Goal: Task Accomplishment & Management: Use online tool/utility

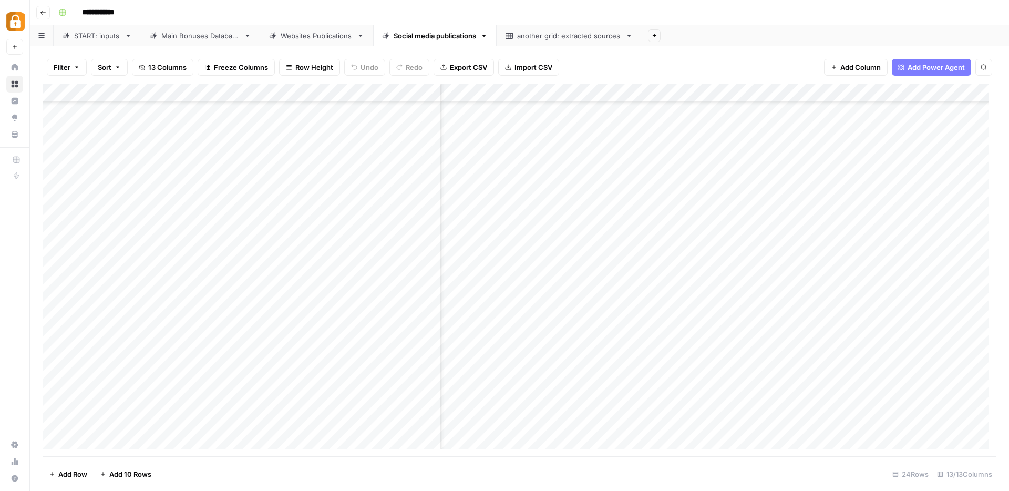
scroll to position [99, 0]
click at [679, 424] on div "Add Column" at bounding box center [520, 270] width 954 height 373
click at [713, 277] on div "Add Column" at bounding box center [520, 270] width 954 height 373
click at [644, 425] on div "Add Column" at bounding box center [520, 270] width 954 height 373
click at [302, 35] on div "Websites Publications" at bounding box center [317, 35] width 72 height 11
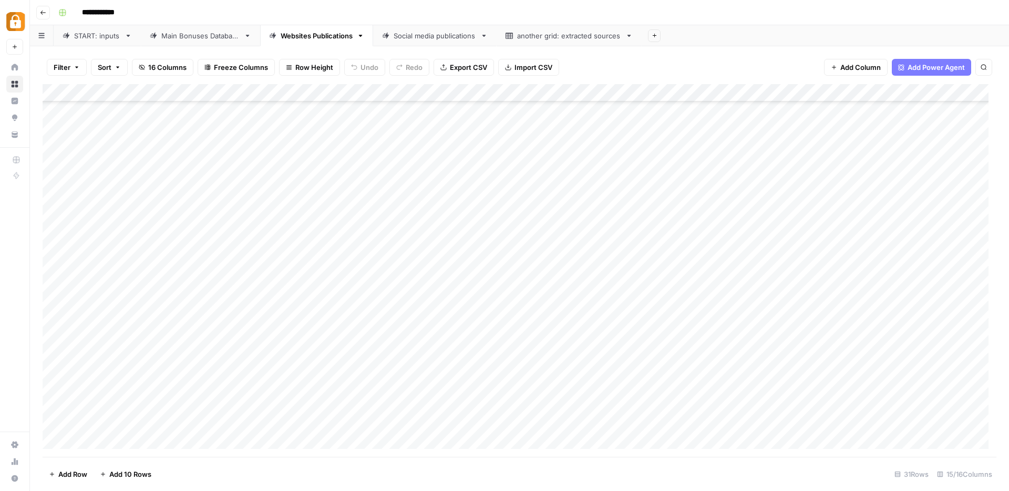
scroll to position [224, 0]
click at [668, 422] on div "Add Column" at bounding box center [520, 270] width 954 height 373
click at [187, 39] on div "Main Bonuses Database" at bounding box center [200, 35] width 78 height 11
click at [485, 257] on div "Add Column" at bounding box center [520, 270] width 954 height 373
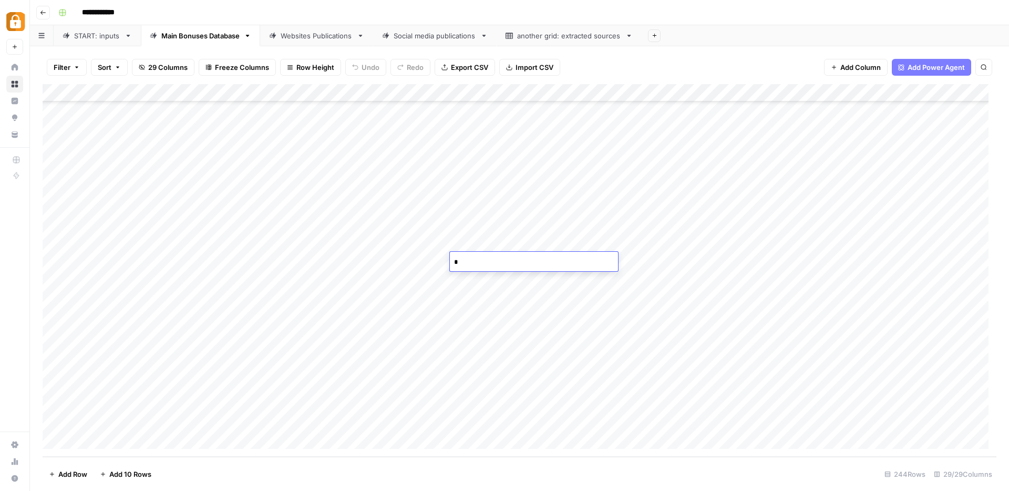
type textarea "**"
click at [470, 238] on div "Add Column" at bounding box center [520, 270] width 954 height 373
click at [300, 256] on div "Add Column" at bounding box center [520, 270] width 954 height 373
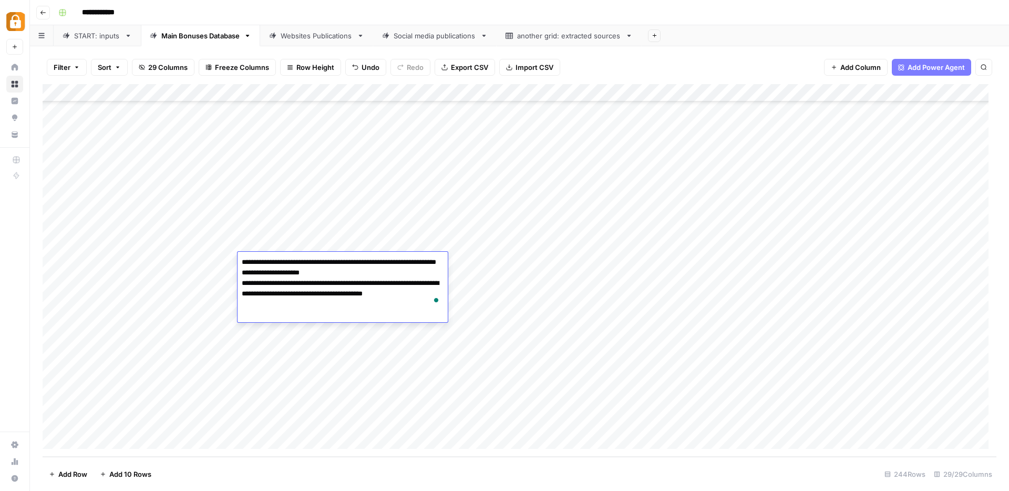
click at [299, 244] on div "Add Column" at bounding box center [520, 270] width 954 height 373
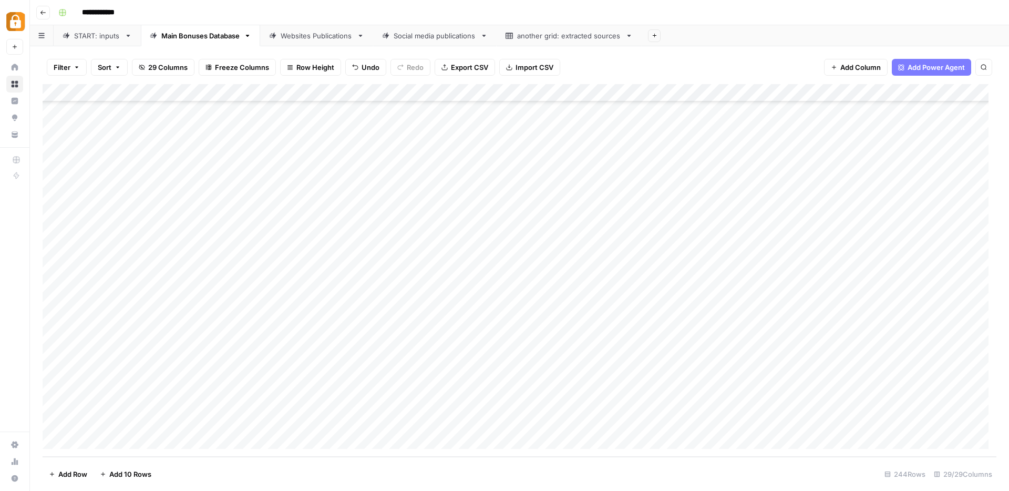
click at [299, 244] on div "Add Column" at bounding box center [520, 270] width 954 height 373
click at [512, 238] on div "Add Column" at bounding box center [520, 270] width 954 height 373
click at [486, 258] on div "Add Column" at bounding box center [520, 270] width 954 height 373
click at [488, 248] on div "Add Column" at bounding box center [520, 270] width 954 height 373
type textarea "**"
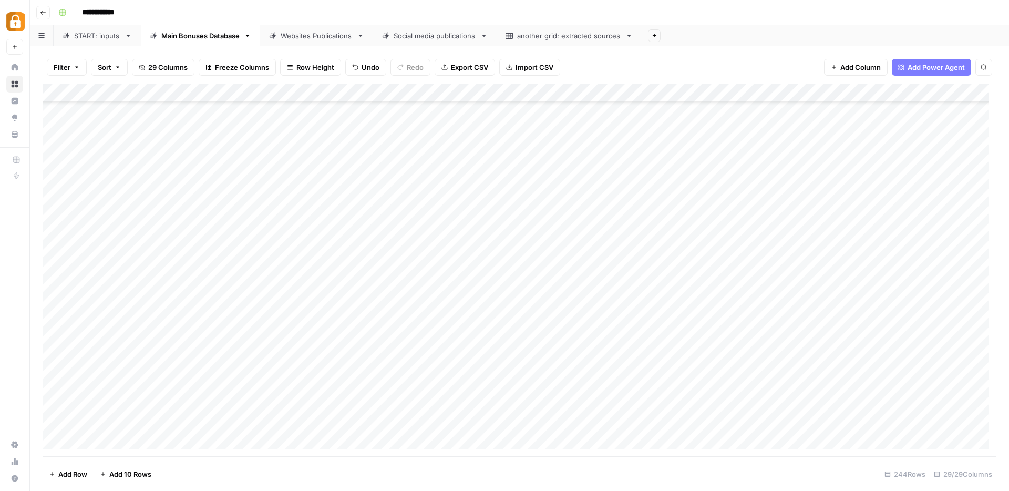
click at [482, 263] on div "Add Column" at bounding box center [520, 270] width 954 height 373
click at [426, 265] on div "Add Column" at bounding box center [520, 270] width 954 height 373
click at [398, 247] on div "Add Column" at bounding box center [520, 270] width 954 height 373
click at [718, 242] on div "Add Column" at bounding box center [520, 270] width 954 height 373
click at [314, 36] on div "Websites Publications" at bounding box center [317, 35] width 72 height 11
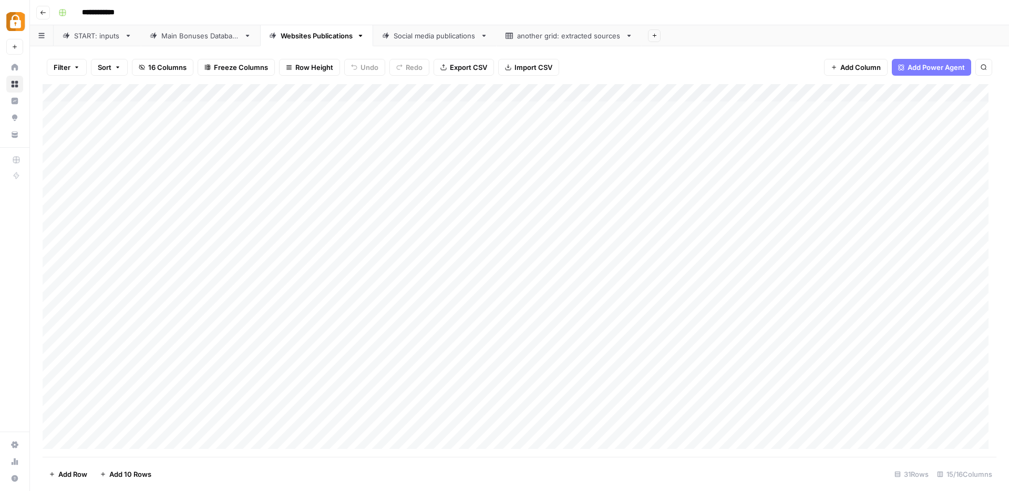
scroll to position [224, 0]
click at [700, 420] on div "Add Column" at bounding box center [520, 270] width 954 height 373
click at [425, 38] on div "Social media publications" at bounding box center [435, 35] width 83 height 11
click at [625, 421] on div "Add Column" at bounding box center [520, 270] width 954 height 373
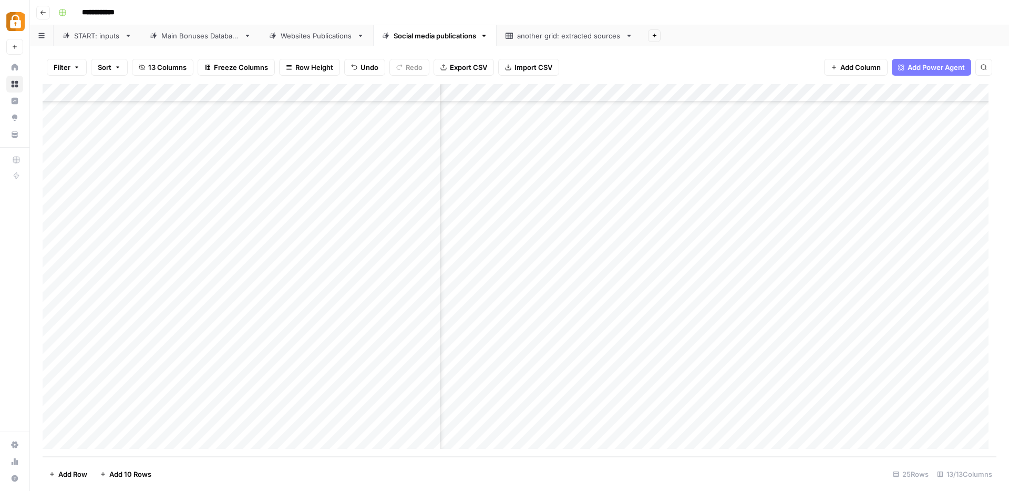
scroll to position [117, 554]
click at [86, 33] on div "START: inputs" at bounding box center [97, 35] width 46 height 11
click at [319, 414] on div "Add Column" at bounding box center [520, 270] width 954 height 373
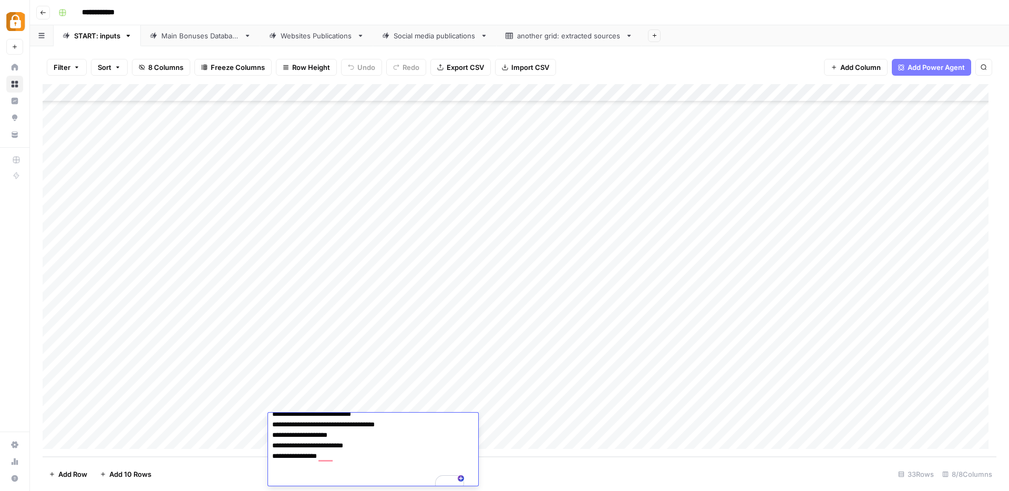
scroll to position [429, 0]
click at [392, 399] on div "Add Column" at bounding box center [520, 270] width 954 height 373
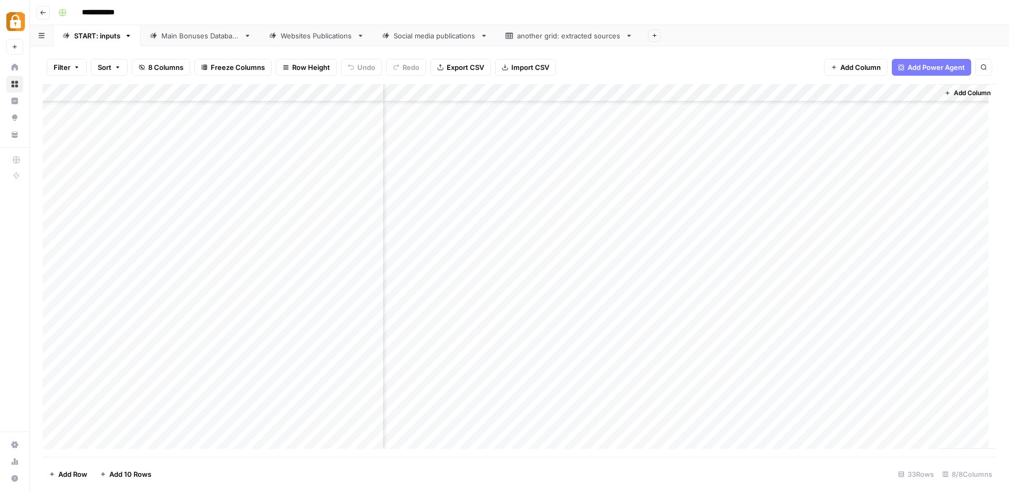
scroll to position [260, 126]
click at [690, 426] on div "Add Column" at bounding box center [520, 270] width 954 height 373
click at [362, 422] on div "Add Column" at bounding box center [520, 270] width 954 height 373
click at [416, 424] on div "Add Column" at bounding box center [520, 270] width 954 height 373
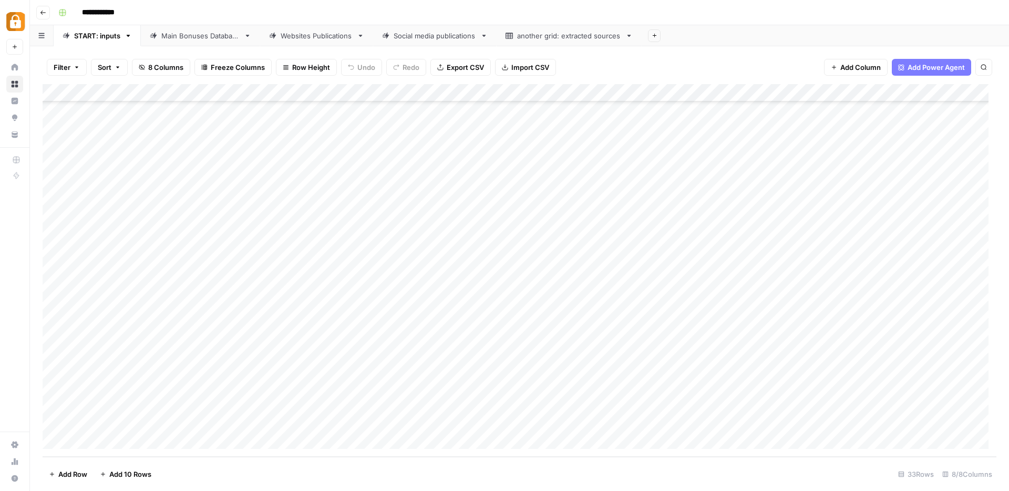
click at [416, 424] on div "Add Column" at bounding box center [520, 270] width 954 height 373
click at [358, 417] on div "Add Column" at bounding box center [520, 270] width 954 height 373
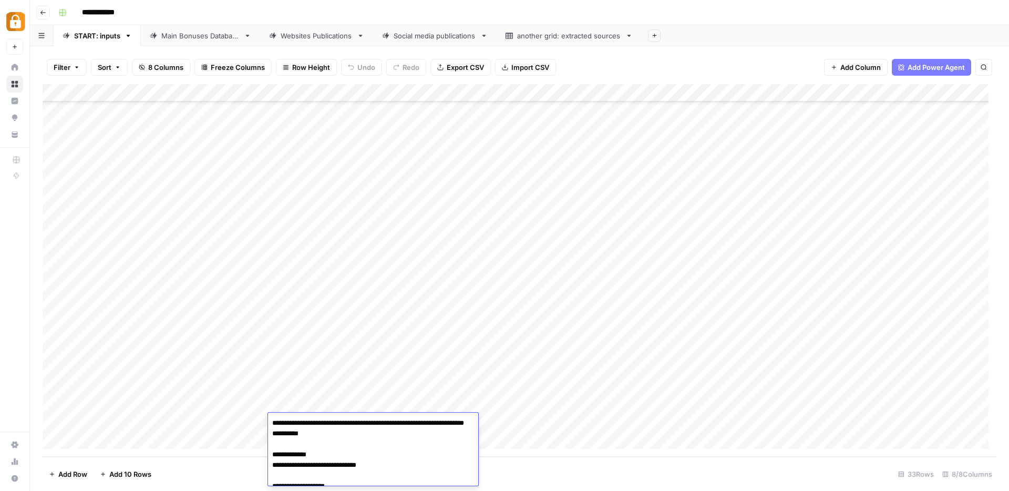
scroll to position [429, 0]
click at [467, 392] on div "Add Column" at bounding box center [520, 270] width 954 height 373
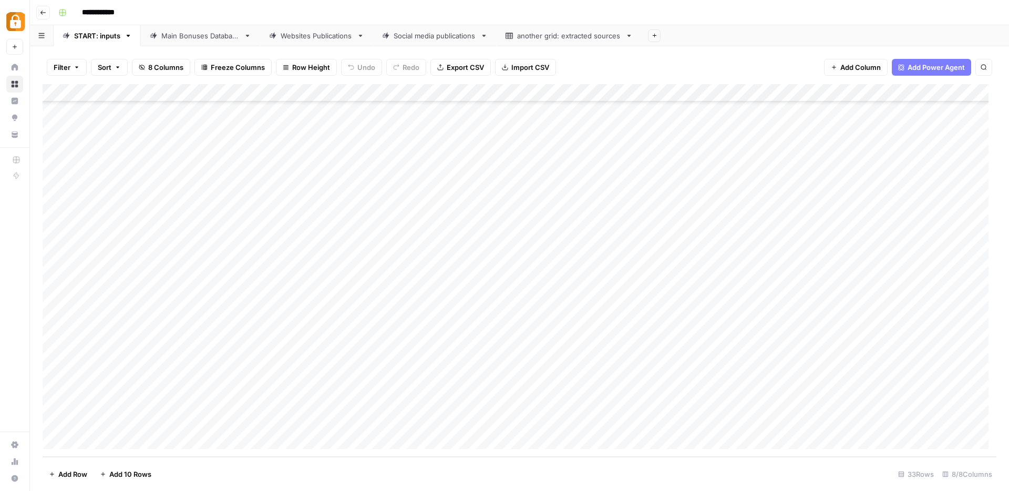
click at [501, 400] on div "Add Column" at bounding box center [520, 270] width 954 height 373
click at [493, 420] on div "Add Column" at bounding box center [520, 270] width 954 height 373
click at [361, 420] on div "Add Column" at bounding box center [520, 270] width 954 height 373
click at [182, 38] on div "Main Bonuses Database" at bounding box center [200, 35] width 78 height 11
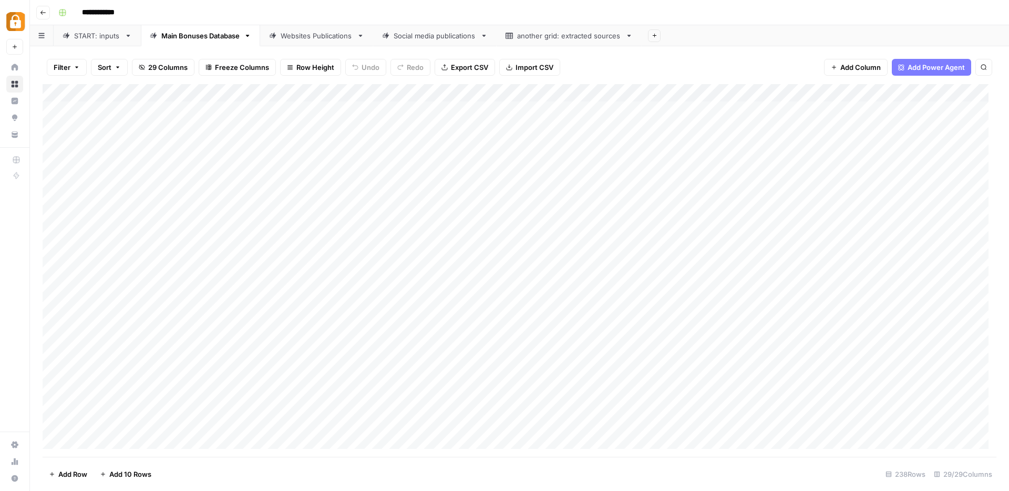
click at [304, 37] on div "Websites Publications" at bounding box center [317, 35] width 72 height 11
click at [414, 33] on div "Social media publications" at bounding box center [435, 35] width 83 height 11
click at [195, 36] on div "Main Bonuses Database" at bounding box center [200, 35] width 78 height 11
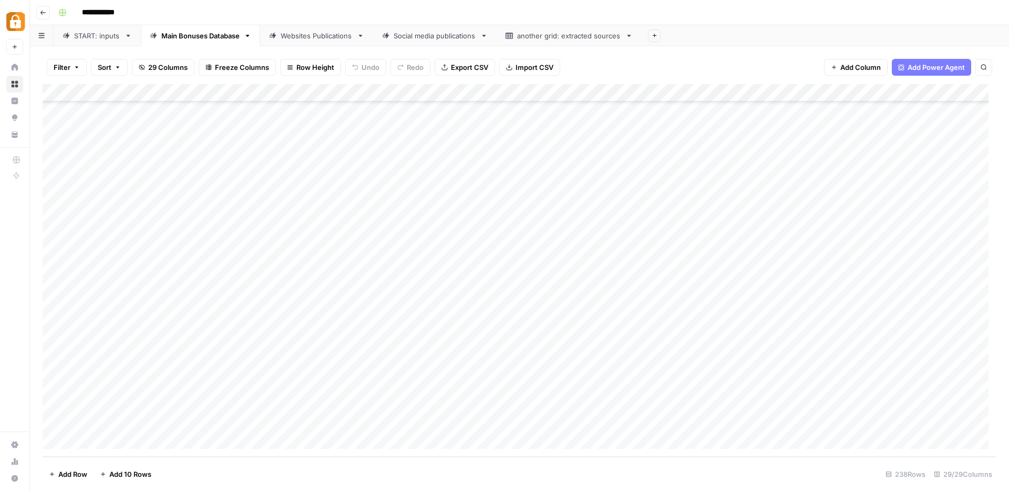
click at [86, 37] on div "START: inputs" at bounding box center [97, 35] width 46 height 11
click at [168, 38] on div "Main Bonuses Database" at bounding box center [200, 35] width 78 height 11
click at [491, 349] on div "Add Column" at bounding box center [520, 270] width 954 height 373
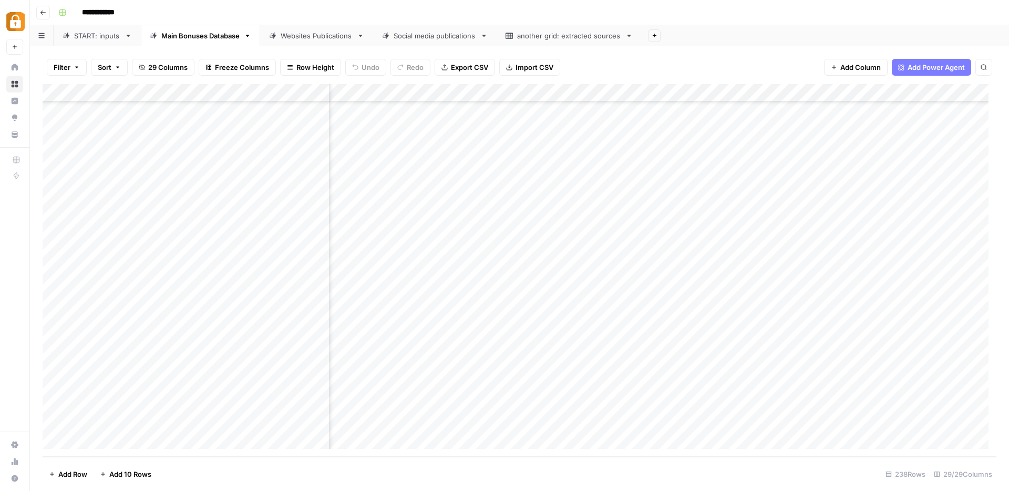
scroll to position [3924, 170]
click at [549, 349] on div "Add Column" at bounding box center [520, 270] width 954 height 373
click at [678, 348] on div "Add Column" at bounding box center [520, 270] width 954 height 373
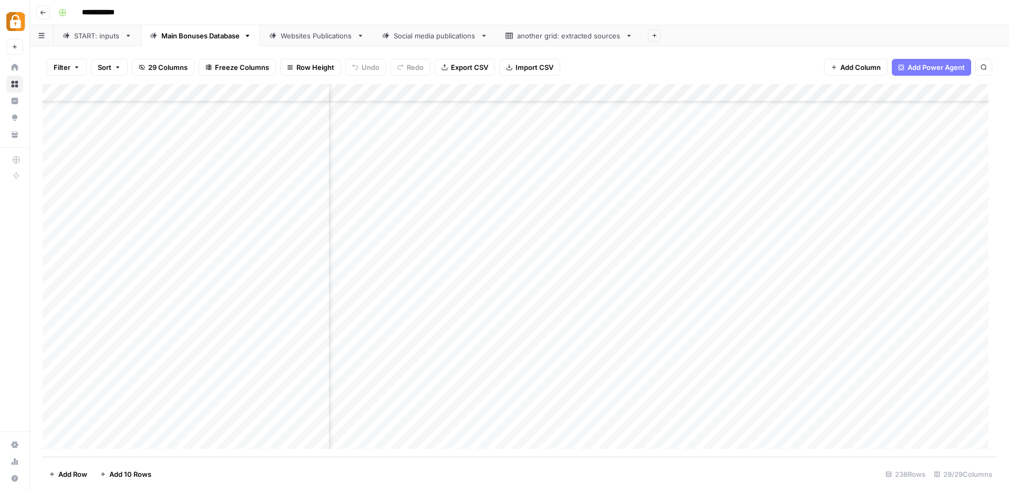
click at [443, 36] on div "Social media publications" at bounding box center [435, 35] width 83 height 11
click at [582, 402] on div "Add Column" at bounding box center [520, 270] width 954 height 373
drag, startPoint x: 684, startPoint y: 412, endPoint x: 685, endPoint y: 418, distance: 5.8
click at [685, 418] on div "Add Column" at bounding box center [520, 270] width 954 height 373
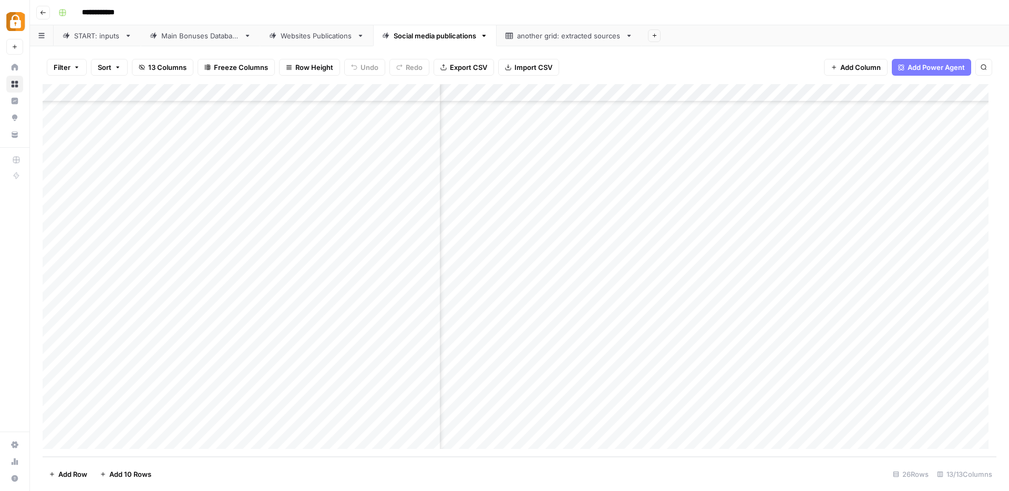
scroll to position [135, 131]
click at [834, 422] on div "Add Column" at bounding box center [520, 270] width 954 height 373
click at [672, 427] on div "Add Column" at bounding box center [520, 270] width 954 height 373
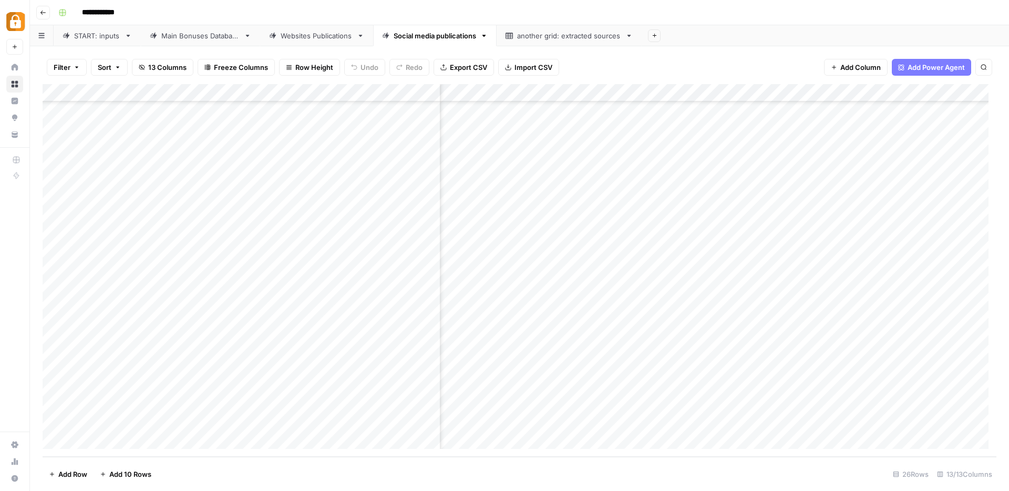
click at [614, 90] on div "Add Column" at bounding box center [520, 270] width 954 height 373
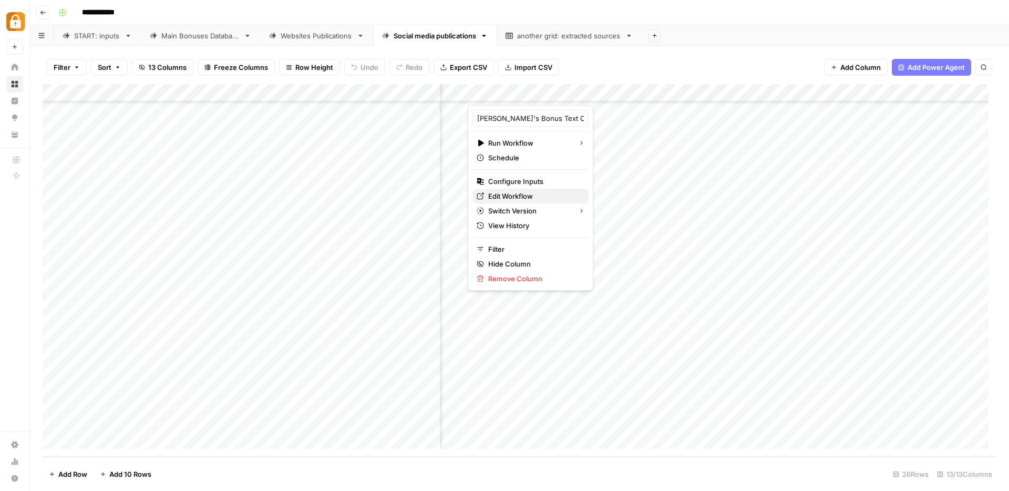
click at [502, 193] on span "Edit Workflow" at bounding box center [534, 196] width 92 height 11
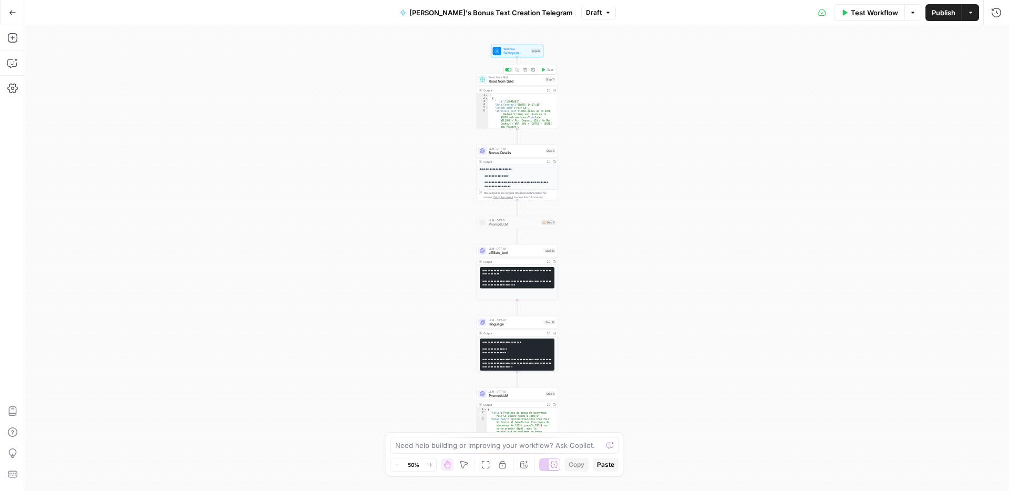
click at [502, 83] on span "Read from Grid" at bounding box center [516, 81] width 54 height 5
type input "Bonus System"
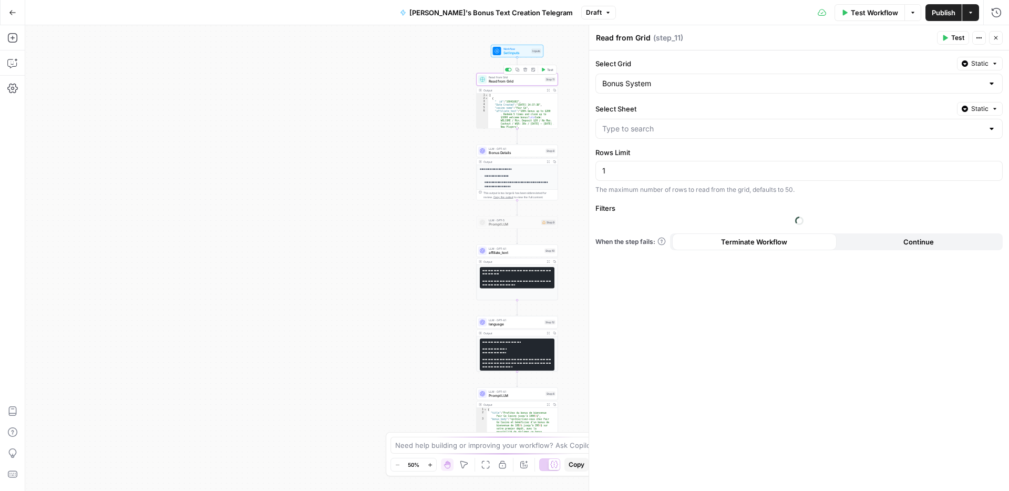
type input "Main Bonuses Database"
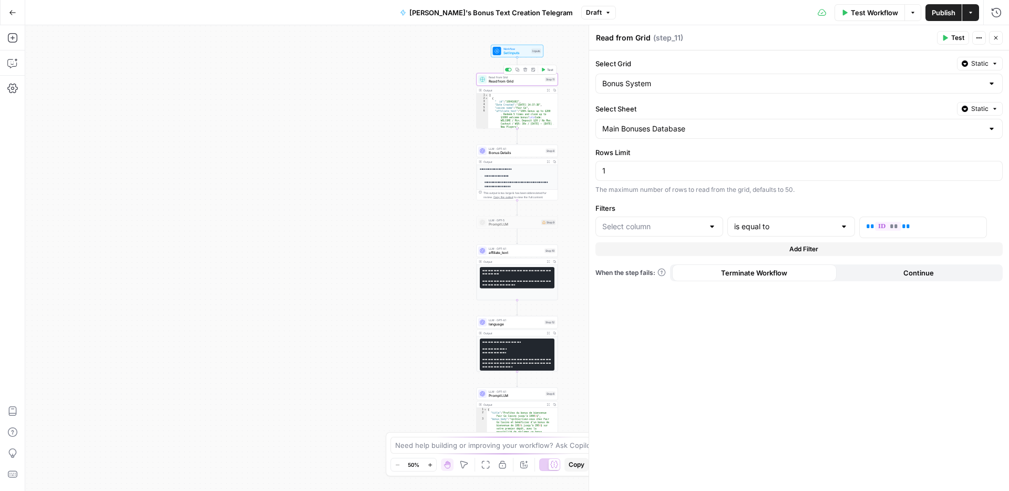
type input "id"
click at [486, 151] on div at bounding box center [482, 151] width 8 height 8
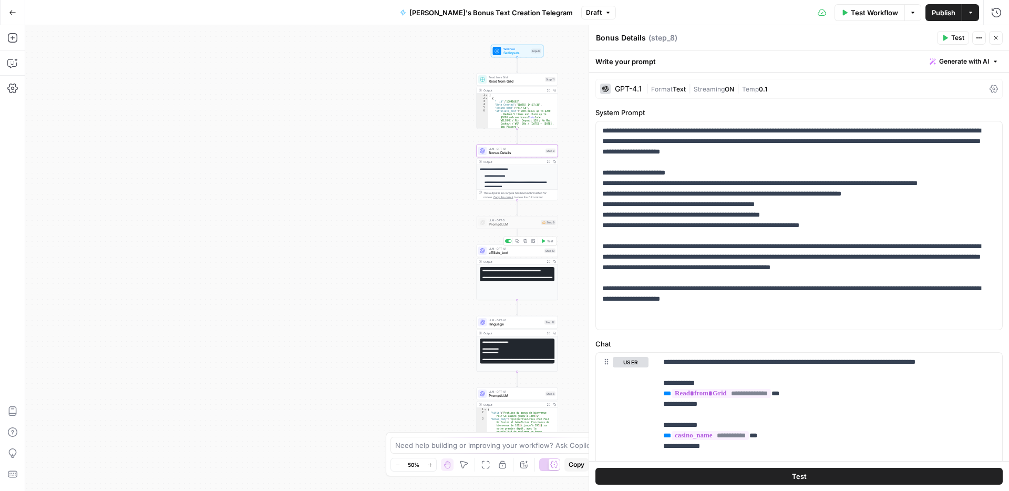
click at [498, 254] on span "affiliate_text" at bounding box center [516, 252] width 54 height 5
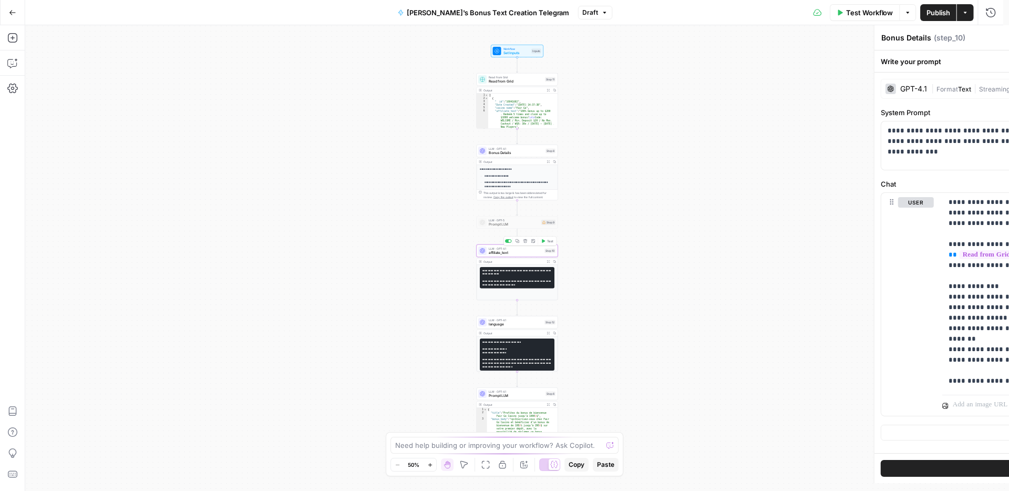
type textarea "affiliate_text"
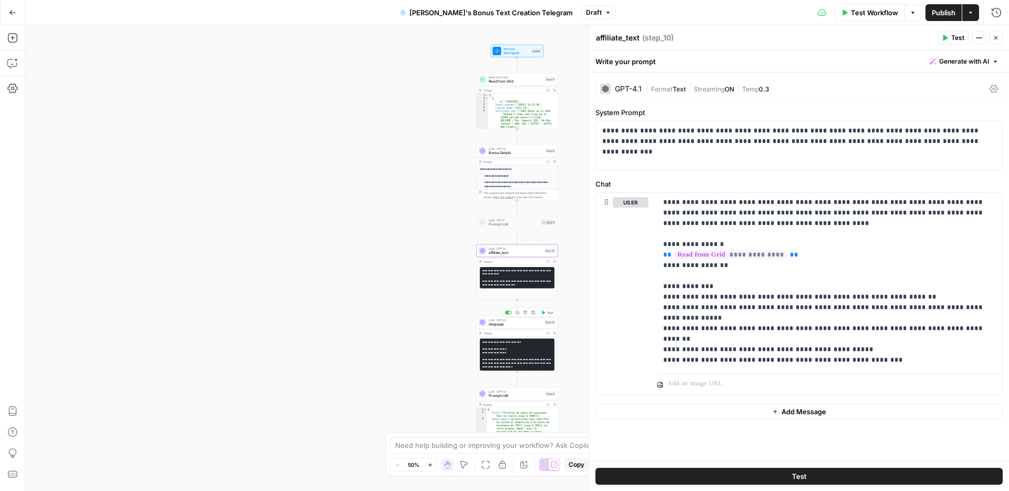
click at [489, 322] on span "language" at bounding box center [516, 324] width 54 height 5
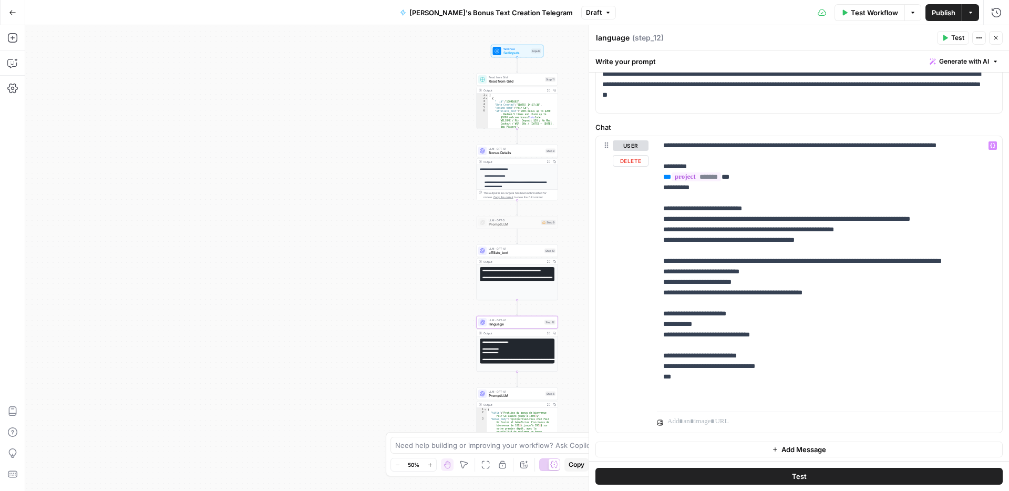
scroll to position [59, 0]
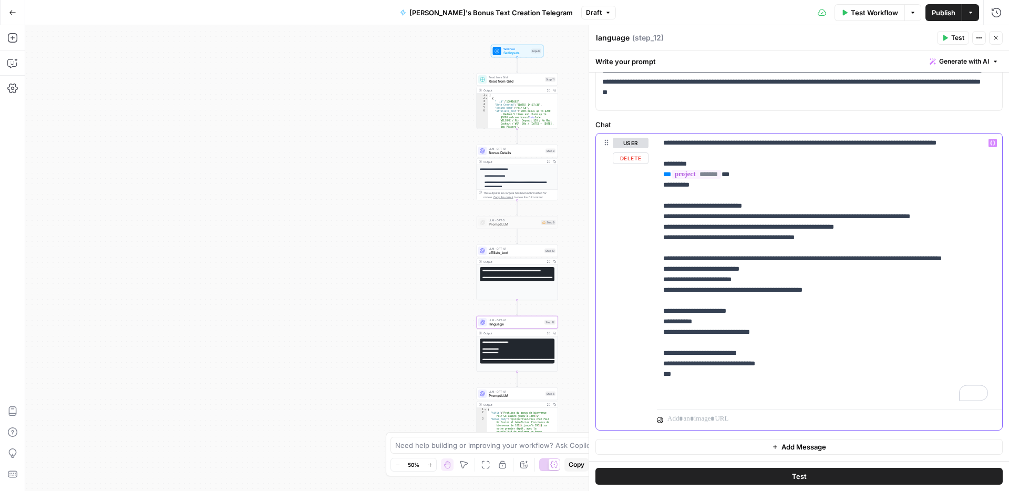
drag, startPoint x: 662, startPoint y: 342, endPoint x: 833, endPoint y: 360, distance: 172.4
click at [833, 360] on div "**********" at bounding box center [829, 269] width 345 height 271
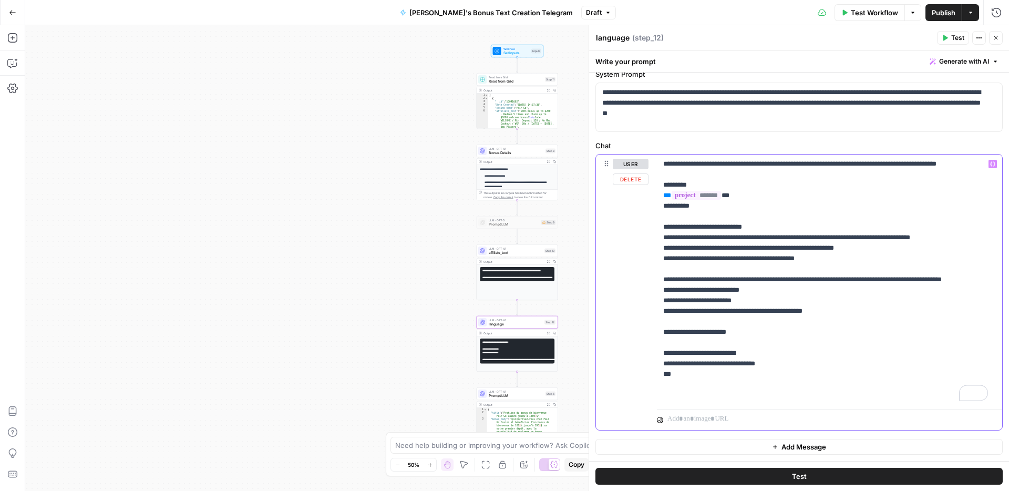
click at [753, 350] on p "**********" at bounding box center [826, 280] width 325 height 242
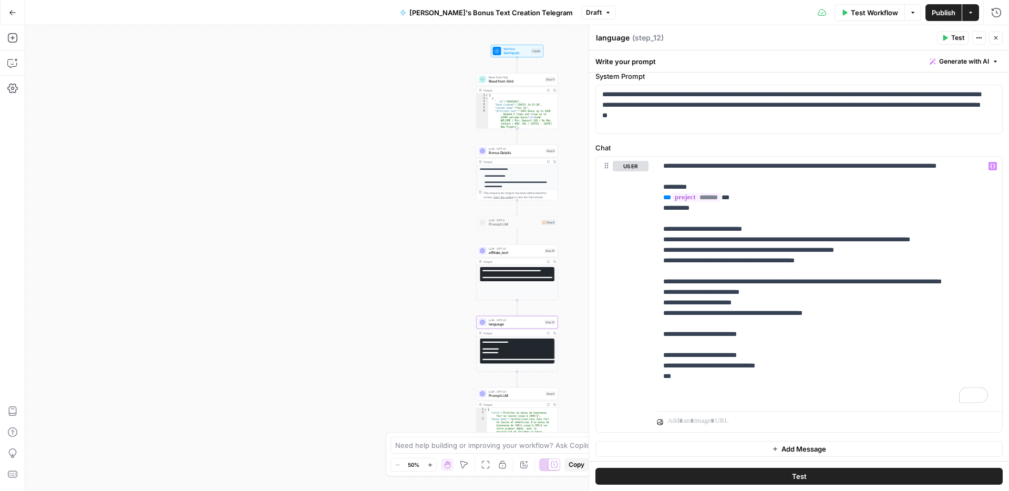
click at [938, 12] on span "Publish" at bounding box center [944, 12] width 24 height 11
click at [721, 378] on p "**********" at bounding box center [826, 282] width 325 height 242
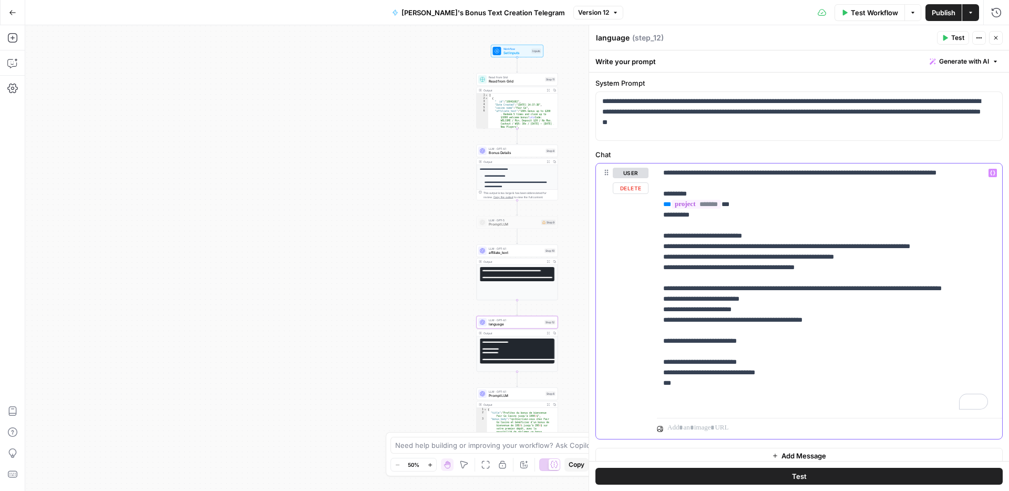
scroll to position [22, 0]
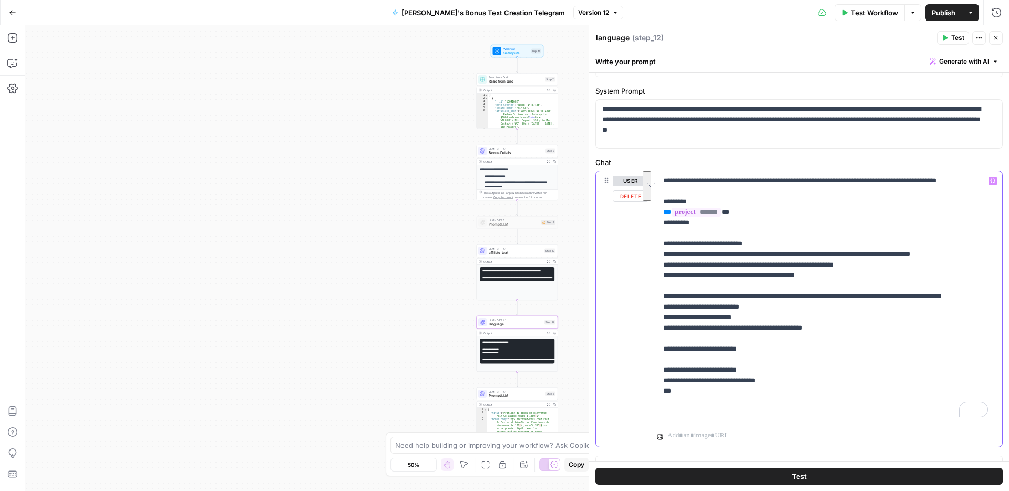
drag, startPoint x: 662, startPoint y: 392, endPoint x: 736, endPoint y: 417, distance: 78.3
click at [736, 417] on div "**********" at bounding box center [829, 296] width 345 height 250
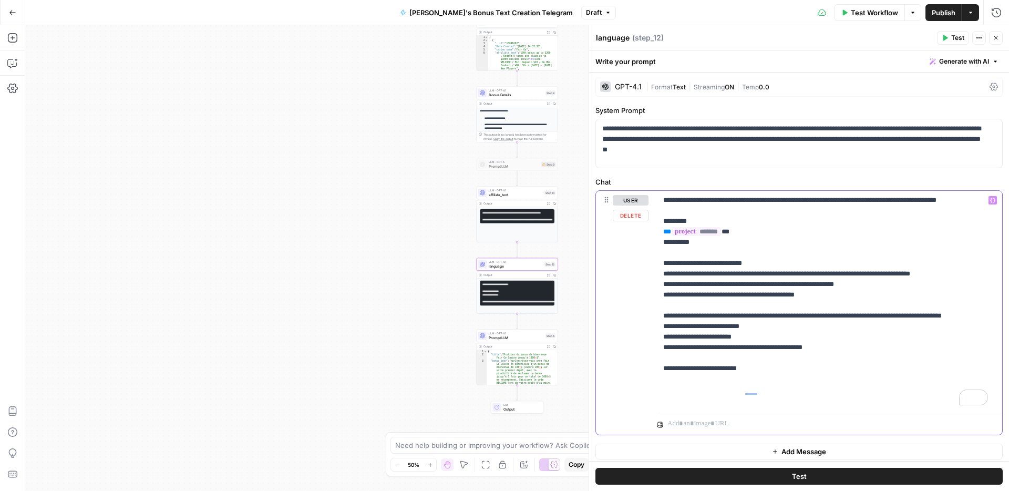
scroll to position [0, 0]
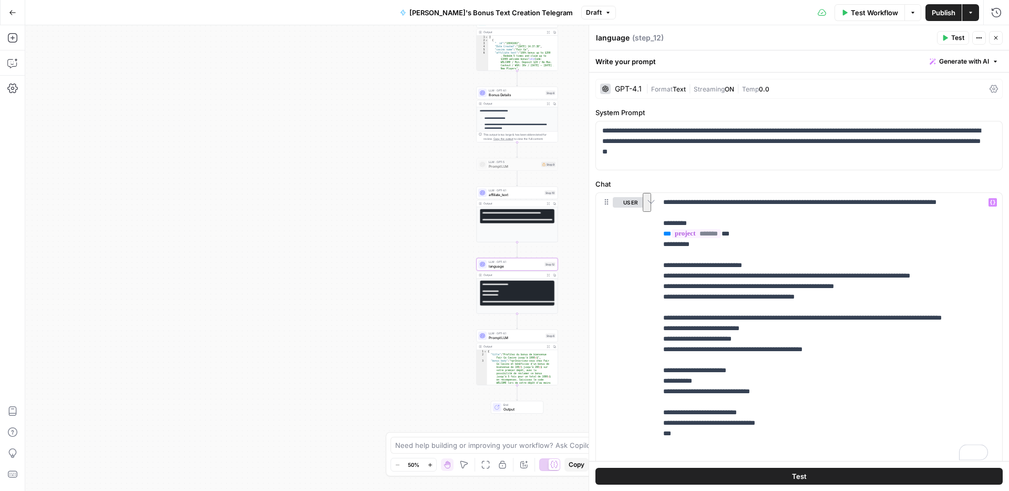
click at [507, 337] on span "Prompt LLM" at bounding box center [516, 337] width 55 height 5
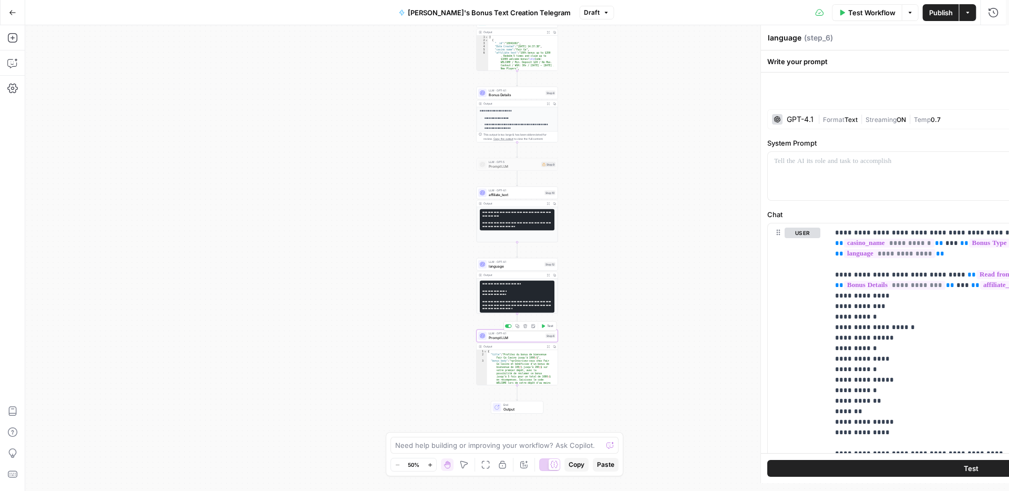
type textarea "Prompt LLM"
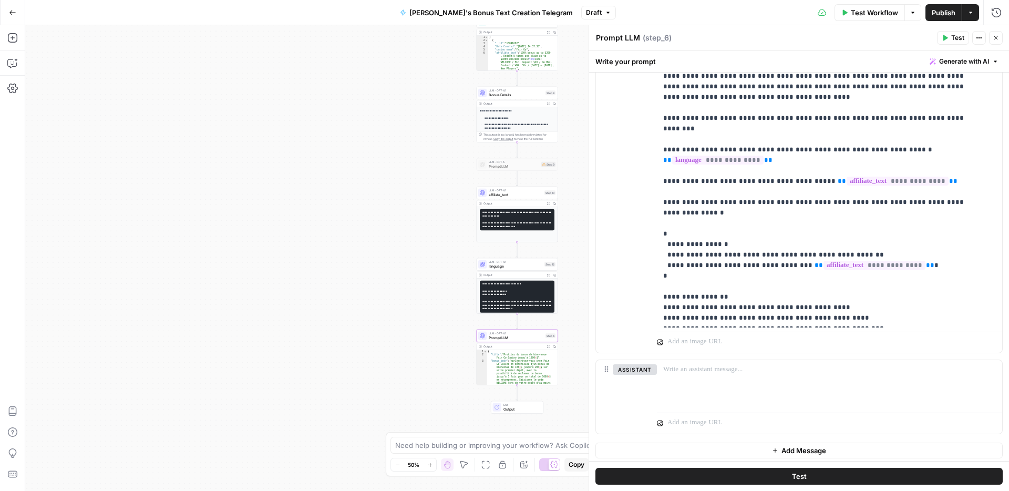
scroll to position [328, 0]
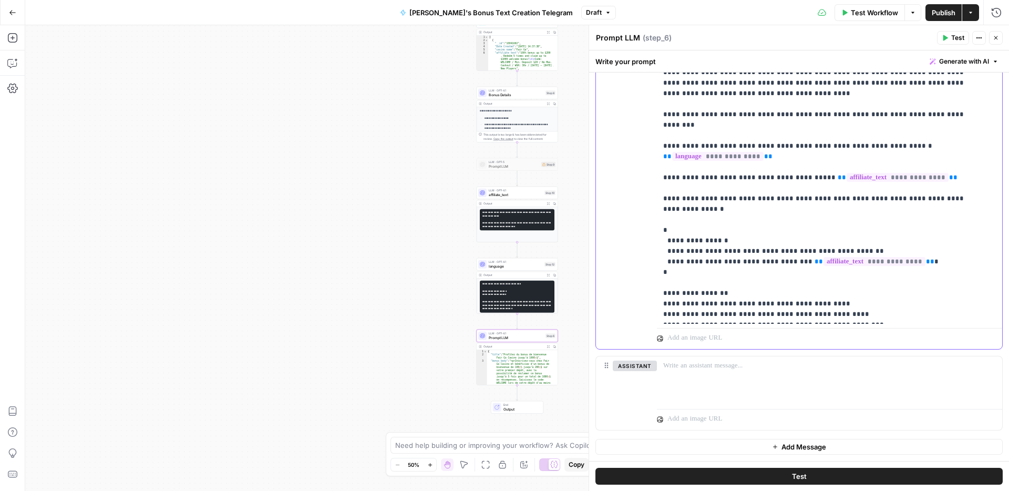
click at [942, 9] on span "Publish" at bounding box center [944, 12] width 24 height 11
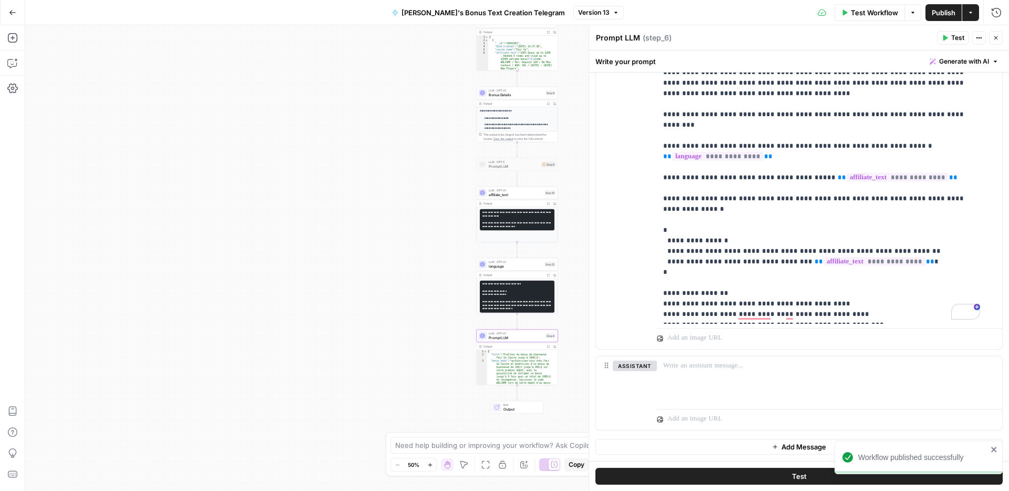
click at [518, 338] on span "Prompt LLM" at bounding box center [516, 337] width 55 height 5
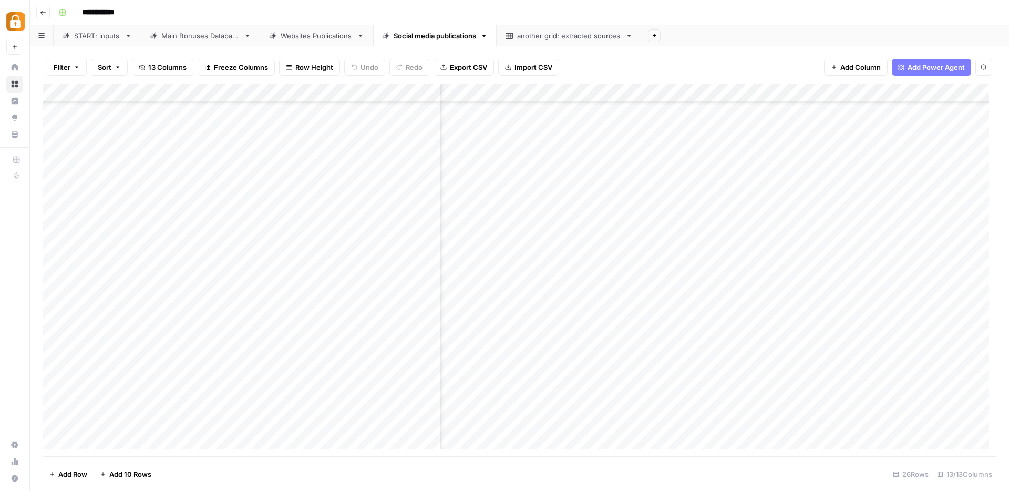
scroll to position [135, 516]
click at [716, 422] on div "Add Column" at bounding box center [520, 270] width 954 height 373
click at [715, 420] on div "Add Column" at bounding box center [520, 270] width 954 height 373
click at [874, 420] on div "Add Column" at bounding box center [520, 270] width 954 height 373
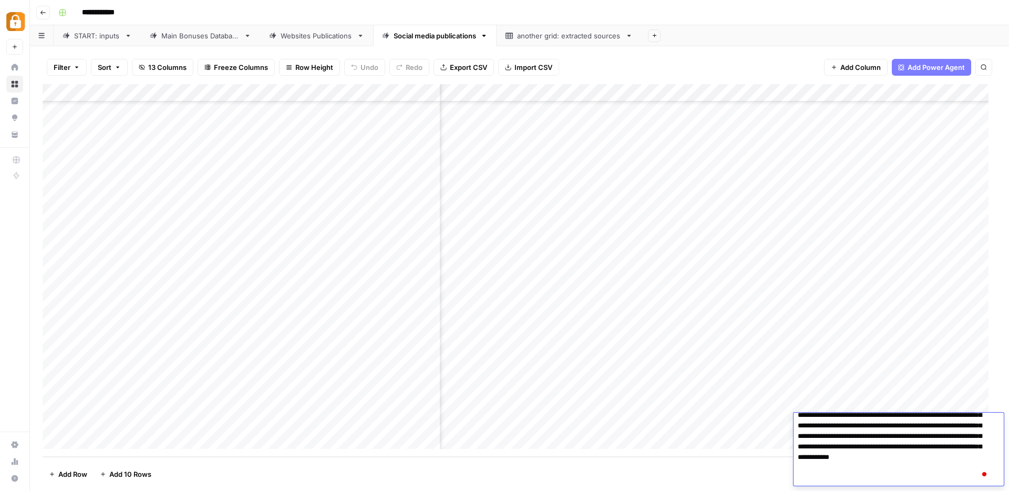
scroll to position [50, 0]
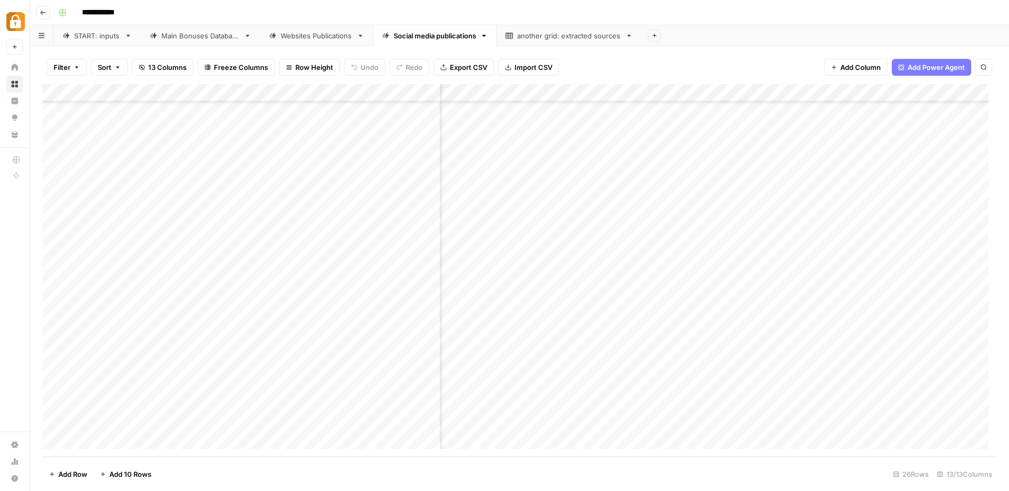
click at [712, 421] on div "Add Column" at bounding box center [520, 270] width 954 height 373
click at [91, 36] on div "START: inputs" at bounding box center [97, 35] width 46 height 11
click at [327, 424] on div "Add Column" at bounding box center [520, 270] width 954 height 373
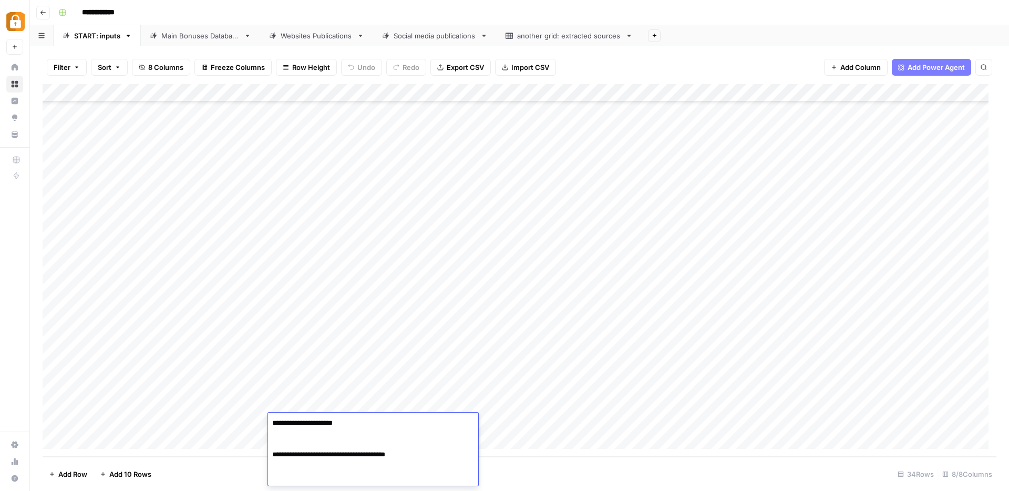
click at [186, 40] on div "Main Bonuses Database" at bounding box center [200, 35] width 78 height 11
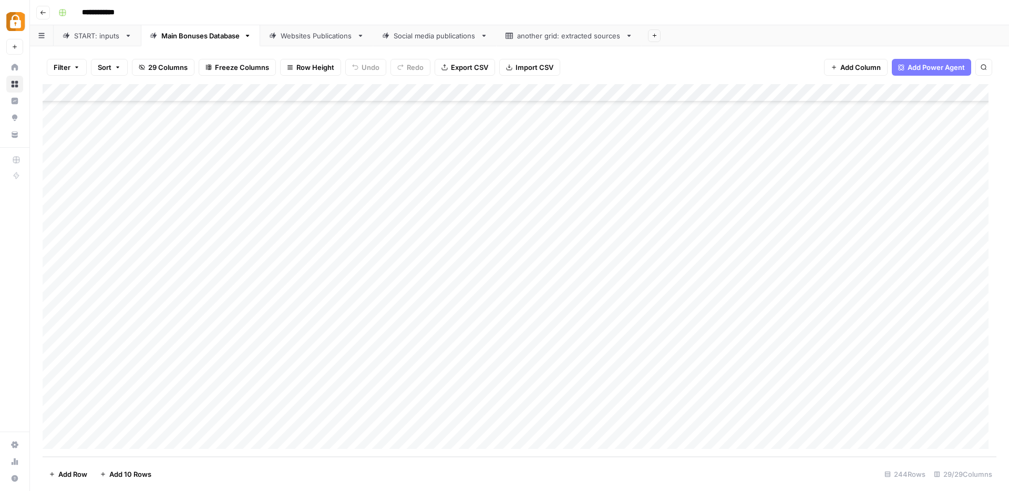
click at [370, 335] on div "Add Column" at bounding box center [520, 270] width 954 height 373
click at [400, 218] on div "Add Column" at bounding box center [520, 270] width 954 height 373
click at [410, 313] on div "Add Column" at bounding box center [520, 270] width 954 height 373
click at [386, 334] on div "Add Column" at bounding box center [520, 270] width 954 height 373
click at [397, 313] on div "Add Column" at bounding box center [520, 270] width 954 height 373
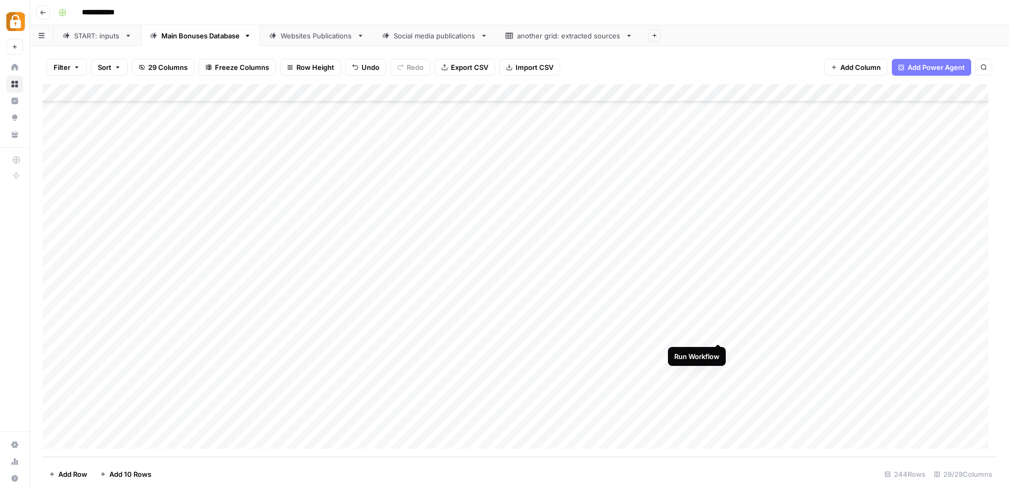
click at [721, 333] on div "Add Column" at bounding box center [520, 270] width 954 height 373
click at [780, 333] on div "Add Column" at bounding box center [520, 270] width 954 height 373
click at [316, 39] on div "Websites Publications" at bounding box center [317, 35] width 72 height 11
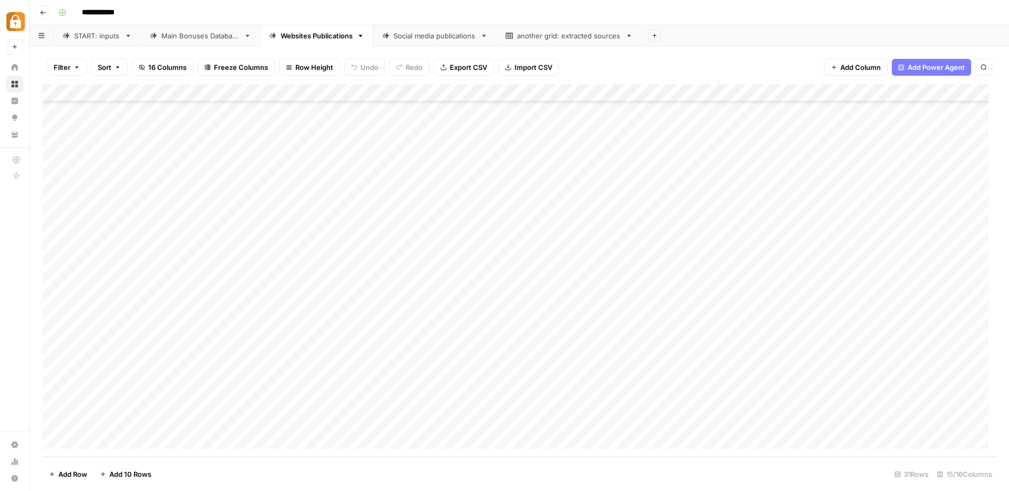
click at [188, 35] on div "Main Bonuses Database" at bounding box center [200, 35] width 78 height 11
click at [397, 333] on div "Add Column" at bounding box center [520, 270] width 954 height 373
click at [824, 331] on div "Add Column" at bounding box center [520, 270] width 954 height 373
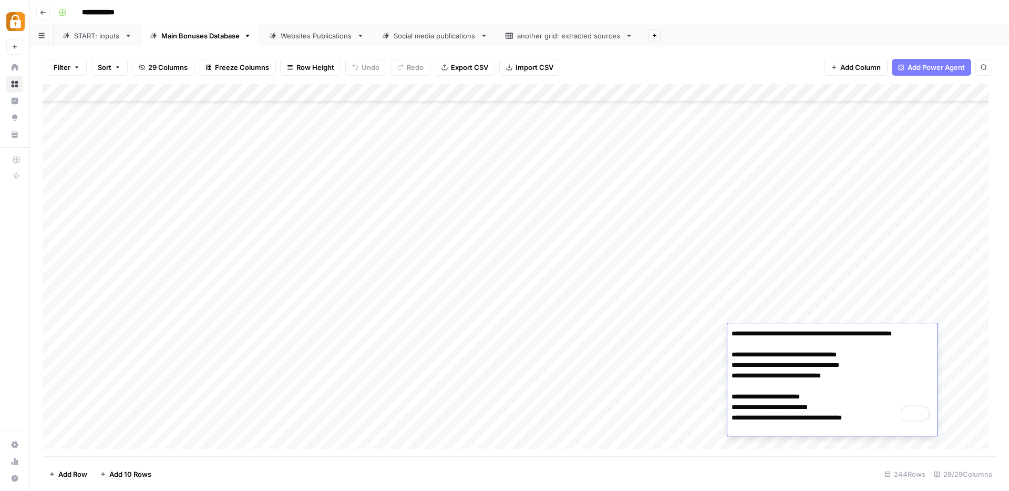
click at [842, 374] on textarea "**********" at bounding box center [832, 376] width 209 height 99
click at [412, 333] on div "Add Column" at bounding box center [520, 270] width 954 height 373
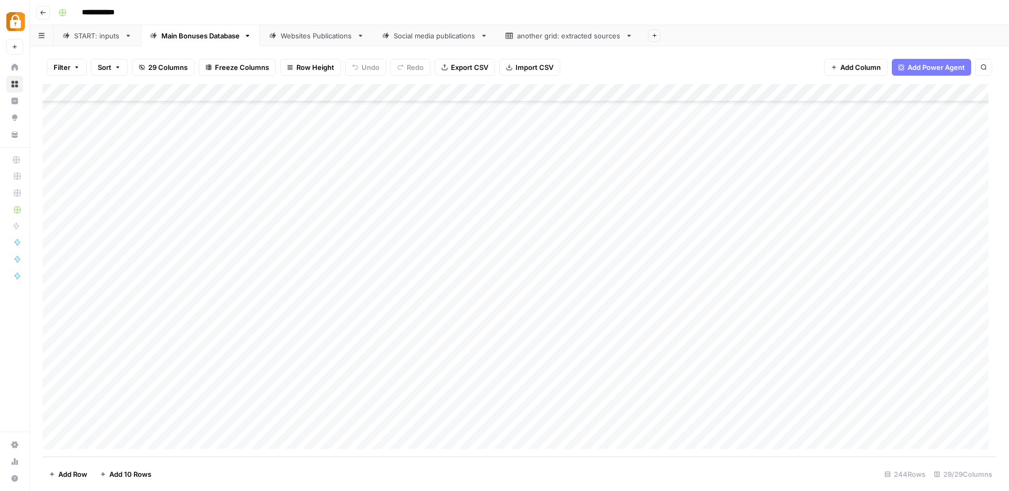
click at [223, 333] on div "Add Column" at bounding box center [520, 270] width 954 height 373
click at [401, 337] on div "Add Column" at bounding box center [520, 270] width 954 height 373
click at [828, 335] on div "Add Column" at bounding box center [520, 270] width 954 height 373
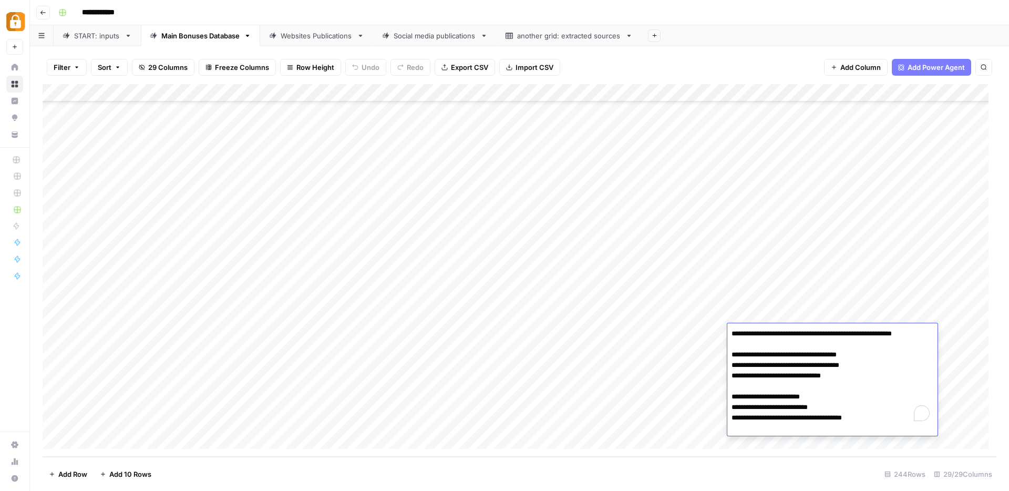
drag, startPoint x: 732, startPoint y: 336, endPoint x: 841, endPoint y: 440, distance: 150.2
click at [841, 440] on body "**********" at bounding box center [504, 245] width 1009 height 491
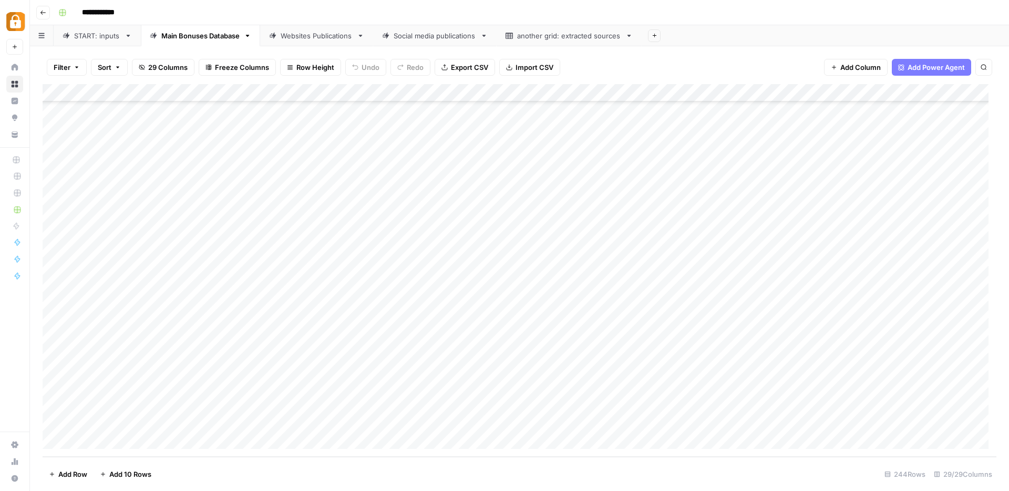
click at [497, 340] on div "Add Column" at bounding box center [520, 270] width 954 height 373
click at [324, 38] on div "Websites Publications" at bounding box center [317, 35] width 72 height 11
click at [449, 35] on div "Social media publications" at bounding box center [435, 35] width 83 height 11
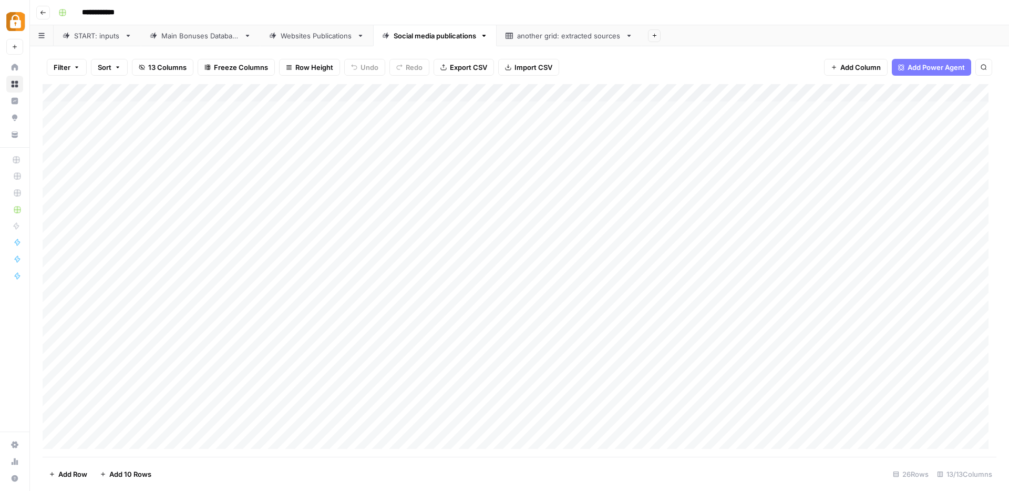
click at [183, 38] on div "Main Bonuses Database" at bounding box center [200, 35] width 78 height 11
click at [442, 40] on div "Social media publications" at bounding box center [435, 35] width 83 height 11
click at [55, 386] on div "Add Column" at bounding box center [520, 270] width 954 height 373
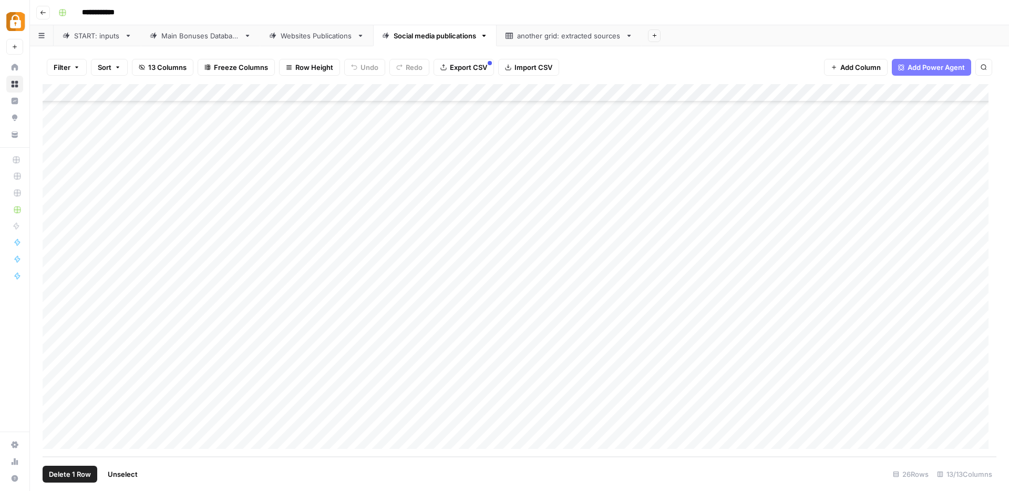
click at [53, 386] on div "Add Column" at bounding box center [520, 270] width 954 height 373
click at [55, 405] on div "Add Column" at bounding box center [520, 270] width 954 height 373
click at [660, 406] on div "Add Column" at bounding box center [520, 270] width 954 height 373
click at [53, 403] on div "Add Column" at bounding box center [520, 270] width 954 height 373
click at [98, 40] on div "START: inputs" at bounding box center [97, 35] width 46 height 11
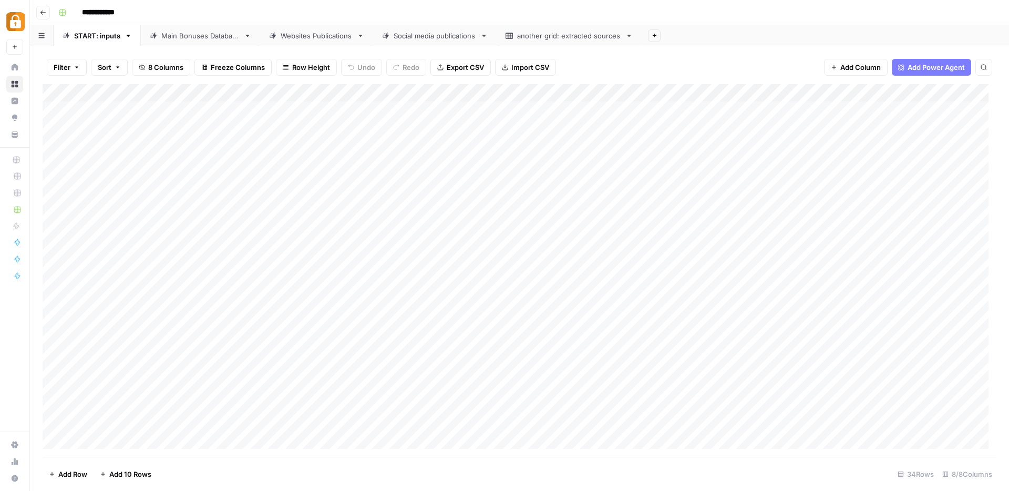
click at [311, 411] on div "Add Column" at bounding box center [520, 270] width 954 height 373
click at [214, 38] on div "Main Bonuses Database" at bounding box center [200, 35] width 78 height 11
click at [416, 37] on div "Social media publications" at bounding box center [435, 35] width 83 height 11
click at [211, 37] on div "Main Bonuses Database" at bounding box center [200, 35] width 78 height 11
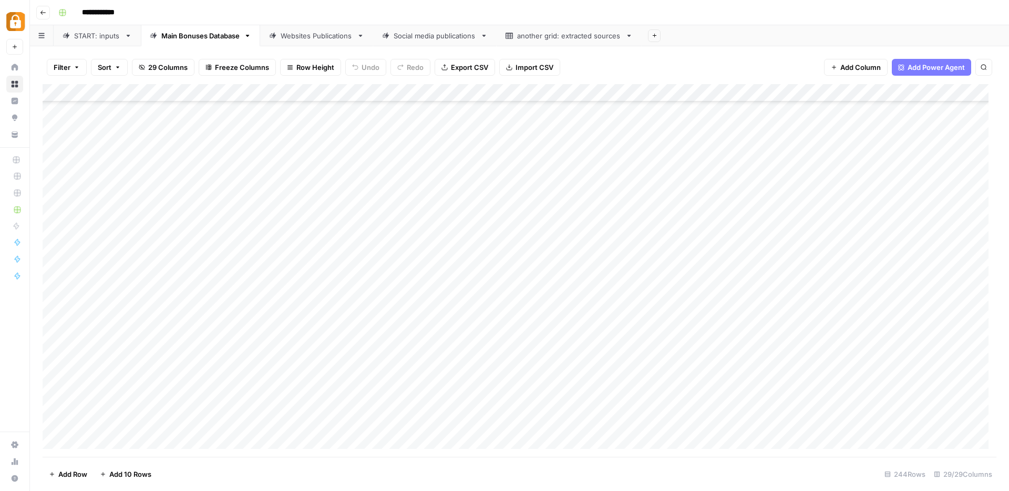
scroll to position [4032, 0]
click at [323, 38] on div "Websites Publications" at bounding box center [317, 35] width 72 height 11
click at [404, 385] on div "Add Column" at bounding box center [520, 270] width 954 height 373
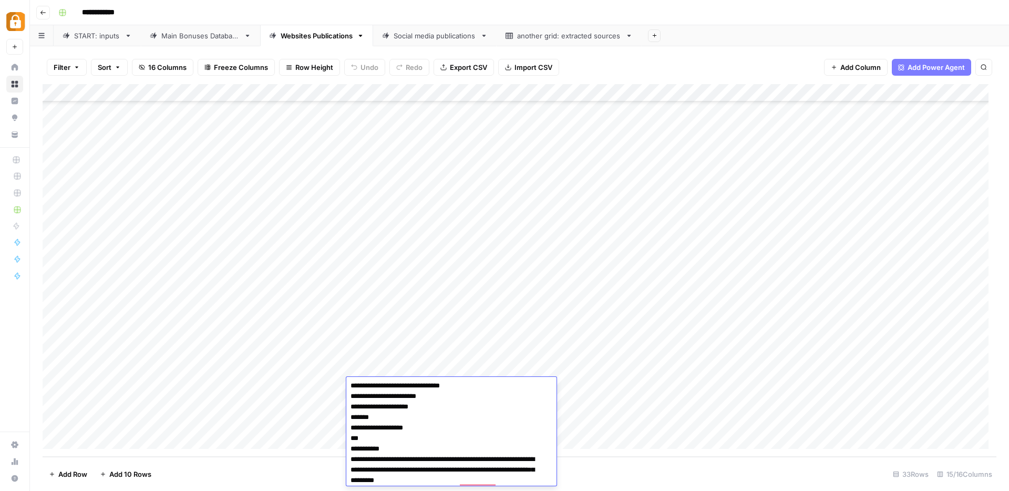
scroll to position [0, 0]
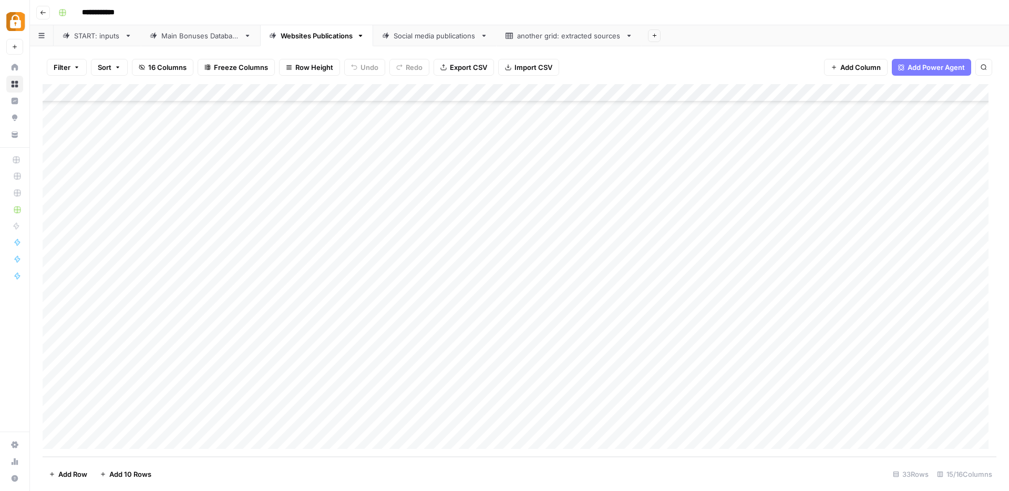
click at [583, 405] on div "Add Column" at bounding box center [520, 270] width 954 height 373
click at [434, 37] on div "Social media publications" at bounding box center [435, 35] width 83 height 11
click at [51, 385] on div "Add Column" at bounding box center [520, 270] width 954 height 373
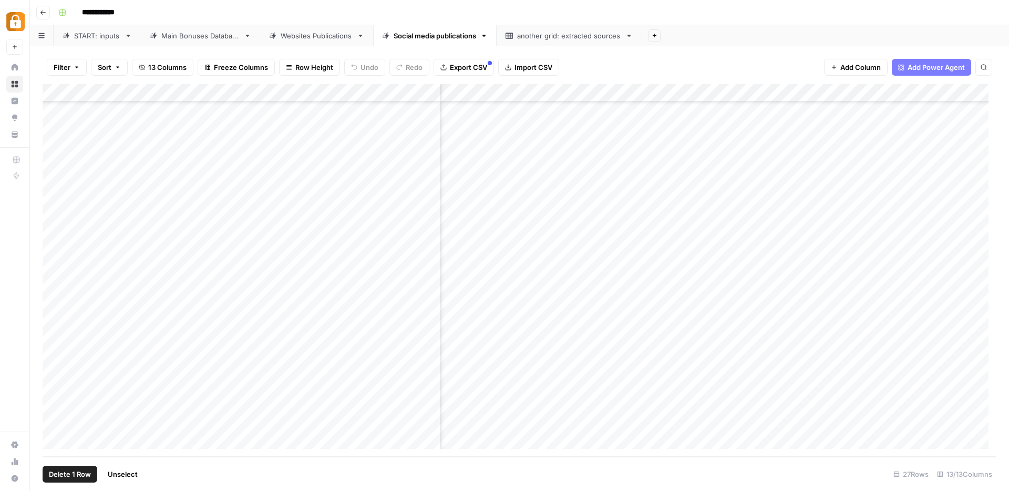
click at [196, 38] on div "Main Bonuses Database" at bounding box center [200, 35] width 78 height 11
click at [100, 39] on div "START: inputs" at bounding box center [97, 35] width 46 height 11
click at [191, 35] on div "Main Bonuses Database" at bounding box center [200, 35] width 78 height 11
click at [441, 37] on div "Social media publications" at bounding box center [435, 35] width 83 height 11
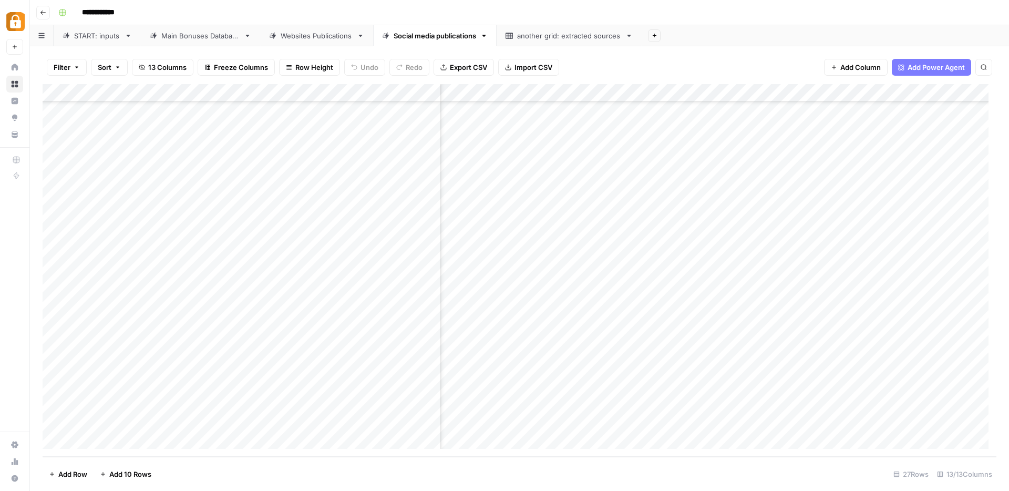
scroll to position [152, 603]
click at [759, 406] on div "Add Column" at bounding box center [520, 270] width 954 height 373
click at [558, 390] on div "Add Column" at bounding box center [520, 270] width 954 height 373
click at [675, 389] on div "Add Column" at bounding box center [520, 270] width 954 height 373
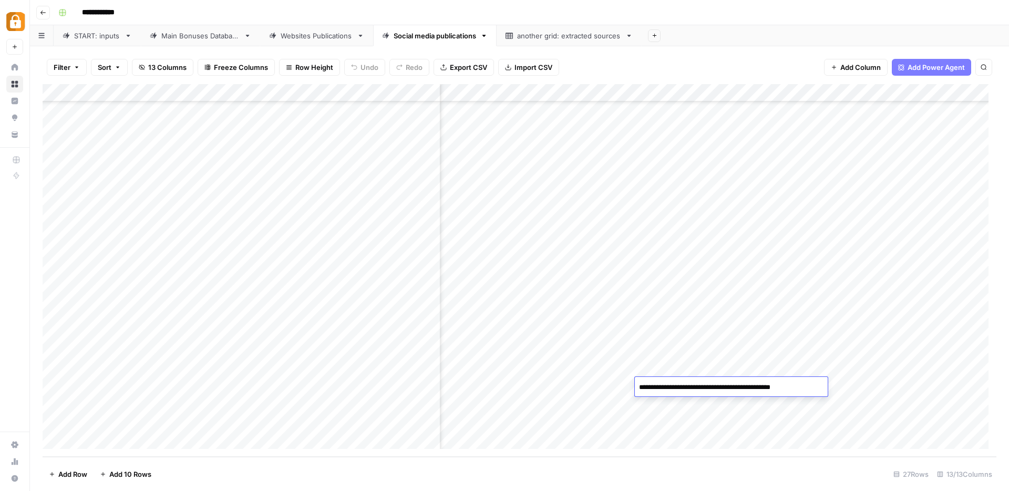
click at [739, 404] on div "Add Column" at bounding box center [520, 270] width 954 height 373
click at [750, 389] on div "Add Column" at bounding box center [520, 270] width 954 height 373
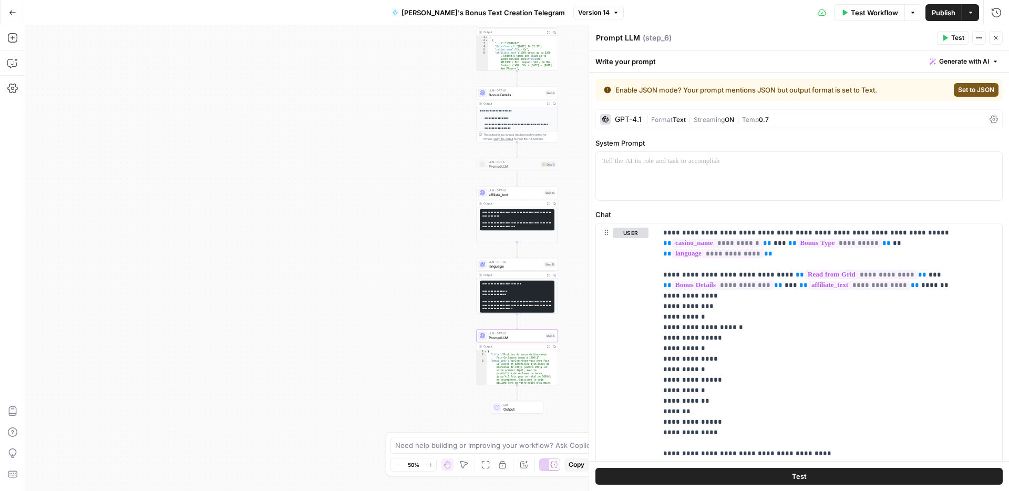
click at [11, 12] on icon "button" at bounding box center [12, 12] width 7 height 7
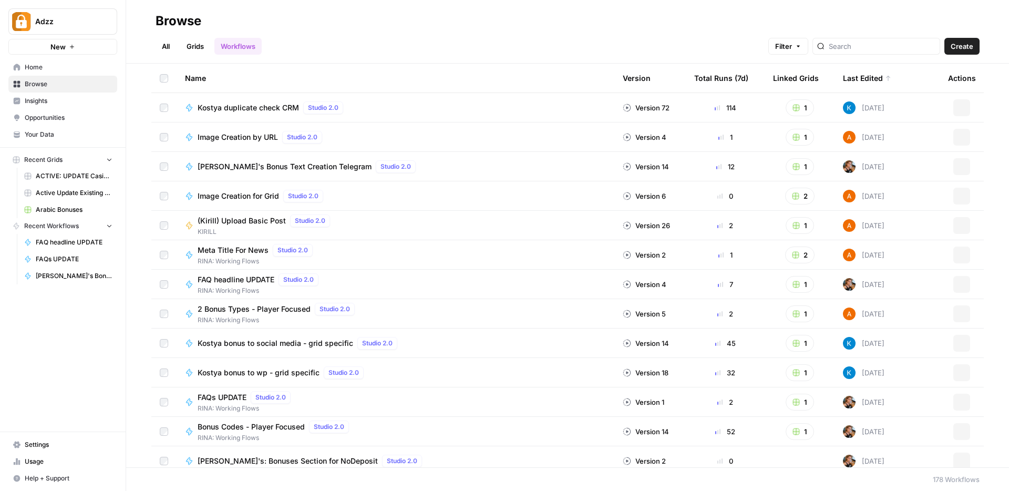
click at [49, 448] on span "Settings" at bounding box center [69, 444] width 88 height 9
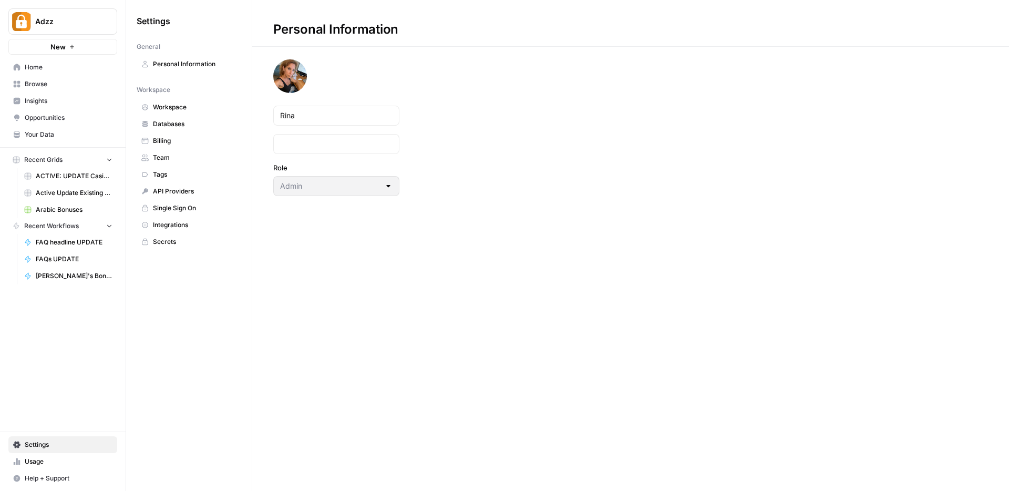
click at [172, 155] on span "Team" at bounding box center [195, 157] width 84 height 9
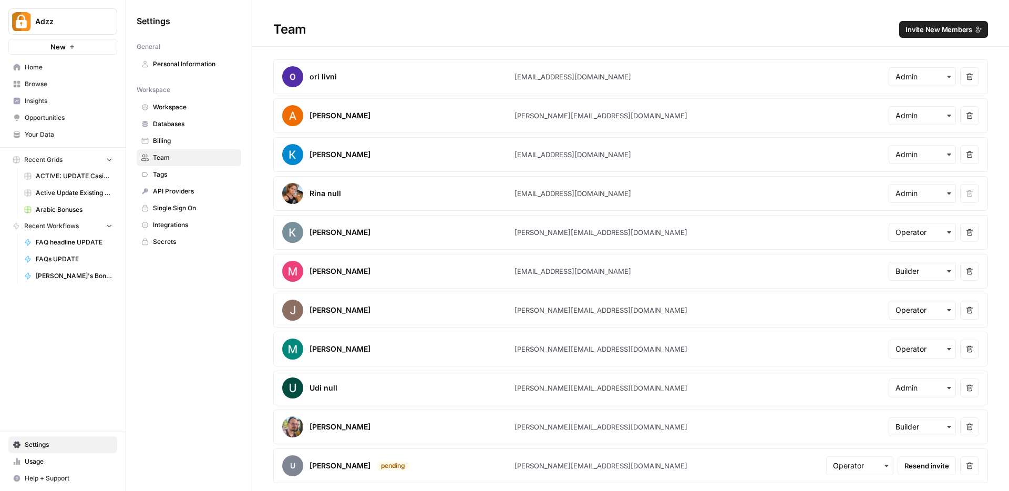
click at [946, 464] on span "Resend invite" at bounding box center [927, 466] width 45 height 11
click at [952, 30] on span "Invite New Members" at bounding box center [939, 29] width 67 height 11
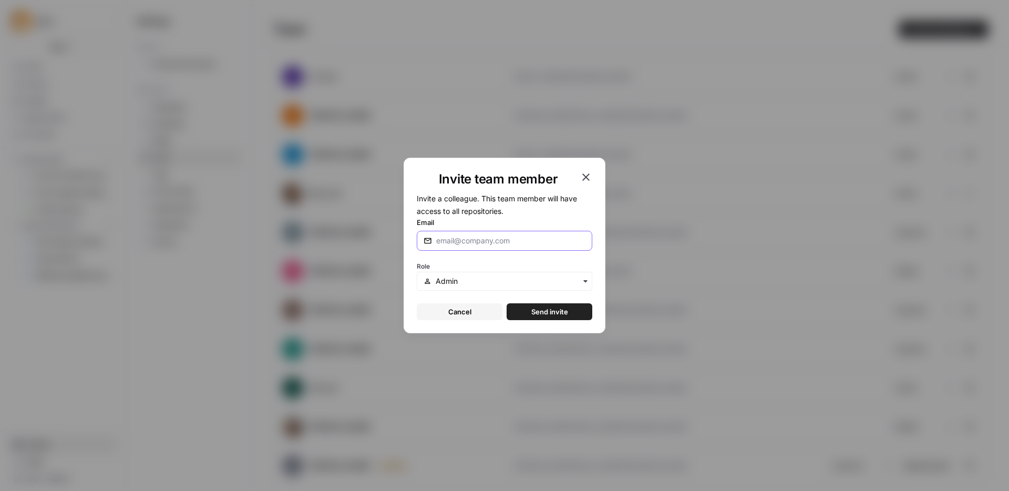
click at [451, 241] on input "Email" at bounding box center [510, 241] width 149 height 11
click at [450, 283] on input "text" at bounding box center [511, 281] width 150 height 11
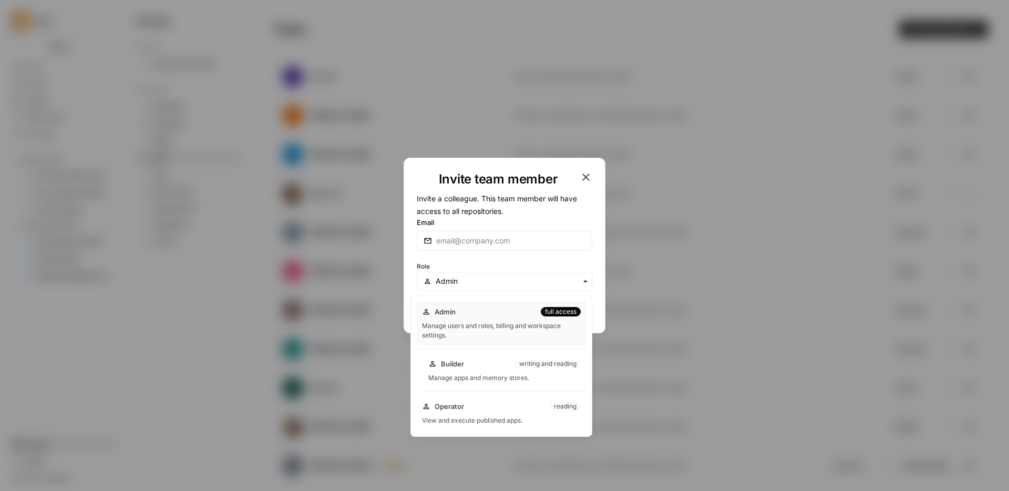
click at [471, 379] on div "Manage apps and memory stores." at bounding box center [505, 377] width 152 height 9
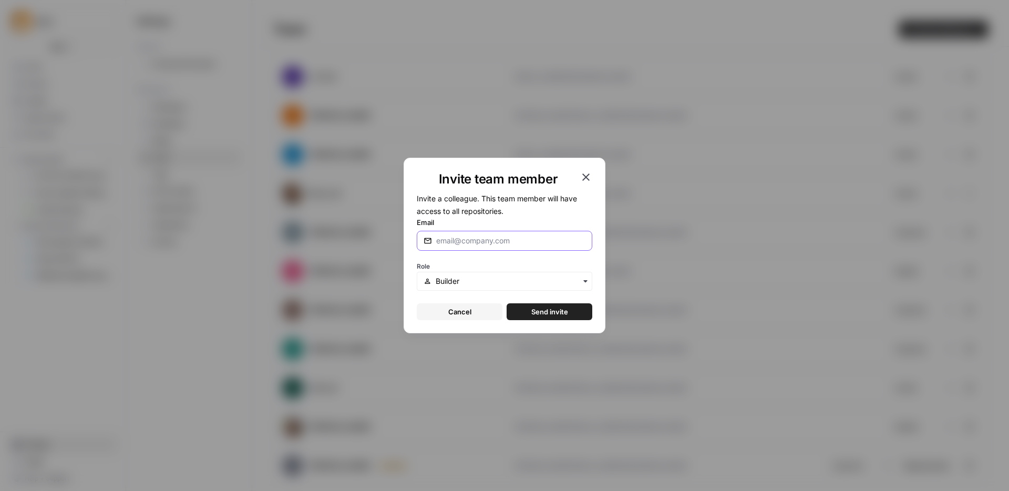
click at [453, 239] on input "Email" at bounding box center [510, 241] width 149 height 11
type input "david@adzz.com"
click at [543, 312] on span "Send invite" at bounding box center [550, 312] width 37 height 11
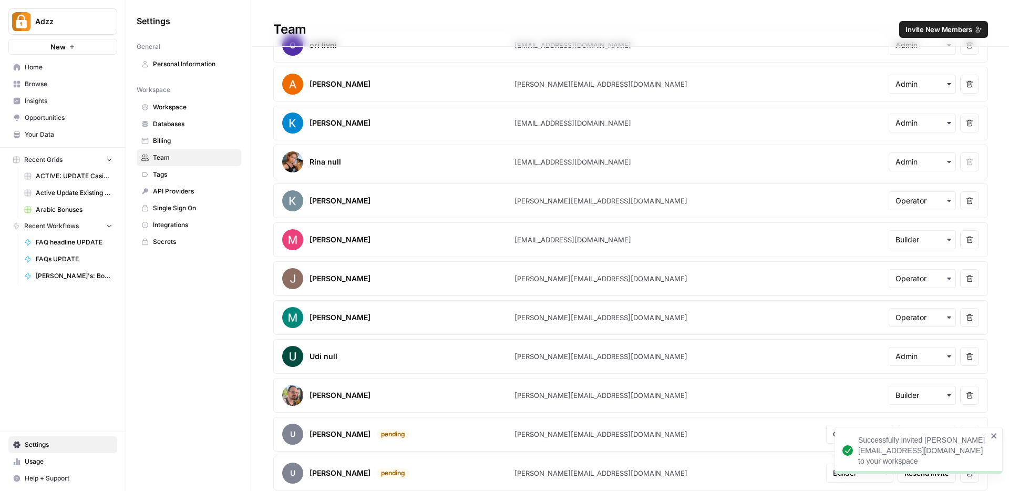
scroll to position [35, 0]
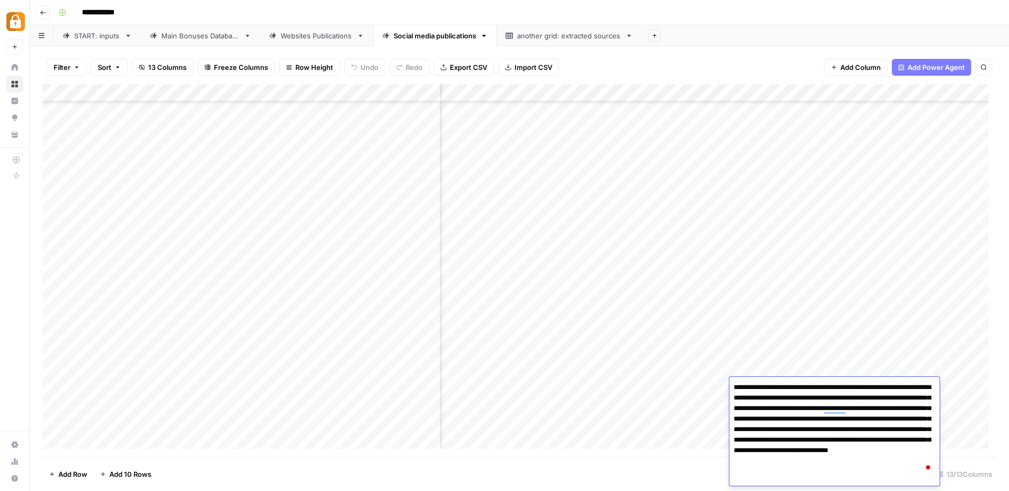
scroll to position [152, 603]
drag, startPoint x: 733, startPoint y: 389, endPoint x: 800, endPoint y: 476, distance: 109.5
click at [800, 476] on textarea "**********" at bounding box center [835, 429] width 210 height 99
click at [650, 426] on div "Add Column" at bounding box center [520, 270] width 954 height 373
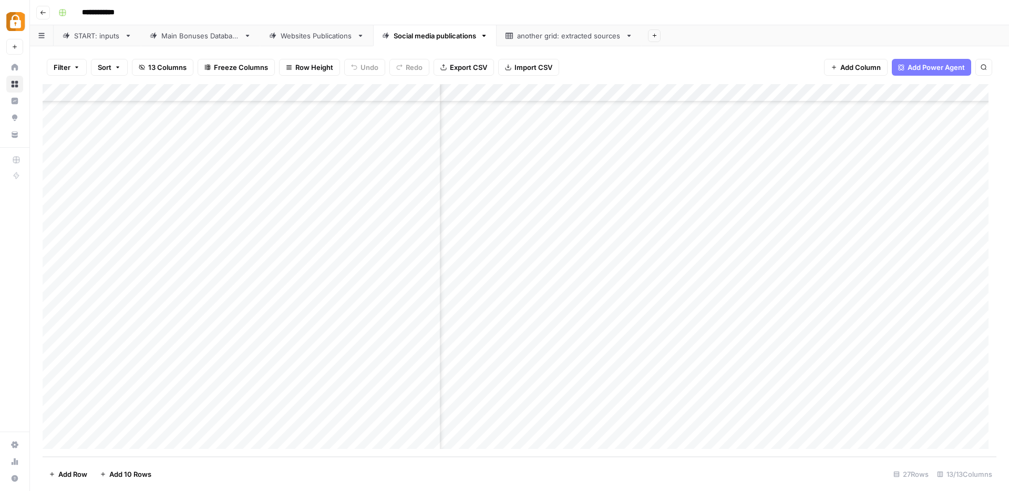
scroll to position [152, 401]
click at [568, 364] on div "Add Column" at bounding box center [520, 270] width 954 height 373
click at [752, 389] on div "Add Column" at bounding box center [520, 270] width 954 height 373
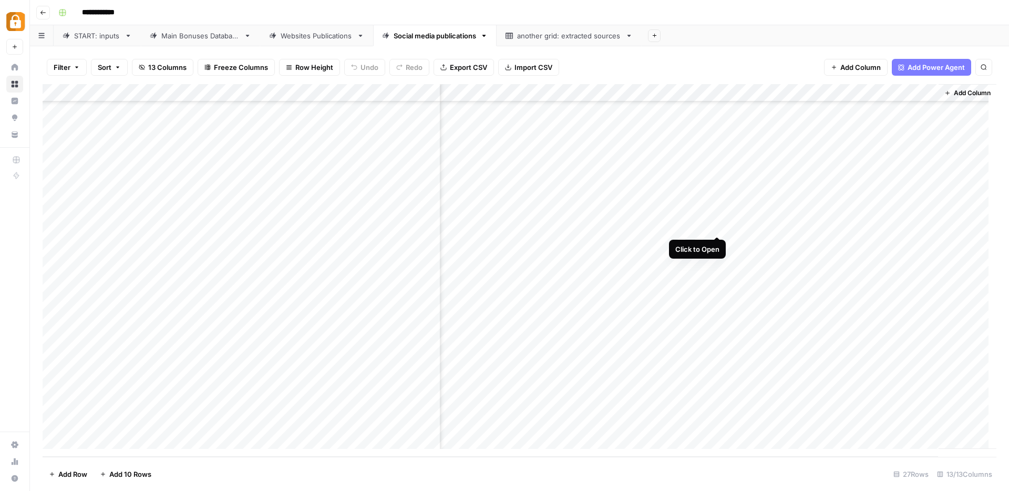
click at [718, 227] on div "Add Column" at bounding box center [520, 270] width 954 height 373
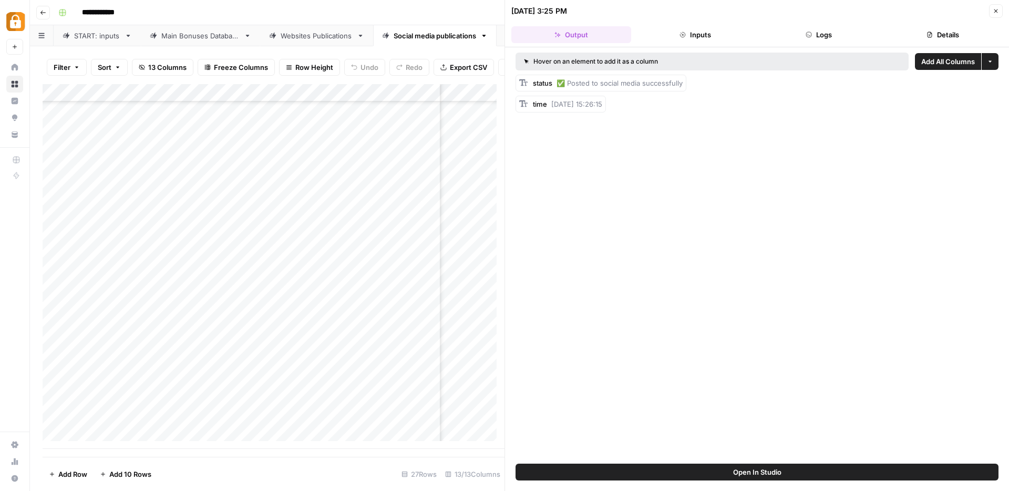
click at [813, 35] on button "Logs" at bounding box center [820, 34] width 120 height 17
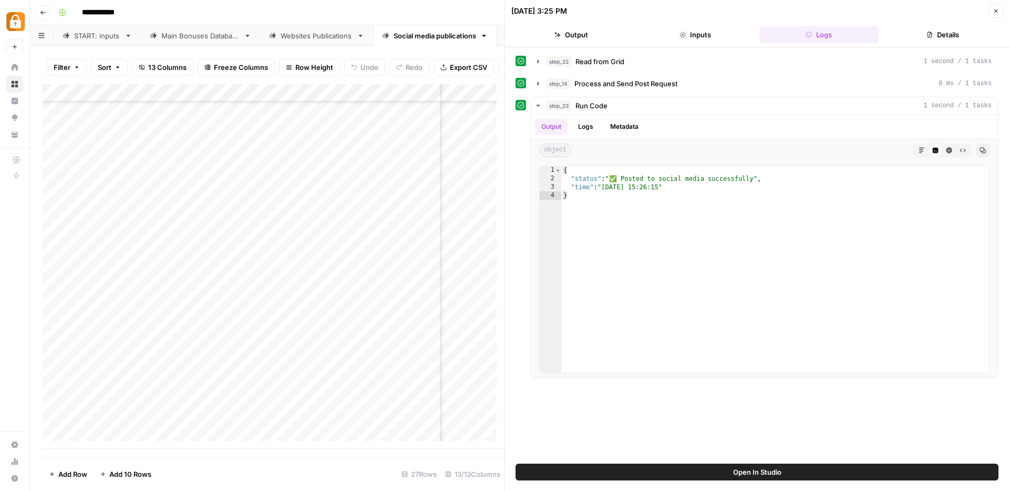
click at [1002, 11] on button "Close" at bounding box center [997, 11] width 14 height 14
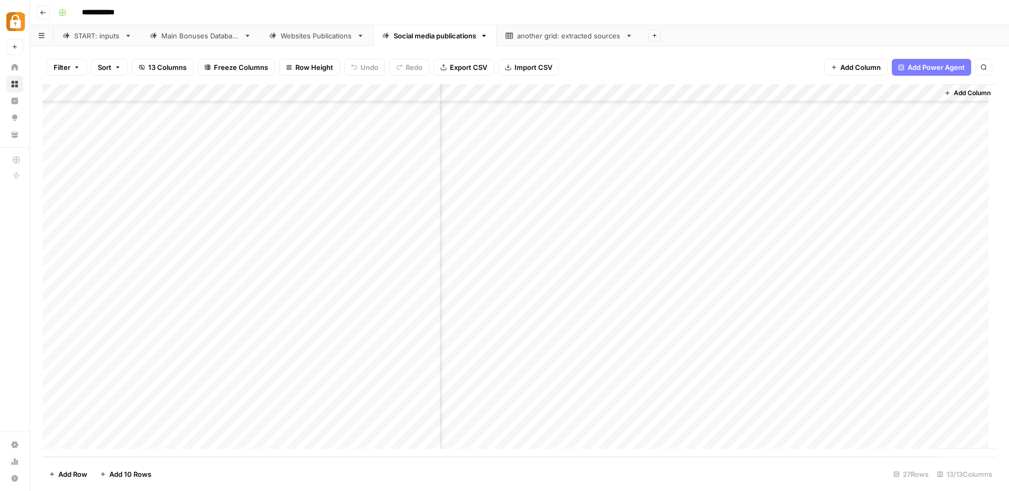
scroll to position [152, 761]
click at [729, 225] on div "Add Column" at bounding box center [520, 270] width 954 height 373
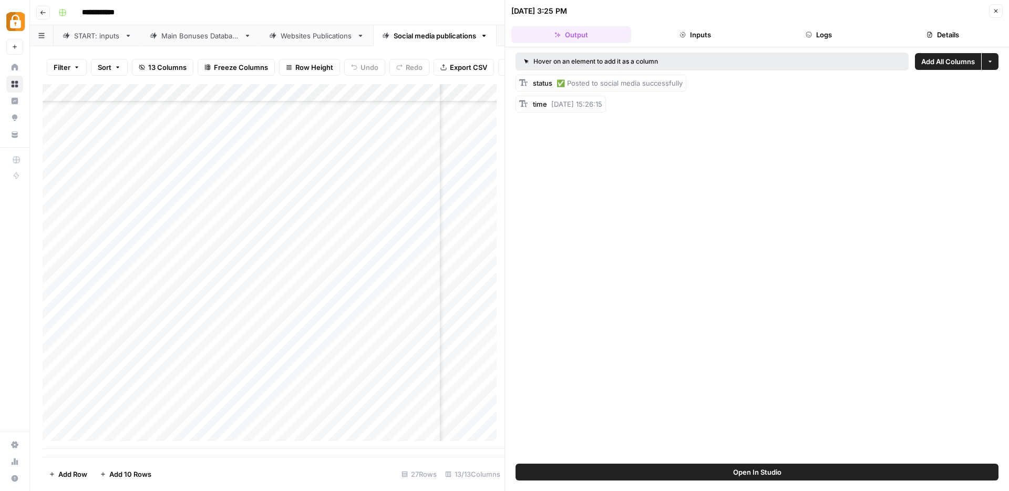
click at [996, 14] on button "Close" at bounding box center [997, 11] width 14 height 14
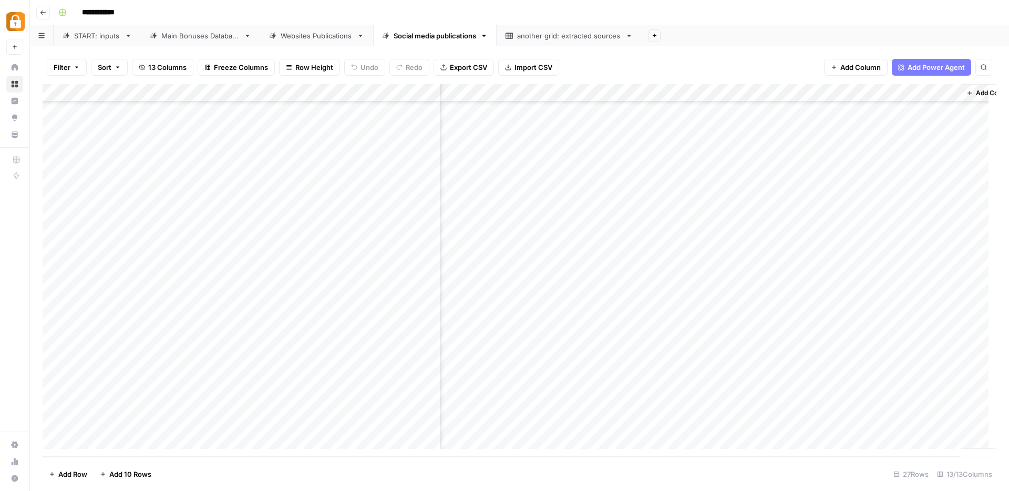
scroll to position [152, 773]
click at [699, 402] on div "Add Column" at bounding box center [520, 270] width 954 height 373
click at [702, 386] on div "Add Column" at bounding box center [520, 270] width 954 height 373
click at [702, 173] on div "Add Column" at bounding box center [520, 270] width 954 height 373
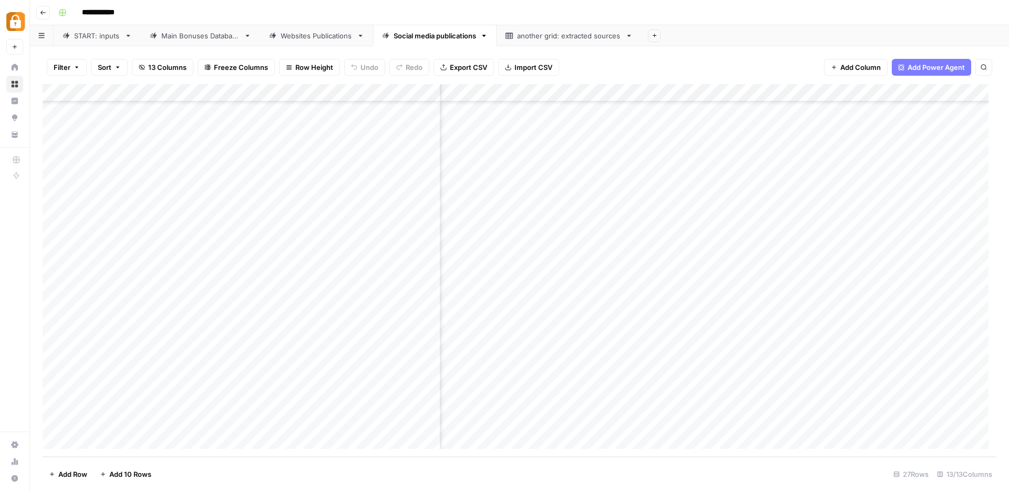
click at [737, 391] on div "Add Column" at bounding box center [520, 270] width 954 height 373
click at [749, 366] on div "Add Column" at bounding box center [520, 270] width 954 height 373
click at [737, 411] on div "Add Column" at bounding box center [520, 270] width 954 height 373
click at [699, 406] on div "Add Column" at bounding box center [520, 270] width 954 height 373
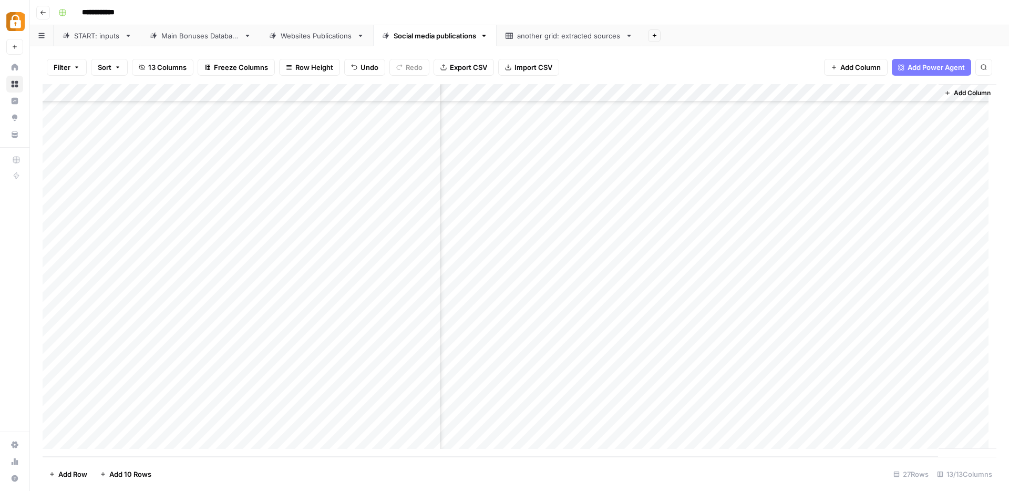
click at [807, 409] on div "Add Column" at bounding box center [520, 270] width 954 height 373
click at [811, 371] on div "Add Column" at bounding box center [520, 270] width 954 height 373
click at [716, 404] on div "Add Column" at bounding box center [520, 270] width 954 height 373
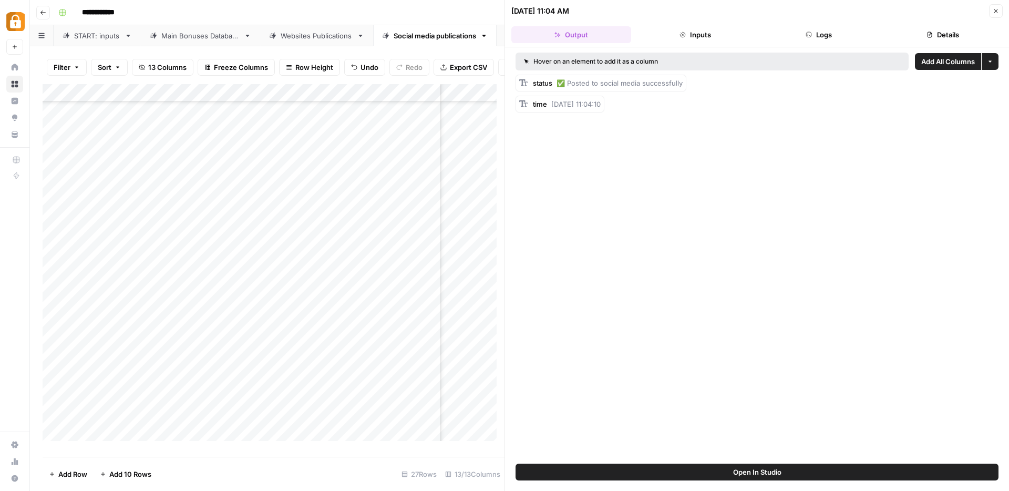
click at [802, 30] on button "Logs" at bounding box center [820, 34] width 120 height 17
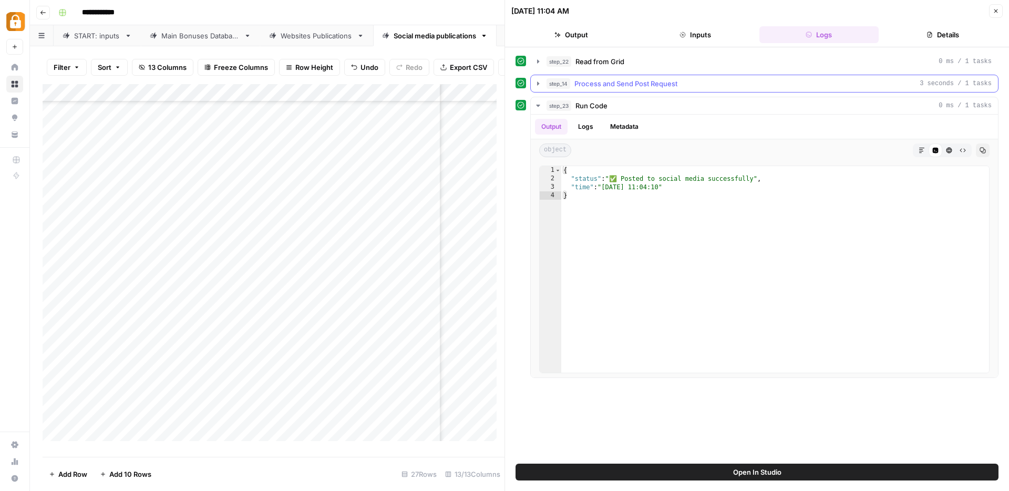
click at [538, 85] on icon "button" at bounding box center [538, 83] width 8 height 8
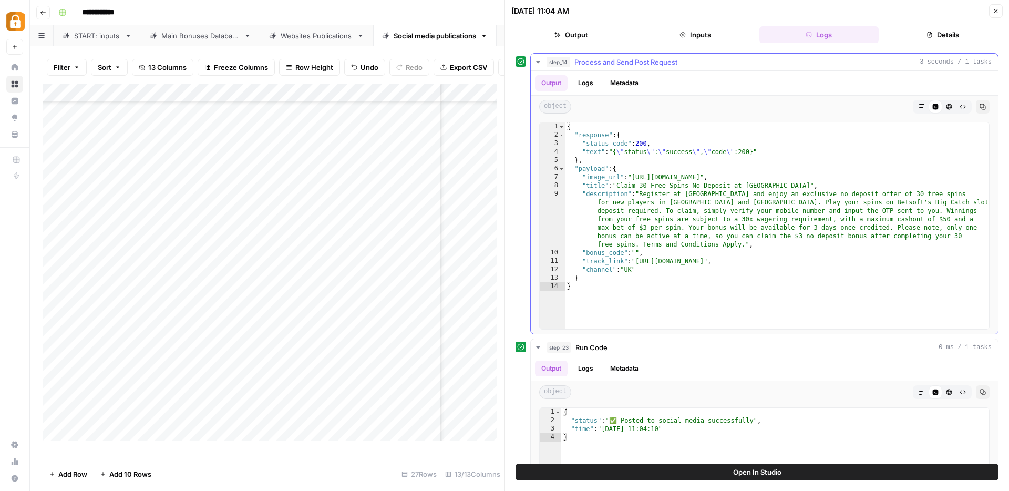
scroll to position [14, 0]
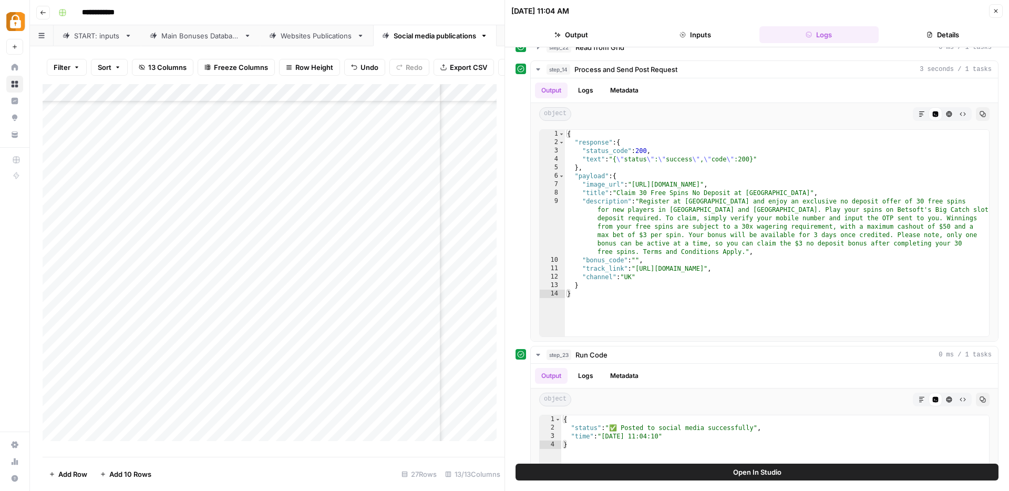
click at [998, 13] on icon "button" at bounding box center [996, 11] width 6 height 6
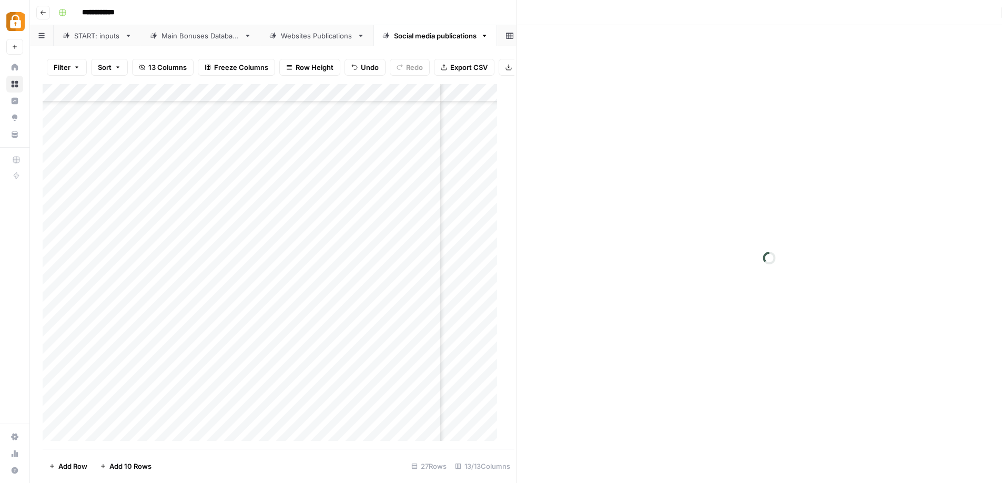
click at [998, 13] on div "Close" at bounding box center [769, 13] width 492 height 14
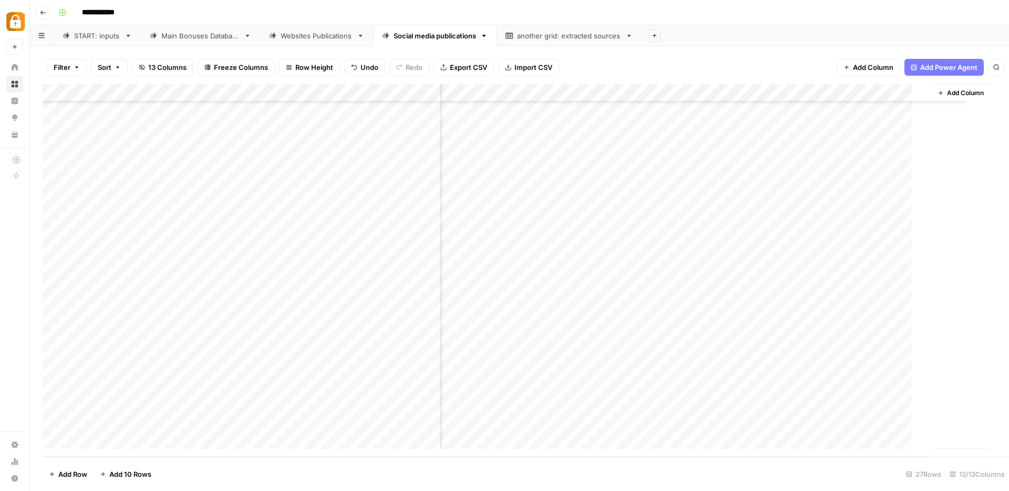
scroll to position [149, 761]
click at [190, 34] on div "Main Bonuses Database" at bounding box center [200, 35] width 78 height 11
click at [55, 241] on div "Add Column" at bounding box center [520, 270] width 954 height 373
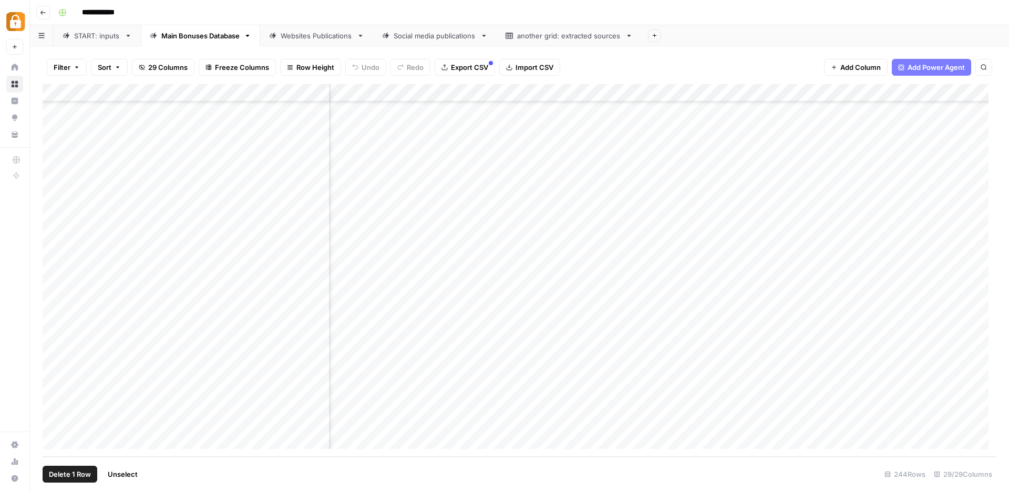
click at [511, 241] on div "Add Column" at bounding box center [520, 270] width 954 height 373
type textarea "*****"
click at [506, 268] on div "Add Column" at bounding box center [520, 270] width 954 height 373
click at [440, 38] on div "Social media publications" at bounding box center [435, 35] width 83 height 11
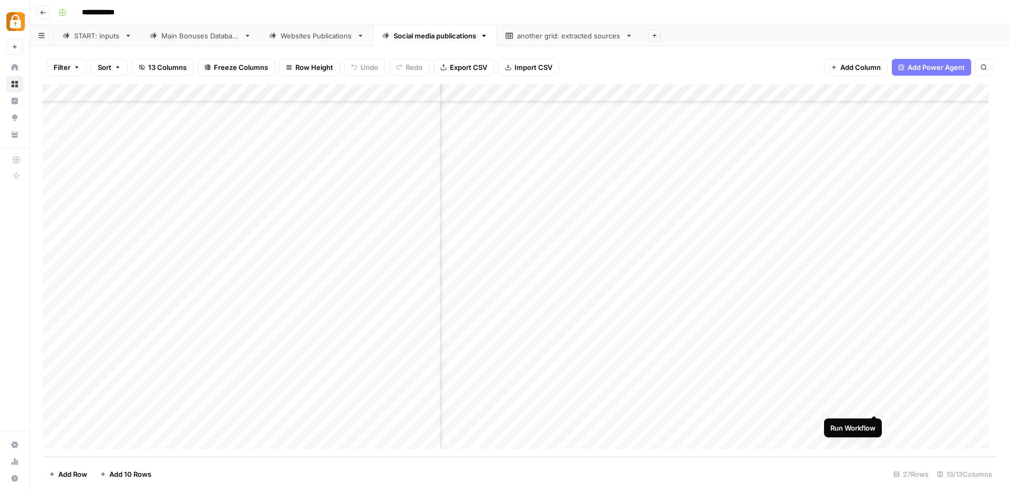
click at [875, 404] on div "Add Column" at bounding box center [520, 270] width 954 height 373
click at [861, 406] on div "Add Column" at bounding box center [520, 270] width 954 height 373
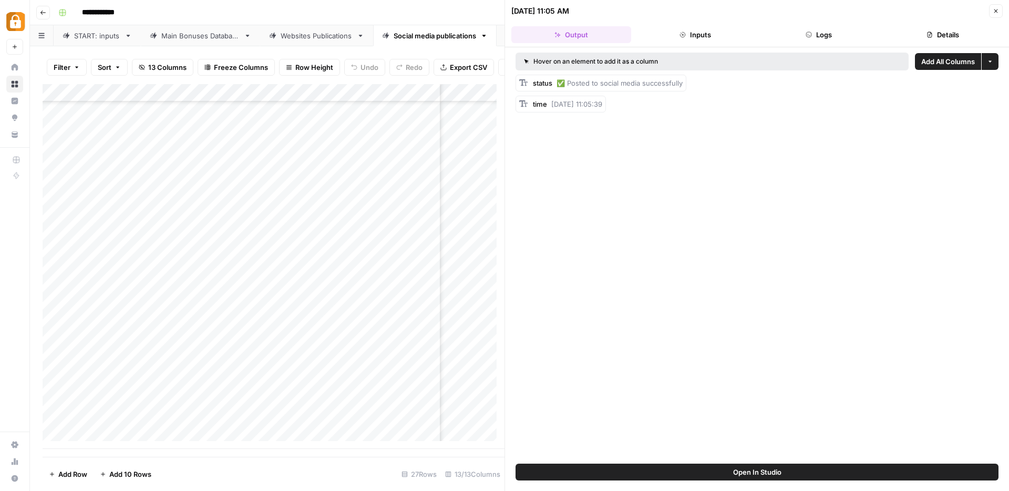
click at [851, 34] on button "Logs" at bounding box center [820, 34] width 120 height 17
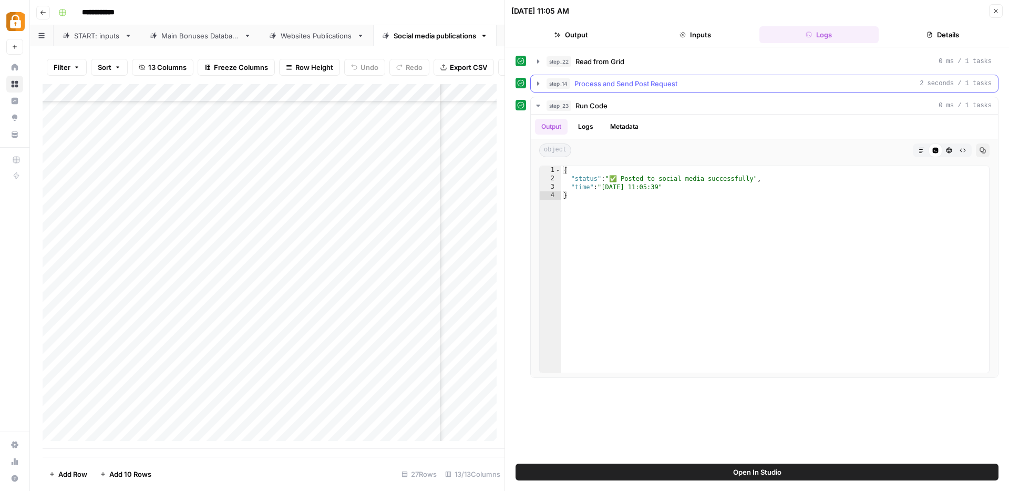
click at [537, 84] on icon "button" at bounding box center [538, 83] width 2 height 4
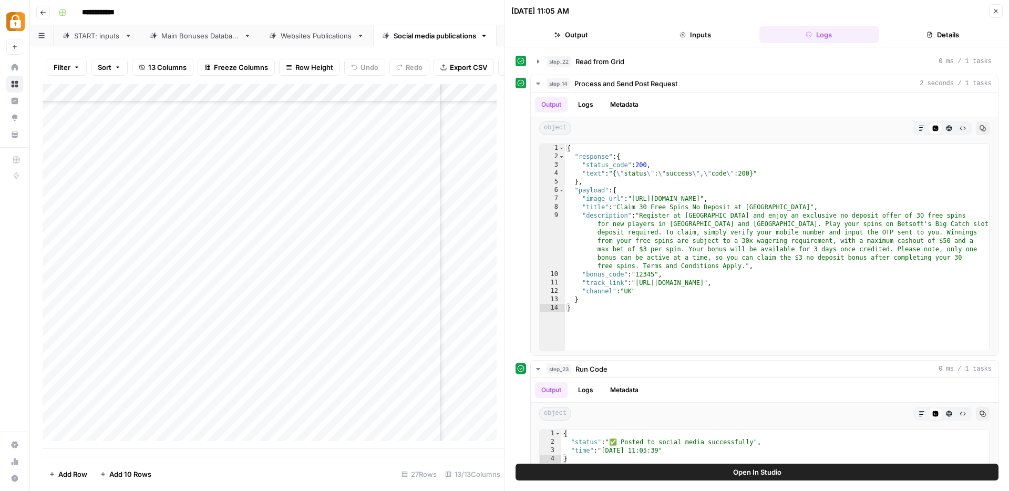
click at [995, 12] on icon "button" at bounding box center [996, 11] width 6 height 6
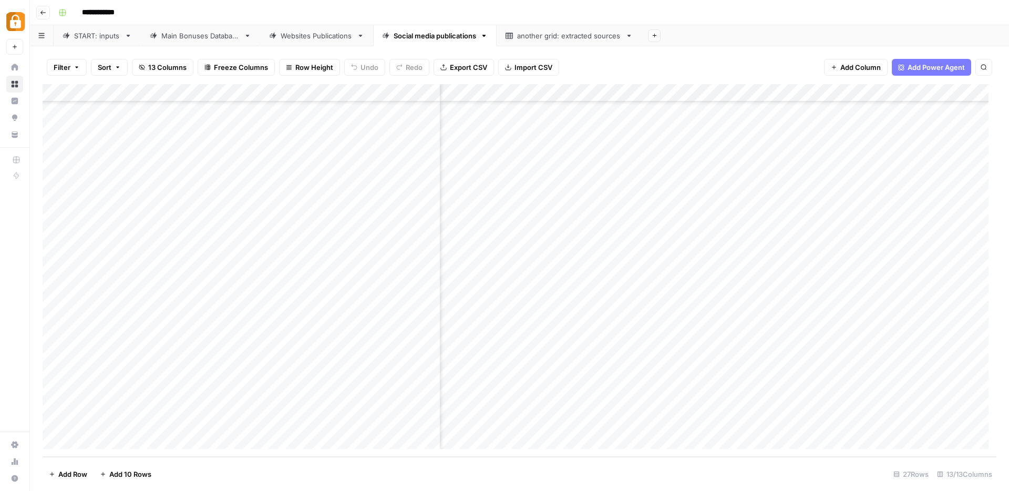
click at [710, 405] on div "Add Column" at bounding box center [520, 270] width 954 height 373
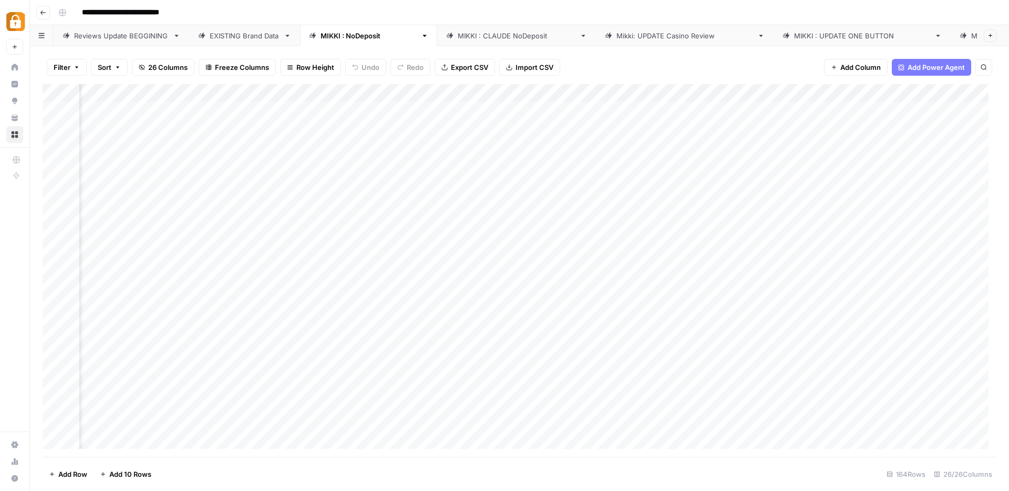
scroll to position [0, 1691]
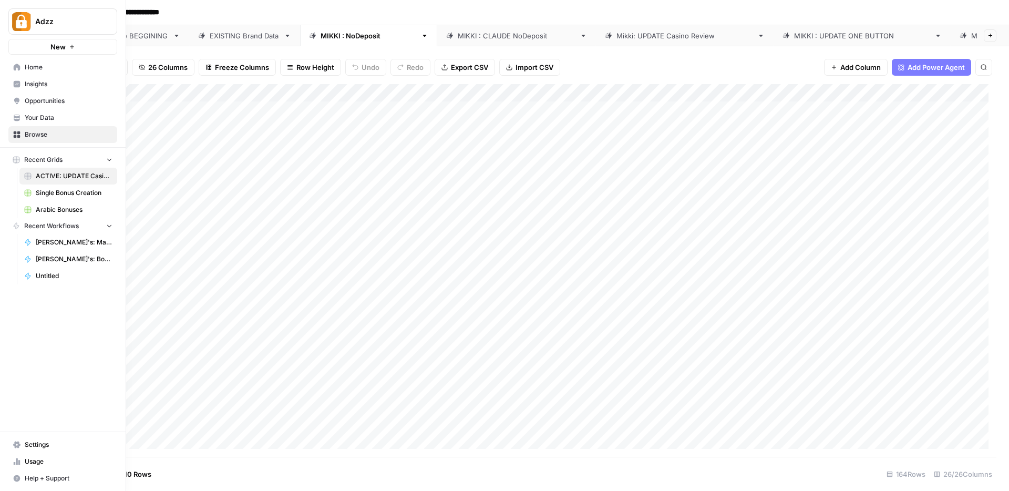
click at [36, 443] on span "Settings" at bounding box center [69, 444] width 88 height 9
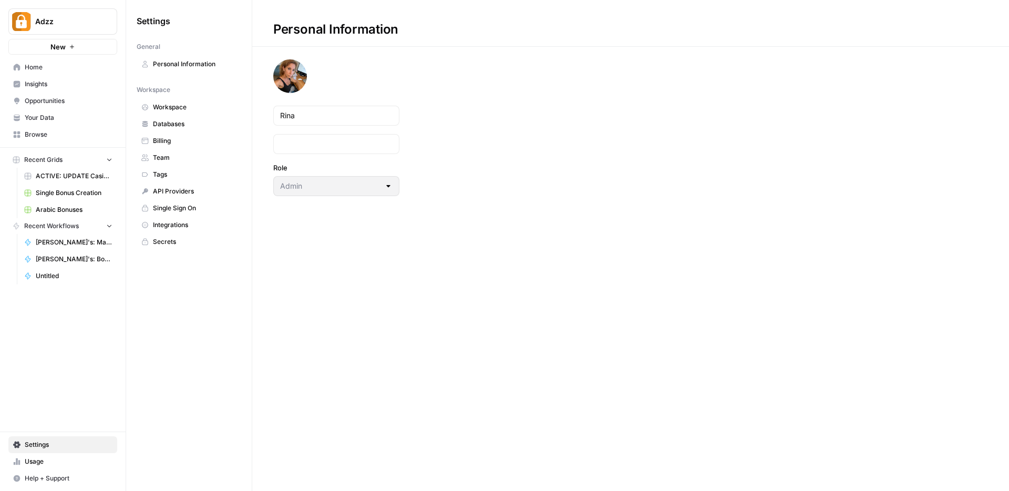
click at [162, 159] on span "Team" at bounding box center [195, 157] width 84 height 9
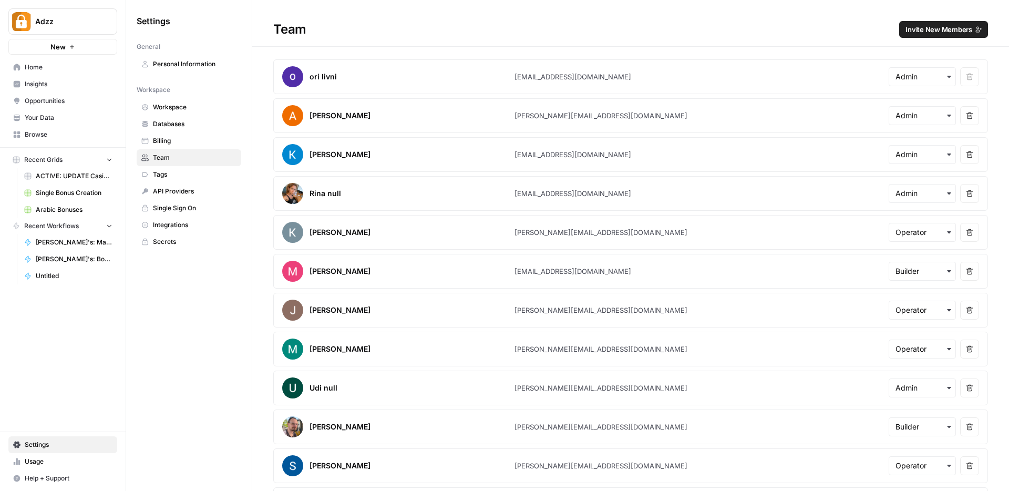
click at [936, 29] on span "Invite New Members" at bounding box center [939, 29] width 67 height 11
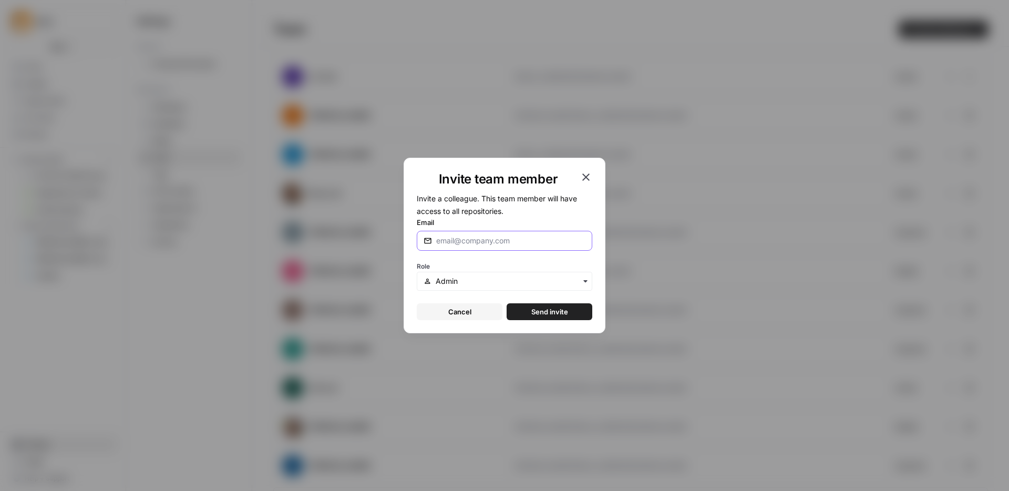
click at [463, 243] on input "Email" at bounding box center [510, 241] width 149 height 11
drag, startPoint x: 474, startPoint y: 241, endPoint x: 432, endPoint y: 240, distance: 42.1
click at [432, 240] on div "jip" at bounding box center [505, 241] width 176 height 20
type input "suwimol@adzz.com"
click at [539, 312] on span "Send invite" at bounding box center [550, 312] width 37 height 11
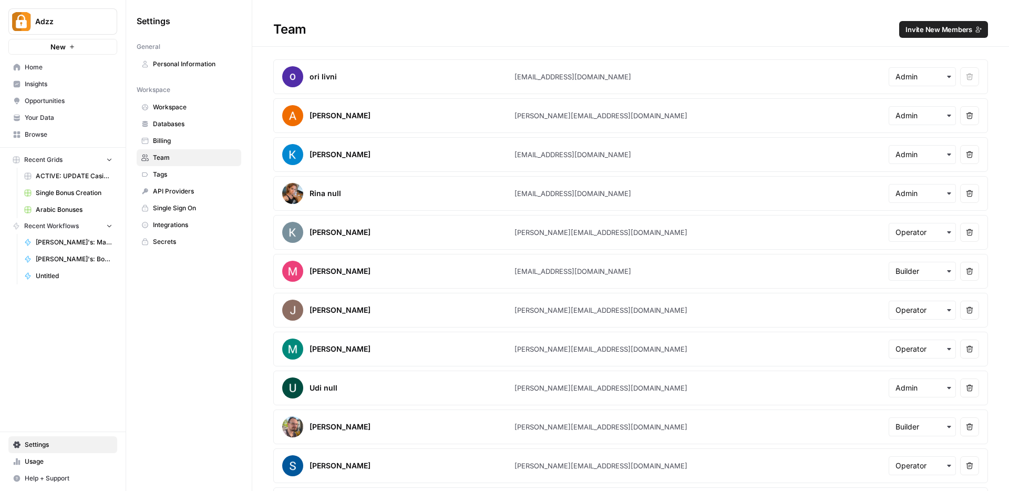
click at [915, 33] on span "Invite New Members" at bounding box center [939, 29] width 67 height 11
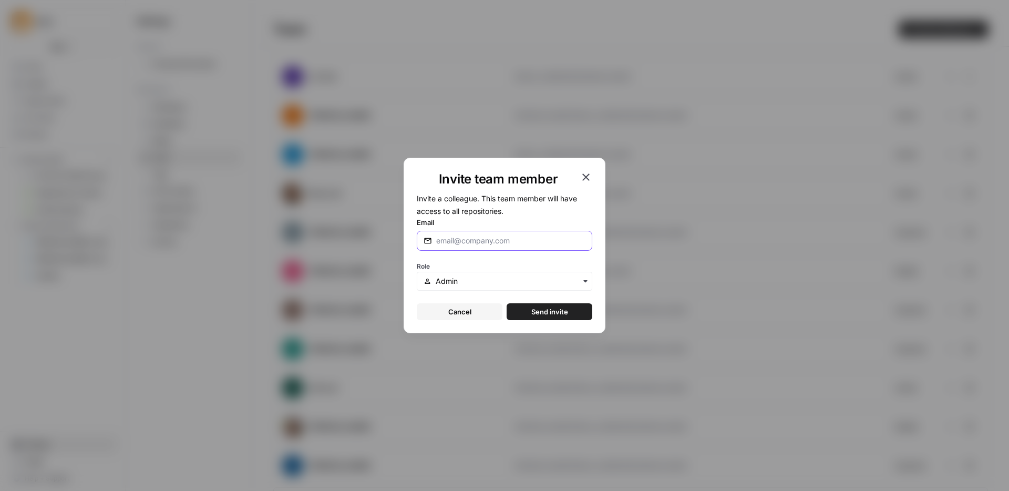
click at [515, 242] on input "Email" at bounding box center [510, 241] width 149 height 11
type input "mohana@adzz.com"
click at [542, 310] on span "Send invite" at bounding box center [550, 312] width 37 height 11
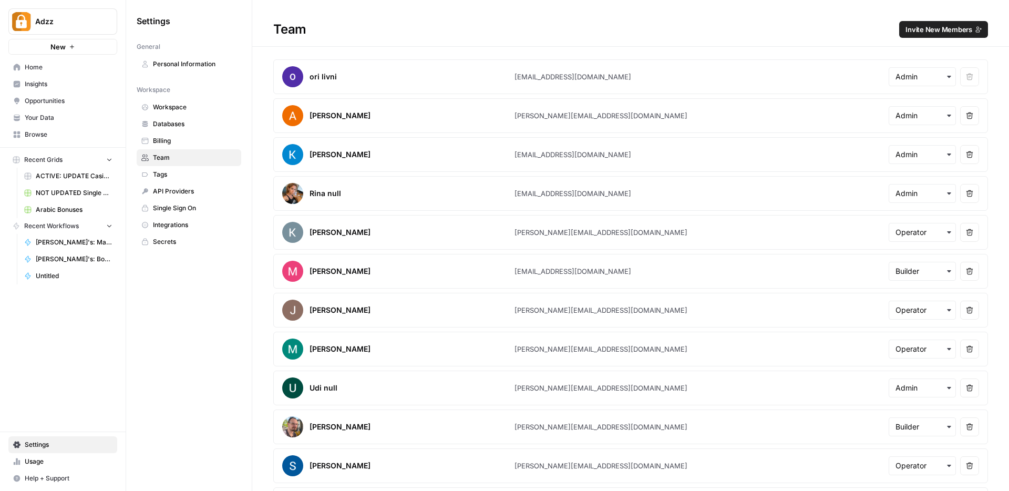
click at [933, 28] on span "Invite New Members" at bounding box center [939, 29] width 67 height 11
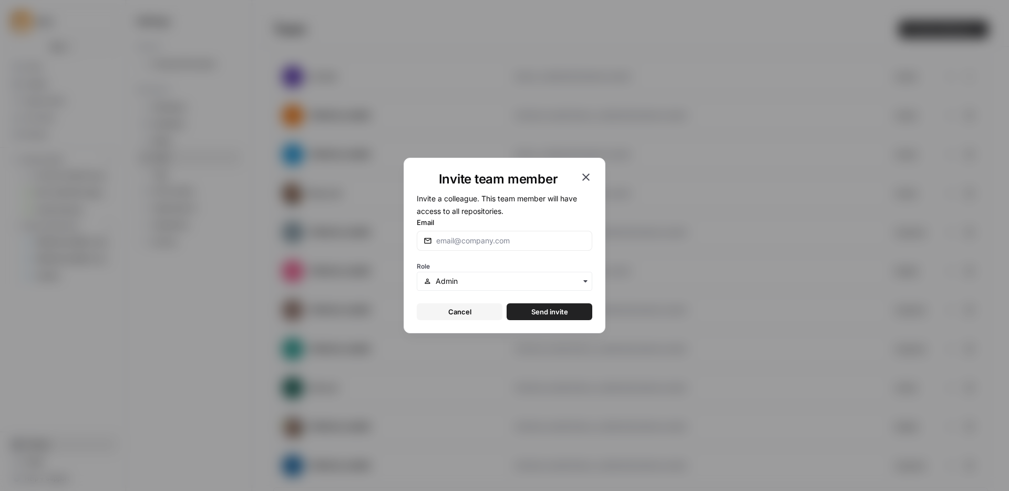
click at [507, 246] on div at bounding box center [505, 241] width 176 height 20
type input "yehudit@adzz.com"
click at [544, 312] on span "Send invite" at bounding box center [550, 312] width 37 height 11
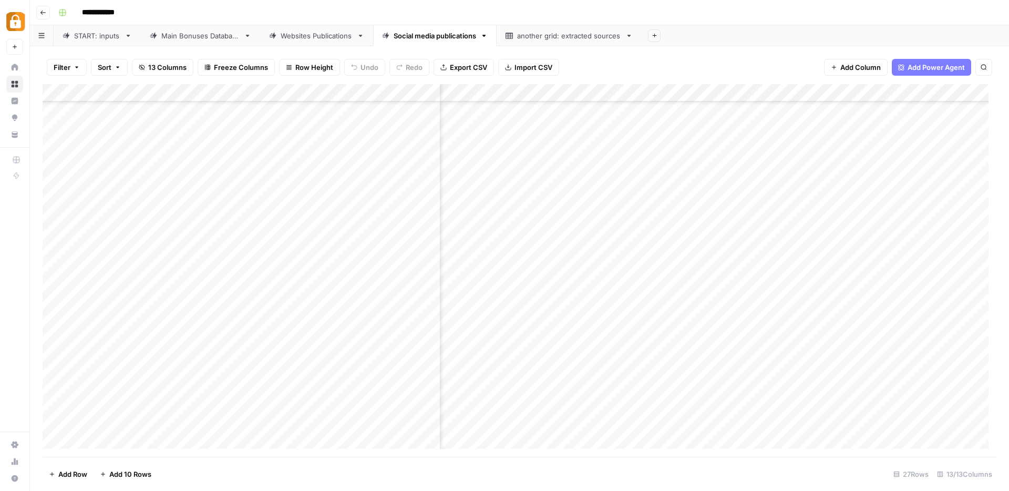
scroll to position [152, 630]
click at [188, 35] on div "Main Bonuses Database" at bounding box center [200, 35] width 78 height 11
click at [179, 406] on div "Add Column" at bounding box center [520, 270] width 954 height 373
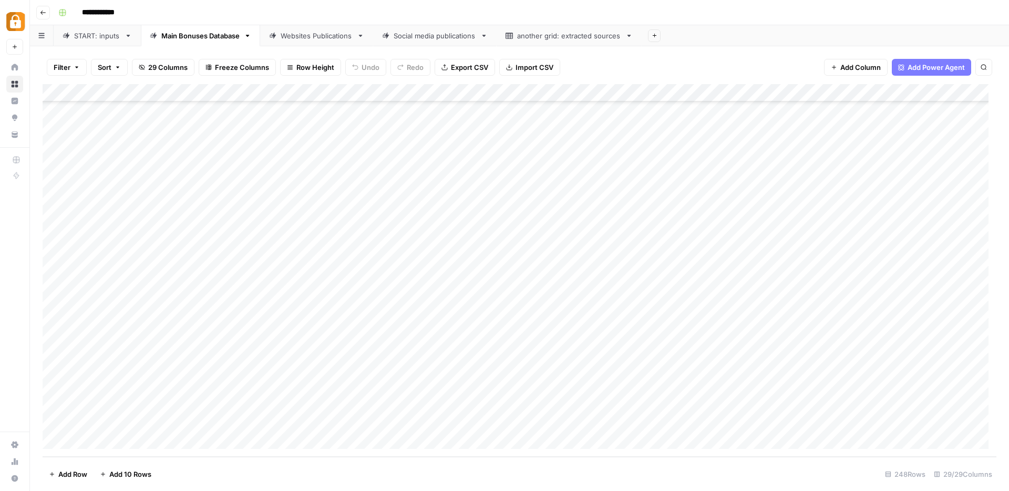
click at [260, 422] on div "Add Column" at bounding box center [520, 270] width 954 height 373
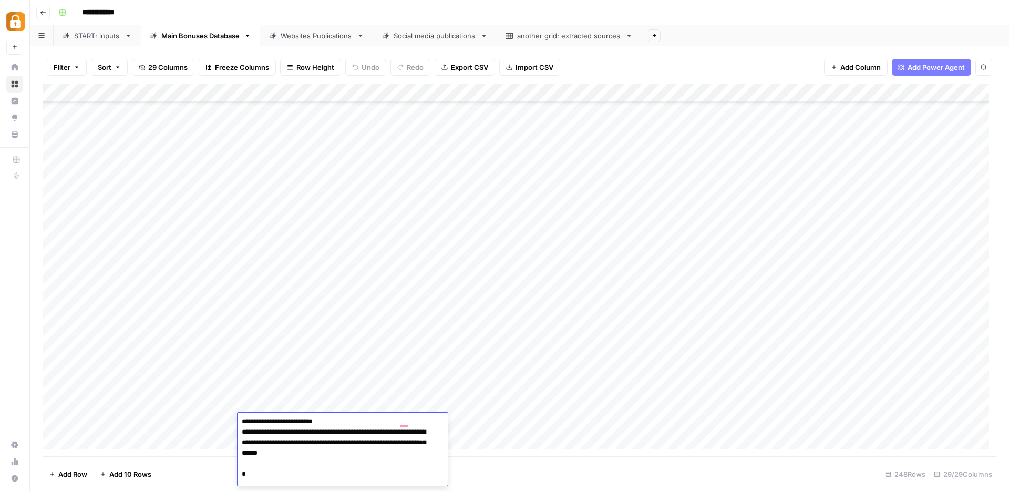
click at [532, 429] on div "Add Column" at bounding box center [520, 270] width 954 height 373
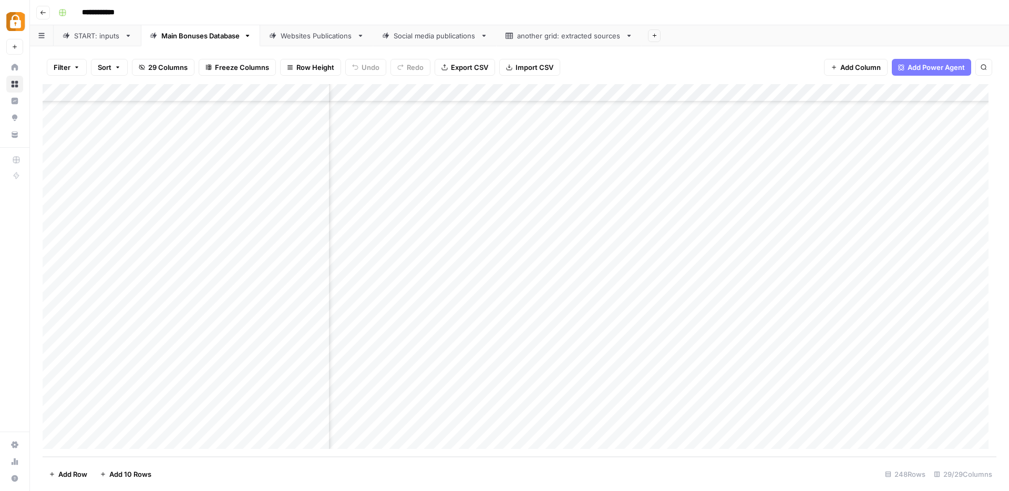
scroll to position [4103, 1366]
click at [299, 37] on div "Websites Publications" at bounding box center [317, 35] width 72 height 11
click at [508, 424] on div "Add Column" at bounding box center [520, 270] width 954 height 373
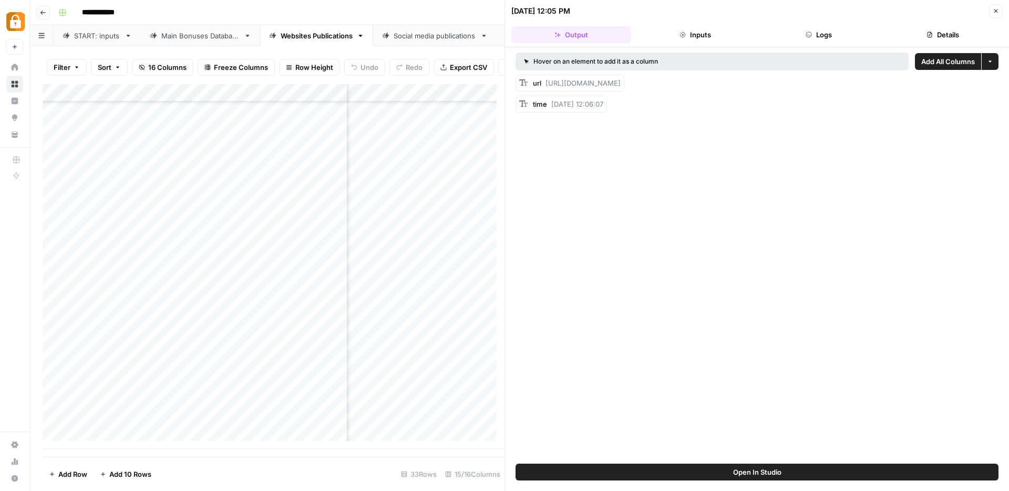
click at [847, 39] on button "Logs" at bounding box center [820, 34] width 120 height 17
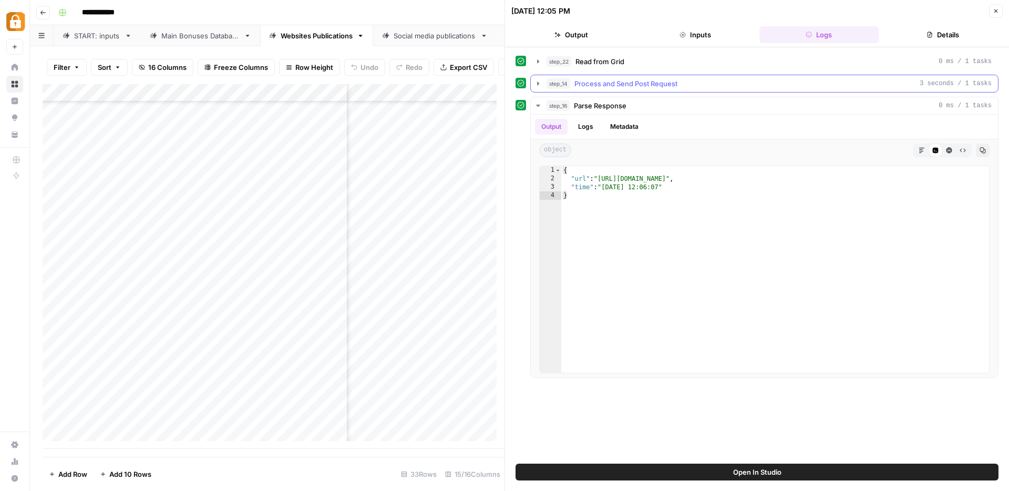
click at [537, 82] on icon "button" at bounding box center [538, 83] width 8 height 8
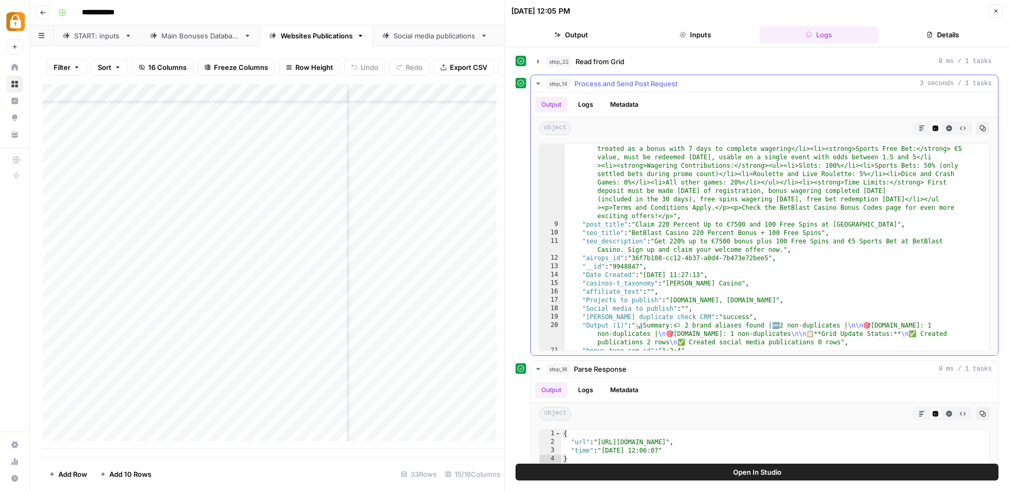
scroll to position [172, 0]
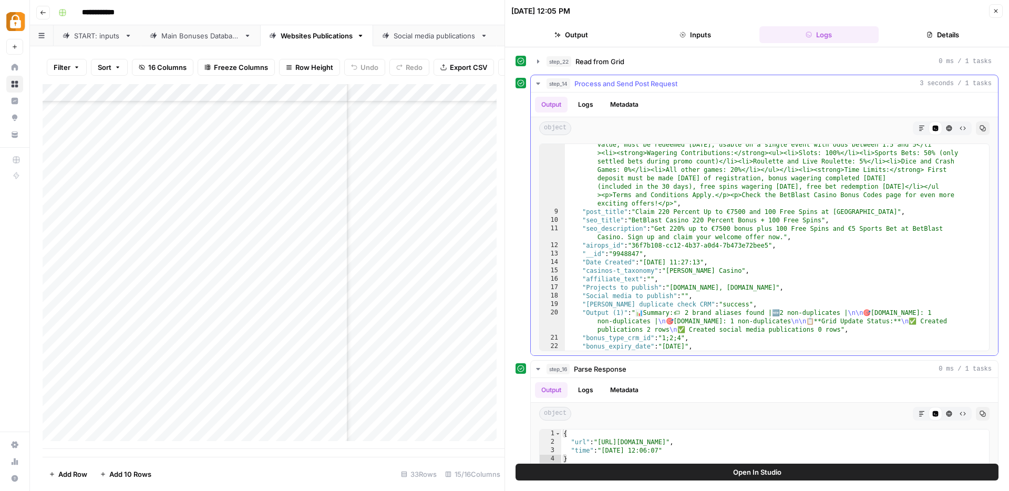
type textarea "**********"
drag, startPoint x: 665, startPoint y: 270, endPoint x: 716, endPoint y: 270, distance: 50.5
click at [716, 270] on div ""content" : "<p>Register at BetBlast Casino and enjoy a massive welcome package…" at bounding box center [773, 230] width 416 height 383
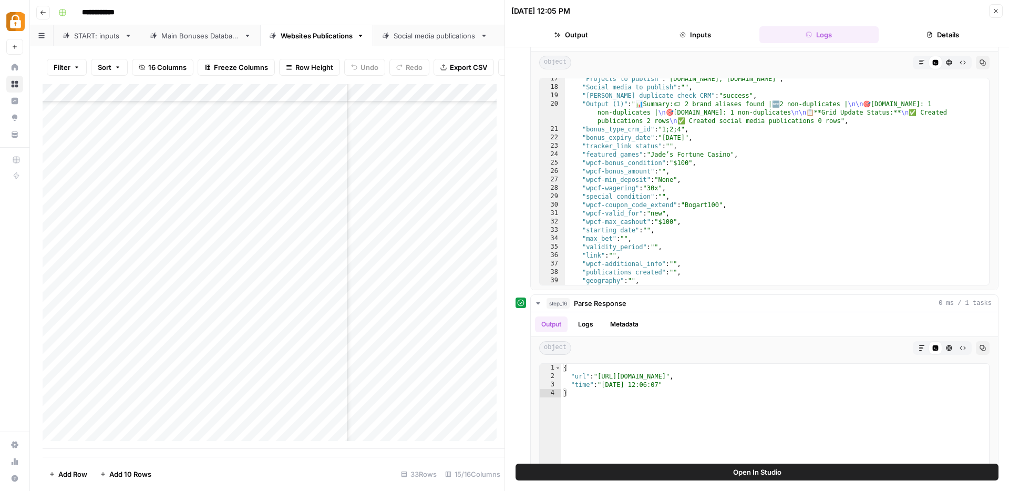
scroll to position [315, 0]
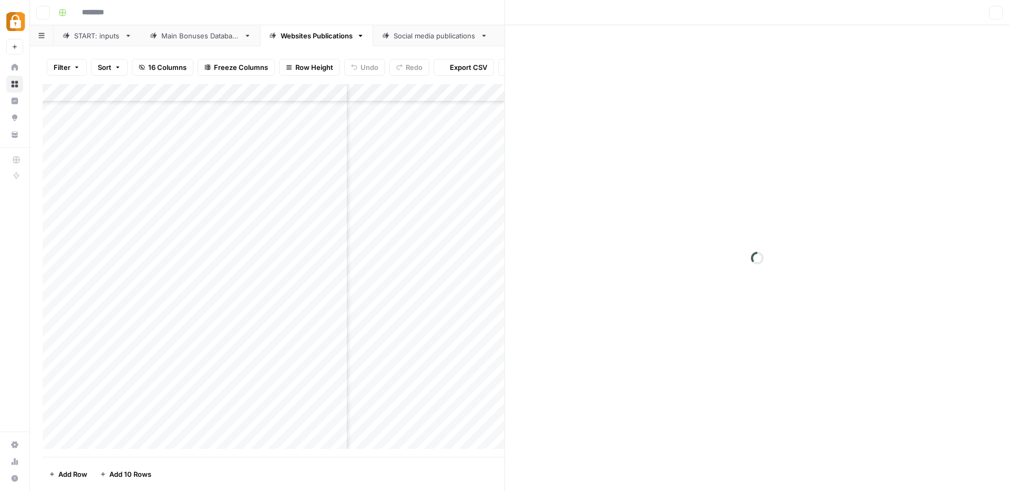
scroll to position [295, 971]
type input "**********"
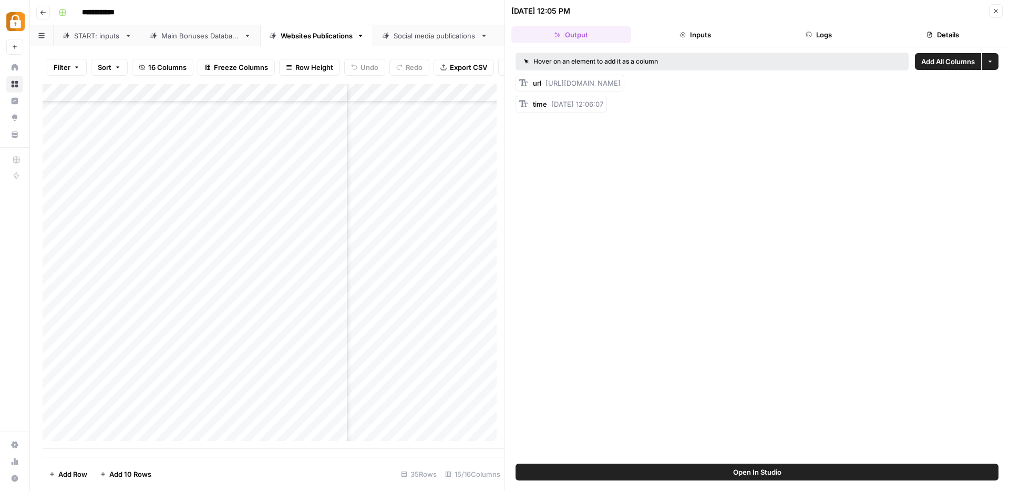
scroll to position [303, 971]
click at [830, 36] on button "Logs" at bounding box center [820, 34] width 120 height 17
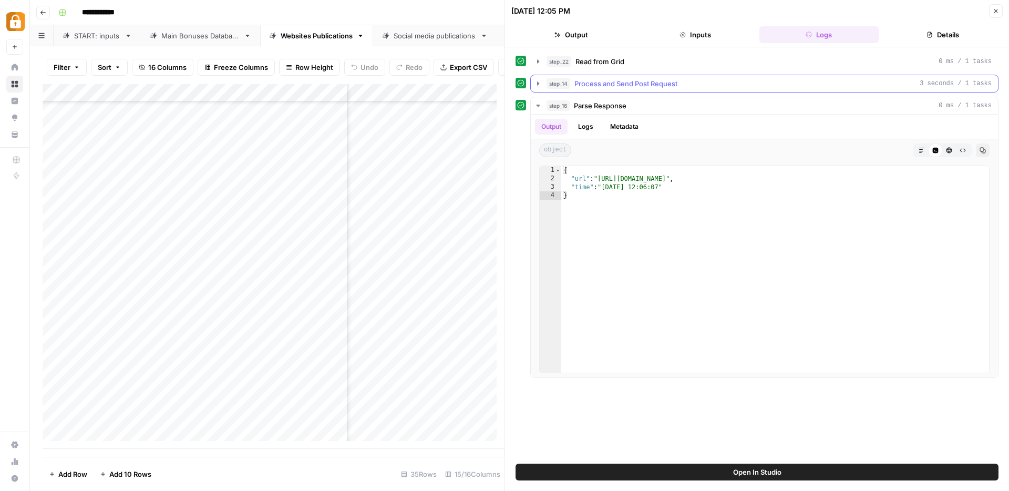
click at [537, 83] on icon "button" at bounding box center [538, 83] width 8 height 8
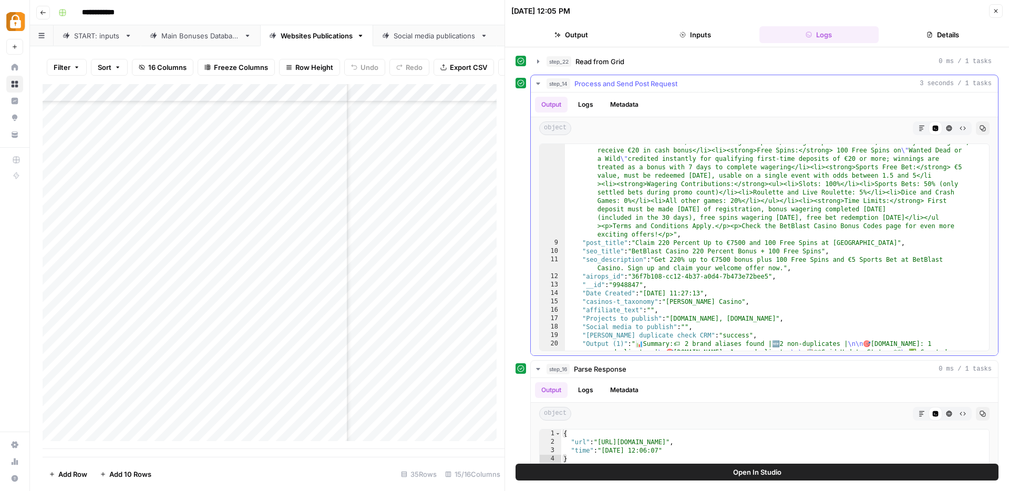
scroll to position [147, 0]
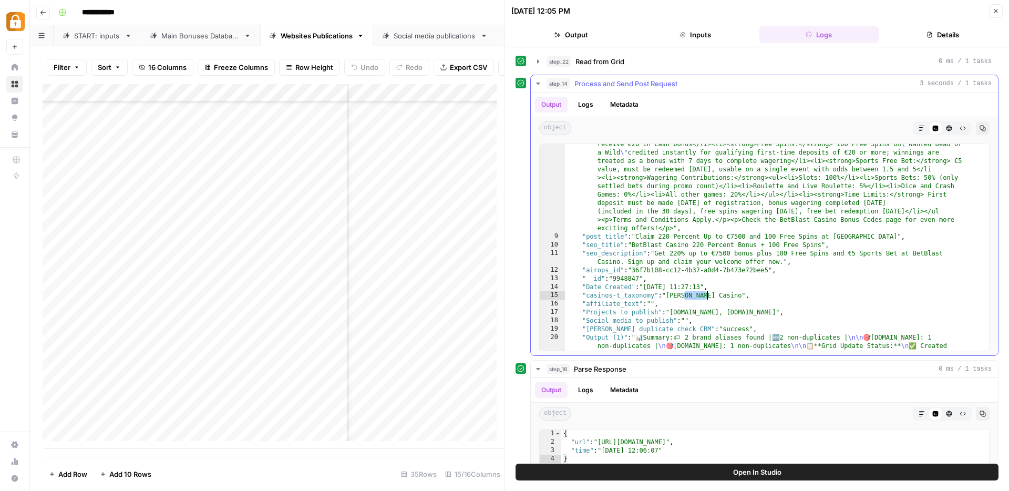
drag, startPoint x: 683, startPoint y: 295, endPoint x: 708, endPoint y: 295, distance: 24.7
click at [708, 295] on div ""content" : "<p>Register at BetBlast Casino and enjoy a massive welcome package…" at bounding box center [773, 264] width 416 height 400
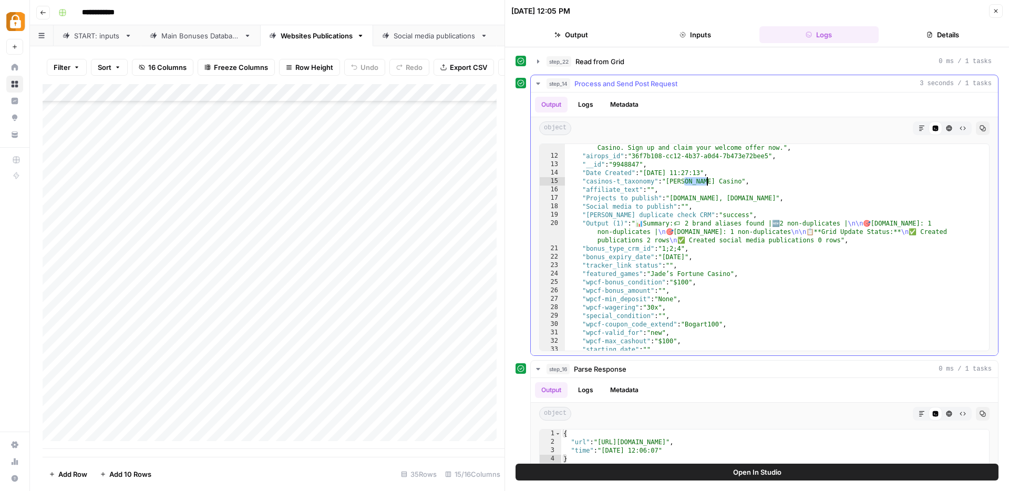
scroll to position [261, 0]
drag, startPoint x: 697, startPoint y: 324, endPoint x: 719, endPoint y: 323, distance: 21.6
click at [719, 323] on div ""seo_description" : "Get 220% up to €7500 bonus plus 100 Free Spins and €5 Spor…" at bounding box center [773, 251] width 416 height 232
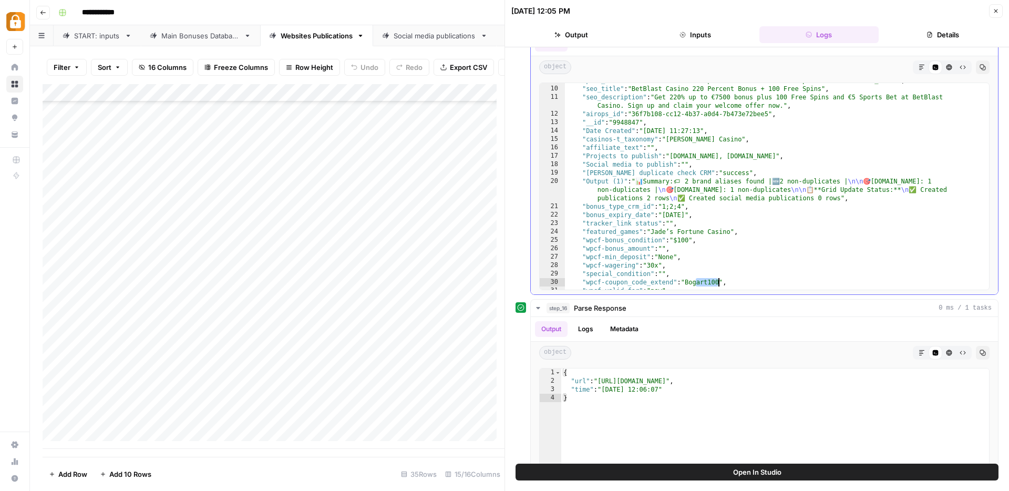
scroll to position [226, 0]
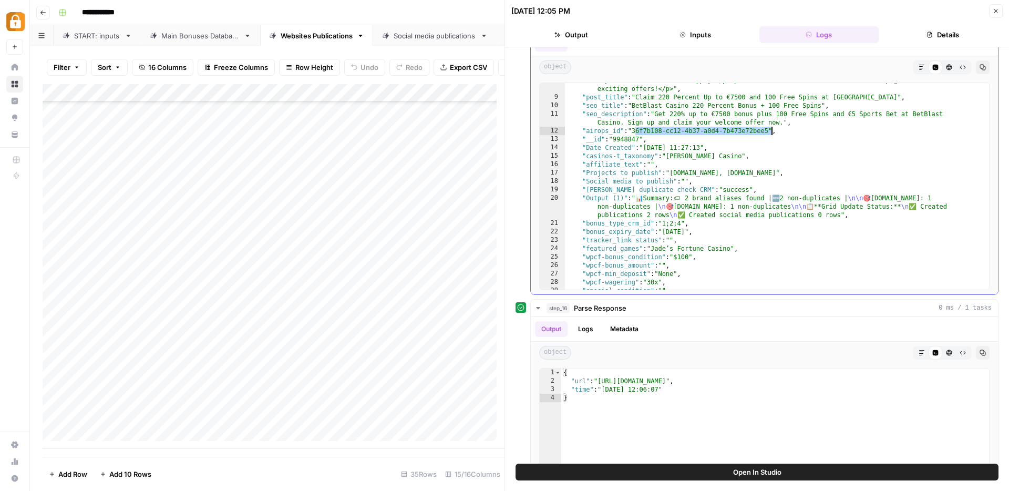
drag, startPoint x: 637, startPoint y: 132, endPoint x: 770, endPoint y: 132, distance: 133.5
click at [770, 132] on div ""content" : "<p>Register at BetBlast Casino and enjoy a massive welcome package…" at bounding box center [773, 116] width 416 height 383
type textarea "**********"
click at [999, 13] on icon "button" at bounding box center [996, 11] width 6 height 6
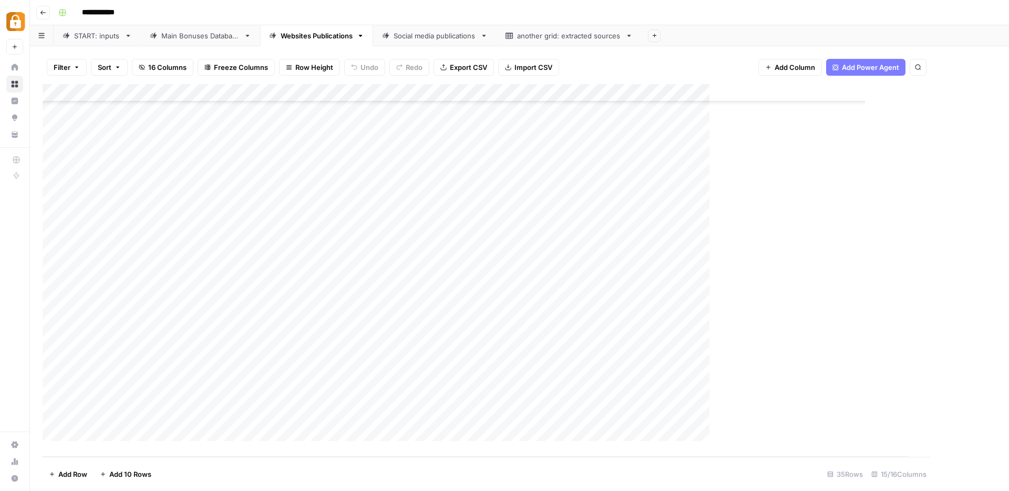
scroll to position [295, 0]
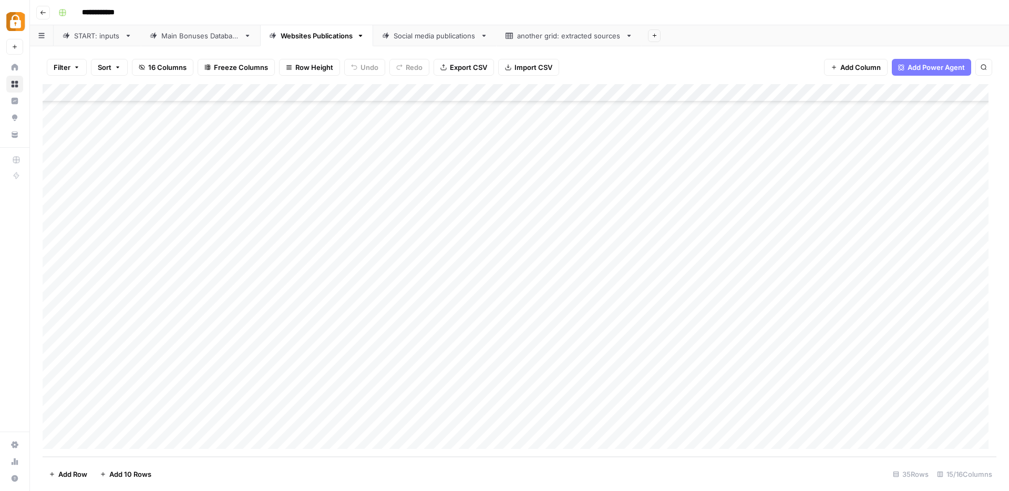
click at [52, 384] on div "Add Column" at bounding box center [520, 270] width 954 height 373
click at [194, 35] on div "Main Bonuses Database" at bounding box center [200, 35] width 78 height 11
click at [324, 33] on div "Websites Publications" at bounding box center [317, 35] width 72 height 11
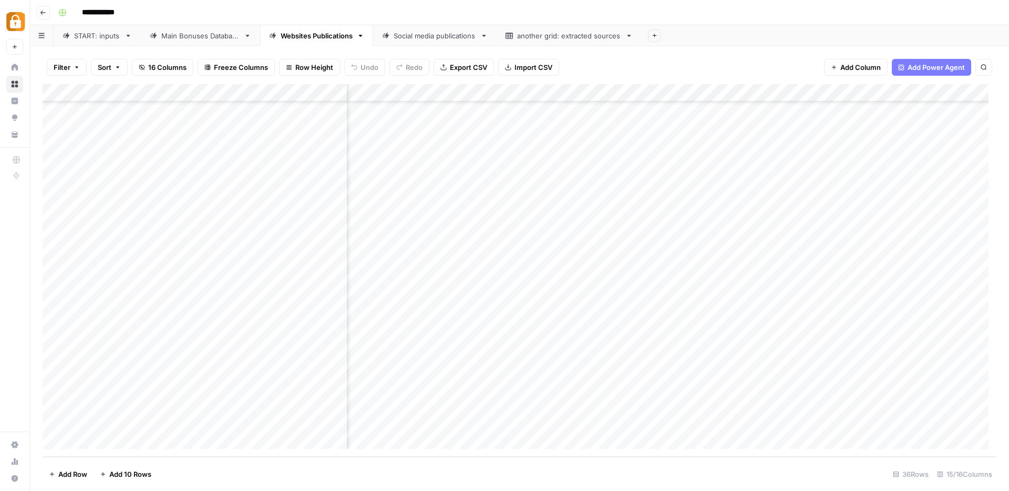
scroll to position [313, 203]
click at [732, 353] on div "Add Column" at bounding box center [520, 270] width 954 height 373
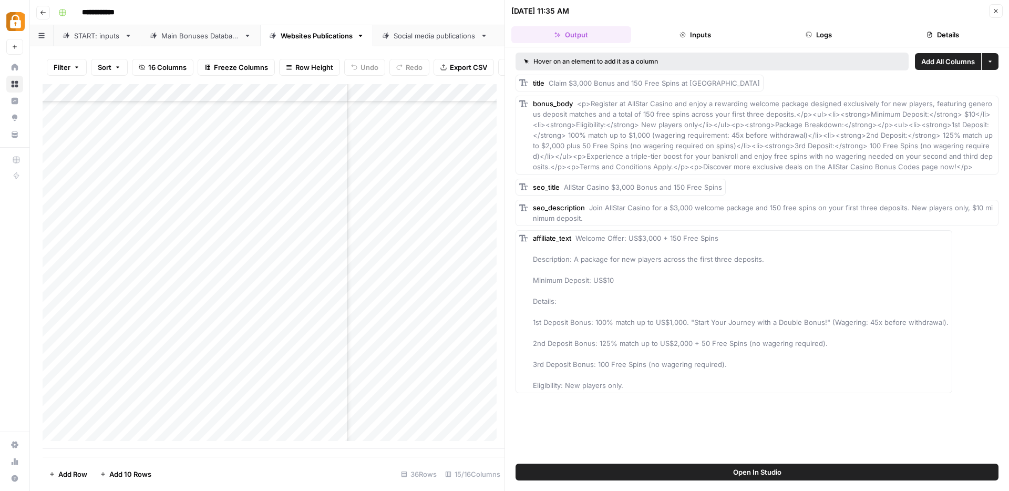
click at [820, 39] on button "Logs" at bounding box center [820, 34] width 120 height 17
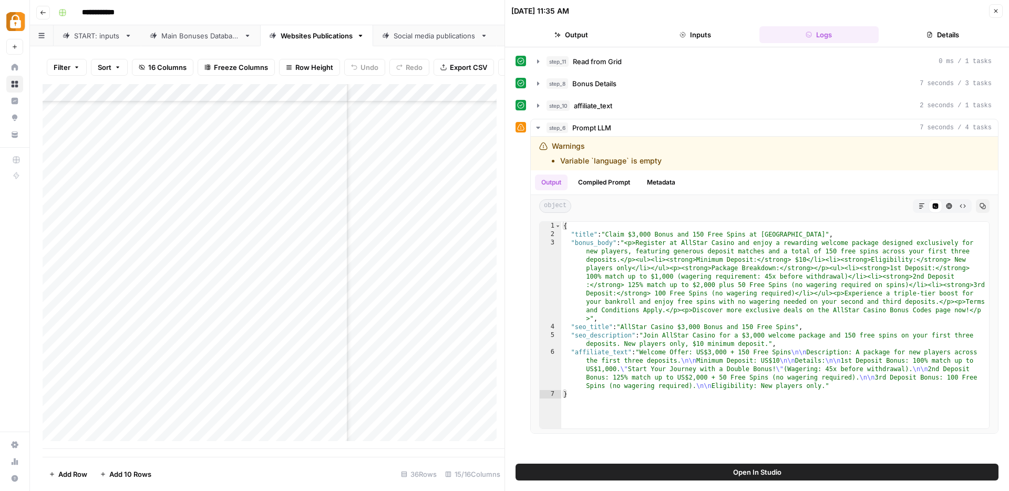
click at [1001, 9] on button "Close" at bounding box center [997, 11] width 14 height 14
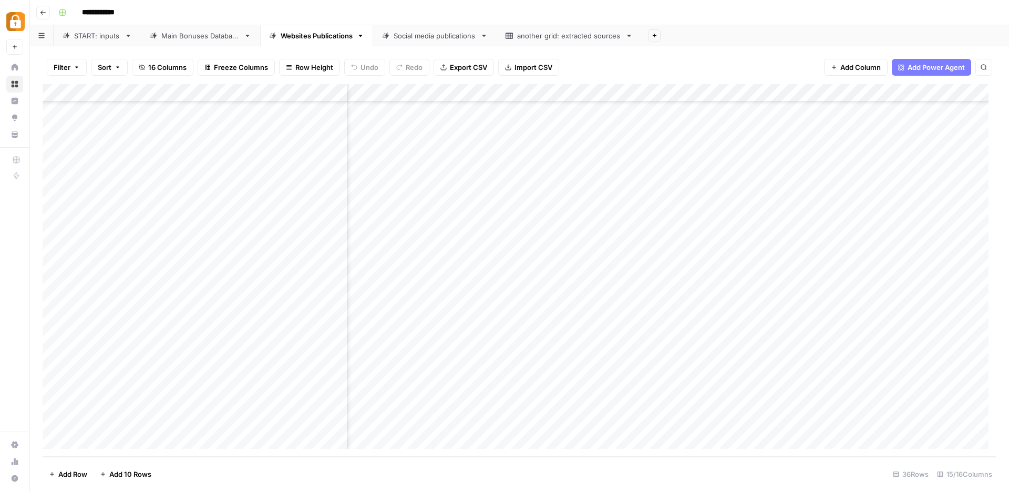
scroll to position [313, 844]
click at [629, 351] on div "Add Column" at bounding box center [520, 270] width 954 height 373
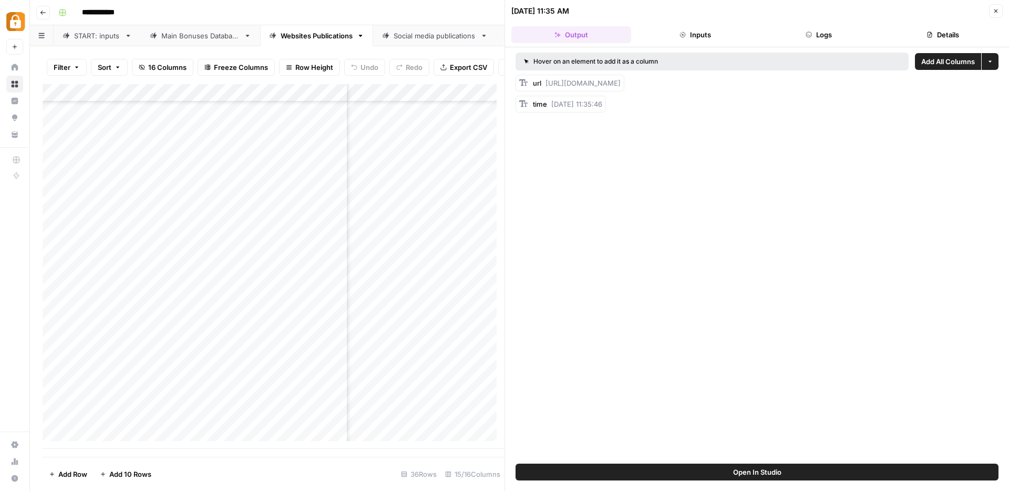
click at [821, 34] on button "Logs" at bounding box center [820, 34] width 120 height 17
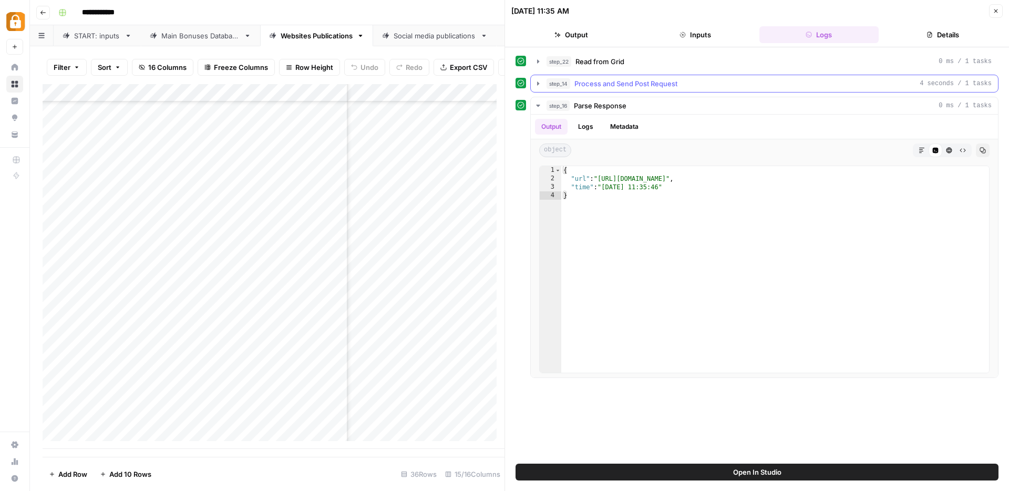
click at [539, 86] on icon "button" at bounding box center [538, 83] width 8 height 8
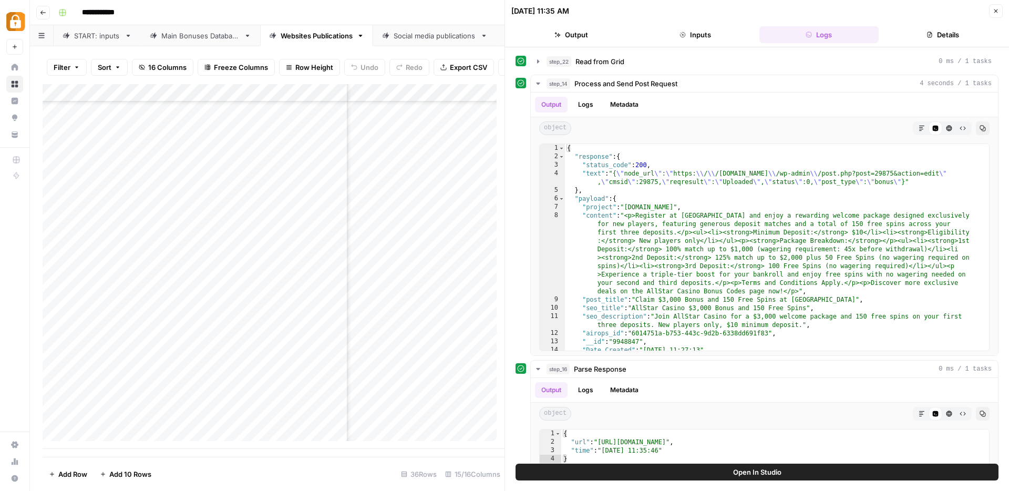
click at [994, 8] on icon "button" at bounding box center [996, 11] width 6 height 6
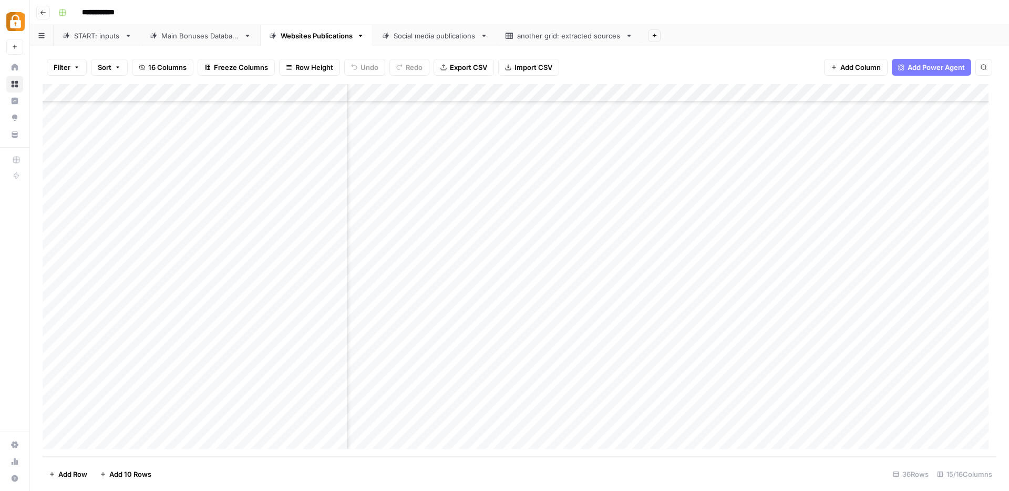
scroll to position [313, 236]
click at [703, 96] on div "Add Column" at bounding box center [520, 270] width 954 height 373
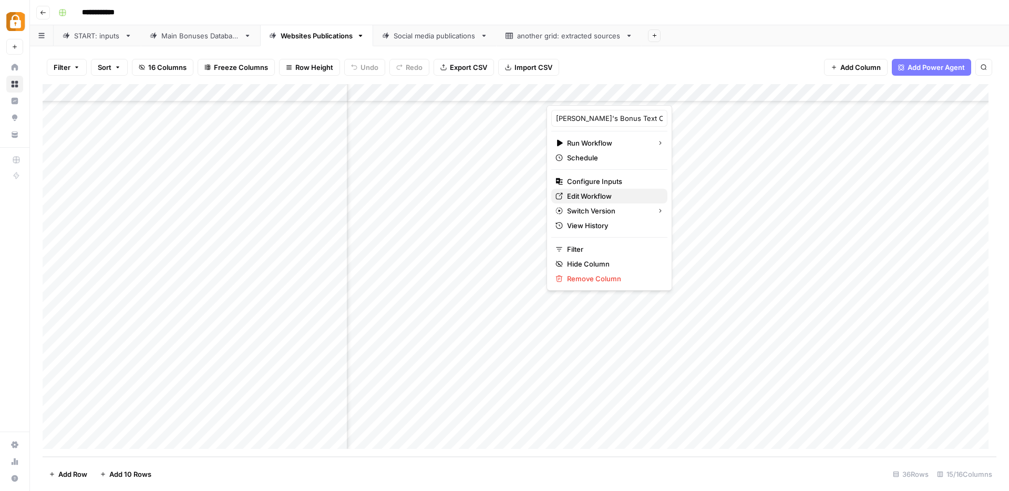
click at [584, 194] on span "Edit Workflow" at bounding box center [613, 196] width 92 height 11
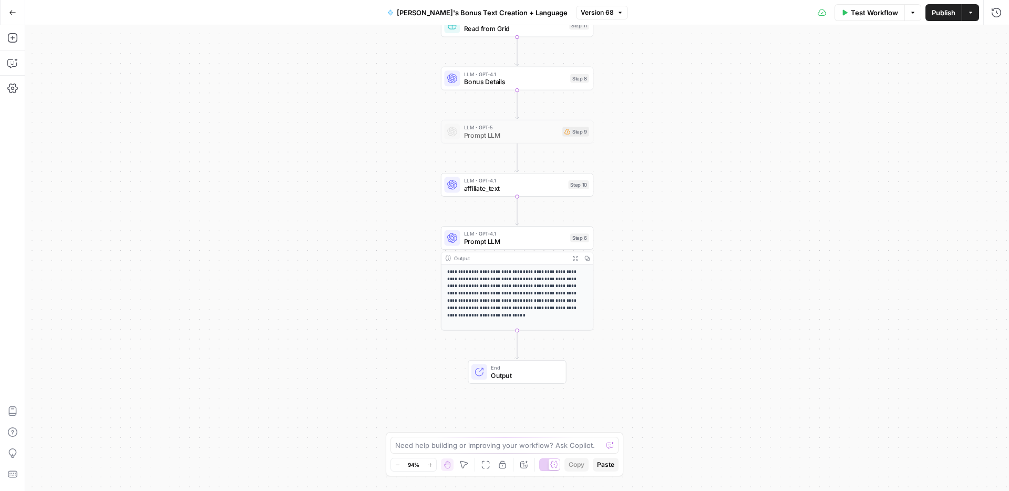
click at [538, 234] on span "LLM · GPT-4.1" at bounding box center [515, 234] width 103 height 8
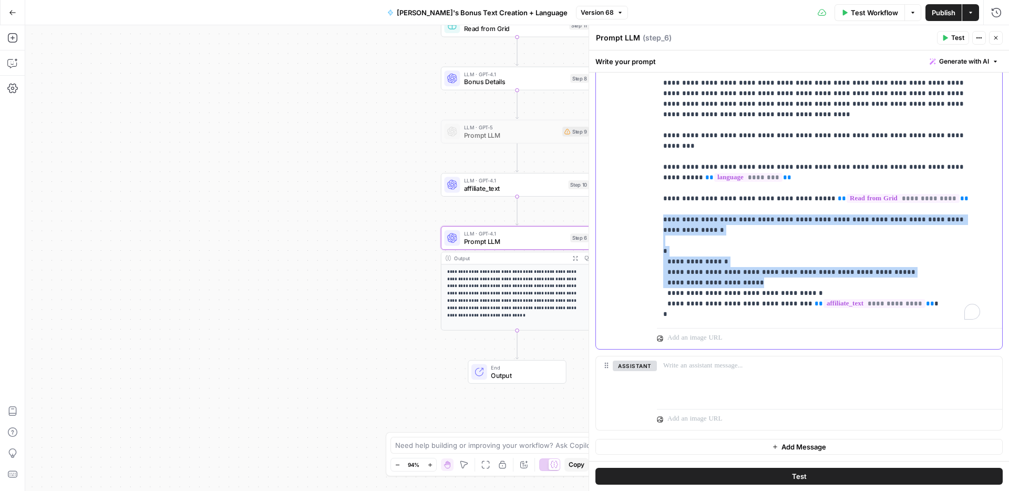
scroll to position [1094, 0]
drag, startPoint x: 661, startPoint y: 146, endPoint x: 942, endPoint y: 230, distance: 293.8
click at [942, 230] on div "**********" at bounding box center [826, 109] width 338 height 429
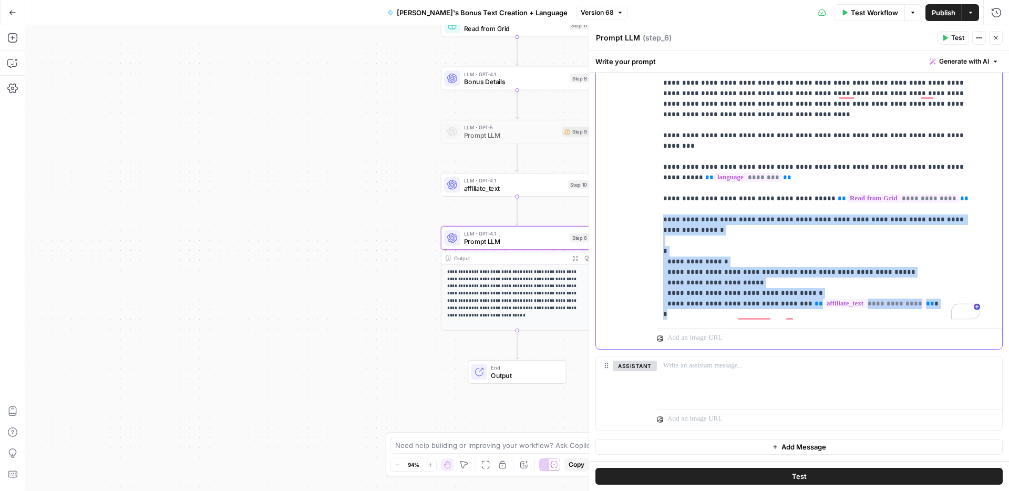
copy p "**********"
click at [13, 14] on icon "button" at bounding box center [12, 12] width 7 height 7
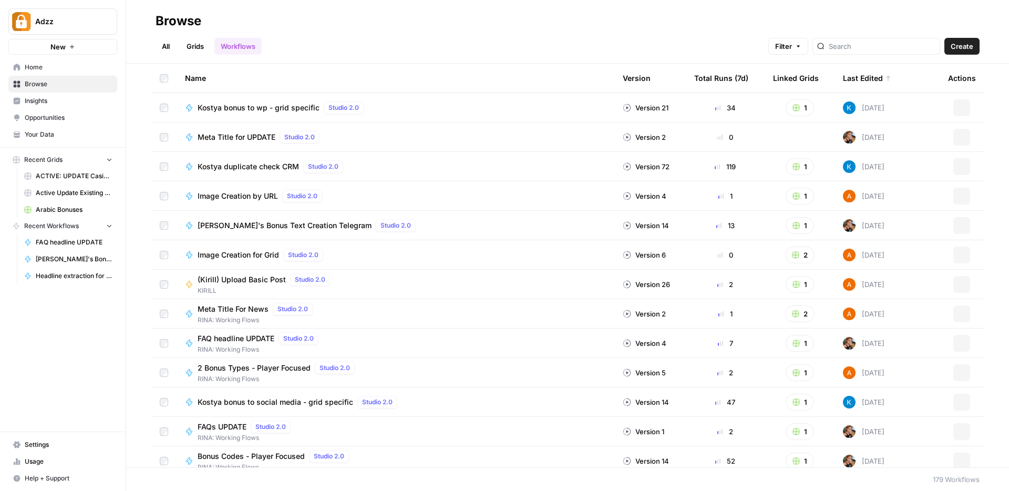
click at [197, 45] on link "Grids" at bounding box center [195, 46] width 30 height 17
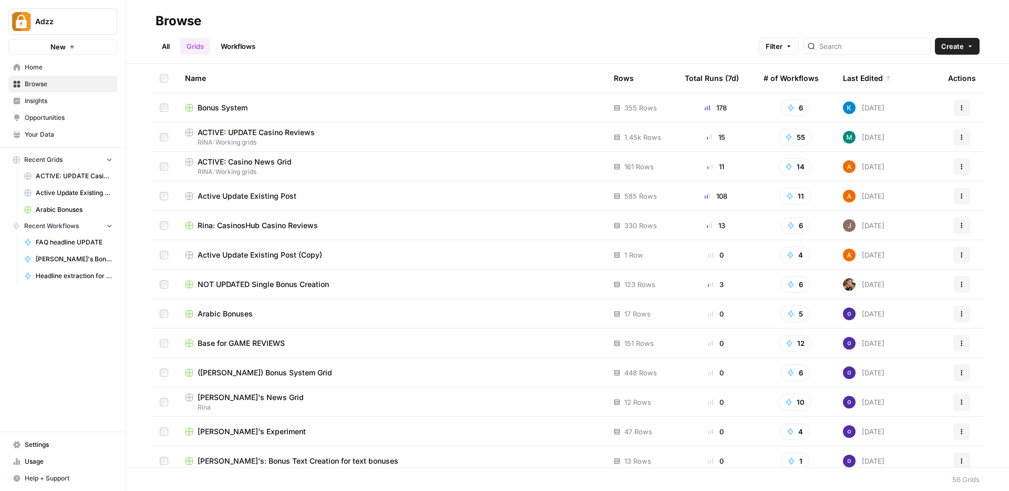
click at [358, 204] on td "Active Update Existing Post" at bounding box center [391, 195] width 429 height 29
click at [313, 203] on td "Active Update Existing Post" at bounding box center [391, 195] width 429 height 29
click at [317, 194] on div "Active Update Existing Post" at bounding box center [391, 196] width 412 height 11
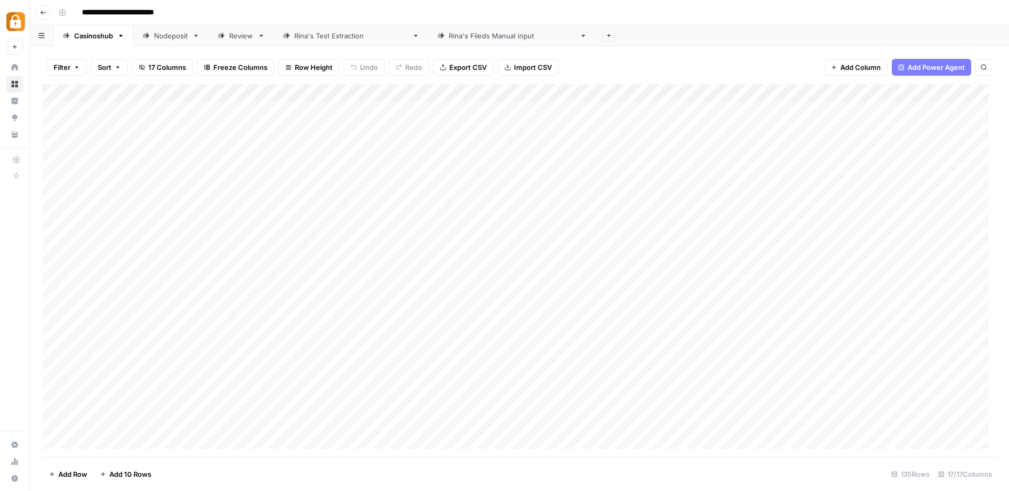
click at [862, 63] on span "Add Column" at bounding box center [861, 67] width 40 height 11
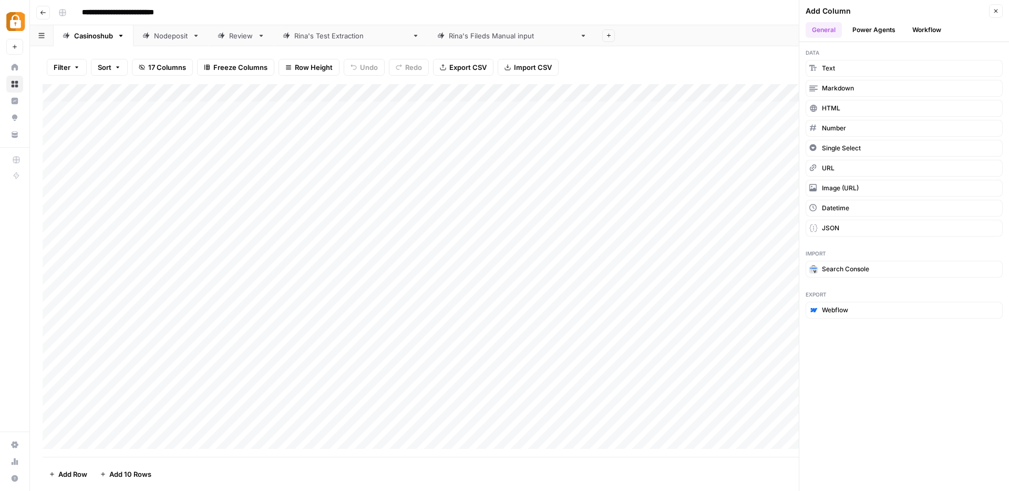
click at [917, 26] on button "Workflow" at bounding box center [927, 30] width 42 height 16
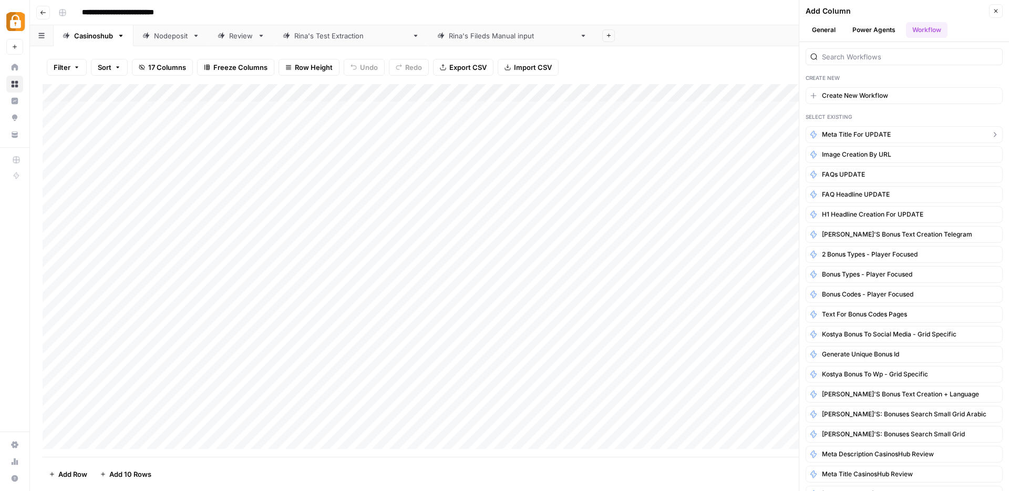
click at [898, 132] on button "Meta Title for UPDATE" at bounding box center [904, 134] width 197 height 17
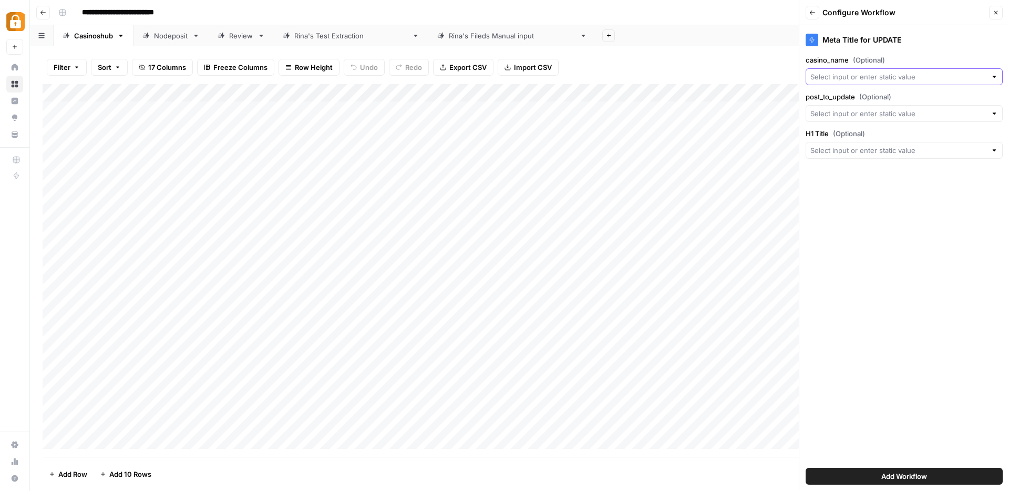
click at [908, 78] on input "casino_name (Optional)" at bounding box center [899, 77] width 176 height 11
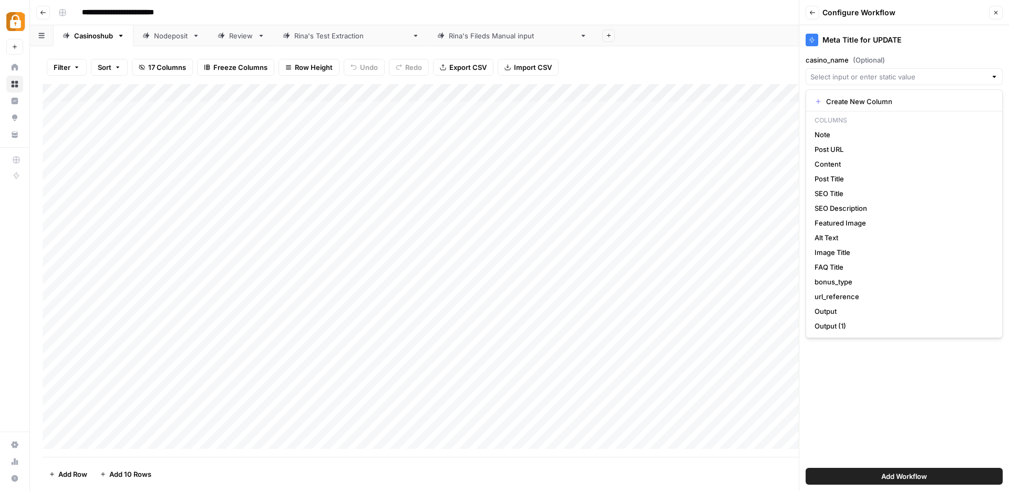
click at [753, 60] on div "Filter Sort 17 Columns Freeze Columns Row Height Undo Redo Export CSV Import CS…" at bounding box center [520, 67] width 954 height 34
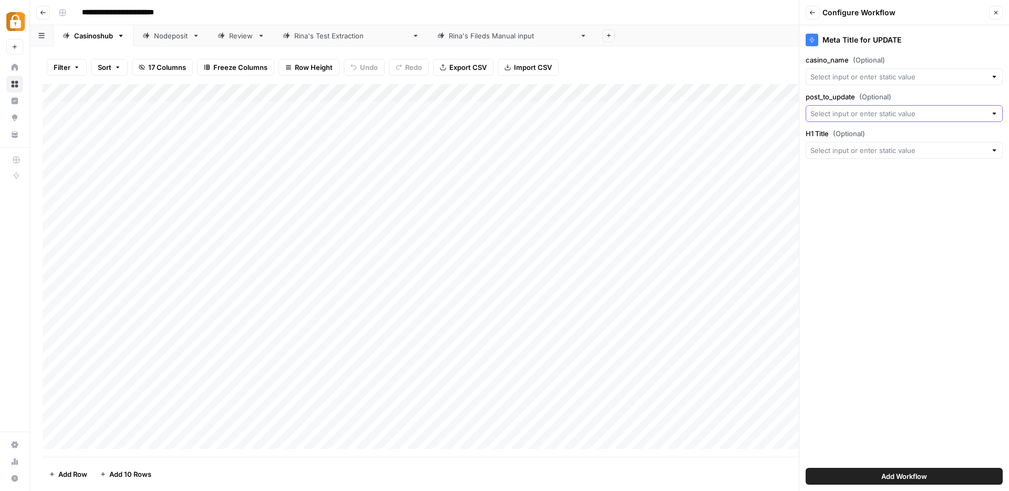
click at [856, 111] on input "post_to_update (Optional)" at bounding box center [899, 113] width 176 height 11
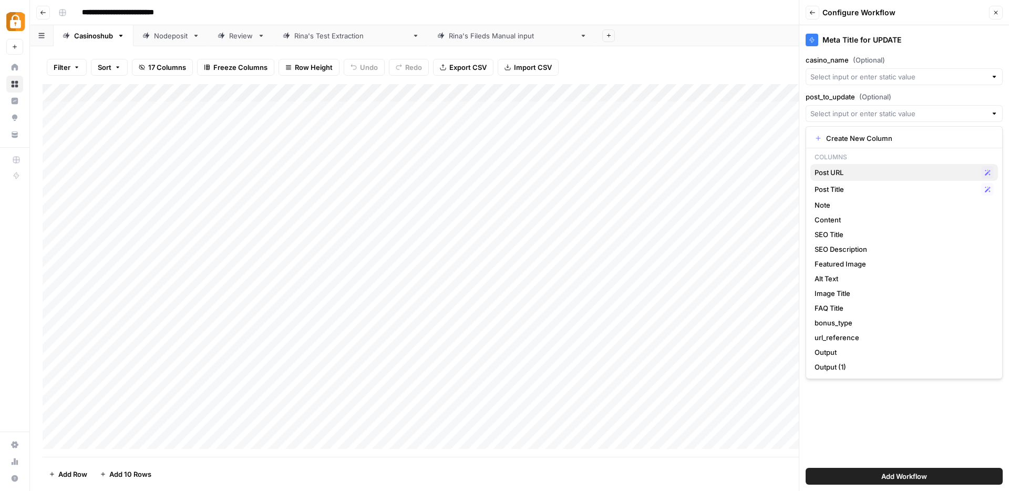
click at [832, 170] on span "Post URL" at bounding box center [896, 172] width 162 height 11
type input "Post URL"
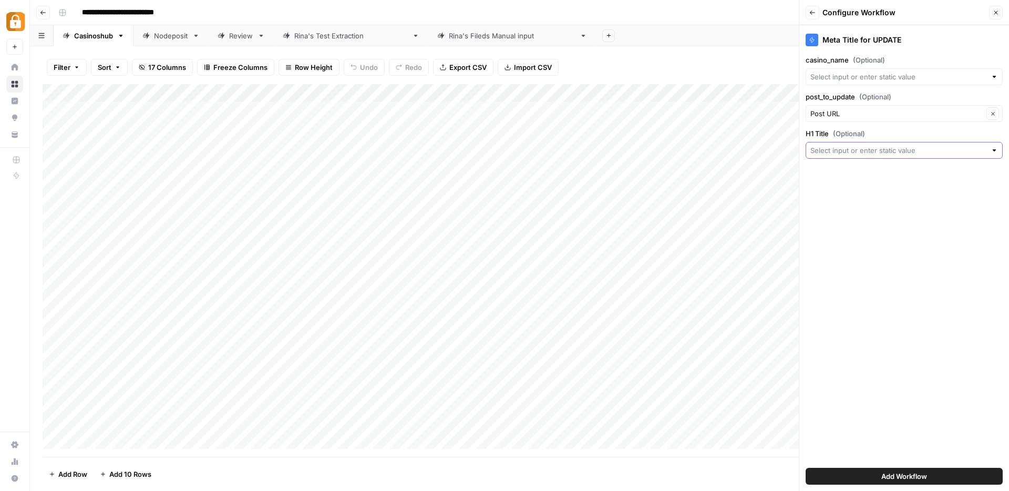
click at [837, 146] on input "H1 Title (Optional)" at bounding box center [899, 150] width 176 height 11
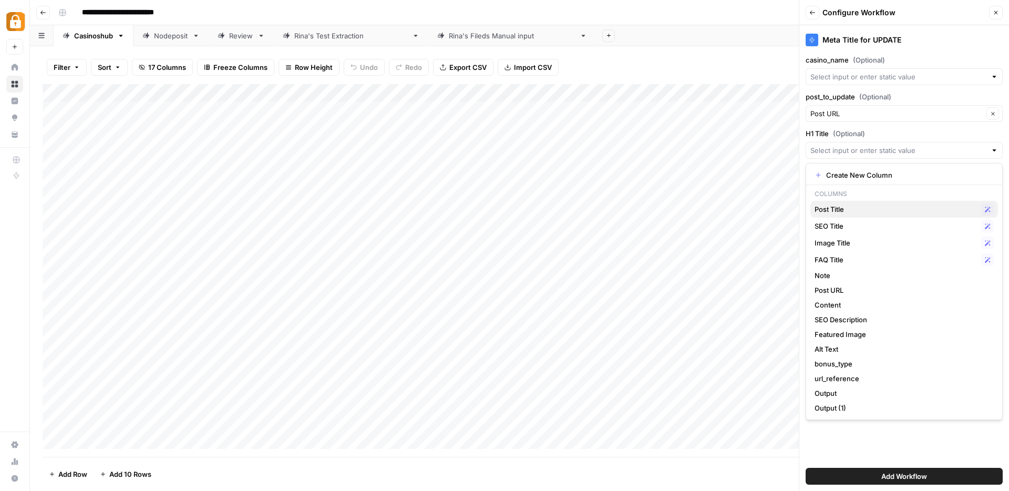
click at [825, 207] on span "Post Title" at bounding box center [896, 209] width 162 height 11
type input "Post Title"
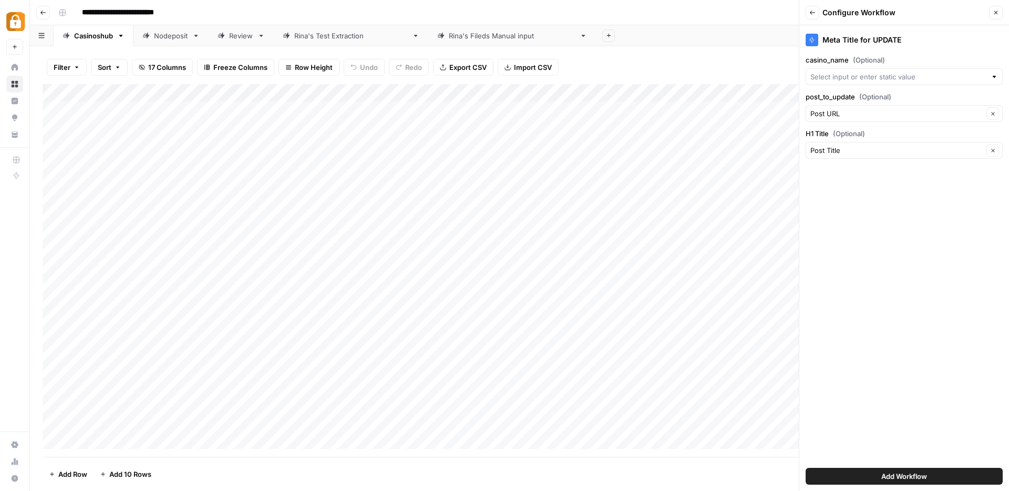
click at [888, 475] on span "Add Workflow" at bounding box center [905, 476] width 46 height 11
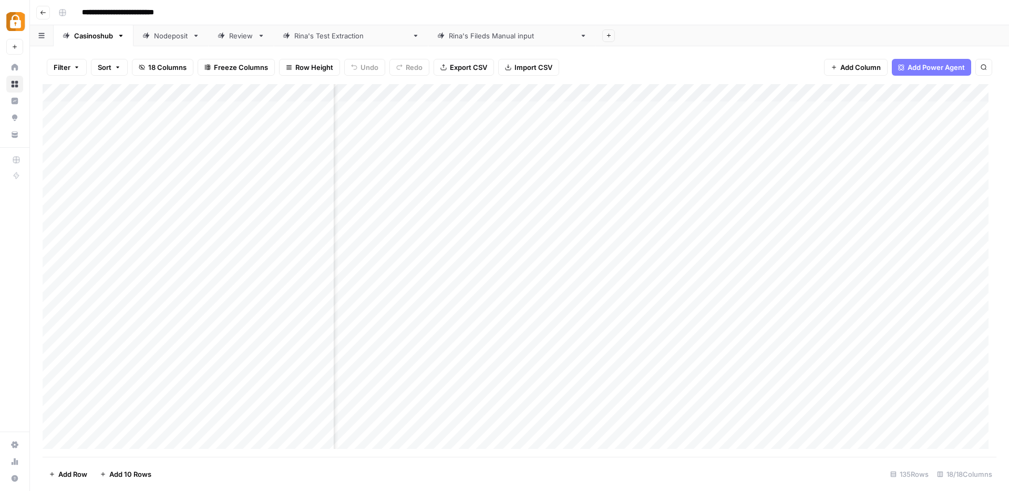
scroll to position [0, 1228]
drag, startPoint x: 889, startPoint y: 99, endPoint x: 936, endPoint y: 144, distance: 65.1
click at [936, 144] on div "Add Column" at bounding box center [520, 270] width 954 height 373
click at [160, 39] on div "Nodeposit" at bounding box center [171, 35] width 34 height 11
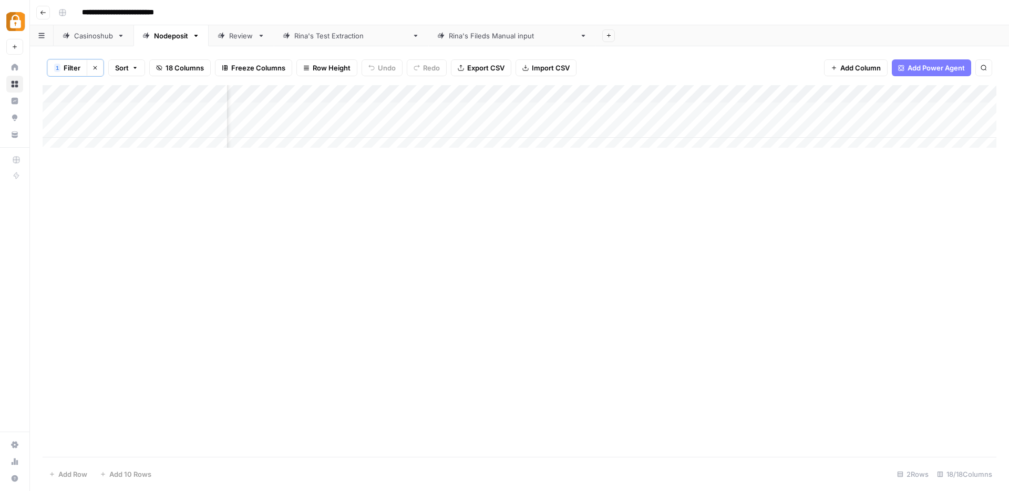
click at [859, 68] on span "Add Column" at bounding box center [861, 68] width 40 height 11
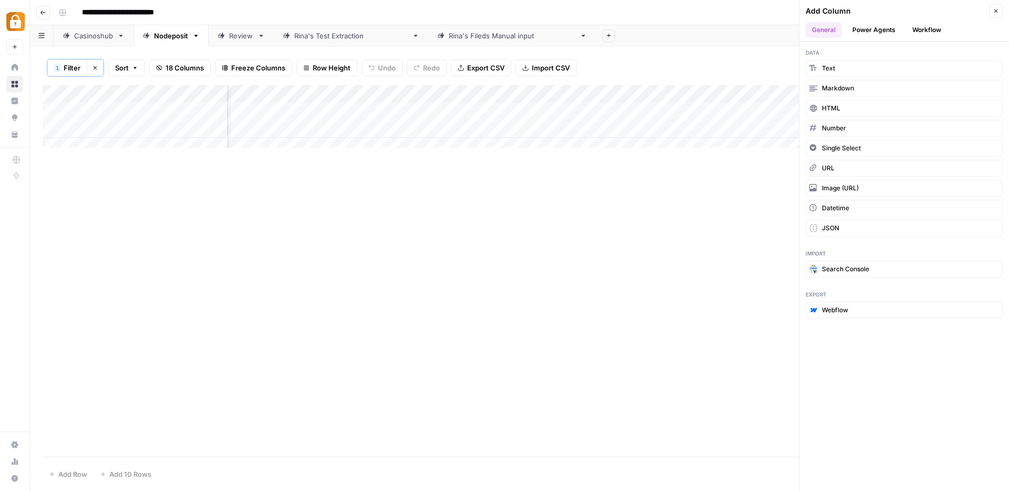
click at [922, 28] on button "Workflow" at bounding box center [927, 30] width 42 height 16
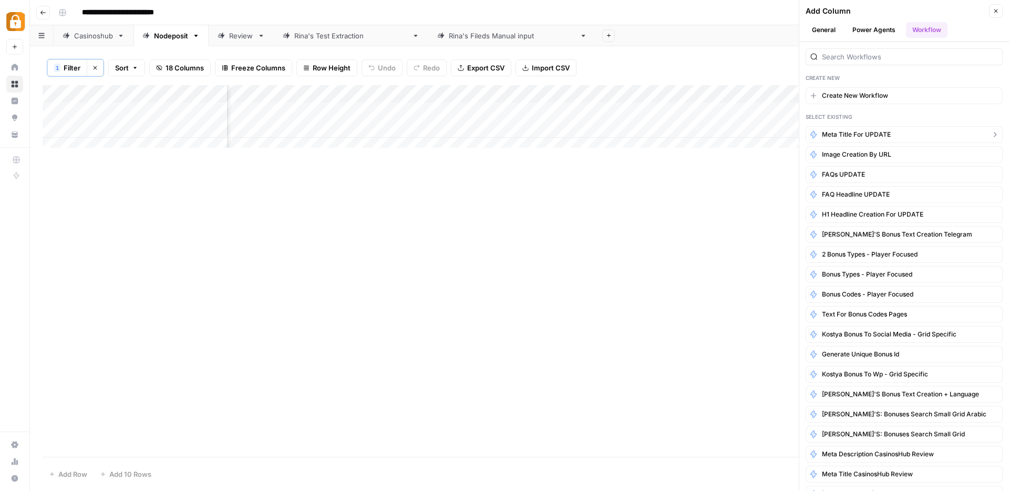
click at [850, 136] on span "Meta Title for UPDATE" at bounding box center [856, 134] width 69 height 9
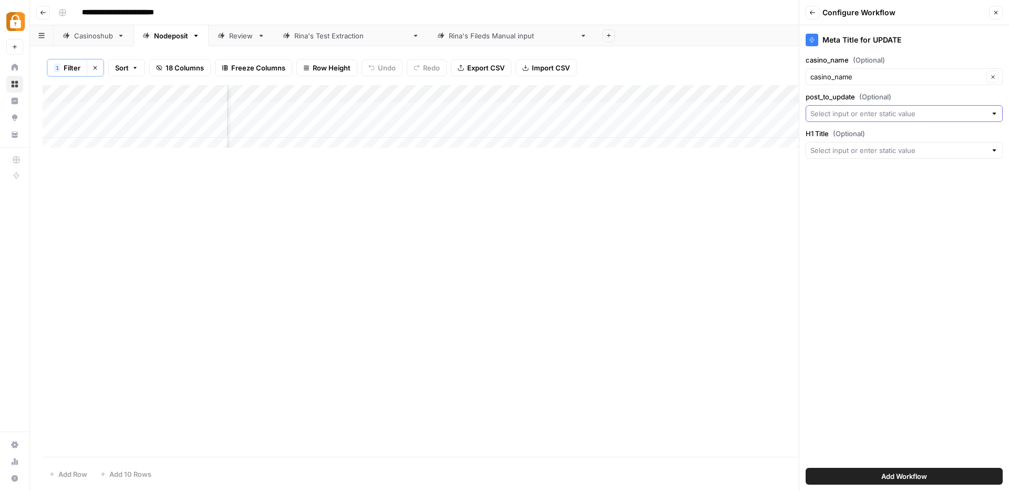
click at [846, 111] on input "post_to_update (Optional)" at bounding box center [899, 113] width 176 height 11
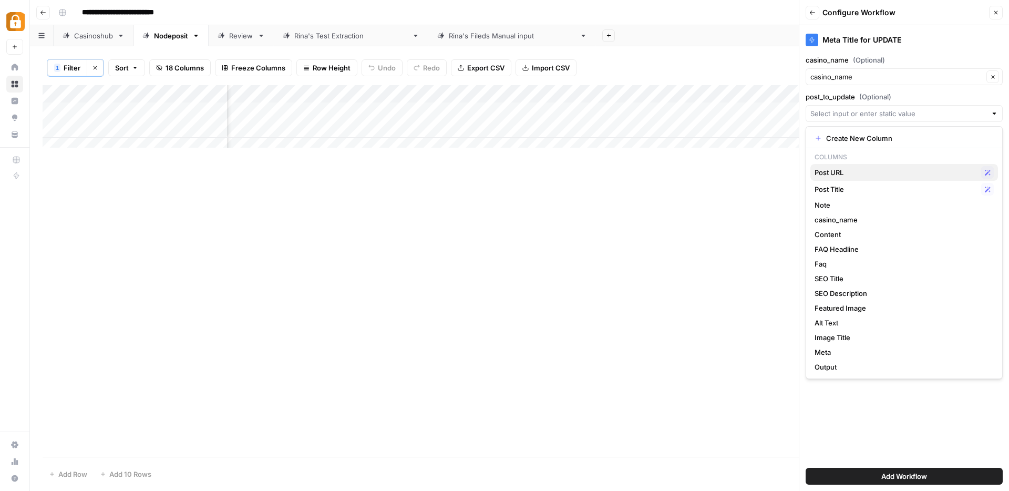
click at [842, 168] on span "Post URL" at bounding box center [896, 172] width 162 height 11
type input "Post URL"
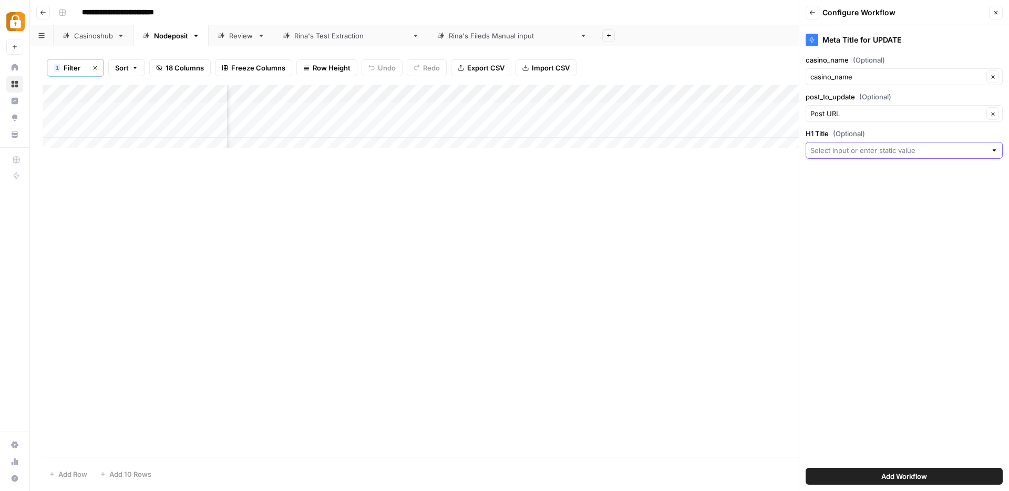
click at [845, 152] on input "H1 Title (Optional)" at bounding box center [899, 150] width 176 height 11
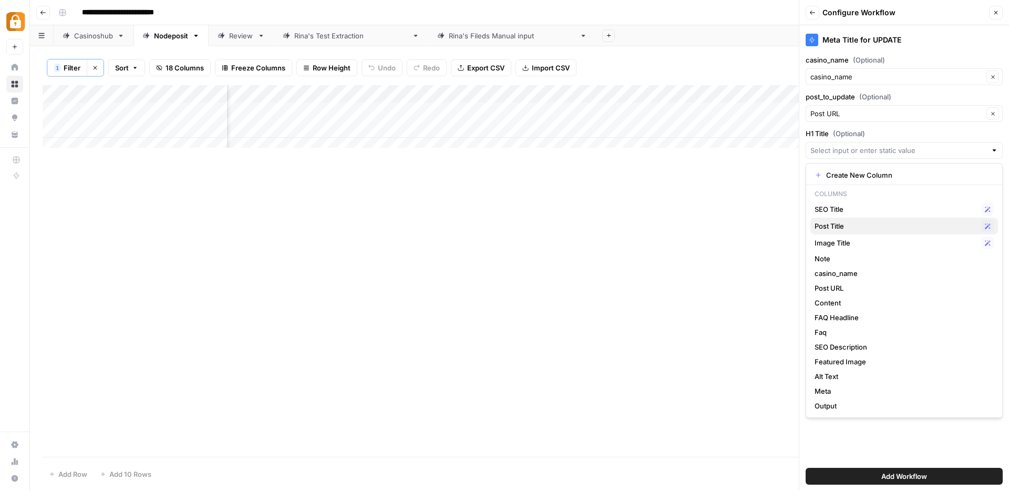
click at [848, 224] on span "Post Title" at bounding box center [896, 226] width 162 height 11
type input "Post Title"
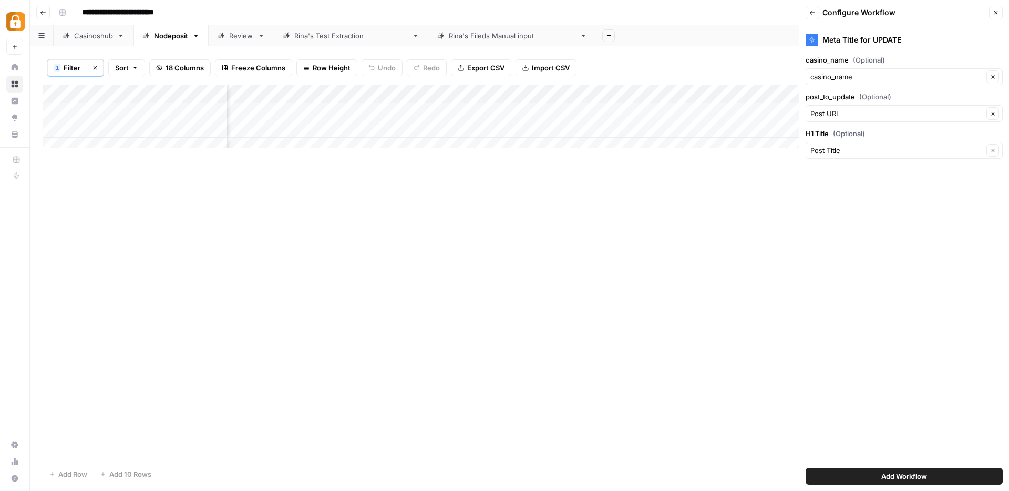
click at [878, 477] on button "Add Workflow" at bounding box center [904, 476] width 197 height 17
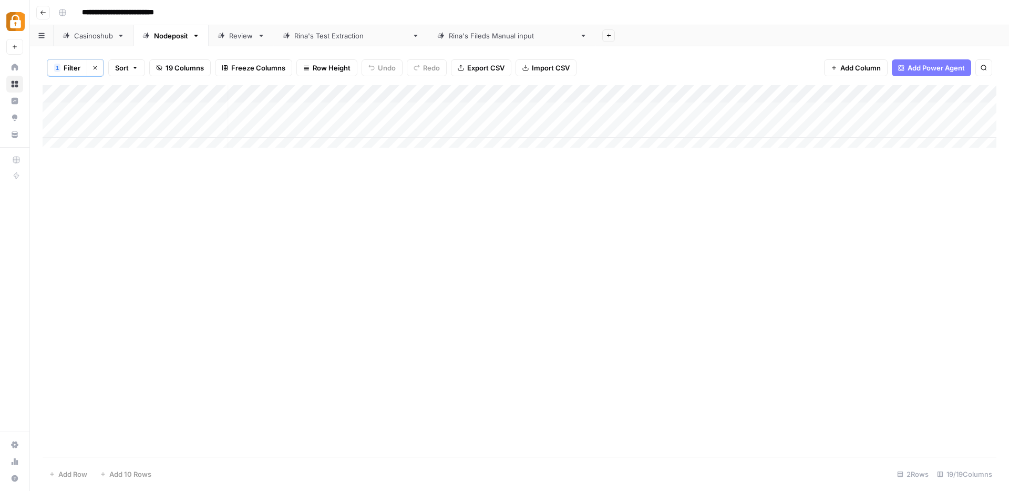
scroll to position [0, 0]
drag, startPoint x: 864, startPoint y: 100, endPoint x: 505, endPoint y: 115, distance: 359.4
click at [505, 115] on div "Add Column" at bounding box center [520, 120] width 954 height 70
click at [514, 111] on div "Add Column" at bounding box center [520, 120] width 954 height 70
click at [662, 111] on div "Add Column" at bounding box center [520, 271] width 954 height 372
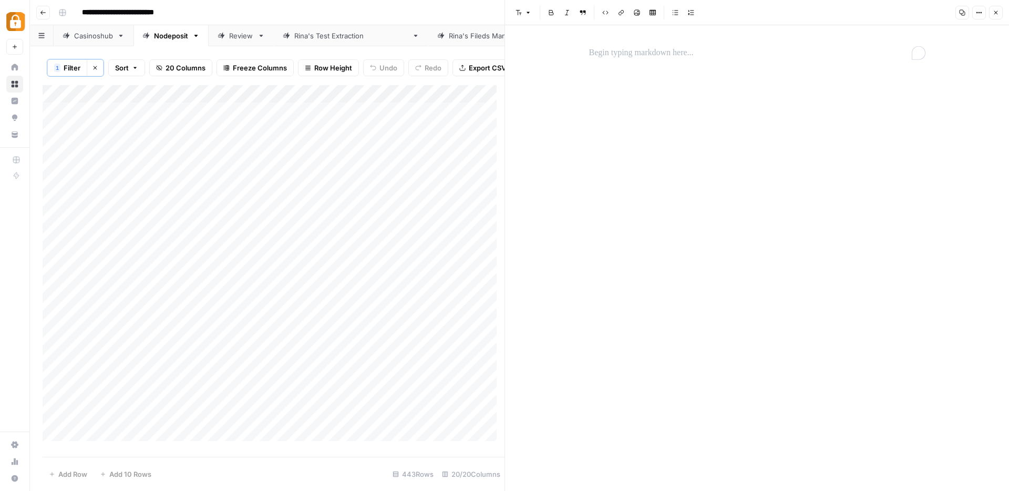
click at [678, 56] on p "To enrich screen reader interactions, please activate Accessibility in Grammarl…" at bounding box center [757, 53] width 336 height 14
click at [1001, 12] on button "Close" at bounding box center [997, 13] width 14 height 14
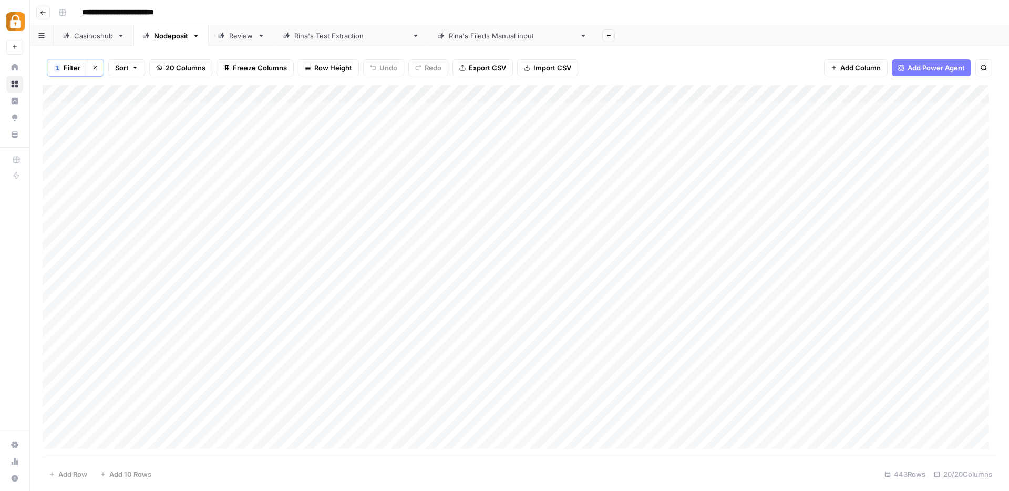
click at [556, 92] on div "Add Column" at bounding box center [520, 271] width 954 height 372
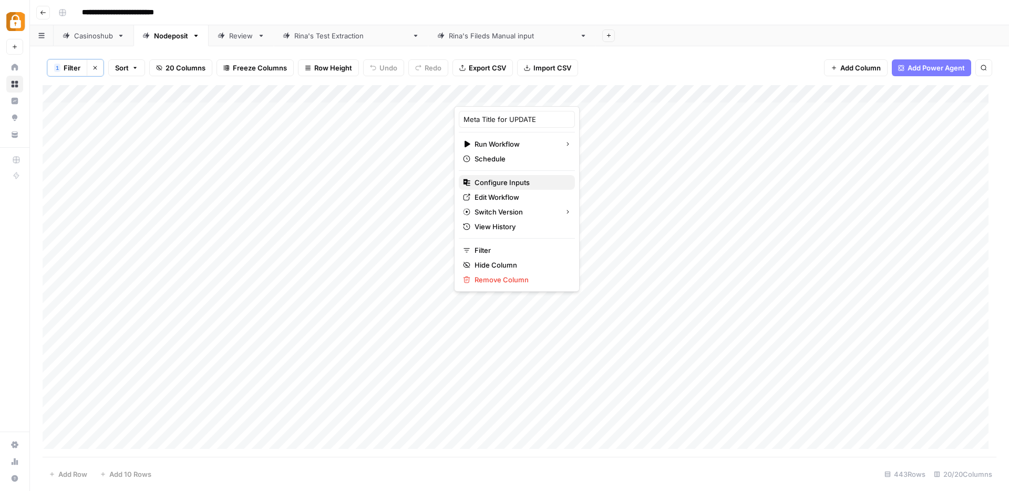
click at [505, 182] on span "Configure Inputs" at bounding box center [521, 182] width 92 height 11
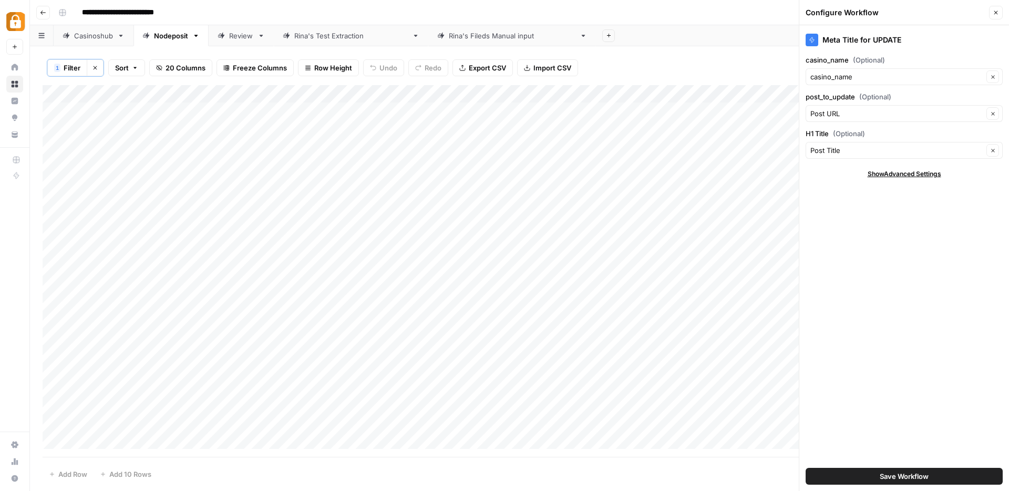
click at [873, 472] on button "Save Workflow" at bounding box center [904, 476] width 197 height 17
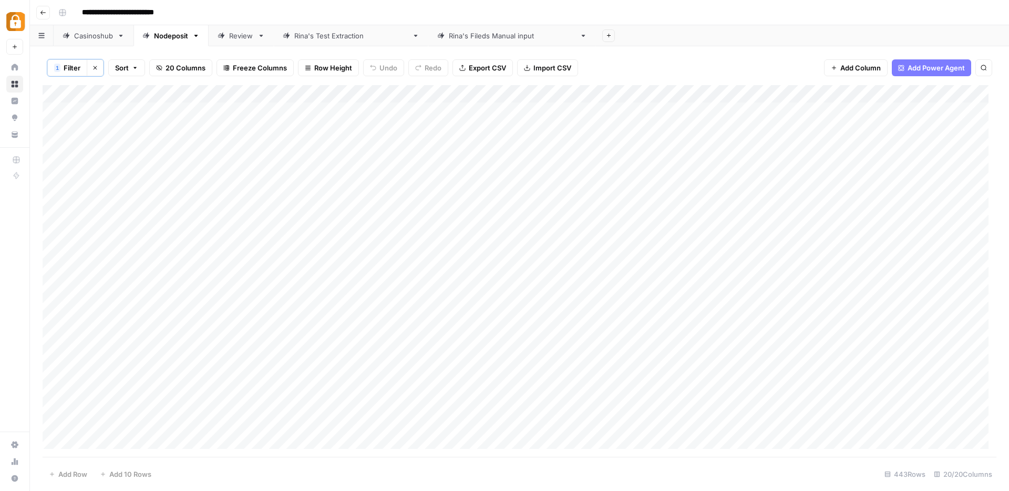
click at [513, 110] on div "Add Column" at bounding box center [520, 271] width 954 height 372
click at [663, 94] on div "Add Column" at bounding box center [520, 271] width 954 height 372
click at [623, 200] on span "Remove Column" at bounding box center [643, 197] width 92 height 11
click at [472, 111] on span "Delete" at bounding box center [467, 109] width 23 height 11
click at [551, 110] on div "Add Column" at bounding box center [520, 120] width 954 height 70
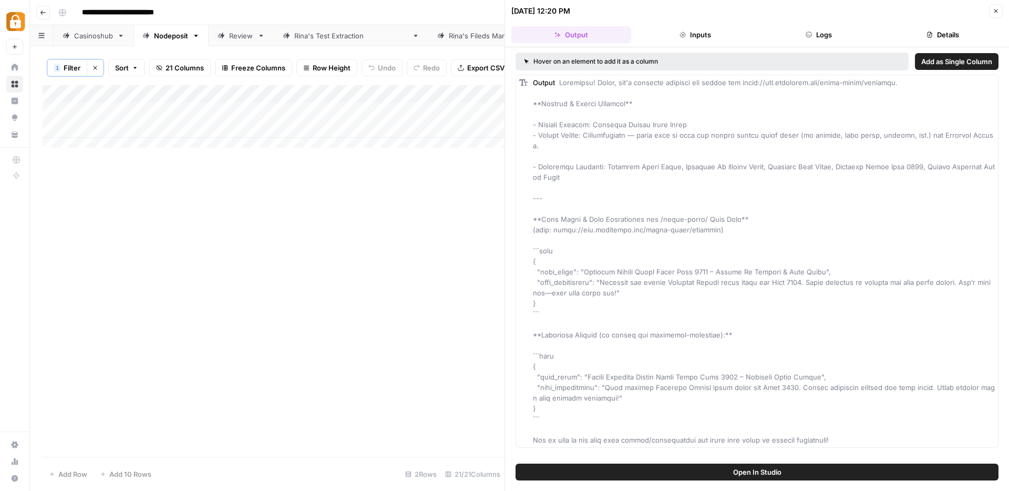
click at [831, 37] on button "Logs" at bounding box center [820, 34] width 120 height 17
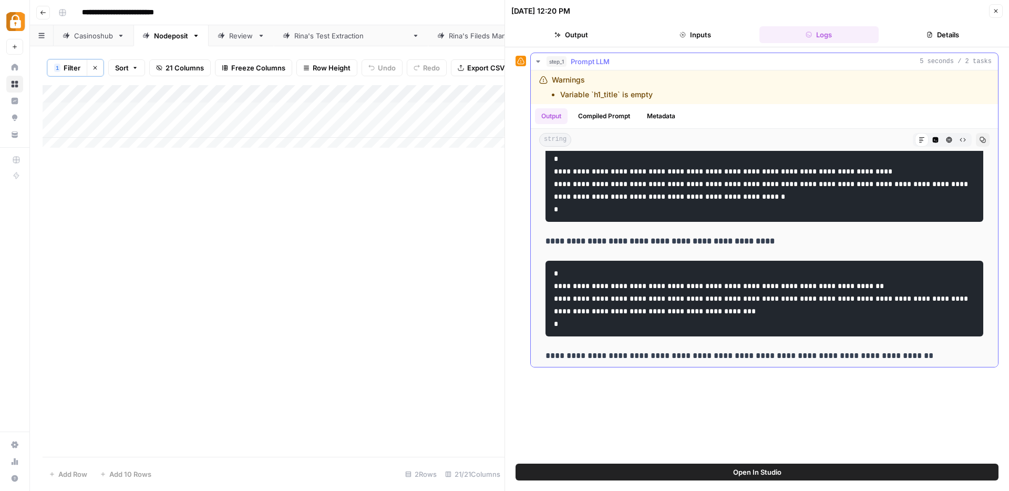
scroll to position [267, 0]
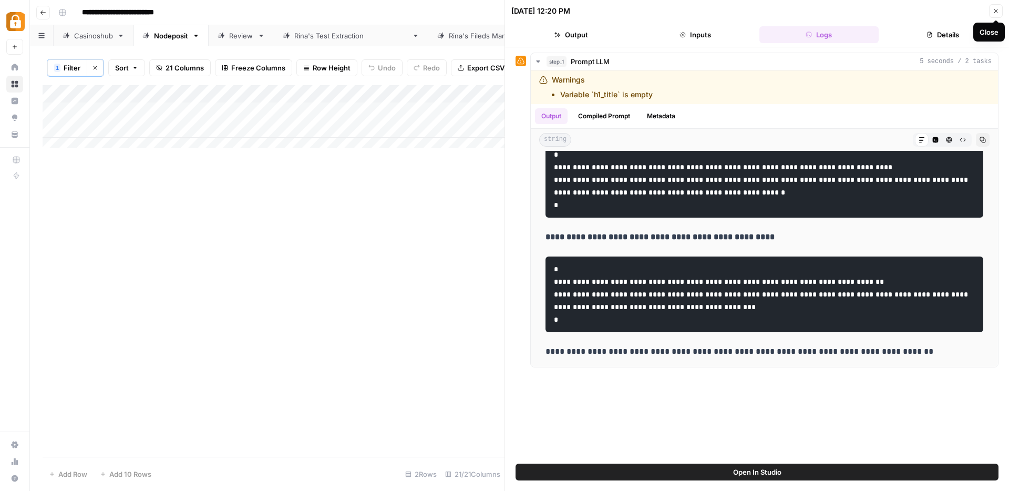
click at [996, 8] on icon "button" at bounding box center [996, 11] width 6 height 6
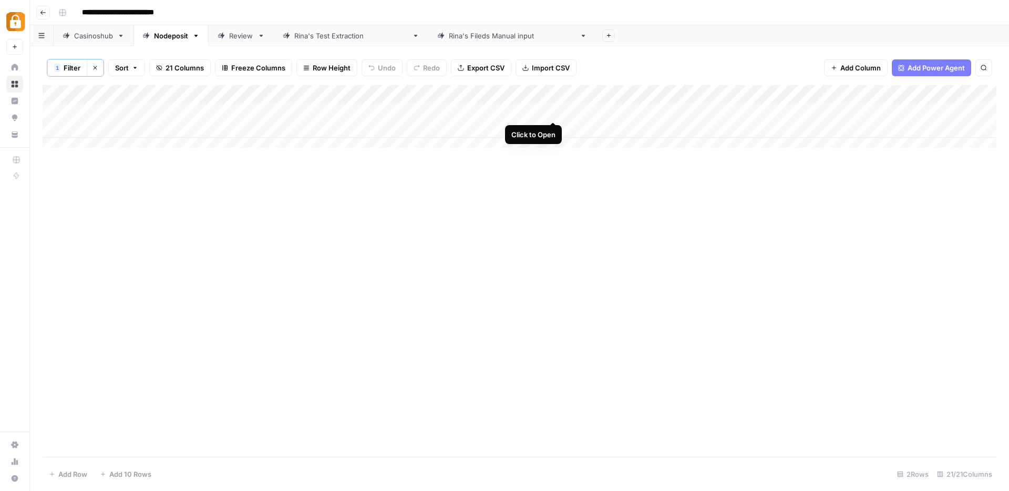
click at [554, 114] on div "Add Column" at bounding box center [520, 120] width 954 height 70
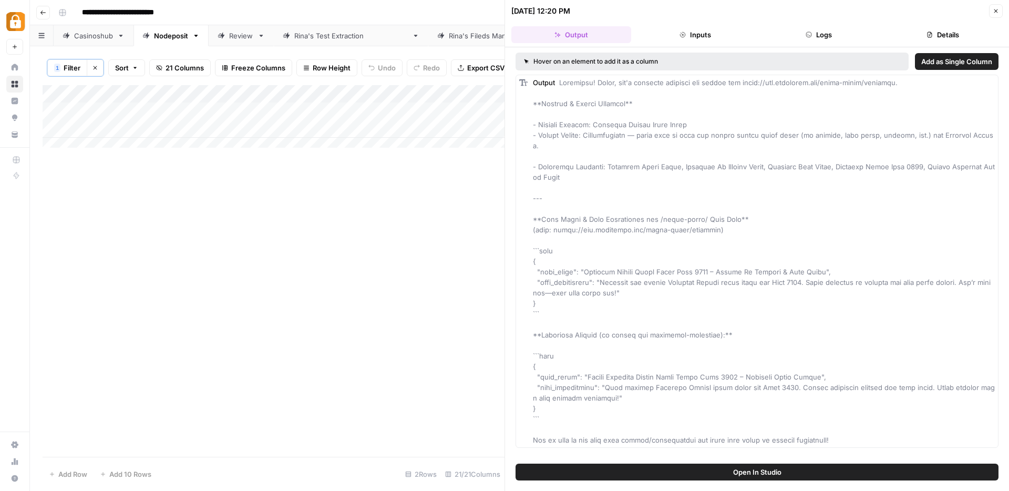
click at [995, 12] on icon "button" at bounding box center [997, 11] width 4 height 4
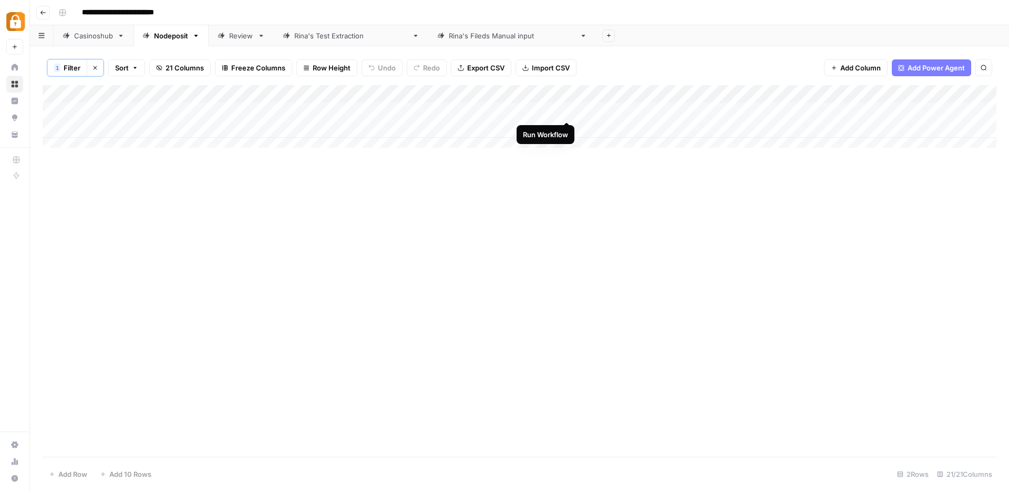
click at [567, 111] on div "Add Column" at bounding box center [520, 120] width 954 height 70
click at [631, 109] on div "Add Column" at bounding box center [520, 120] width 954 height 70
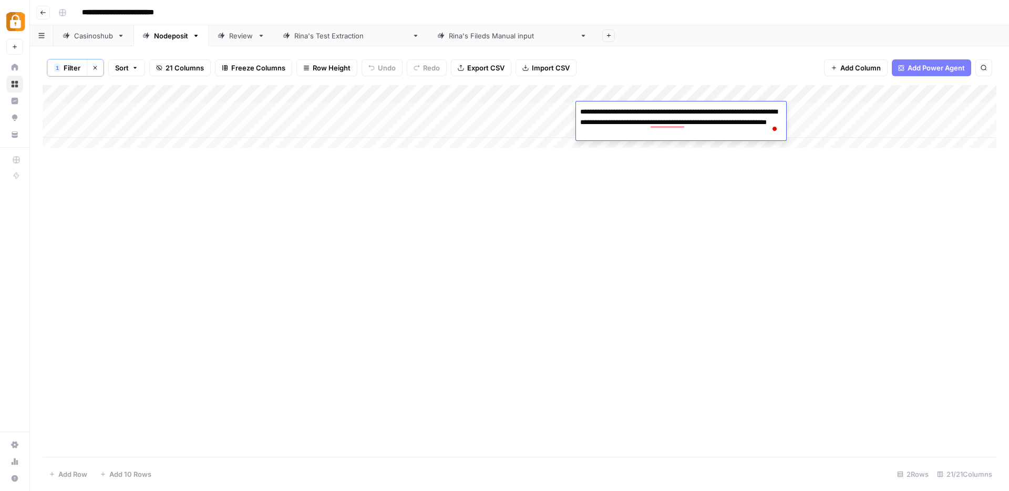
click at [625, 207] on div "Add Column" at bounding box center [520, 271] width 954 height 372
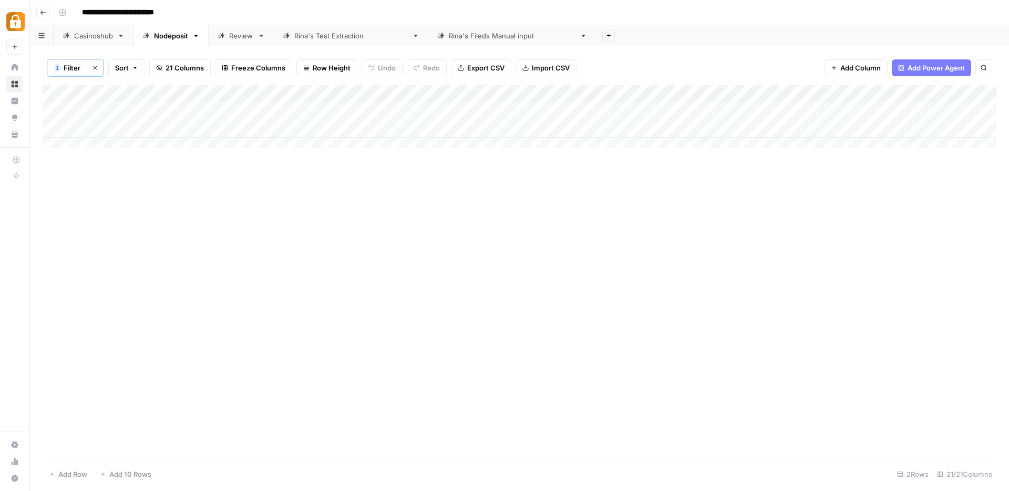
drag, startPoint x: 697, startPoint y: 100, endPoint x: 641, endPoint y: 96, distance: 55.9
click at [641, 96] on div "Add Column" at bounding box center [520, 120] width 954 height 70
click at [635, 108] on div "Add Column" at bounding box center [520, 120] width 954 height 70
click at [580, 206] on div "Add Column" at bounding box center [520, 271] width 954 height 372
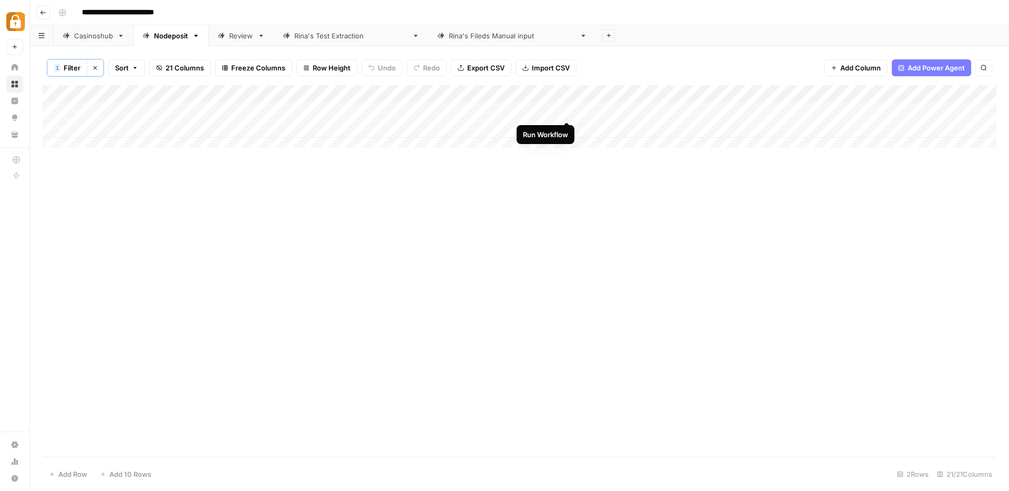
click at [567, 111] on div "Add Column" at bounding box center [520, 120] width 954 height 70
click at [569, 111] on div "Add Column" at bounding box center [520, 120] width 954 height 70
click at [553, 110] on div "Add Column" at bounding box center [520, 120] width 954 height 70
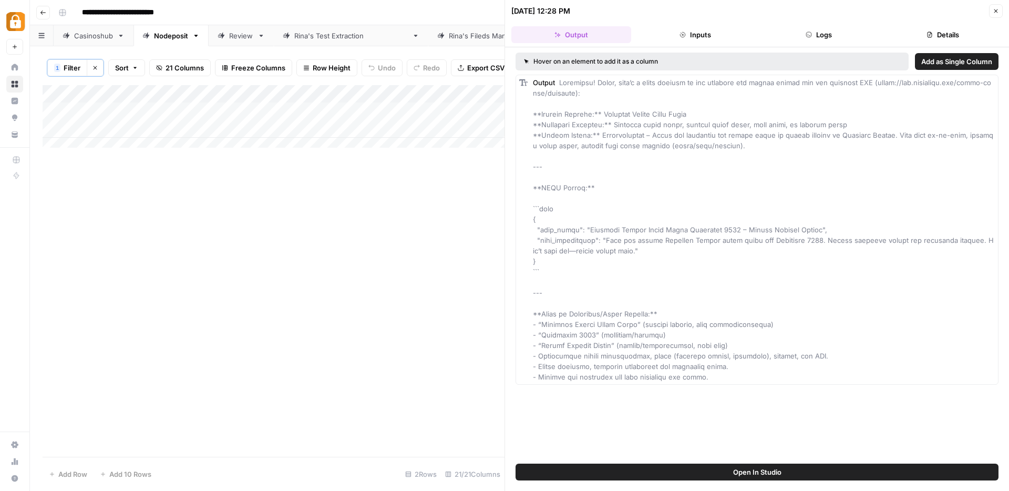
click at [815, 32] on button "Logs" at bounding box center [820, 34] width 120 height 17
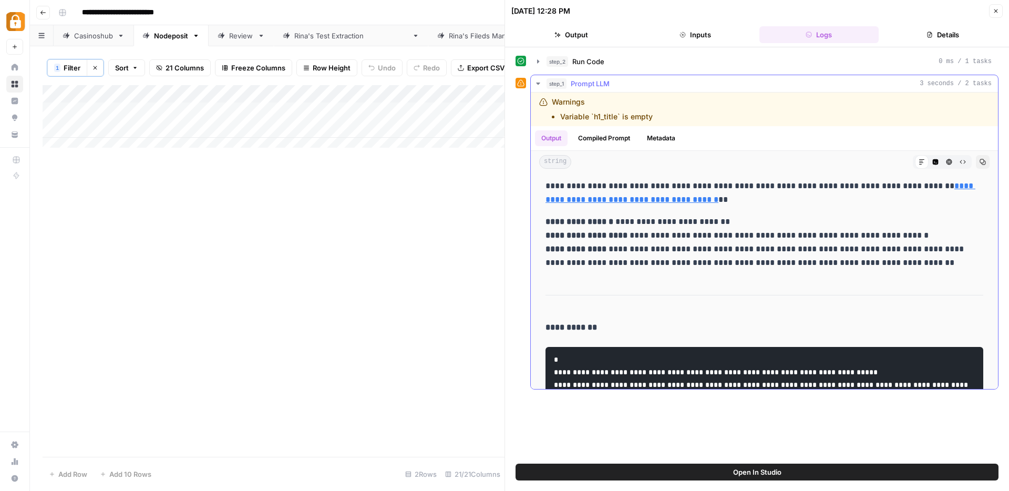
scroll to position [263, 0]
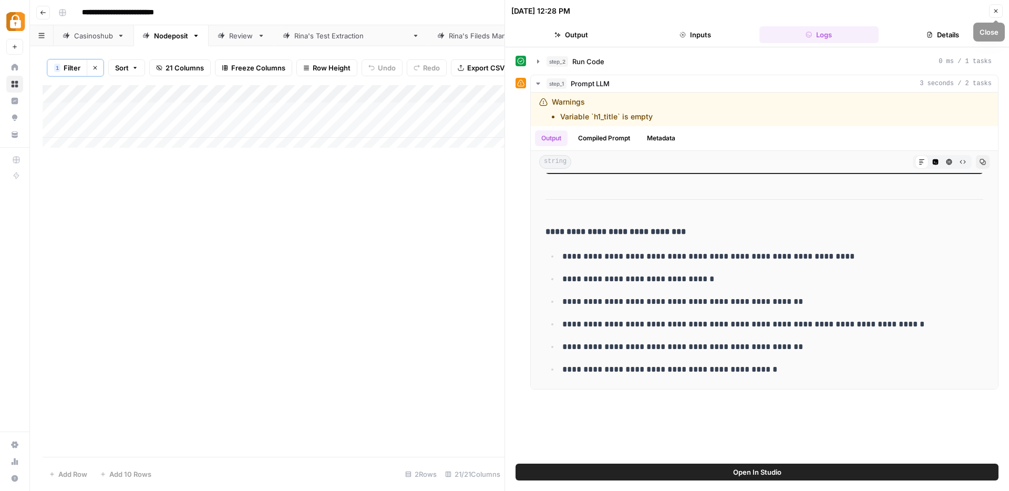
click at [1002, 7] on button "Close" at bounding box center [997, 11] width 14 height 14
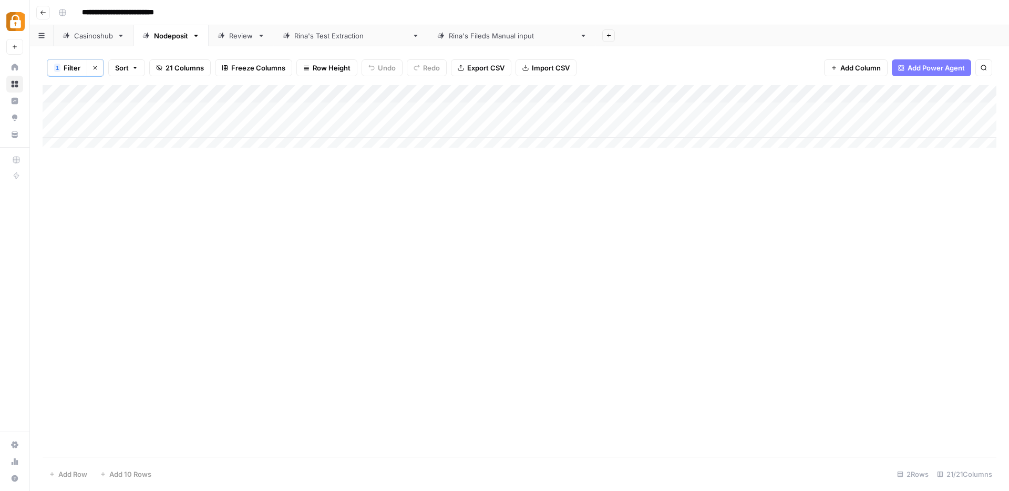
click at [565, 110] on div "Add Column" at bounding box center [520, 120] width 954 height 70
click at [521, 94] on div "Add Column" at bounding box center [520, 120] width 954 height 70
click at [445, 238] on span "Remove Column" at bounding box center [454, 235] width 92 height 11
click at [467, 128] on span "Delete" at bounding box center [467, 128] width 23 height 11
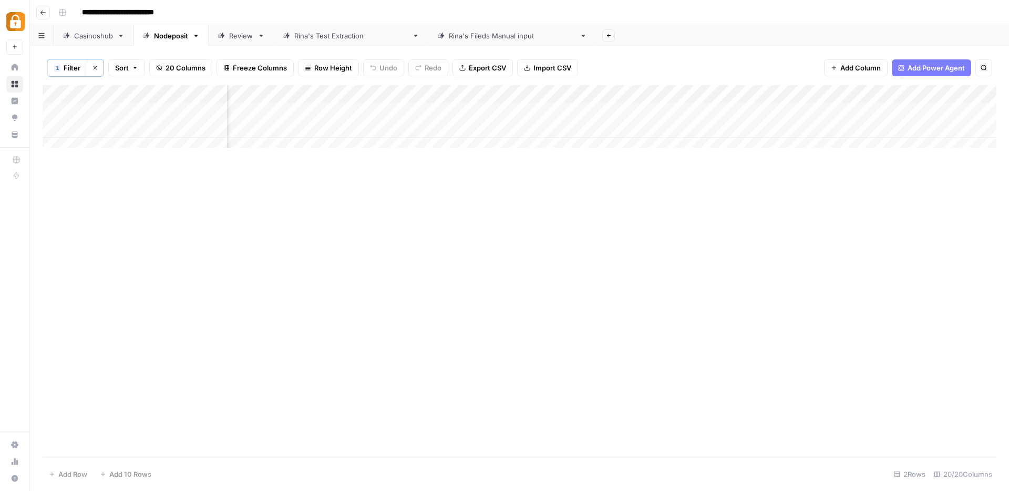
click at [473, 95] on div "Add Column" at bounding box center [520, 120] width 954 height 70
click at [463, 237] on span "Remove Column" at bounding box center [454, 235] width 92 height 11
click at [466, 128] on span "Delete" at bounding box center [467, 128] width 23 height 11
click at [652, 93] on div "Add Column" at bounding box center [520, 120] width 954 height 70
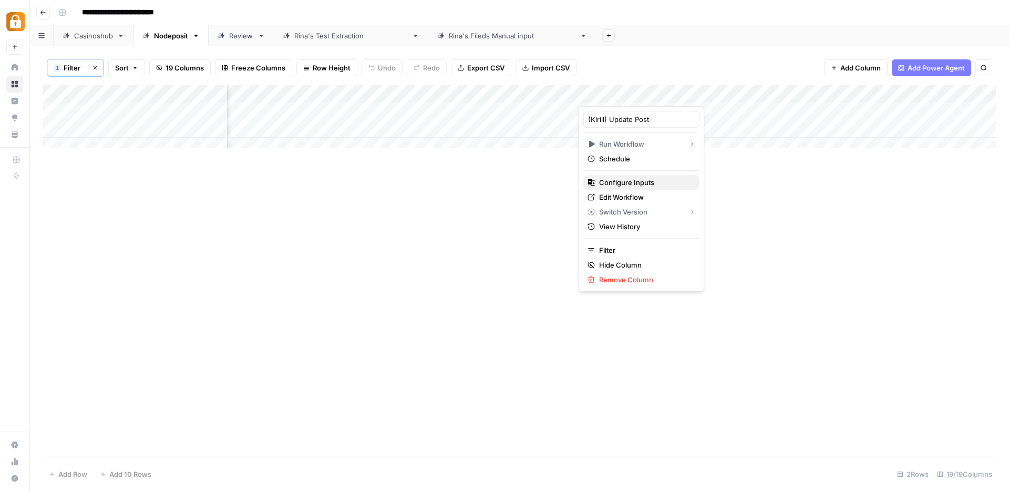
click at [617, 183] on span "Configure Inputs" at bounding box center [645, 182] width 92 height 11
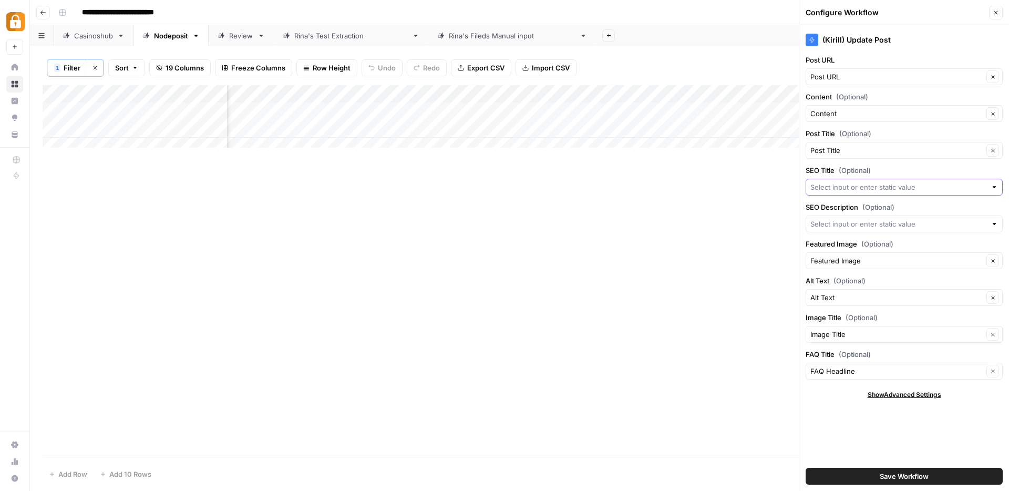
click at [837, 187] on input "SEO Title (Optional)" at bounding box center [899, 187] width 176 height 11
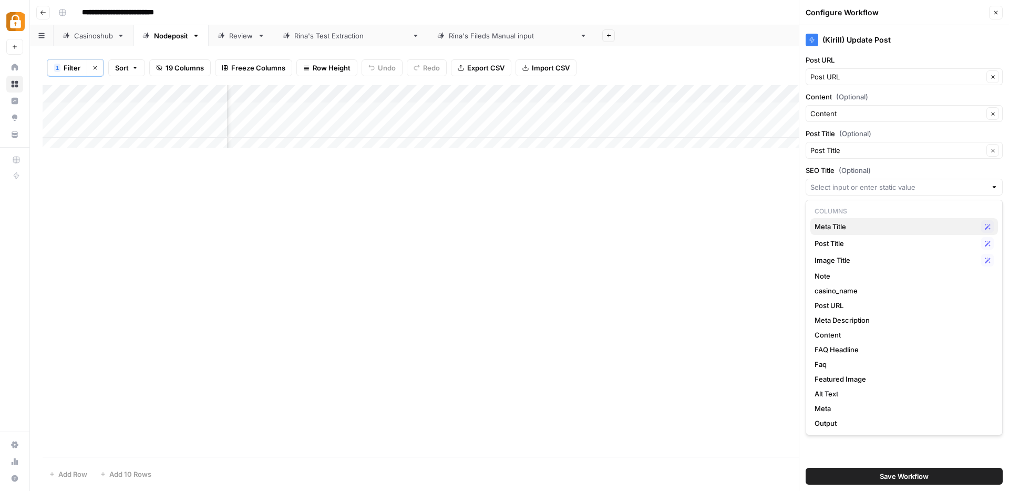
click at [838, 228] on span "Meta Title" at bounding box center [896, 226] width 162 height 11
type input "Meta Title"
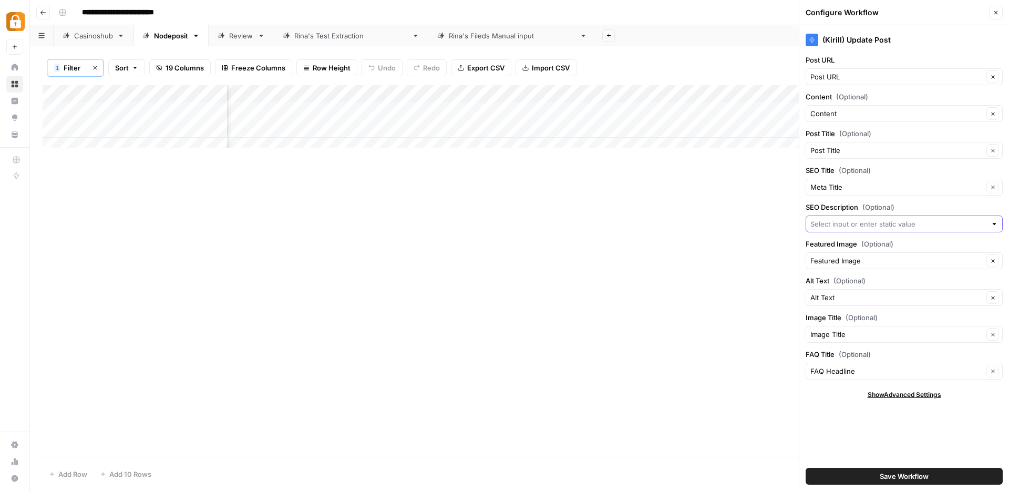
click at [829, 222] on input "SEO Description (Optional)" at bounding box center [899, 224] width 176 height 11
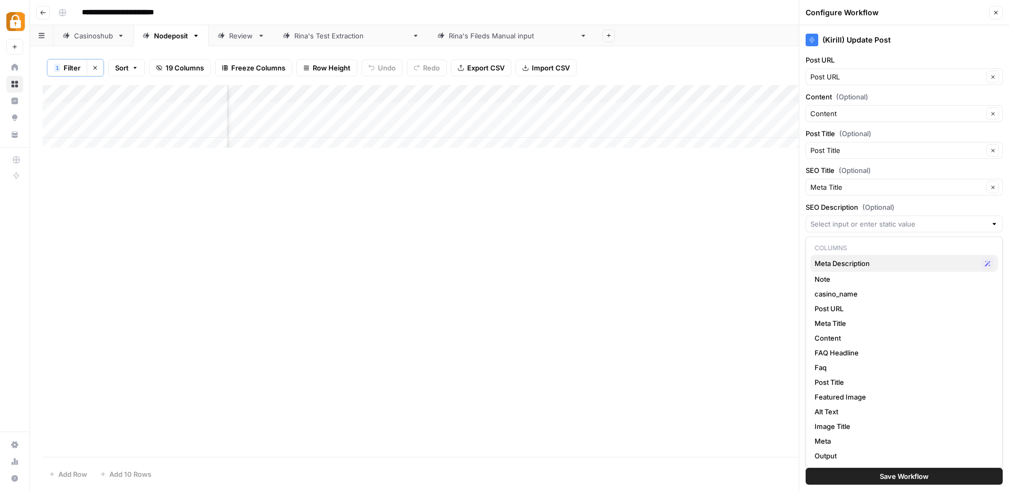
click at [840, 266] on span "Meta Description" at bounding box center [896, 263] width 162 height 11
type input "Meta Description"
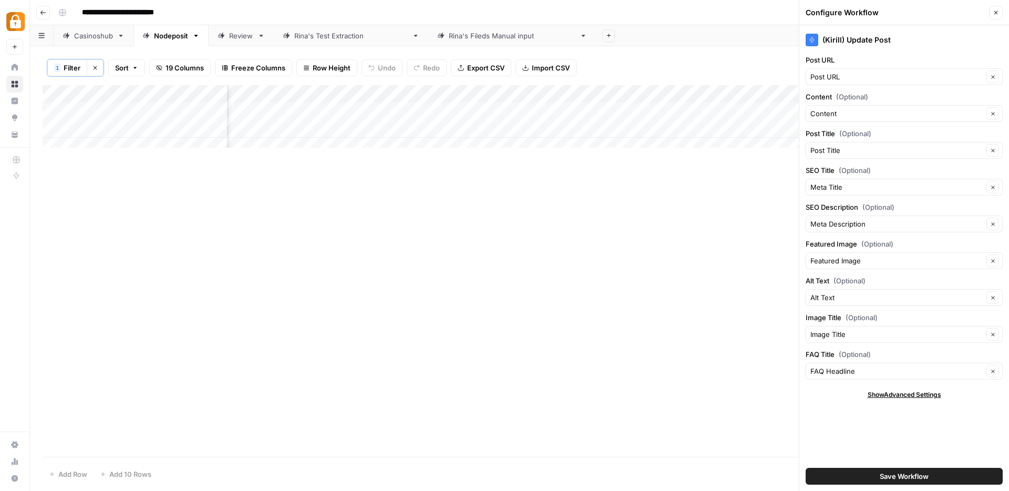
click at [890, 475] on span "Save Workflow" at bounding box center [904, 476] width 49 height 11
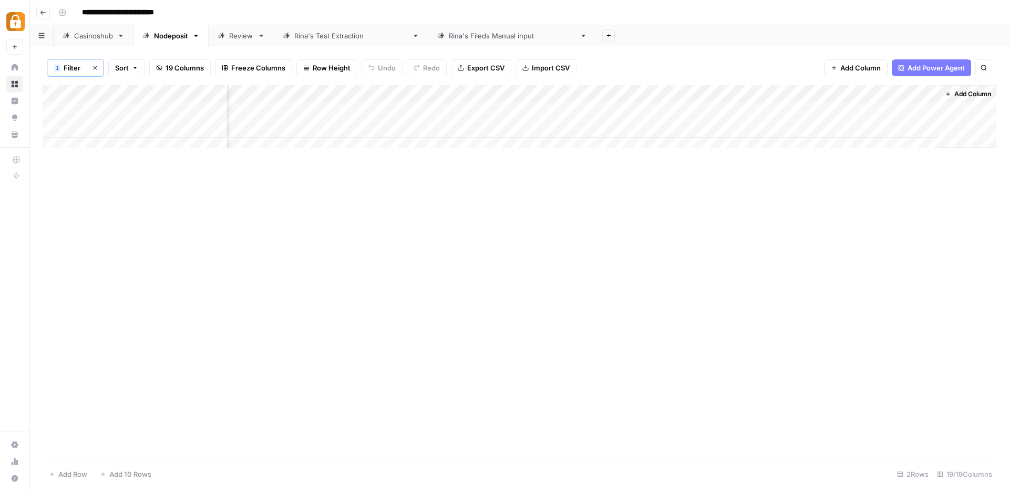
scroll to position [0, 1108]
drag, startPoint x: 465, startPoint y: 90, endPoint x: 500, endPoint y: 91, distance: 35.3
click at [500, 91] on div "Add Column" at bounding box center [520, 120] width 954 height 70
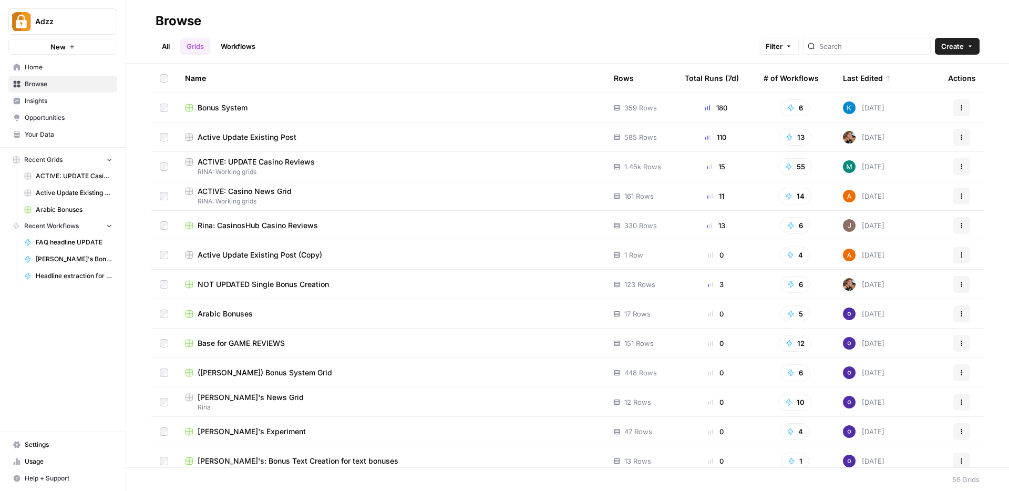
click at [283, 190] on span "ACTIVE: Casino News Grid" at bounding box center [245, 191] width 94 height 11
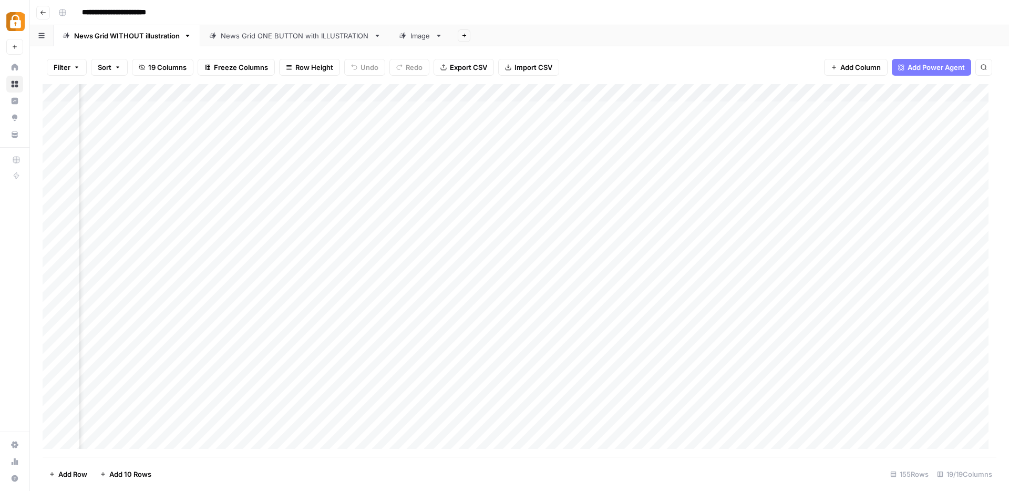
scroll to position [0, 99]
click at [318, 37] on div "News Grid ONE BUTTON with ILLUSTRATION" at bounding box center [295, 35] width 149 height 11
click at [322, 38] on div "News Grid ONE BUTTON with ILLUSTRATION" at bounding box center [295, 35] width 149 height 11
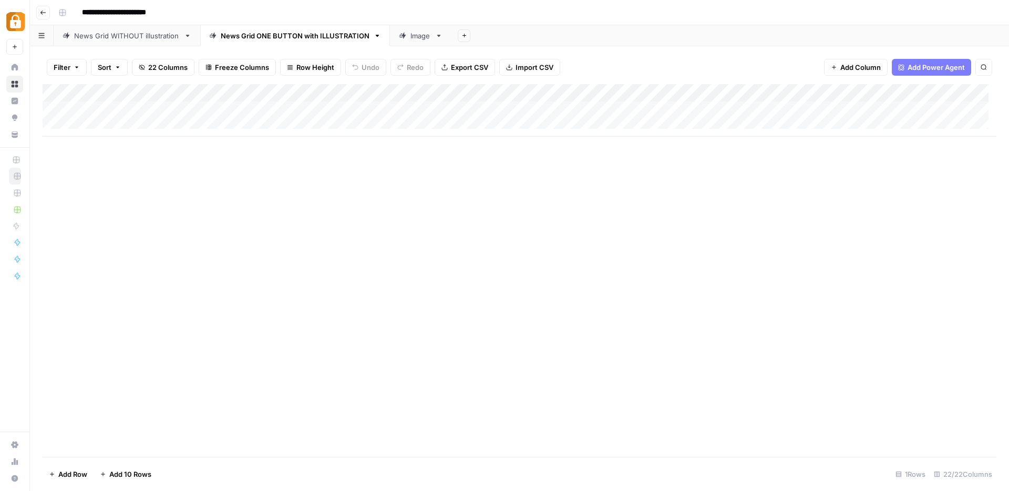
click at [860, 66] on span "Add Column" at bounding box center [861, 67] width 40 height 11
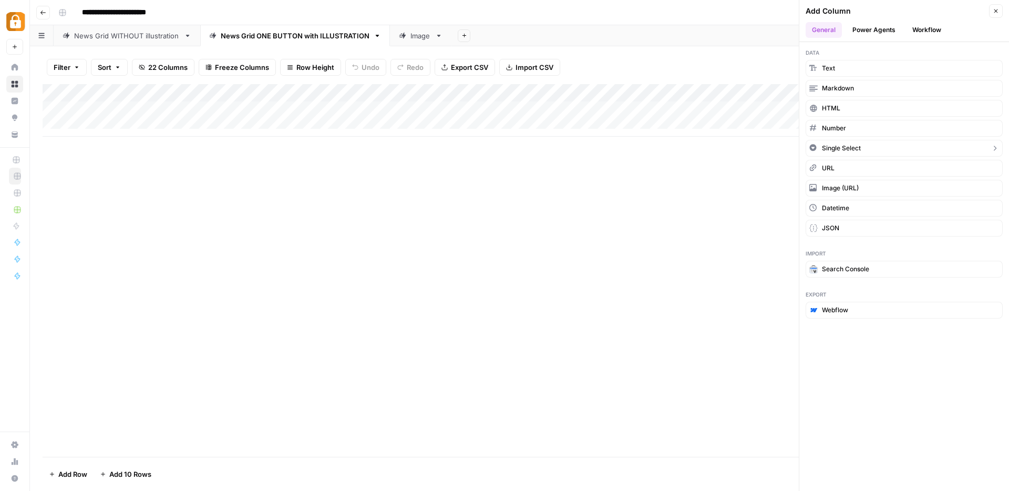
click at [875, 145] on button "Single Select" at bounding box center [904, 148] width 197 height 17
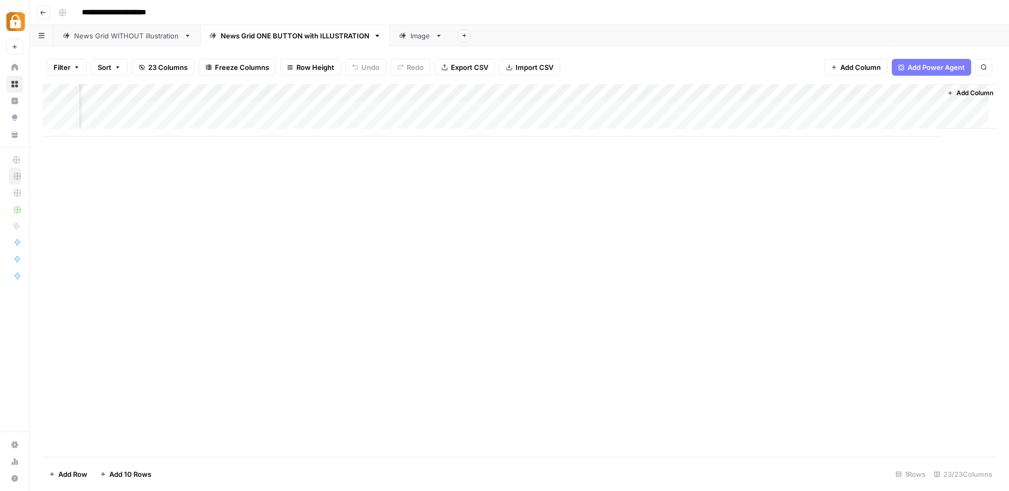
scroll to position [0, 1562]
click at [890, 98] on div "Add Column" at bounding box center [520, 110] width 954 height 53
click at [881, 117] on input "New Column" at bounding box center [909, 118] width 128 height 11
drag, startPoint x: 901, startPoint y: 115, endPoint x: 840, endPoint y: 116, distance: 61.0
click at [840, 116] on div "New Column" at bounding box center [908, 118] width 137 height 17
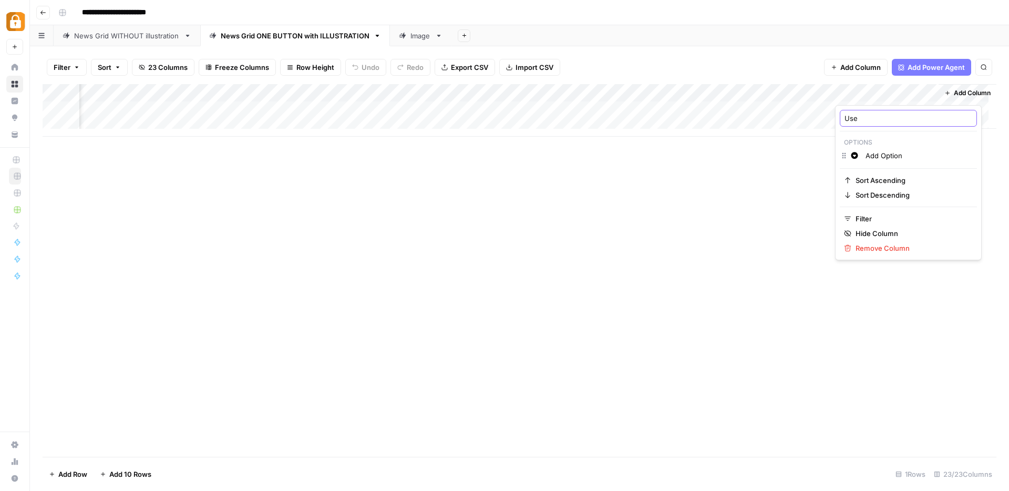
type input "User"
click at [883, 91] on div "Add Column" at bounding box center [520, 110] width 954 height 53
click at [888, 159] on input "Add Option" at bounding box center [919, 155] width 107 height 11
drag, startPoint x: 903, startPoint y: 156, endPoint x: 885, endPoint y: 154, distance: 18.6
click at [885, 491] on div "User Options Change color Add Option Sort Ascending Sort Descending Filter Hide…" at bounding box center [504, 491] width 1009 height 0
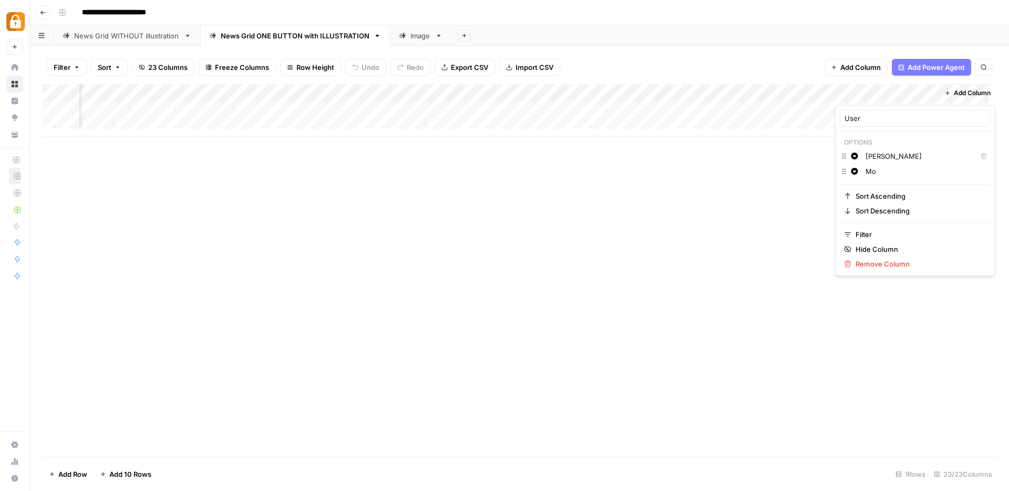
type input "M"
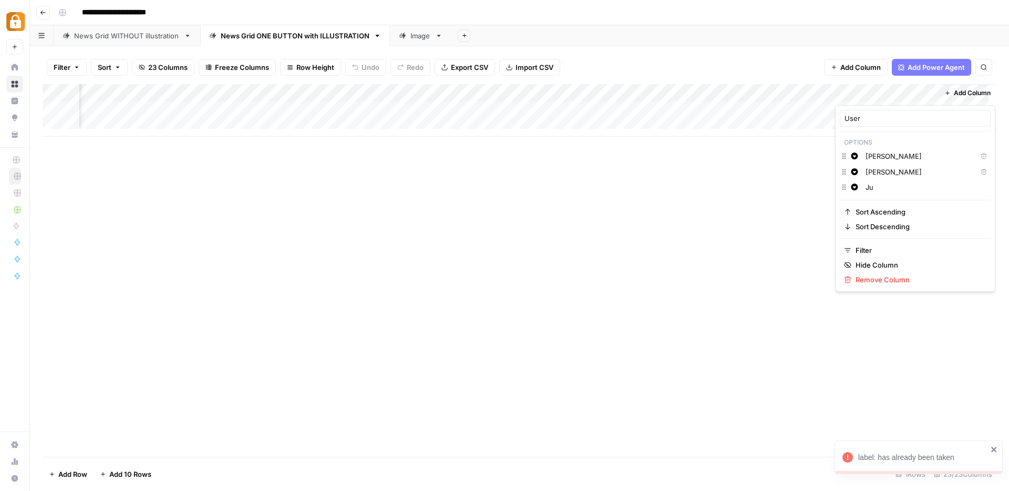
type input "J"
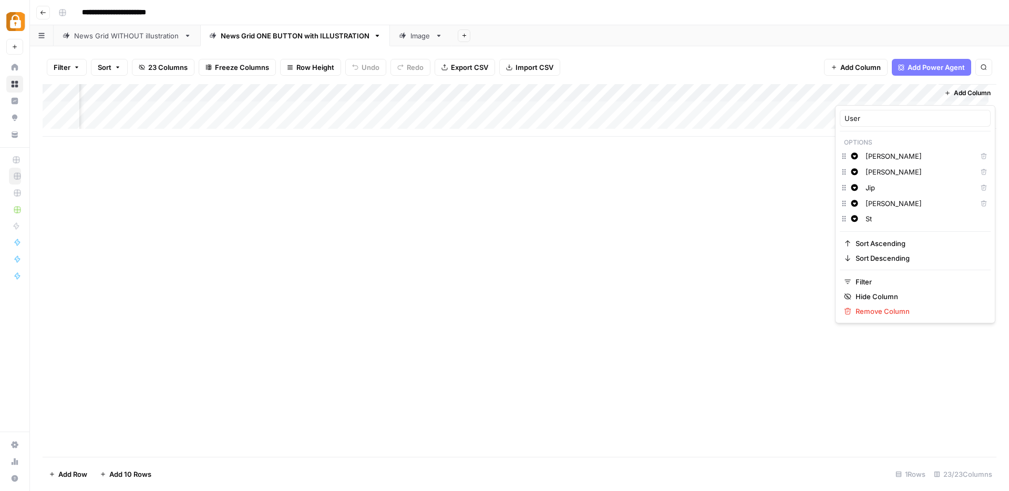
type input "S"
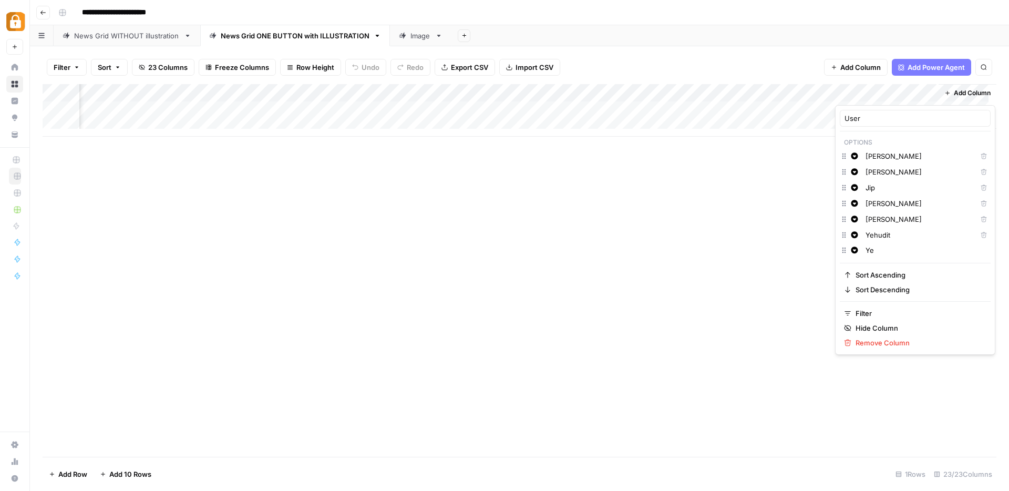
type input "Y"
type input "R"
type input "A"
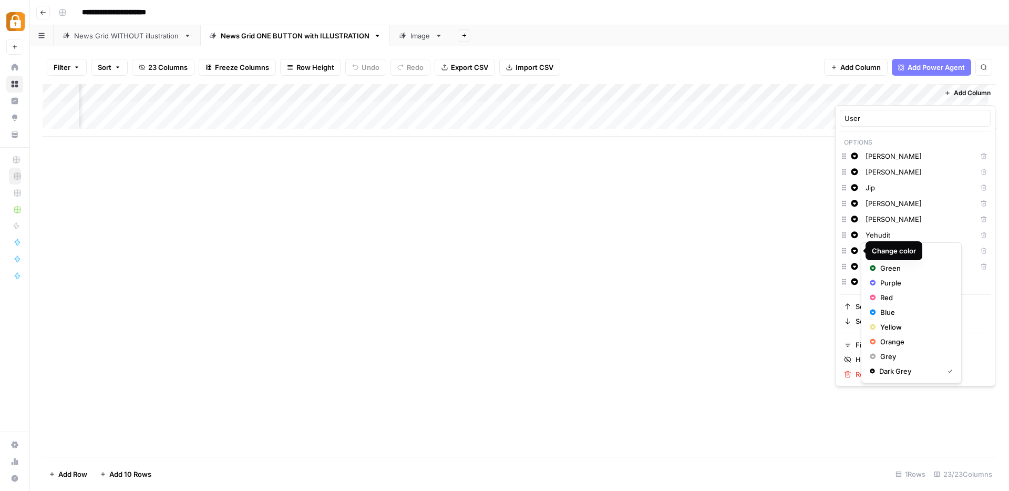
click at [707, 298] on html "**********" at bounding box center [504, 245] width 1009 height 491
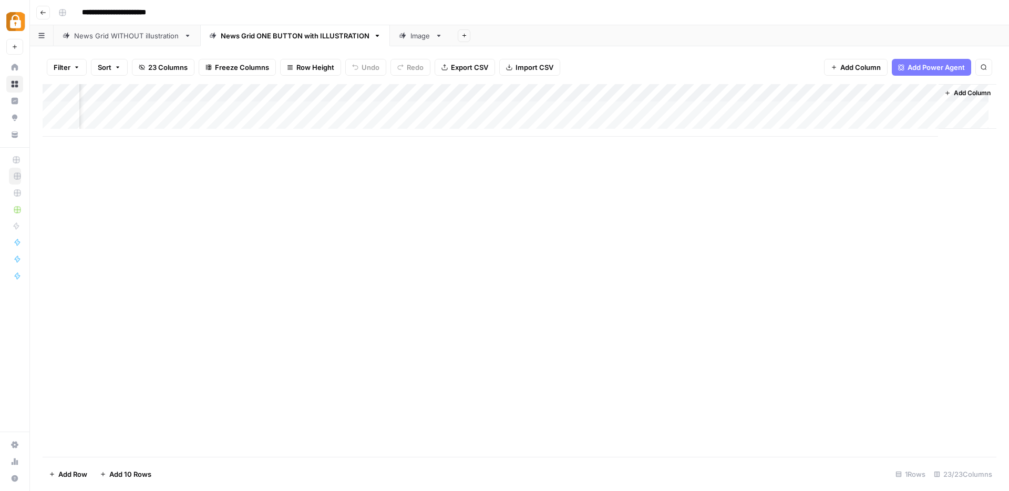
click at [913, 91] on div "Add Column" at bounding box center [520, 110] width 954 height 53
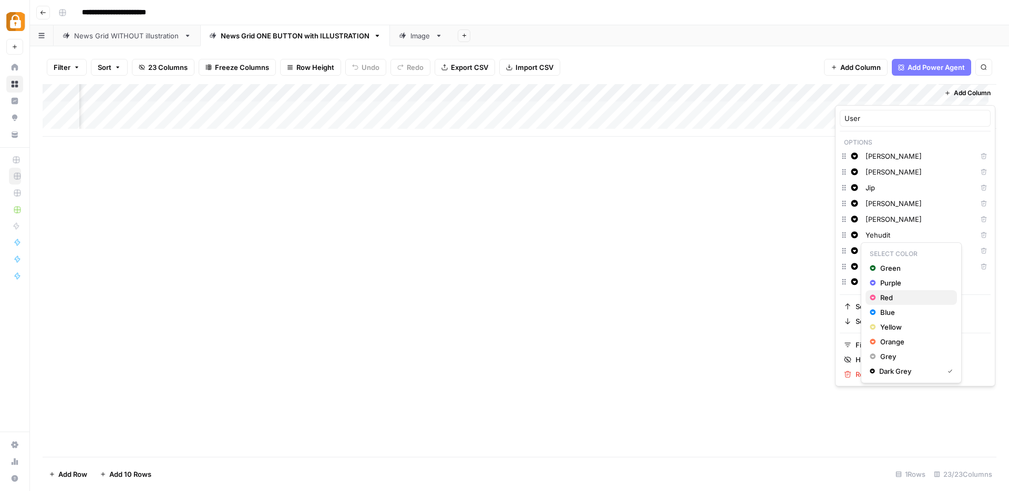
click at [875, 298] on icon "button" at bounding box center [873, 297] width 6 height 6
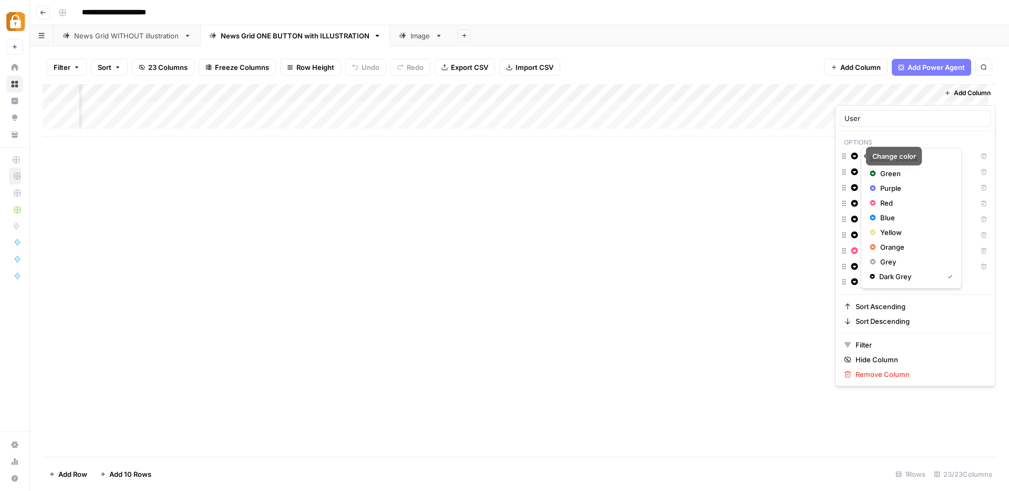
click at [858, 161] on button "Change color" at bounding box center [855, 156] width 13 height 13
click at [871, 219] on icon "button" at bounding box center [873, 218] width 6 height 6
click at [871, 188] on icon "button" at bounding box center [873, 189] width 6 height 6
click at [870, 218] on icon "button" at bounding box center [873, 219] width 6 height 7
click at [878, 202] on div "Purple" at bounding box center [911, 204] width 83 height 11
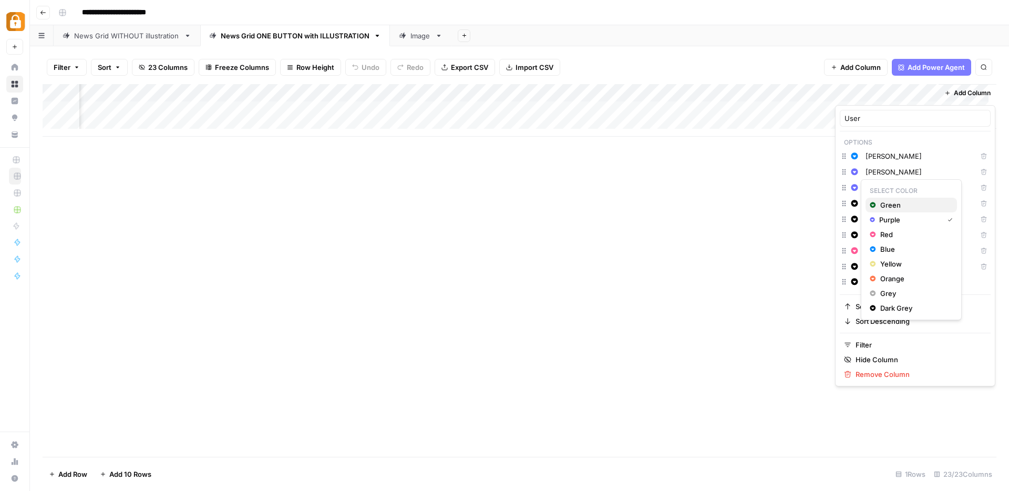
click at [874, 203] on icon "button" at bounding box center [873, 205] width 6 height 6
click at [886, 293] on span "Yellow" at bounding box center [915, 295] width 68 height 11
click at [881, 322] on span "Orange" at bounding box center [915, 326] width 68 height 11
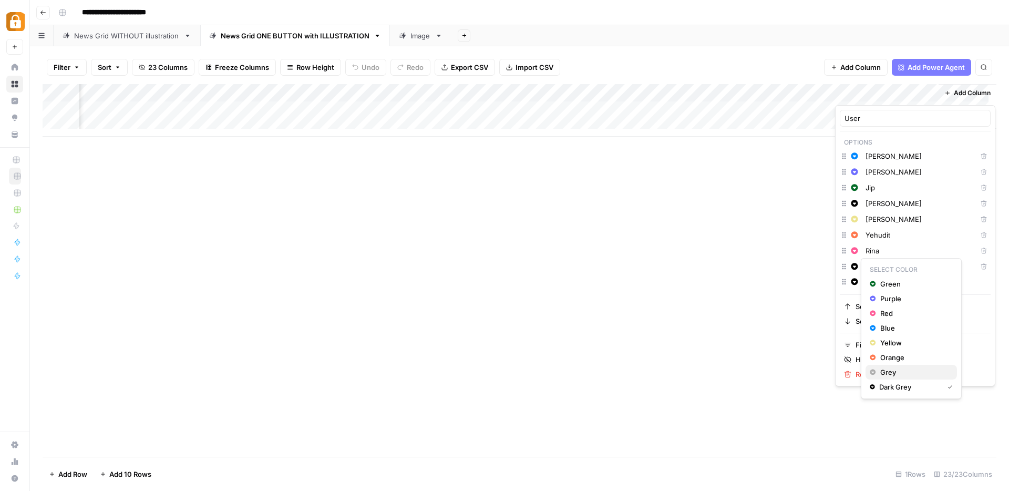
click at [895, 369] on span "Grey" at bounding box center [915, 372] width 68 height 11
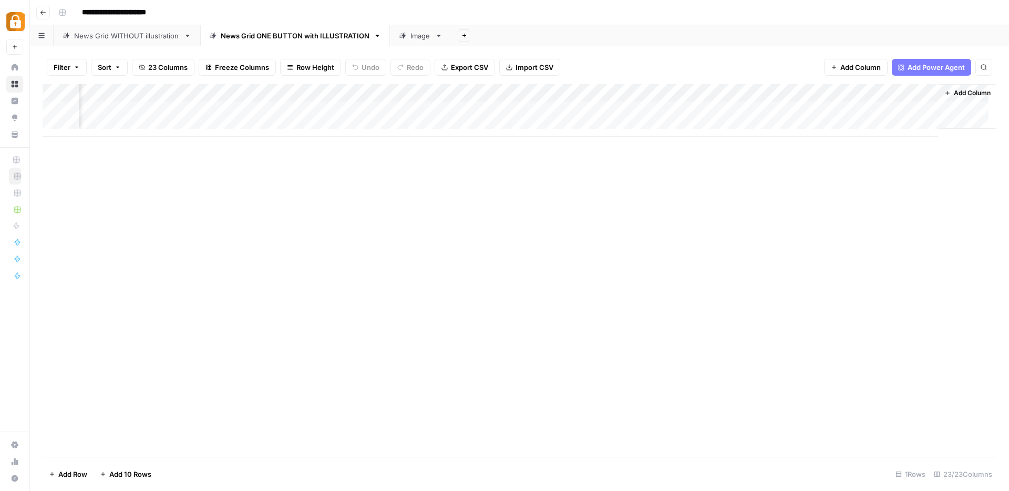
click at [984, 278] on div "Add Column" at bounding box center [520, 270] width 954 height 373
drag, startPoint x: 884, startPoint y: 98, endPoint x: 128, endPoint y: 84, distance: 756.7
click at [128, 84] on div "Add Column" at bounding box center [520, 110] width 954 height 53
click at [130, 111] on div "Add Column" at bounding box center [520, 110] width 954 height 53
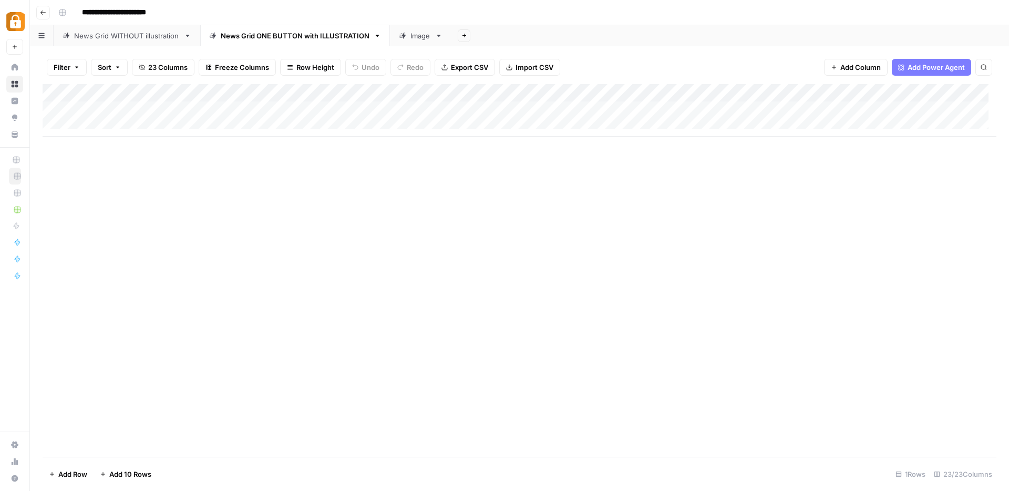
click at [115, 109] on div "Add Column" at bounding box center [520, 110] width 954 height 53
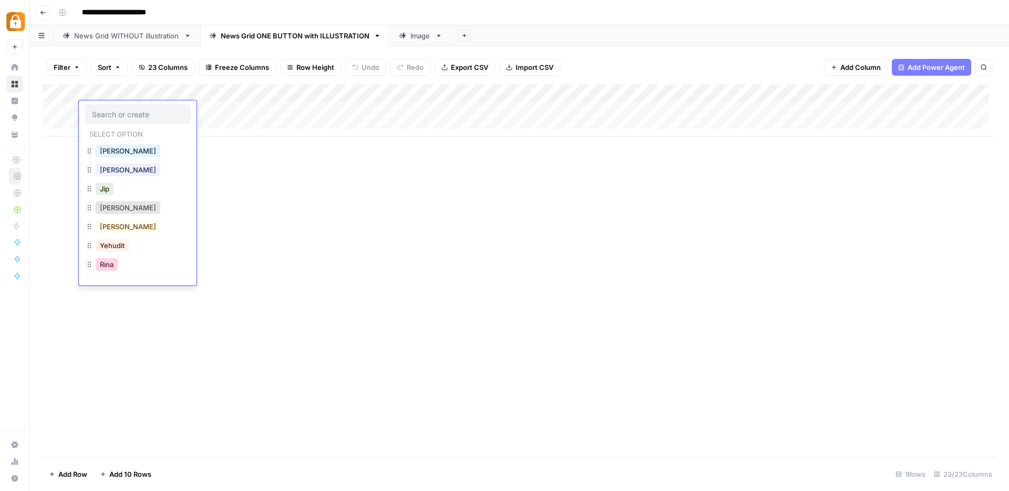
click at [105, 263] on button "Rina" at bounding box center [107, 264] width 22 height 13
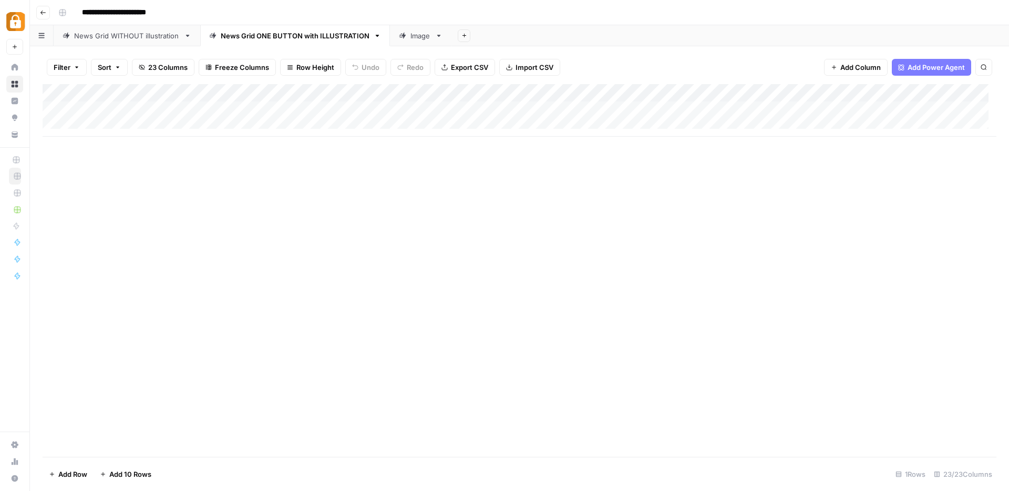
click at [109, 125] on div "Add Column" at bounding box center [520, 110] width 954 height 53
click at [147, 131] on div "Add Column" at bounding box center [520, 119] width 954 height 70
click at [140, 131] on div "Add Column" at bounding box center [520, 119] width 954 height 70
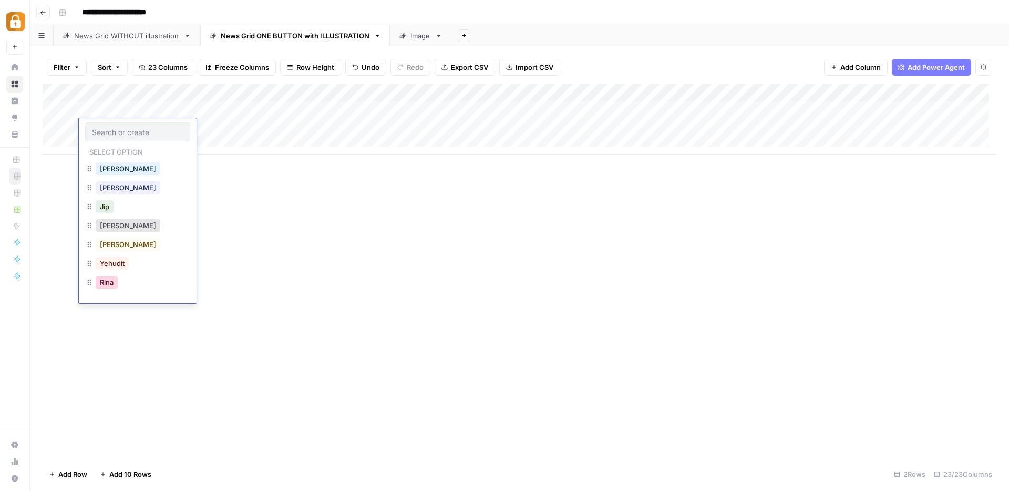
click at [114, 285] on button "Rina" at bounding box center [107, 282] width 22 height 13
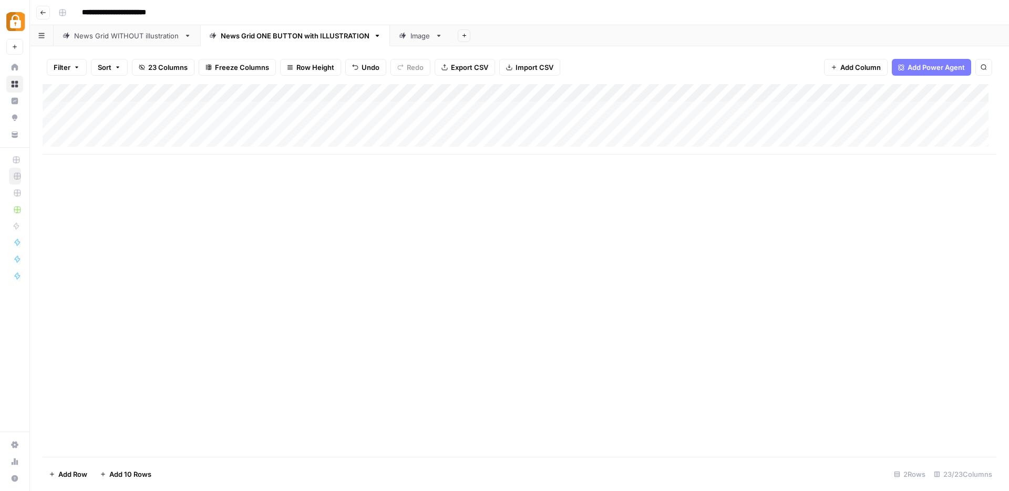
click at [237, 111] on div "Add Column" at bounding box center [520, 119] width 954 height 70
drag, startPoint x: 267, startPoint y: 117, endPoint x: 266, endPoint y: 127, distance: 9.5
click at [266, 127] on div "Add Column" at bounding box center [520, 119] width 954 height 70
click at [447, 127] on div "Add Column" at bounding box center [520, 119] width 954 height 70
click at [747, 113] on div "Add Column" at bounding box center [520, 119] width 954 height 70
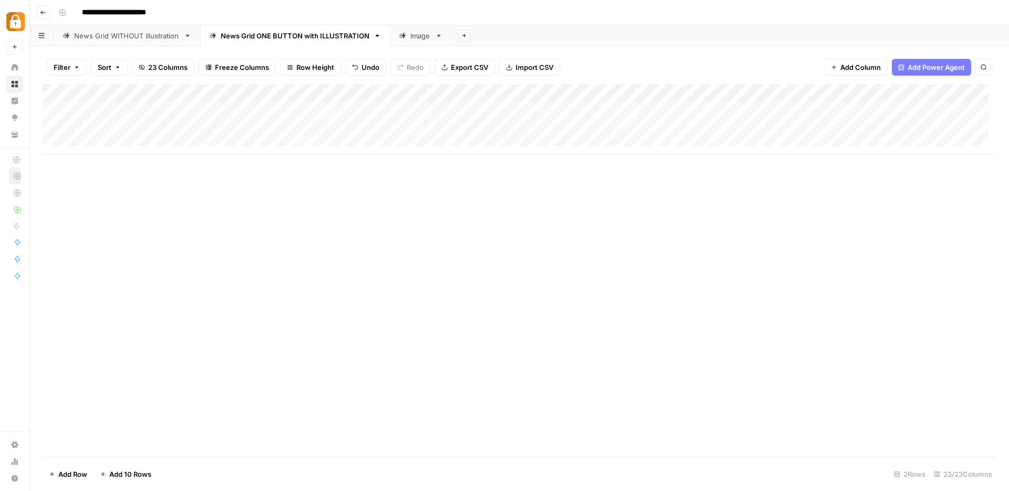
click at [788, 123] on div "Add Column" at bounding box center [520, 119] width 954 height 70
click at [851, 107] on div "Add Column" at bounding box center [520, 119] width 954 height 70
drag, startPoint x: 881, startPoint y: 117, endPoint x: 881, endPoint y: 123, distance: 5.3
click at [881, 123] on div "Add Column" at bounding box center [520, 119] width 954 height 70
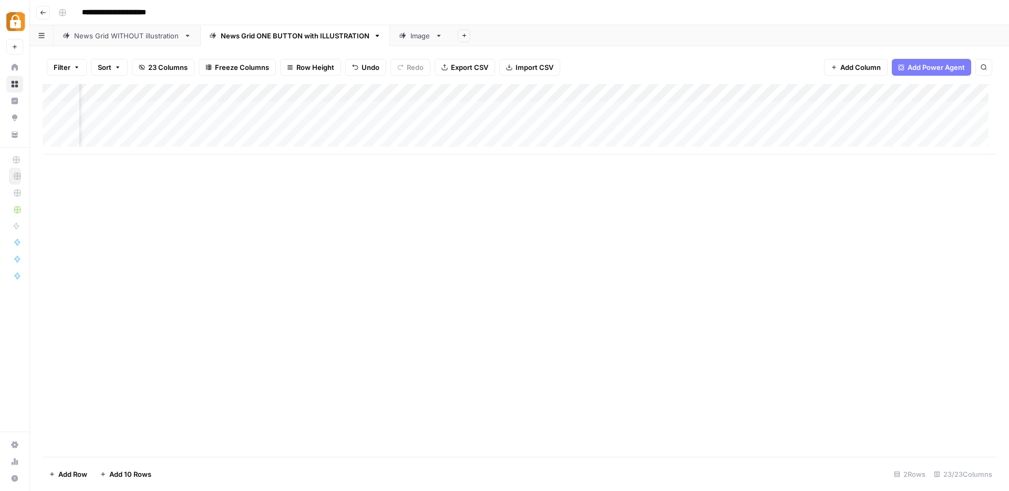
click at [707, 127] on div "Add Column" at bounding box center [520, 119] width 954 height 70
type textarea "**********"
click at [679, 214] on div "Add Column" at bounding box center [520, 270] width 954 height 373
click at [817, 128] on div "Add Column" at bounding box center [520, 119] width 954 height 70
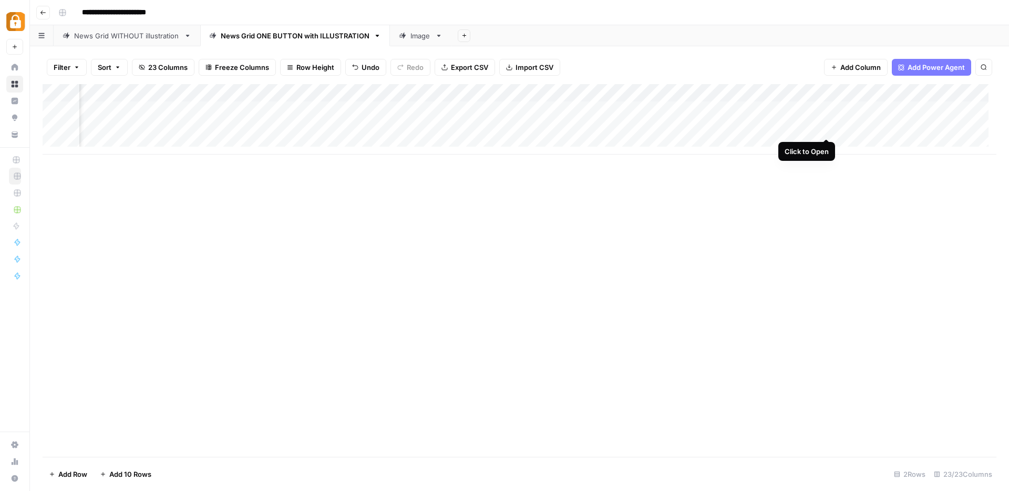
click at [827, 127] on div "Add Column" at bounding box center [520, 119] width 954 height 70
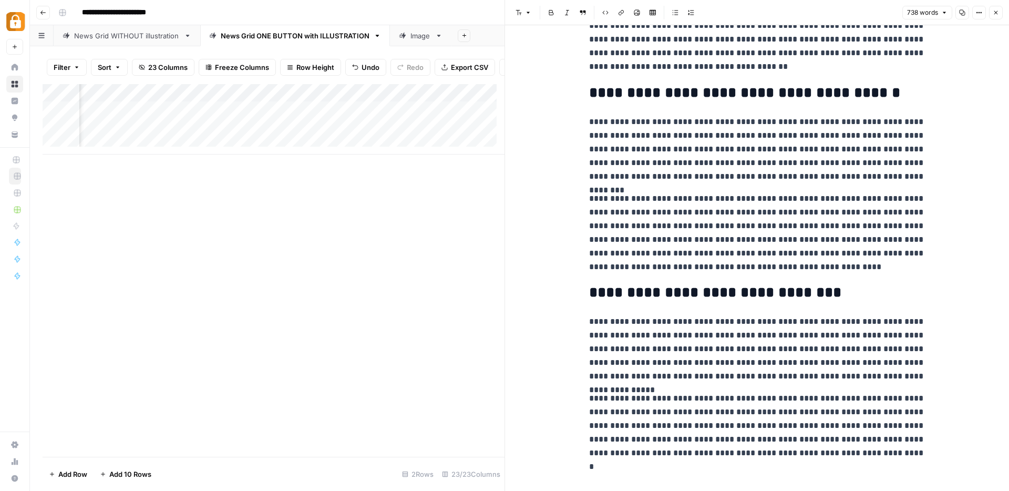
scroll to position [721, 0]
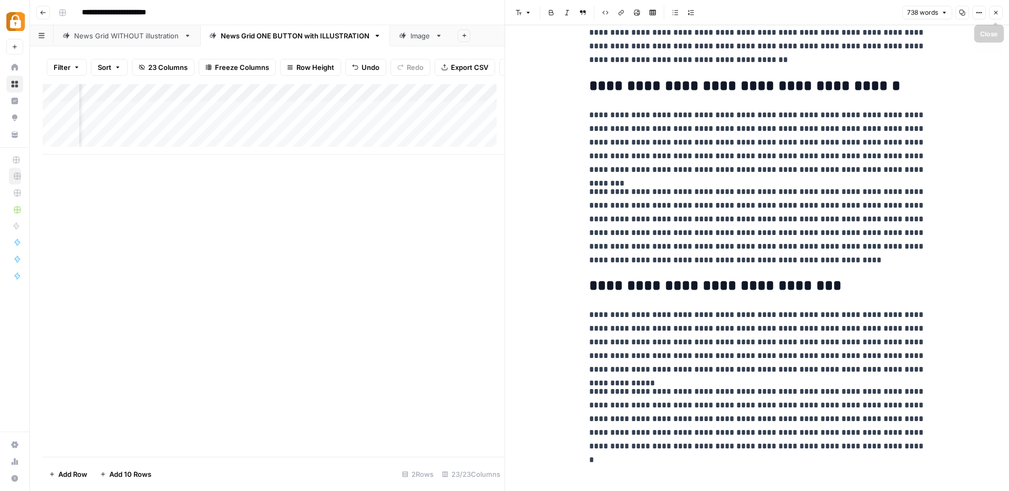
click at [998, 12] on icon "button" at bounding box center [996, 12] width 6 height 6
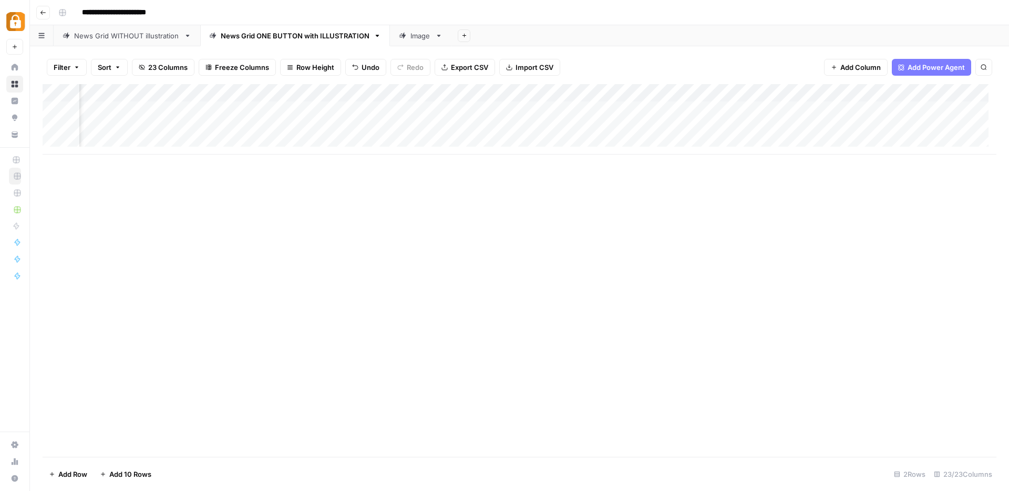
click at [876, 125] on div "Add Column" at bounding box center [520, 119] width 954 height 70
click at [865, 129] on div "Add Column" at bounding box center [520, 119] width 954 height 70
click at [888, 128] on div "Add Column" at bounding box center [520, 119] width 954 height 70
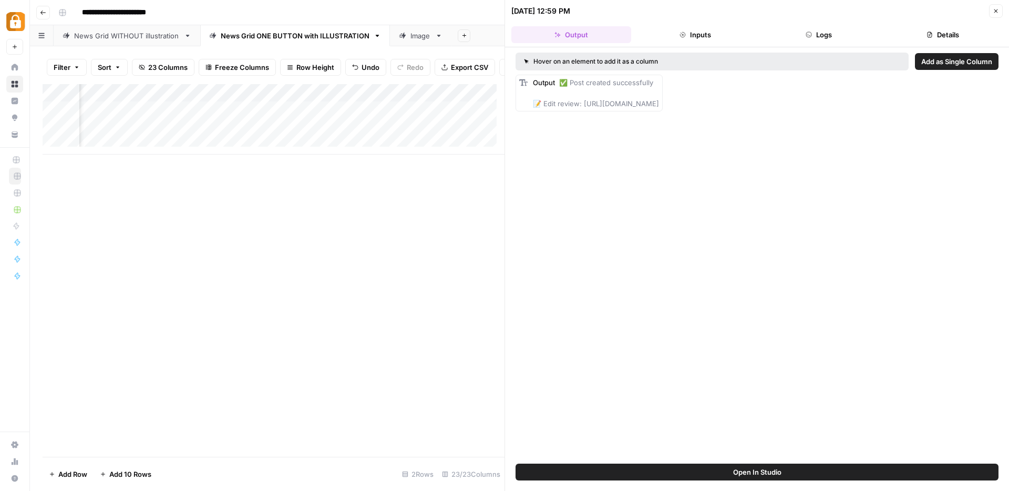
drag, startPoint x: 582, startPoint y: 104, endPoint x: 772, endPoint y: 105, distance: 190.3
click at [659, 105] on span "✅ Post created successfully 📝 Edit review: https://wp.casinoshub.com/wp-admin/p…" at bounding box center [596, 92] width 126 height 29
drag, startPoint x: 583, startPoint y: 103, endPoint x: 834, endPoint y: 106, distance: 251.3
click at [834, 106] on div "Output ✅ Post created successfully 📝 Edit review: https://wp.casinoshub.com/wp-…" at bounding box center [757, 93] width 483 height 37
copy span "ttps://wp.casinoshub.com/wp-admin/post.php?post=29881&action=edit"
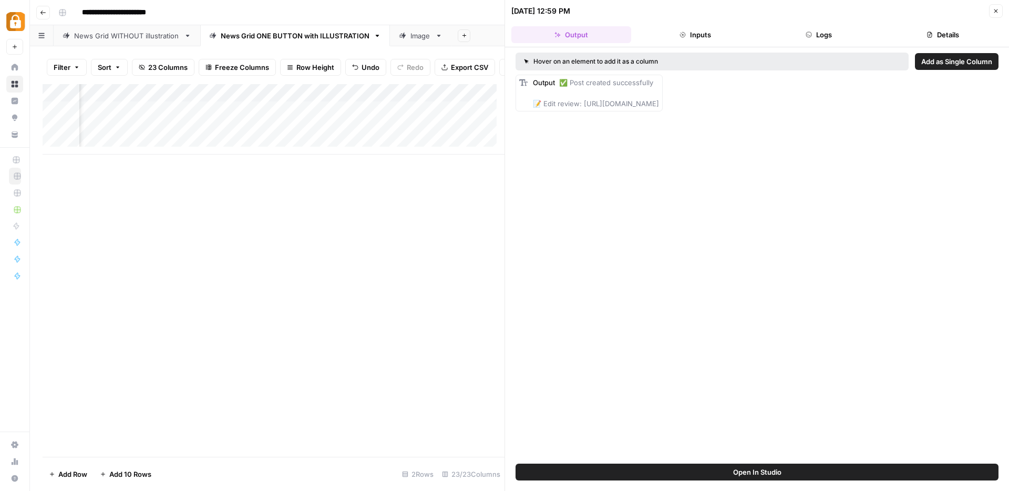
click at [997, 11] on icon "button" at bounding box center [996, 11] width 6 height 6
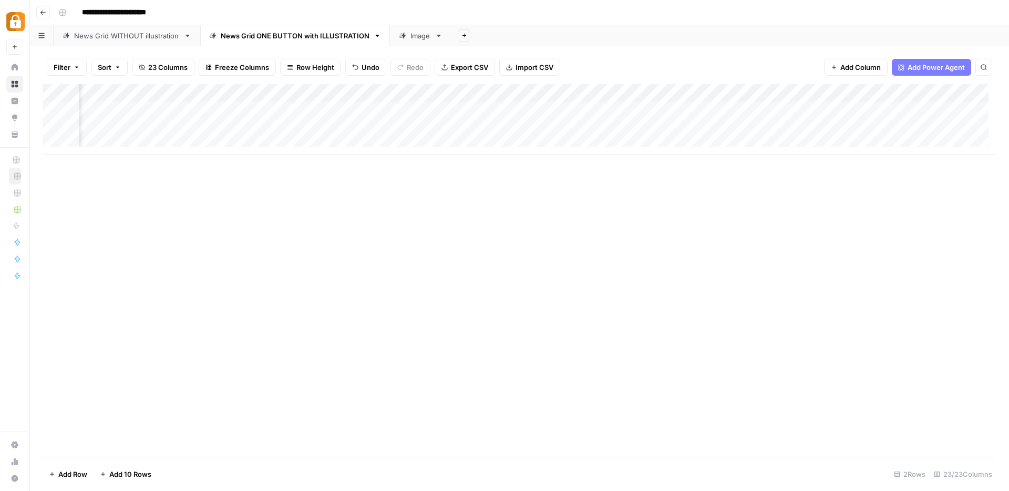
click at [415, 94] on div "Add Column" at bounding box center [520, 119] width 954 height 70
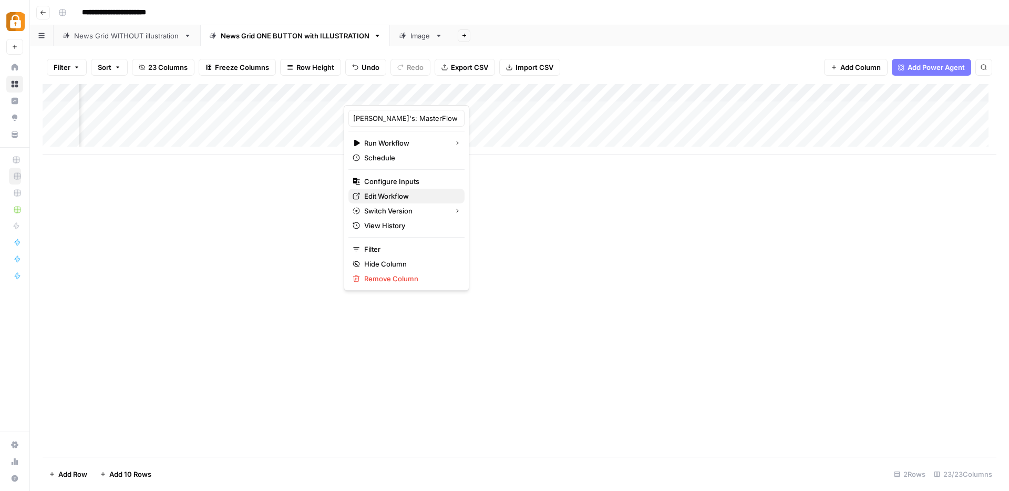
click at [386, 196] on span "Edit Workflow" at bounding box center [410, 196] width 92 height 11
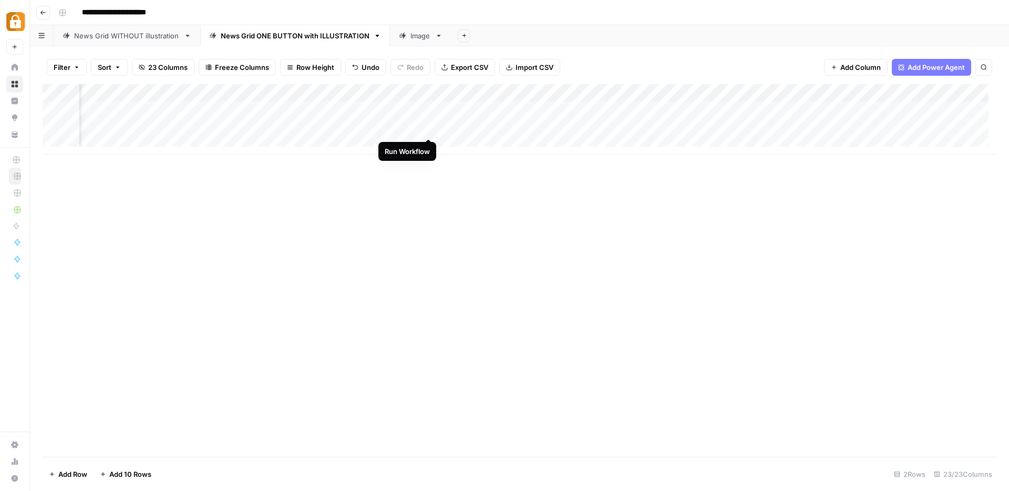
click at [427, 130] on div "Add Column" at bounding box center [520, 119] width 954 height 70
click at [558, 128] on div "Add Column" at bounding box center [520, 119] width 954 height 70
click at [768, 94] on div "Add Column" at bounding box center [520, 119] width 954 height 70
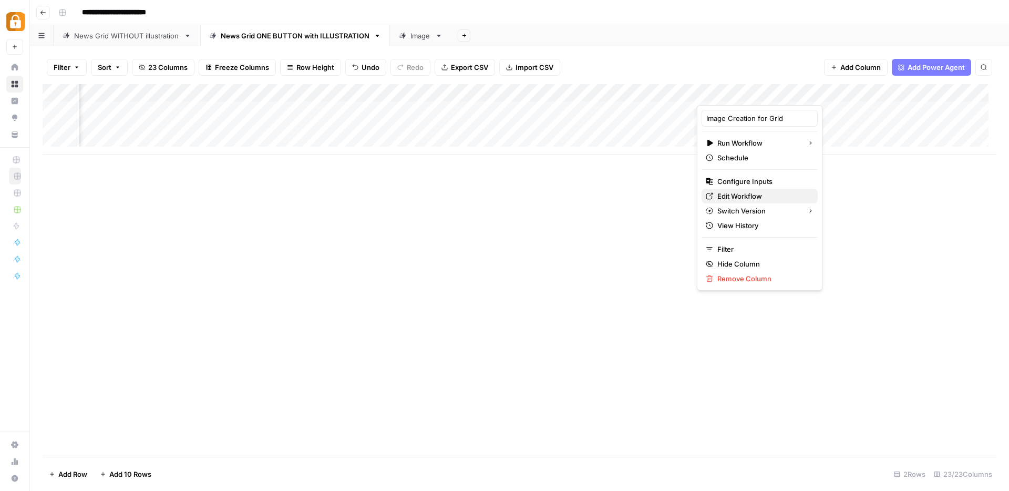
click at [734, 194] on span "Edit Workflow" at bounding box center [764, 196] width 92 height 11
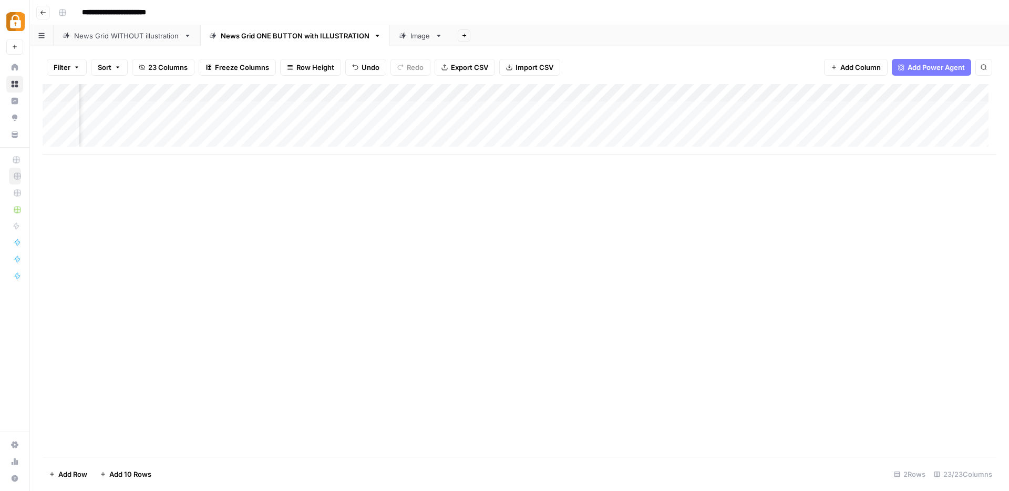
click at [743, 127] on div "Add Column" at bounding box center [520, 119] width 954 height 70
click at [413, 42] on link "Image" at bounding box center [421, 35] width 62 height 21
click at [211, 116] on div "Add Column" at bounding box center [520, 146] width 954 height 124
click at [228, 116] on div "Add Column" at bounding box center [520, 146] width 954 height 124
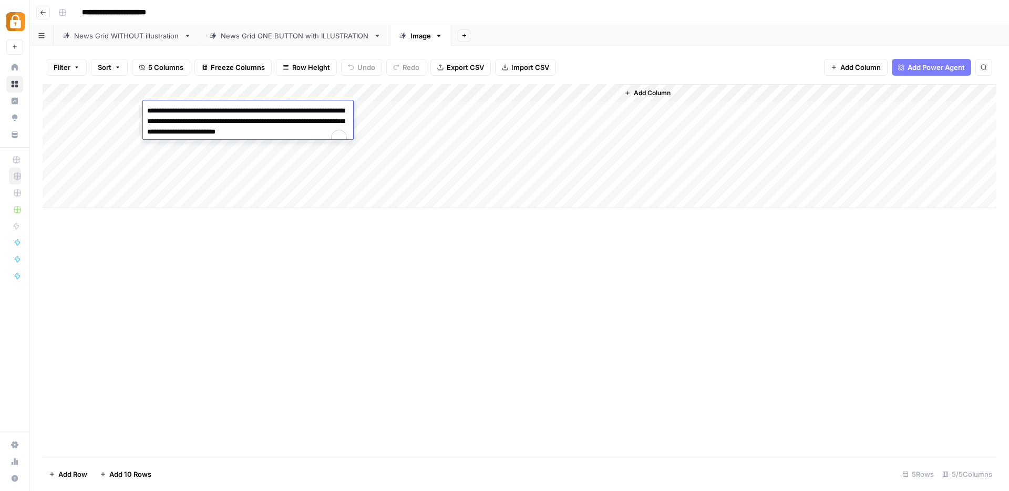
click at [228, 116] on textarea "**********" at bounding box center [248, 122] width 210 height 36
click at [206, 145] on textarea "**********" at bounding box center [248, 127] width 210 height 46
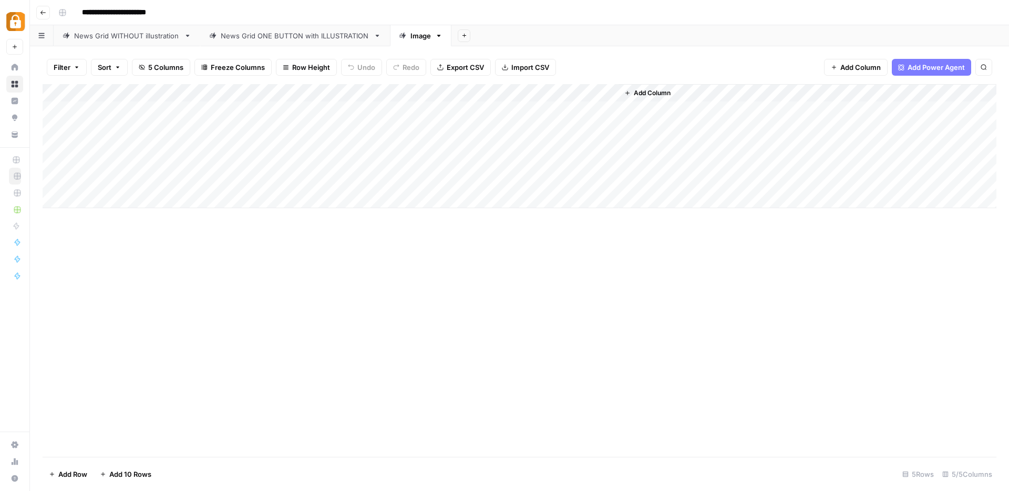
click at [269, 40] on div "News Grid ONE BUTTON with ILLUSTRATION" at bounding box center [295, 35] width 149 height 11
click at [550, 128] on div "Add Column" at bounding box center [520, 119] width 954 height 70
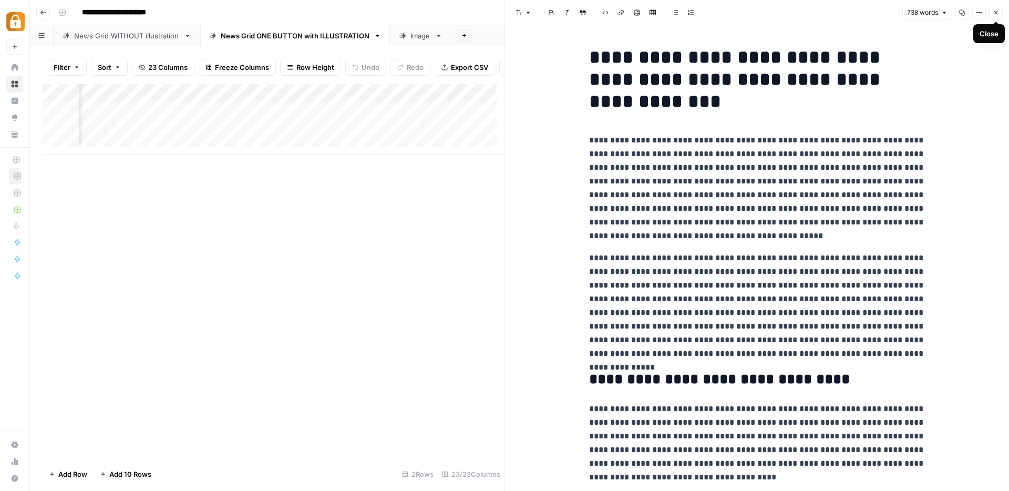
click at [994, 12] on icon "button" at bounding box center [996, 12] width 6 height 6
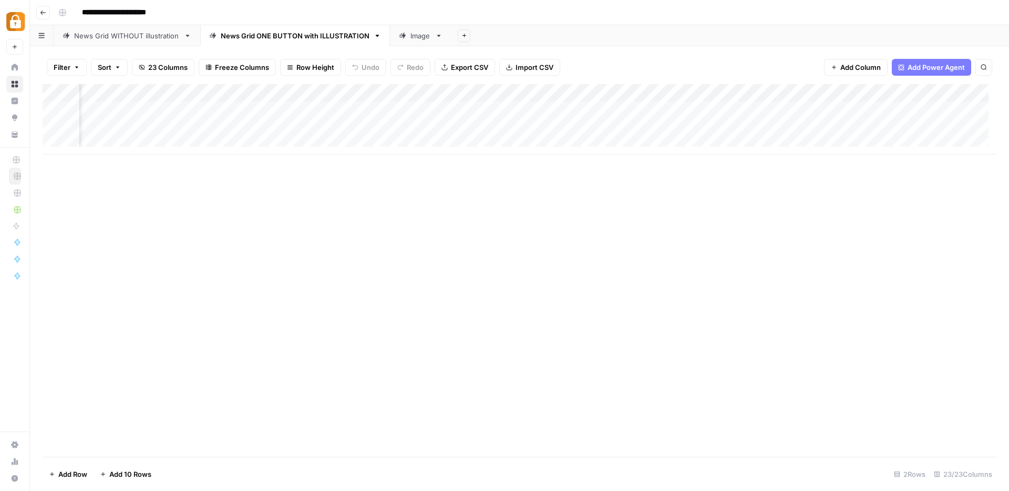
scroll to position [1, 834]
click at [891, 128] on div "Add Column" at bounding box center [520, 119] width 954 height 70
click at [324, 128] on div "Add Column" at bounding box center [520, 119] width 954 height 70
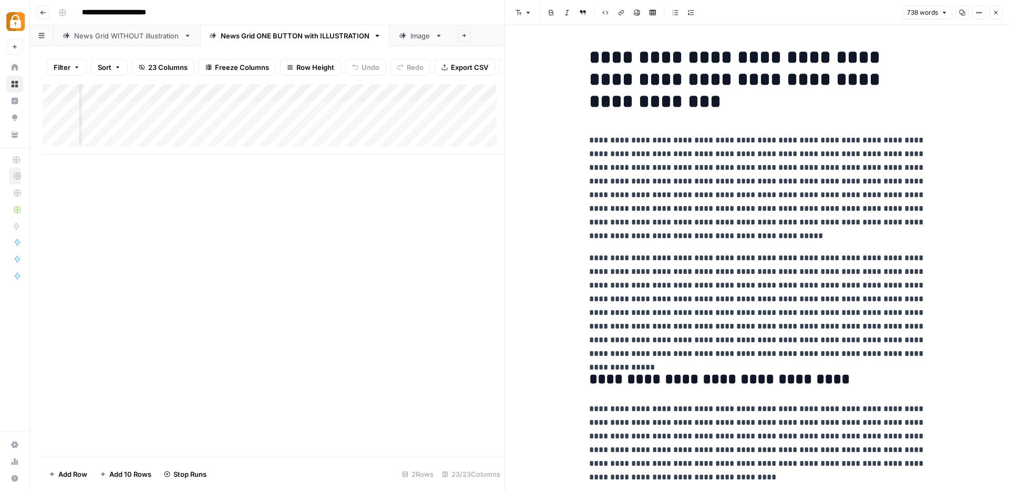
click at [995, 14] on icon "button" at bounding box center [996, 12] width 6 height 6
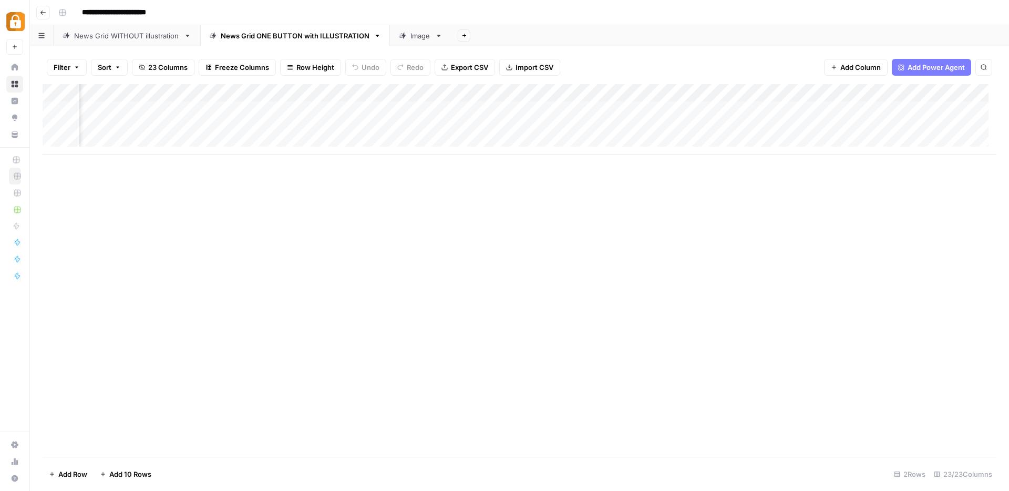
click at [119, 36] on div "News Grid WITHOUT illustration" at bounding box center [127, 35] width 106 height 11
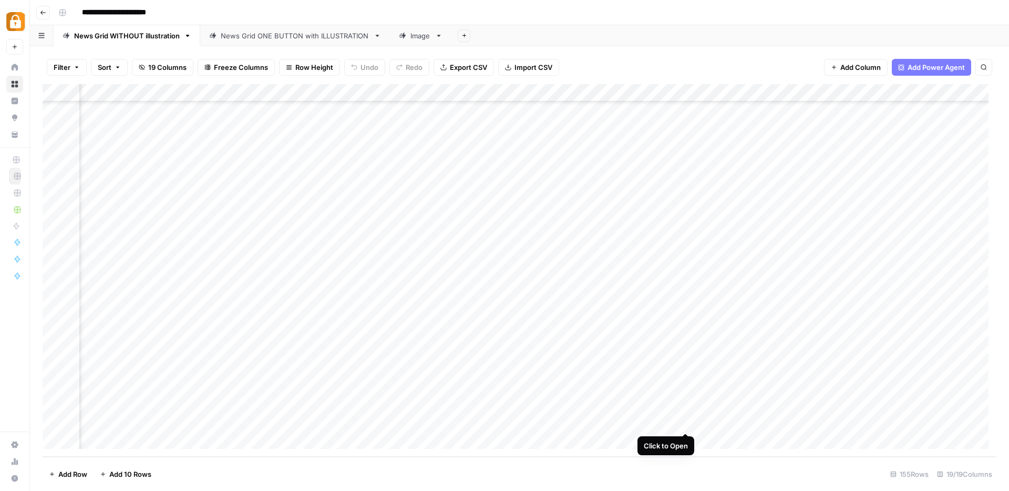
click at [688, 424] on div "Add Column" at bounding box center [520, 270] width 954 height 373
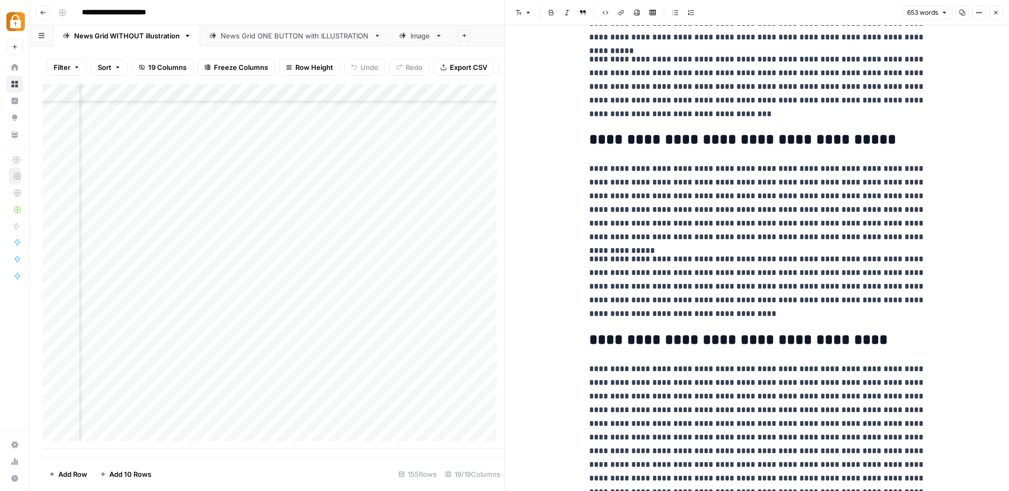
scroll to position [391, 0]
click at [999, 11] on icon "button" at bounding box center [996, 12] width 6 height 6
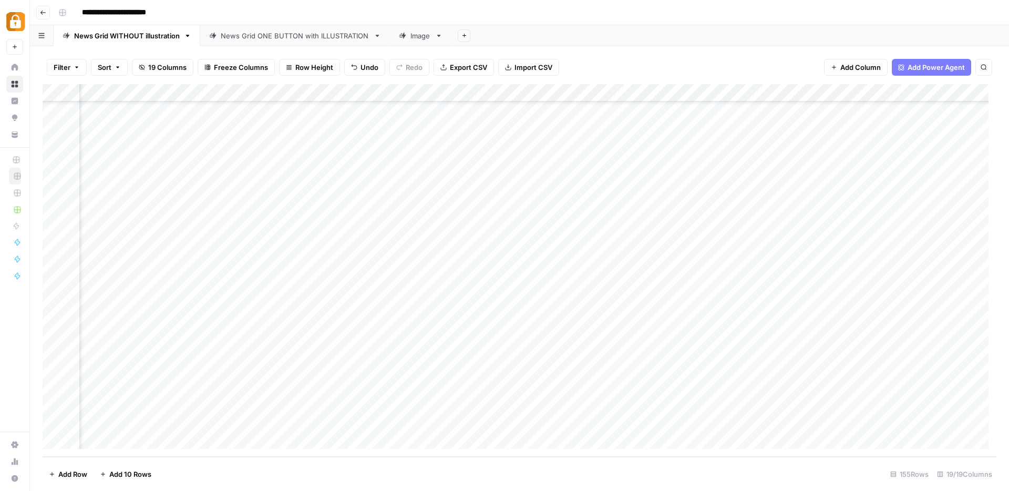
click at [293, 37] on div "News Grid ONE BUTTON with ILLUSTRATION" at bounding box center [295, 35] width 149 height 11
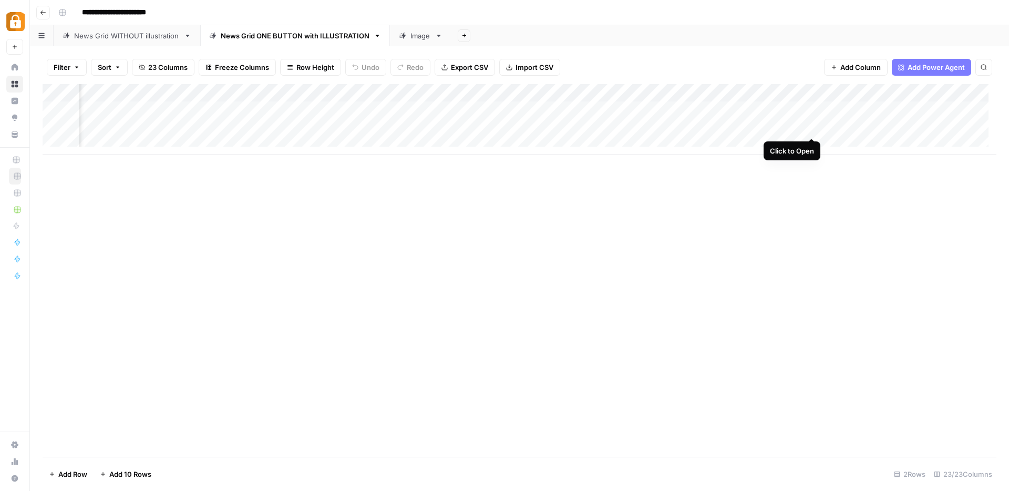
click at [811, 128] on div "Add Column" at bounding box center [520, 119] width 954 height 70
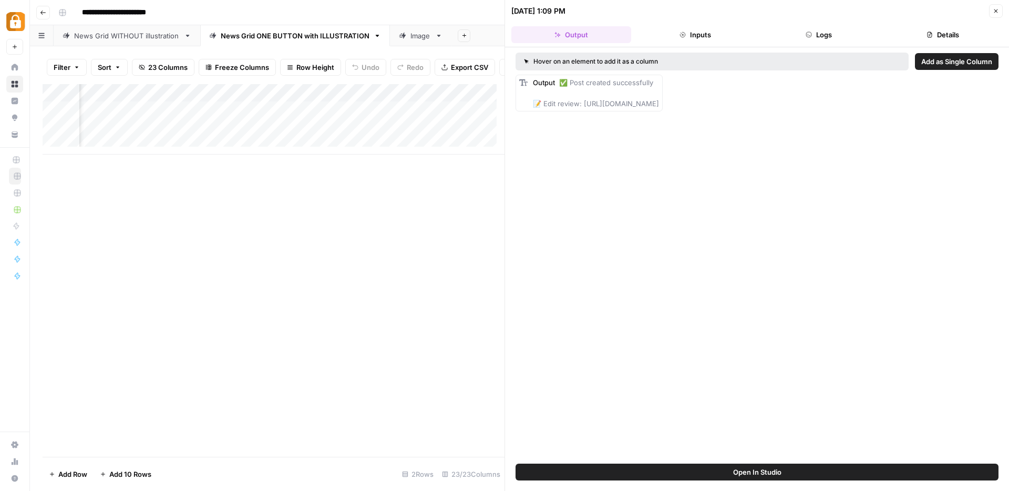
drag, startPoint x: 583, startPoint y: 104, endPoint x: 829, endPoint y: 103, distance: 246.6
click at [829, 103] on div "Output ✅ Post created successfully 📝 Edit review: https://wp.casinoshub.com/wp-…" at bounding box center [757, 93] width 483 height 37
copy span "ttps://wp.casinoshub.com/wp-admin/post.php?post=29884&action=edit"
click at [996, 11] on icon "button" at bounding box center [997, 11] width 4 height 4
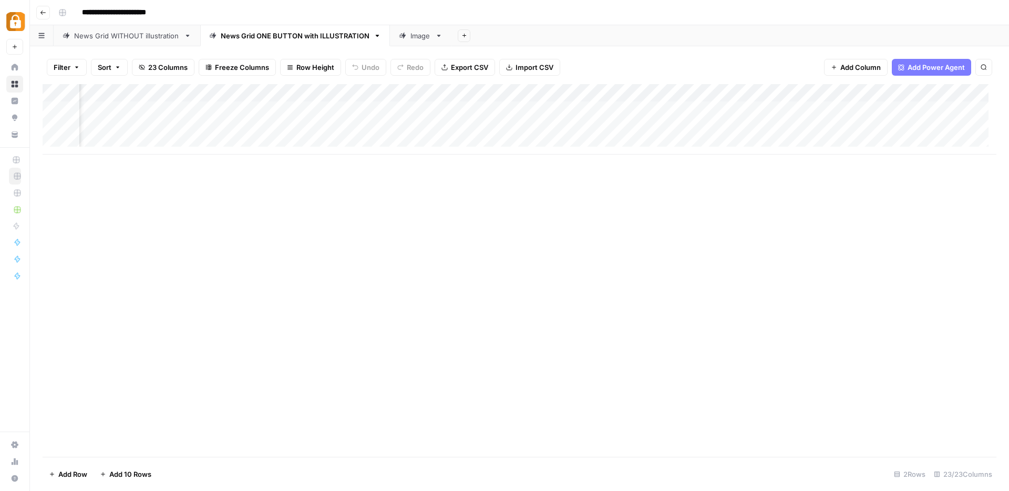
scroll to position [1, 1291]
click at [867, 128] on div "Add Column" at bounding box center [520, 119] width 954 height 70
click at [740, 128] on div "Add Column" at bounding box center [520, 119] width 954 height 70
click at [811, 127] on div "Add Column" at bounding box center [520, 119] width 954 height 70
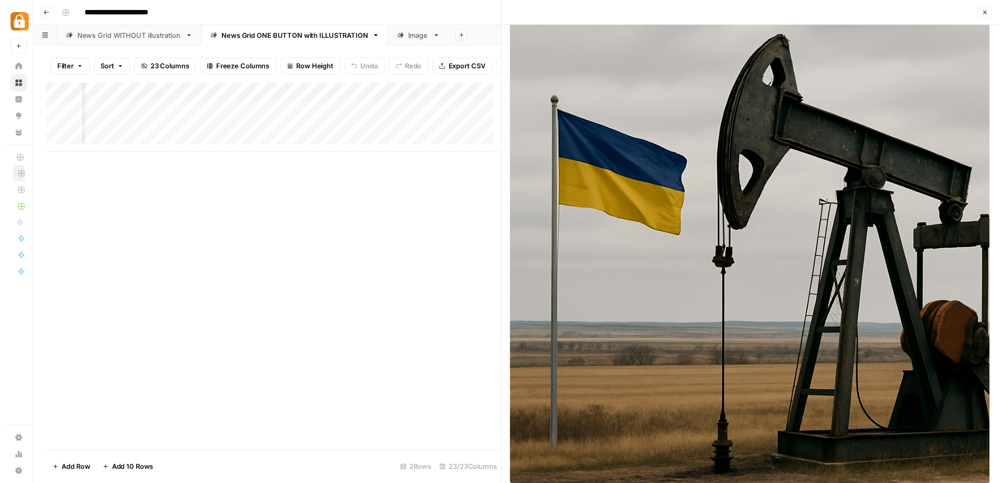
scroll to position [30, 0]
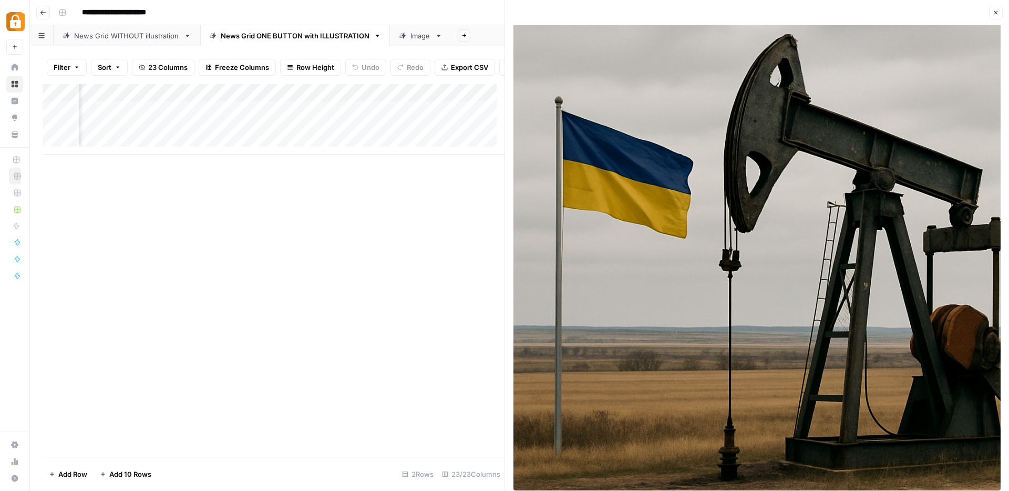
click at [1001, 14] on button "Close" at bounding box center [997, 13] width 14 height 14
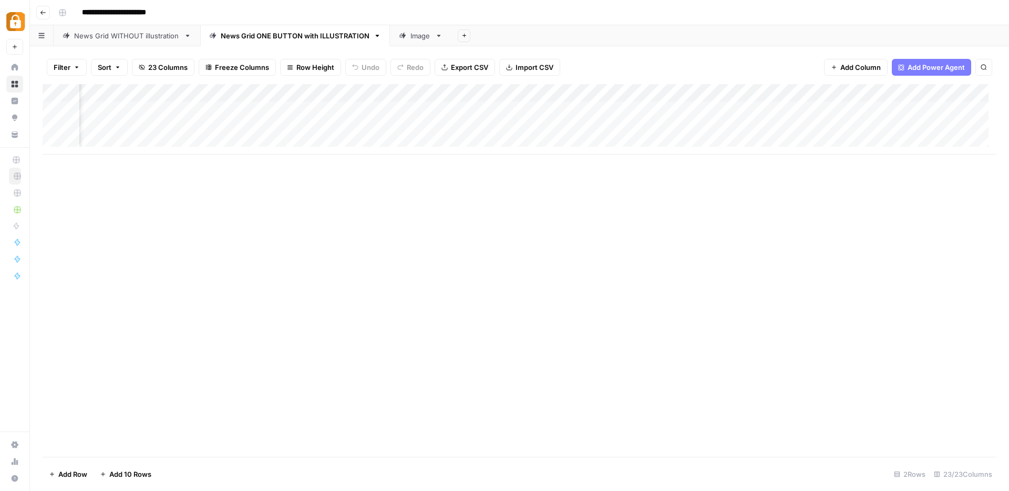
click at [563, 127] on div "Add Column" at bounding box center [520, 119] width 954 height 70
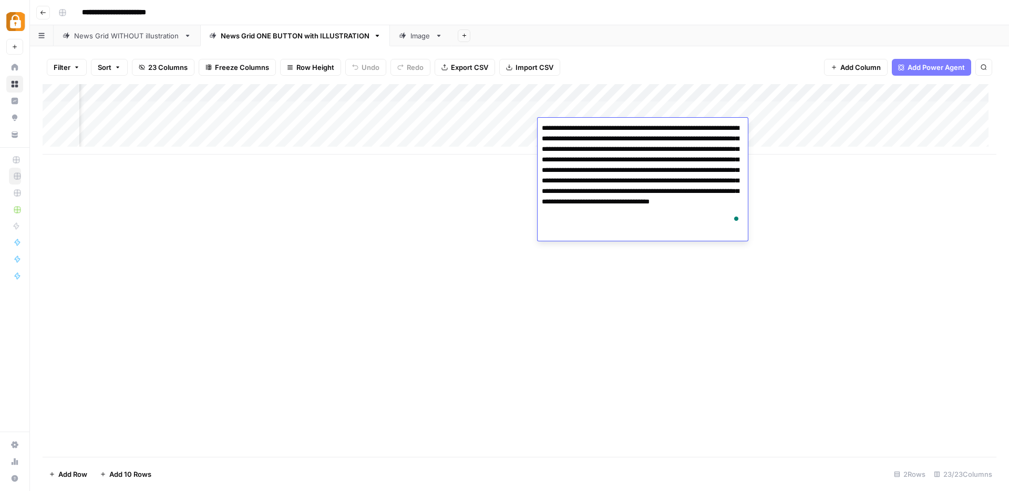
click at [461, 191] on div "Add Column" at bounding box center [520, 270] width 954 height 373
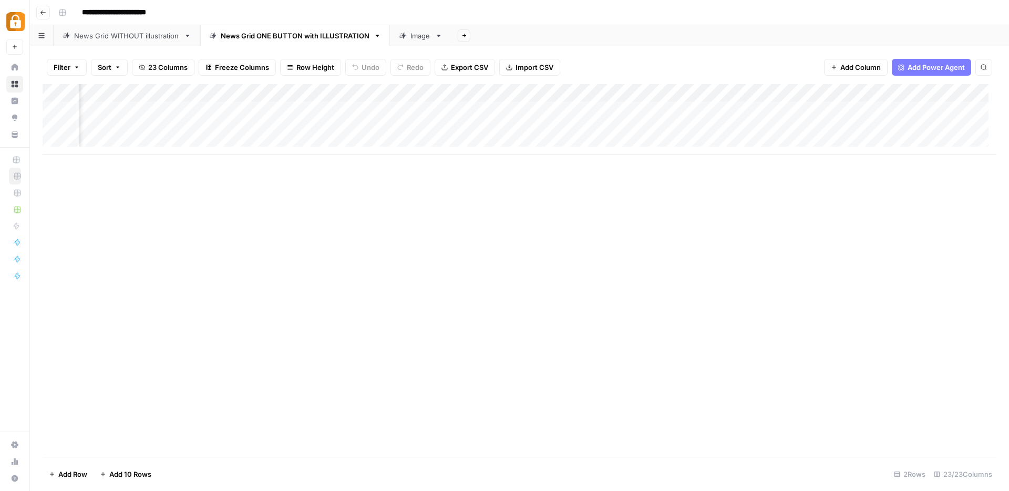
scroll to position [1, 271]
click at [232, 125] on div "Add Column" at bounding box center [520, 119] width 954 height 70
click at [423, 37] on div "Image" at bounding box center [421, 35] width 21 height 11
click at [117, 120] on div "Add Column" at bounding box center [520, 146] width 954 height 124
click at [192, 128] on div "Add Column" at bounding box center [520, 146] width 954 height 124
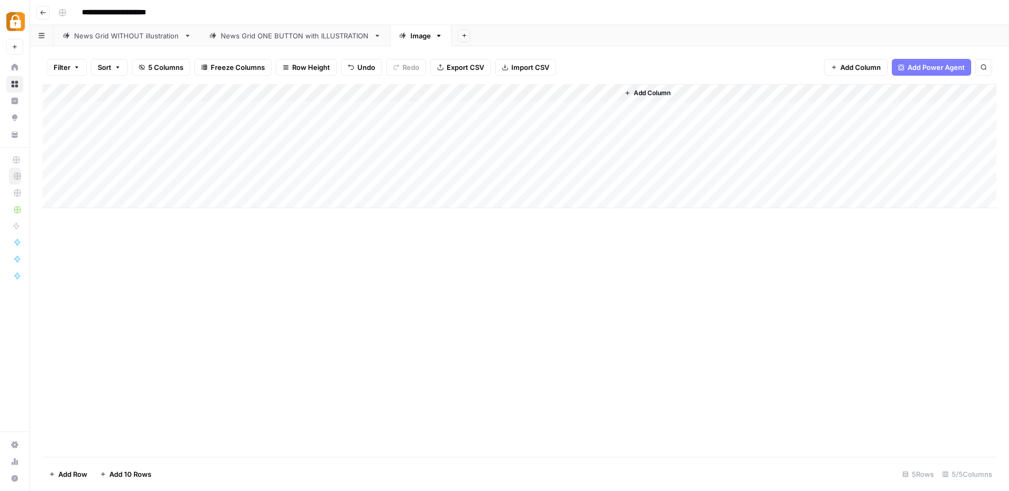
click at [189, 130] on div "Add Column" at bounding box center [520, 146] width 954 height 124
type textarea "**********"
click at [214, 129] on div "Add Column" at bounding box center [520, 146] width 954 height 124
drag, startPoint x: 247, startPoint y: 90, endPoint x: 391, endPoint y: 99, distance: 144.3
click at [391, 99] on div "Add Column" at bounding box center [520, 146] width 954 height 124
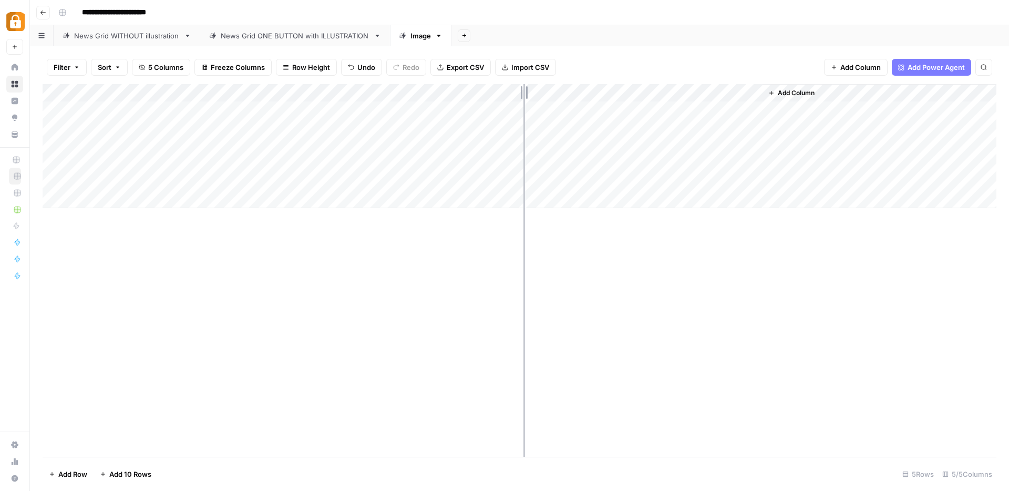
drag, startPoint x: 392, startPoint y: 96, endPoint x: 524, endPoint y: 97, distance: 131.4
click at [524, 97] on div "Add Column" at bounding box center [520, 146] width 954 height 124
click at [733, 126] on div "Add Column" at bounding box center [520, 146] width 954 height 124
click at [885, 112] on div "Add Column" at bounding box center [520, 146] width 954 height 124
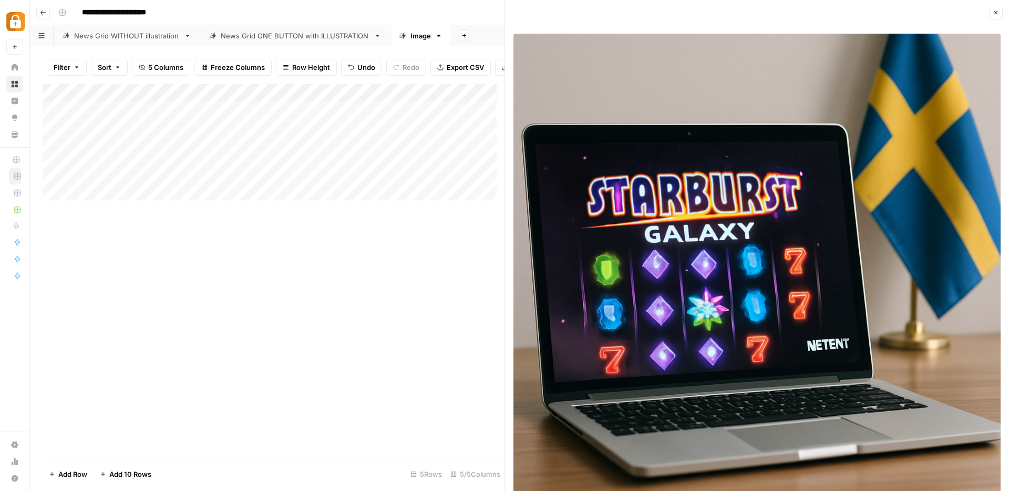
click at [1000, 14] on button "Close" at bounding box center [997, 13] width 14 height 14
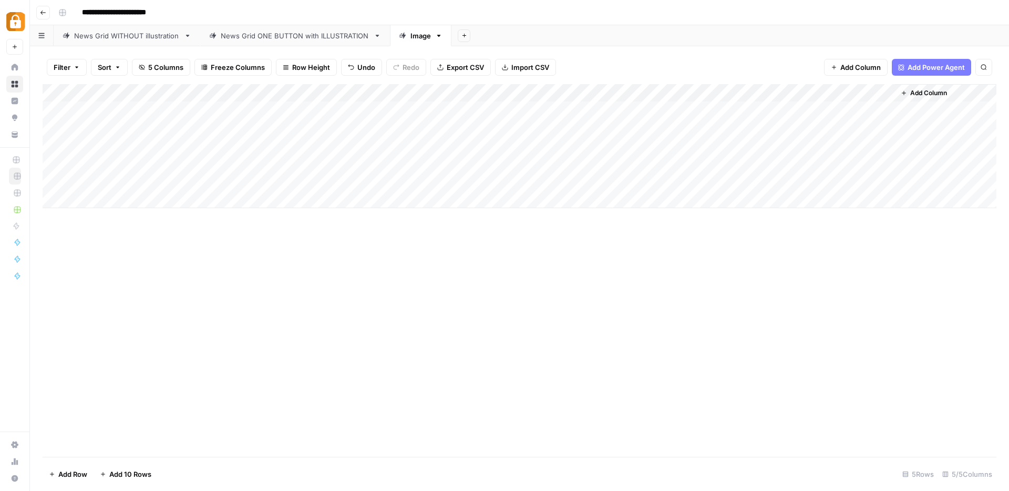
click at [815, 127] on div "Add Column" at bounding box center [520, 146] width 954 height 124
click at [853, 146] on div "Add Column" at bounding box center [520, 146] width 954 height 124
click at [886, 128] on div "Add Column" at bounding box center [520, 146] width 954 height 124
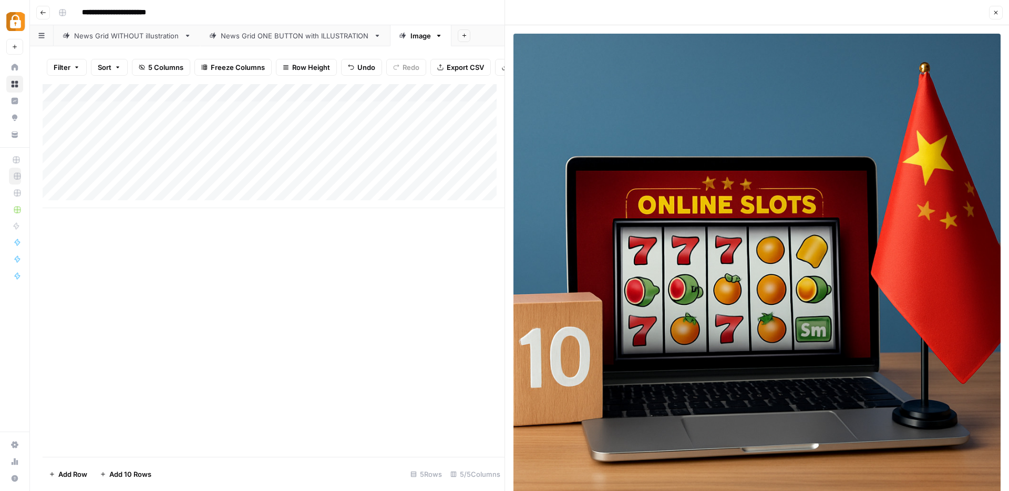
click at [997, 11] on icon "button" at bounding box center [996, 12] width 6 height 6
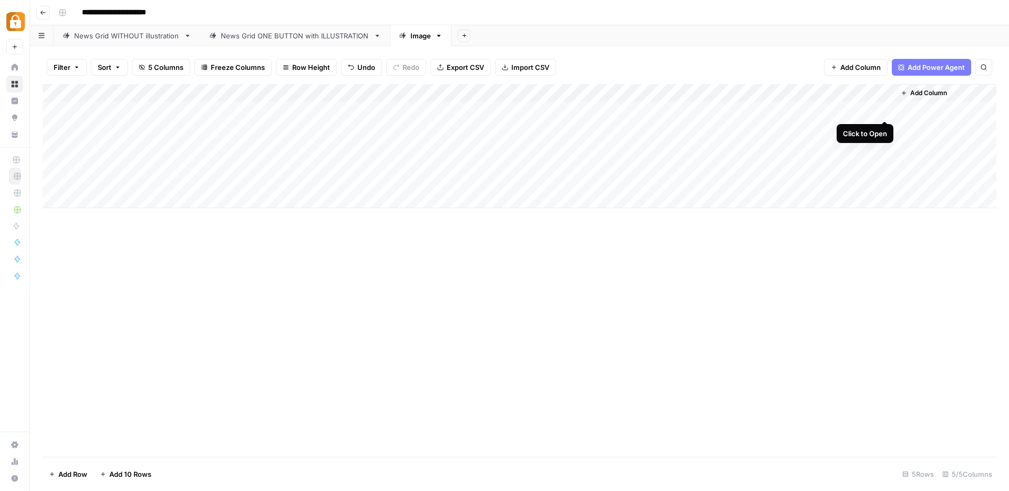
click at [888, 110] on div "Add Column" at bounding box center [520, 146] width 954 height 124
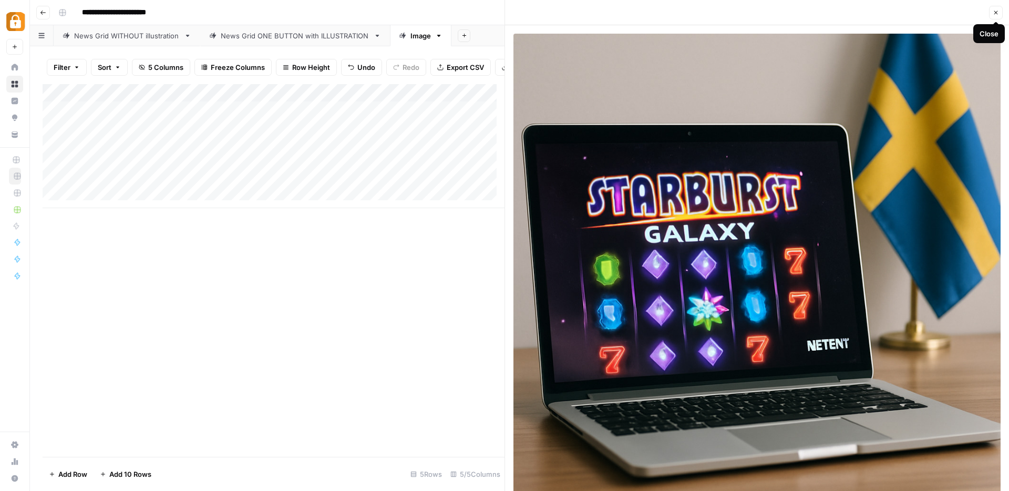
click at [997, 12] on icon "button" at bounding box center [997, 13] width 4 height 4
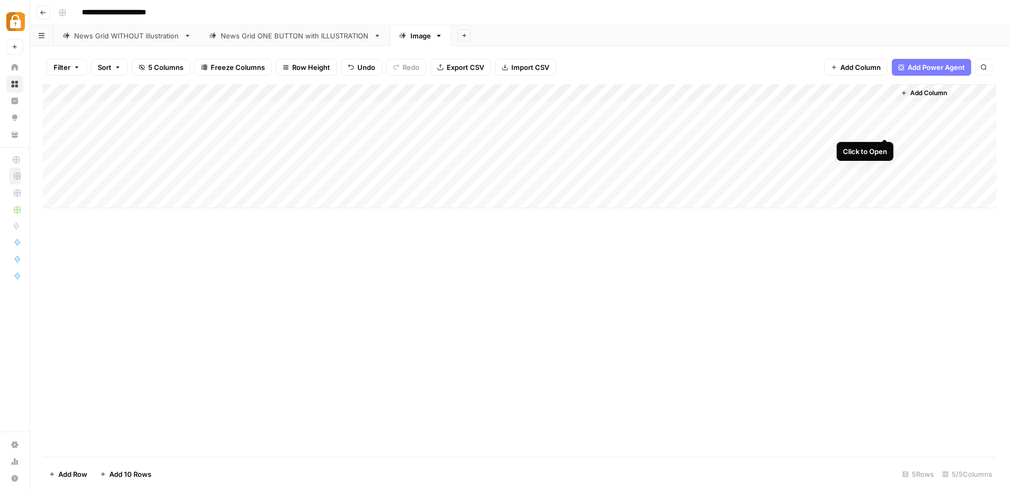
click at [883, 131] on div "Add Column" at bounding box center [520, 146] width 954 height 124
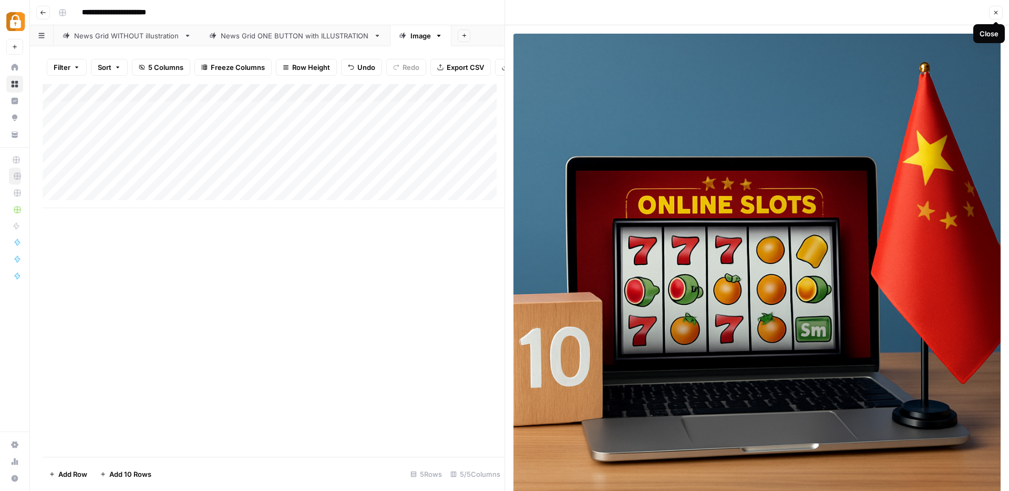
click at [997, 15] on icon "button" at bounding box center [996, 12] width 6 height 6
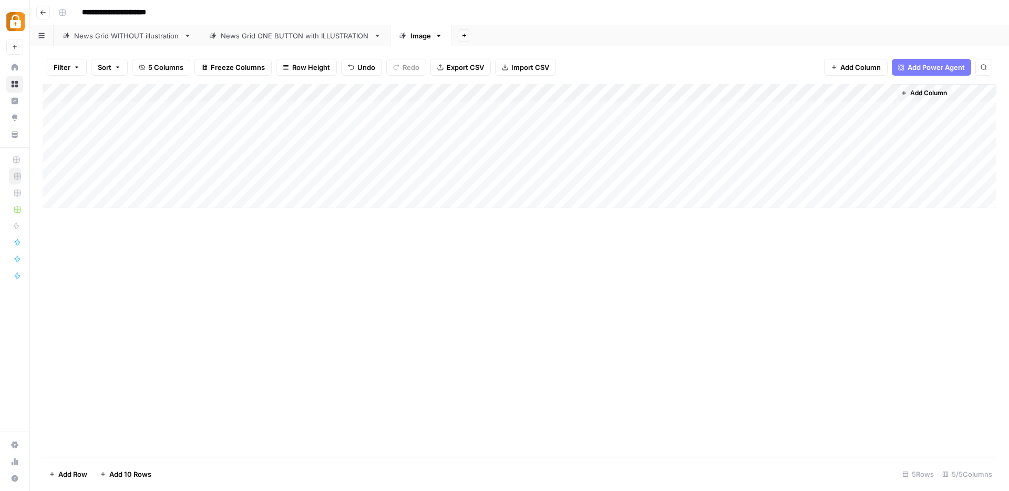
click at [287, 39] on div "News Grid ONE BUTTON with ILLUSTRATION" at bounding box center [295, 35] width 149 height 11
click at [423, 39] on div "Image" at bounding box center [421, 35] width 21 height 11
click at [271, 37] on div "News Grid ONE BUTTON with ILLUSTRATION" at bounding box center [295, 35] width 149 height 11
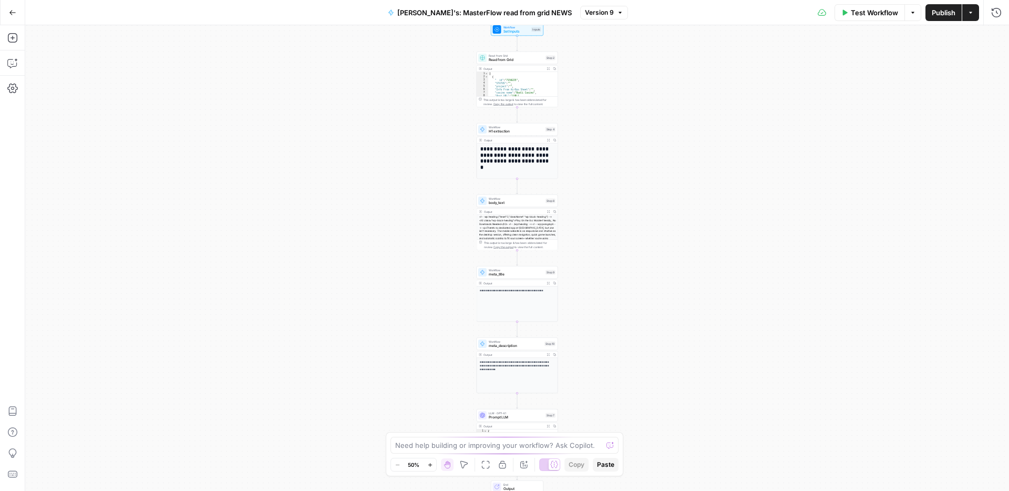
click at [494, 59] on span "Read from Grid" at bounding box center [516, 59] width 55 height 5
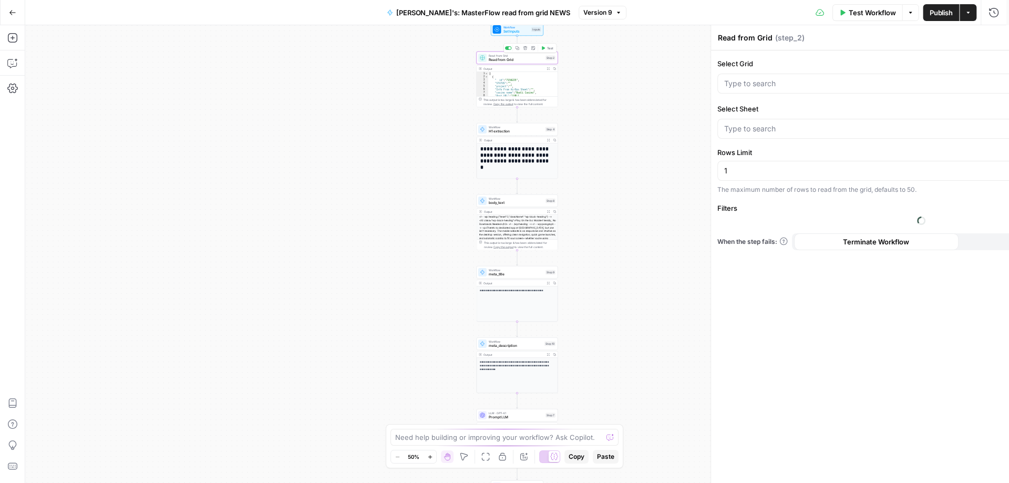
type input "News Grid ONE BUTTON with ILLUSTRATION"
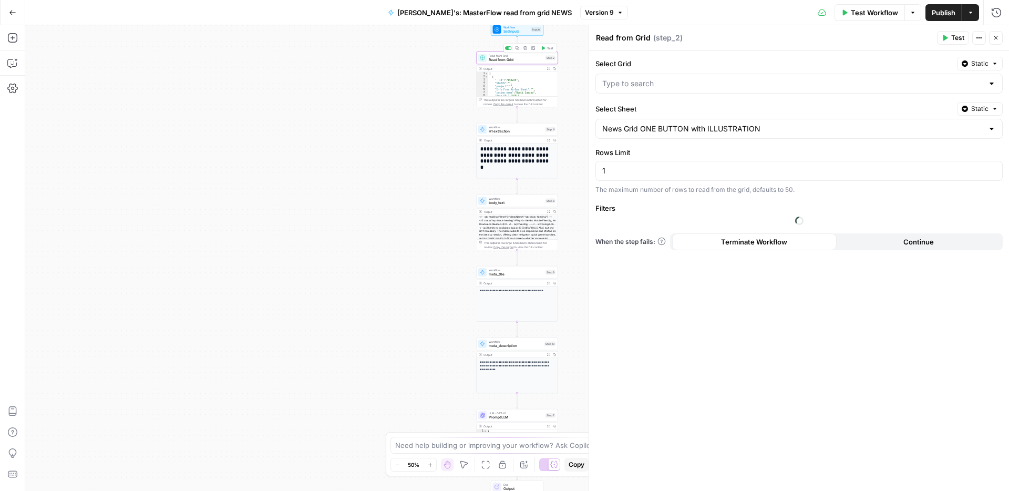
type input "ACTIVE: Casino News Grid"
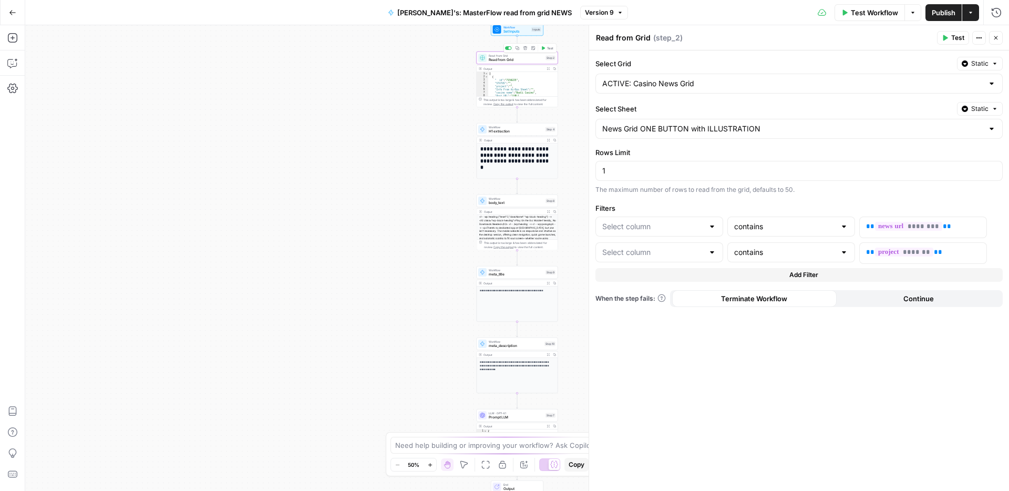
type input "News URL"
type input "Project"
click at [995, 37] on icon "button" at bounding box center [997, 38] width 4 height 4
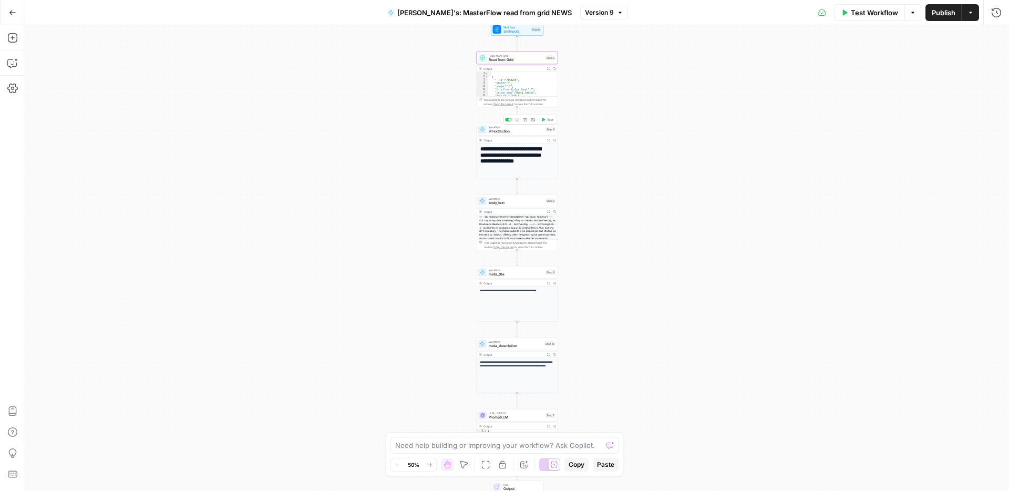
click at [506, 132] on span "H1 extraction" at bounding box center [516, 131] width 55 height 5
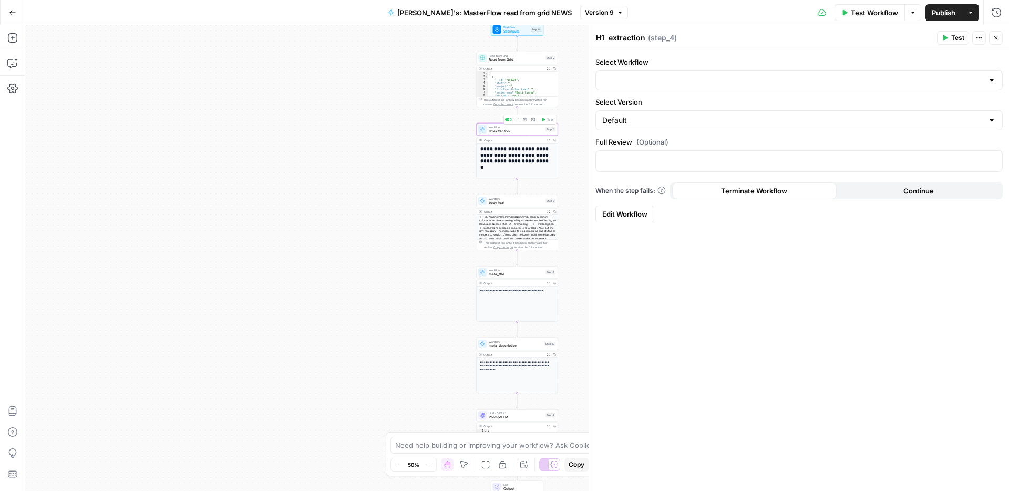
type input "Headline extraction for grid"
click at [996, 160] on button "Variables Menu" at bounding box center [993, 160] width 8 height 8
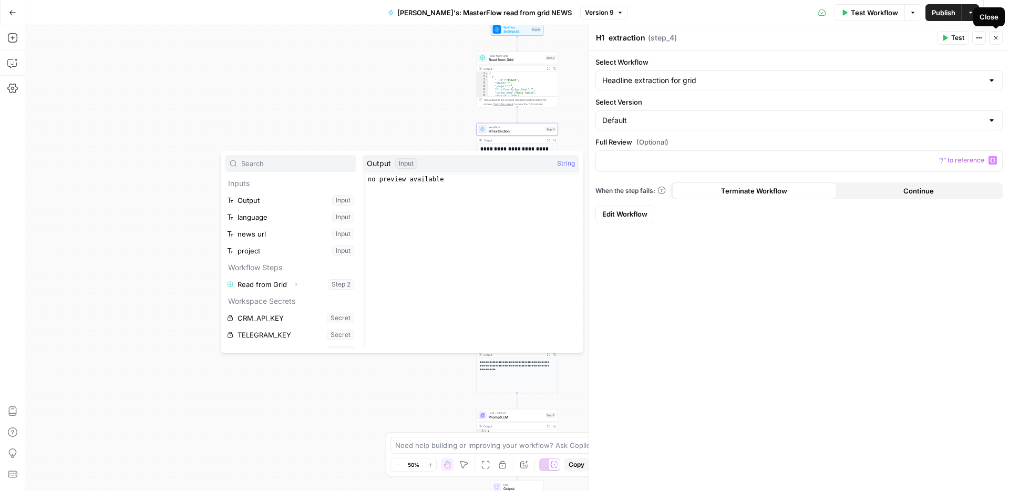
click at [993, 39] on icon "button" at bounding box center [996, 38] width 6 height 6
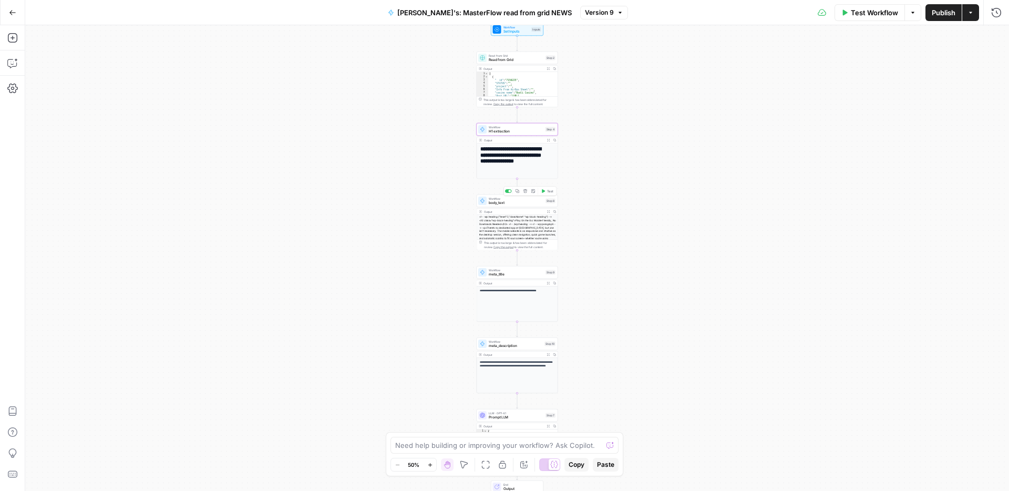
click at [522, 202] on span "body_text" at bounding box center [516, 202] width 55 height 5
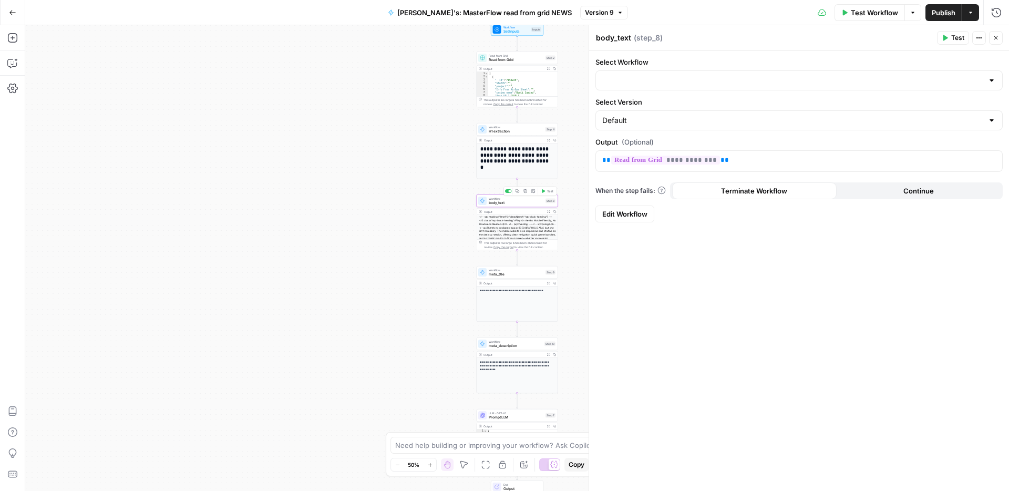
type input "News Body Text Extraction for grid"
click at [518, 133] on span "H1 extraction" at bounding box center [516, 131] width 55 height 5
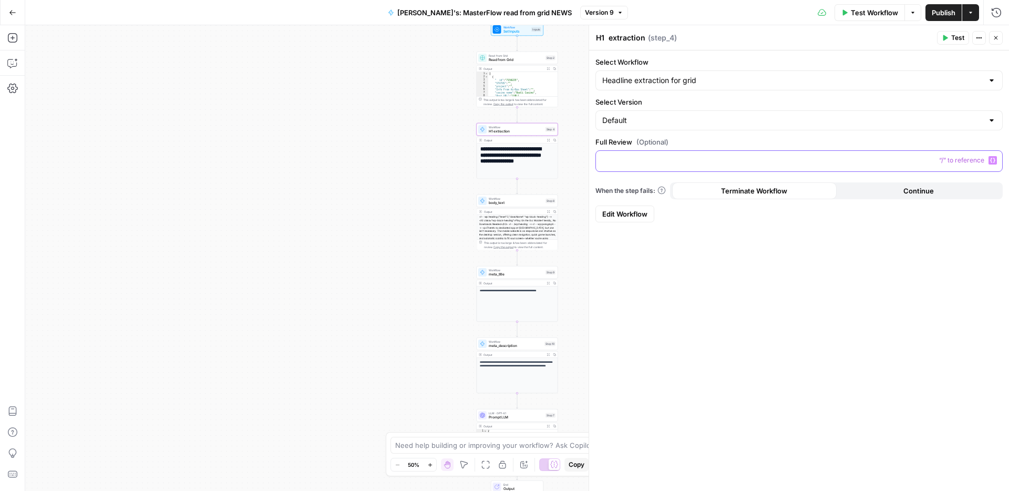
click at [991, 159] on icon "button" at bounding box center [993, 160] width 5 height 5
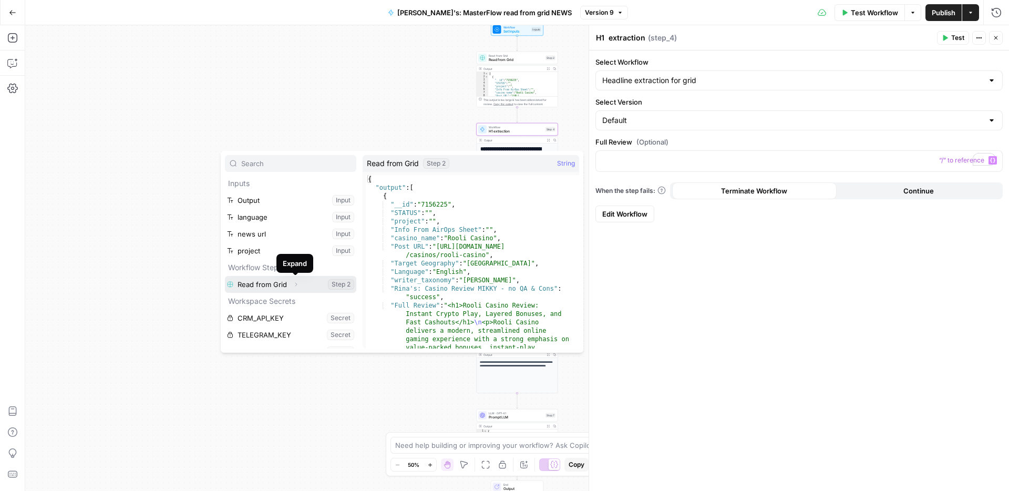
click at [295, 283] on icon "button" at bounding box center [296, 285] width 2 height 4
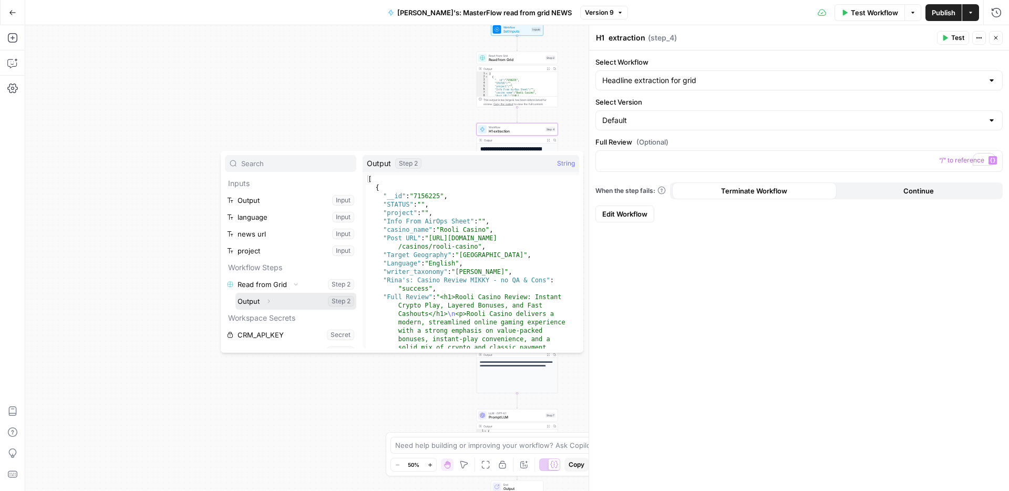
click at [281, 300] on button "Select variable Output" at bounding box center [296, 301] width 121 height 17
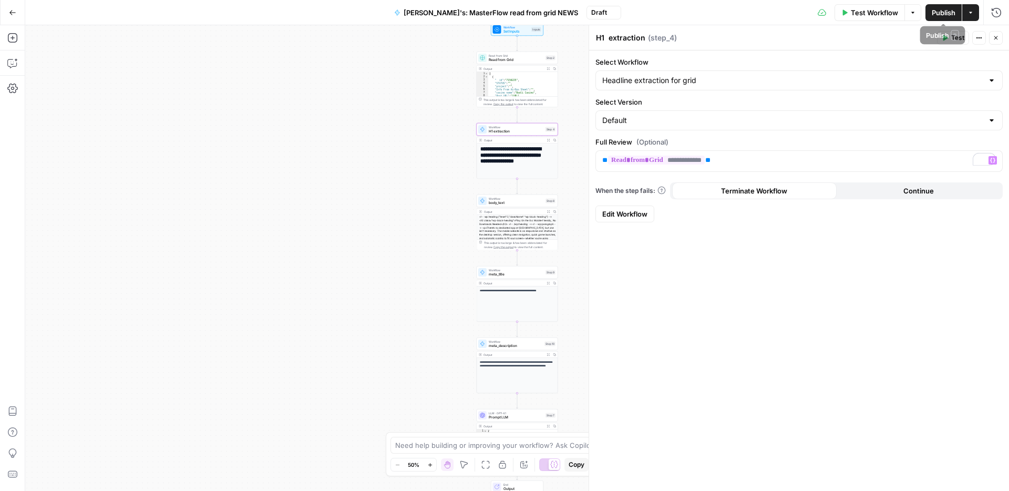
click at [942, 15] on span "Publish" at bounding box center [944, 12] width 24 height 11
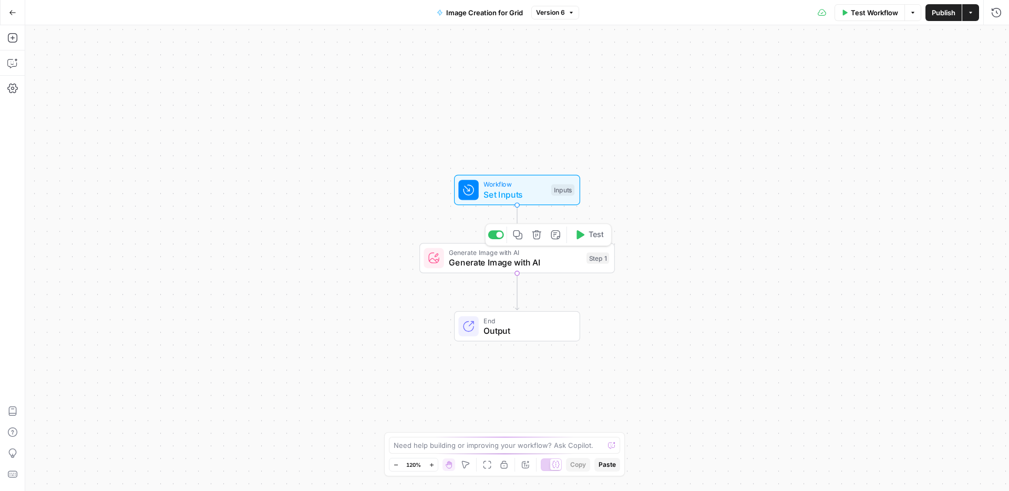
click at [511, 262] on span "Generate Image with AI" at bounding box center [515, 262] width 132 height 13
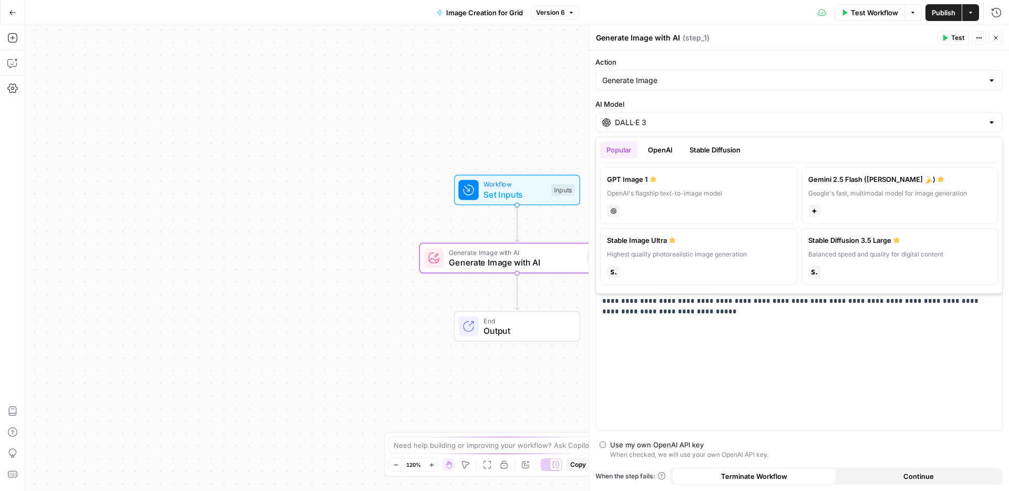
click at [654, 124] on input "DALL·E 3" at bounding box center [799, 122] width 369 height 11
click at [648, 187] on label "GPT Image 1 OpenAI's flagship text-to-image model chat" at bounding box center [698, 195] width 197 height 57
type input "GPT Image 1"
type input "1024×1024"
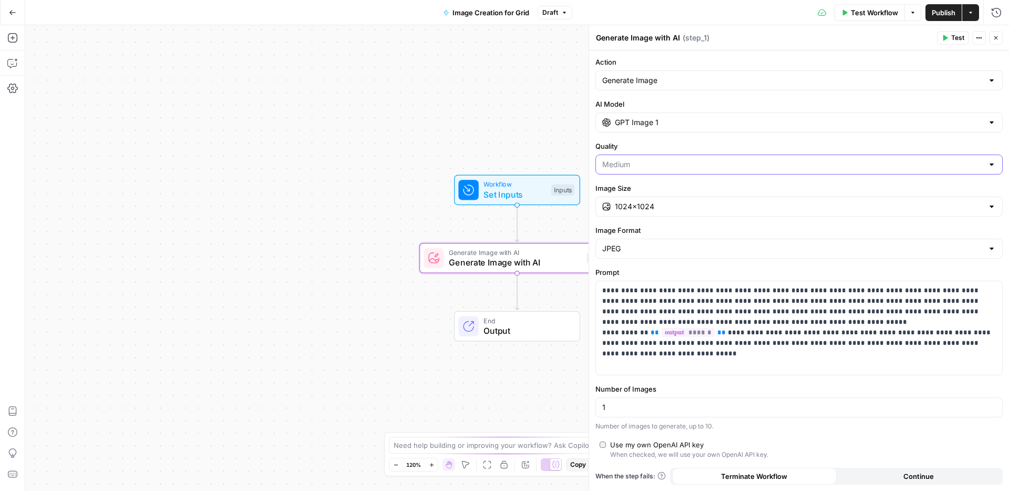
click at [667, 166] on input "Quality" at bounding box center [793, 164] width 381 height 11
click at [637, 209] on span "Medium" at bounding box center [793, 205] width 376 height 11
type input "Medium"
click at [942, 8] on span "Publish" at bounding box center [944, 12] width 24 height 11
